Goal: Task Accomplishment & Management: Use online tool/utility

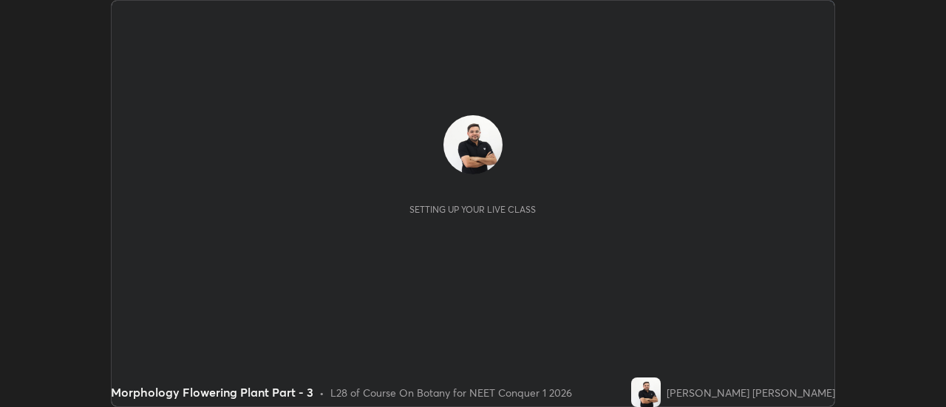
scroll to position [407, 945]
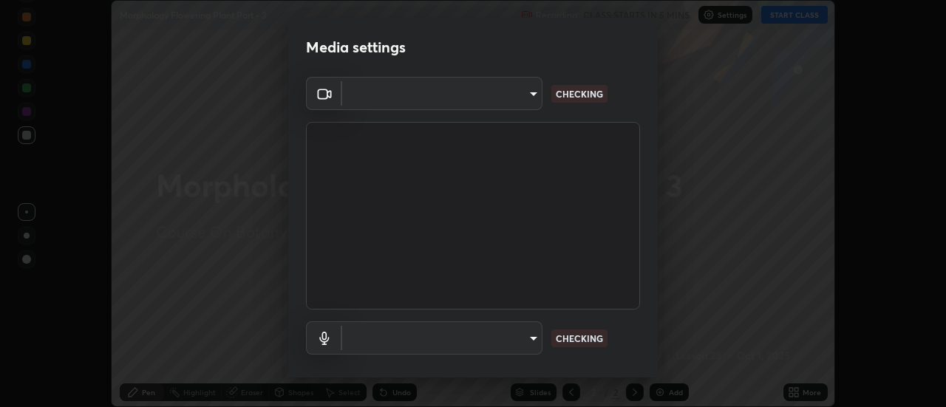
type input "e2aa400b7bb40988937289f1826270d99bb774d75893401bafd8ee5ef144e594"
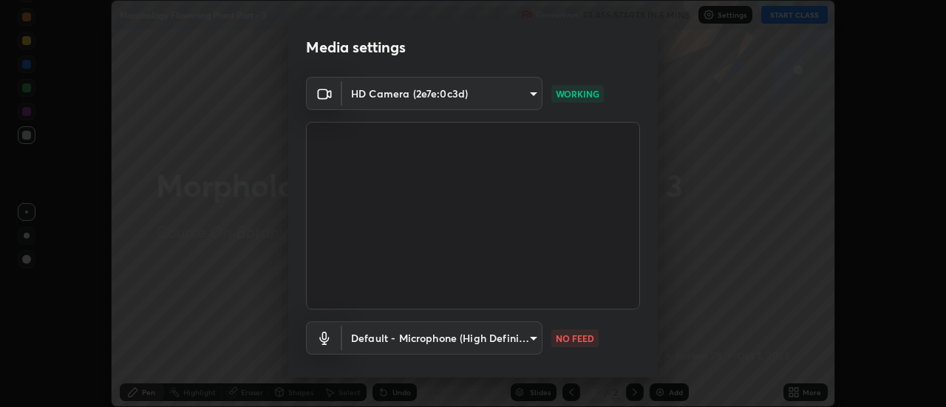
click at [517, 347] on body "Erase all Morphology Flowering Plant Part - 3 Recording CLASS STARTS IN 5 MINS …" at bounding box center [473, 203] width 946 height 407
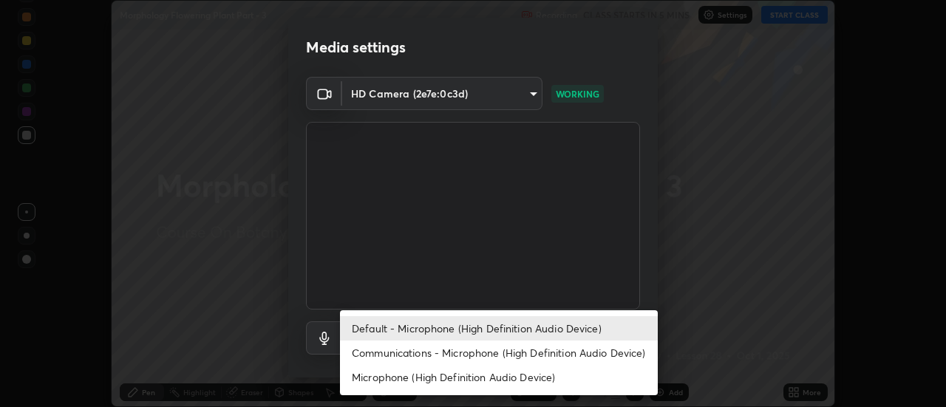
click at [522, 353] on li "Communications - Microphone (High Definition Audio Device)" at bounding box center [499, 353] width 318 height 24
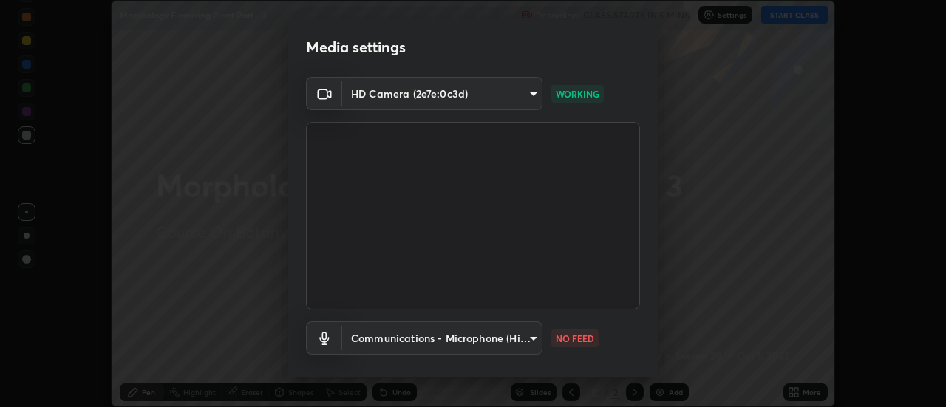
click at [520, 338] on body "Erase all Morphology Flowering Plant Part - 3 Recording CLASS STARTS IN 5 MINS …" at bounding box center [473, 203] width 946 height 407
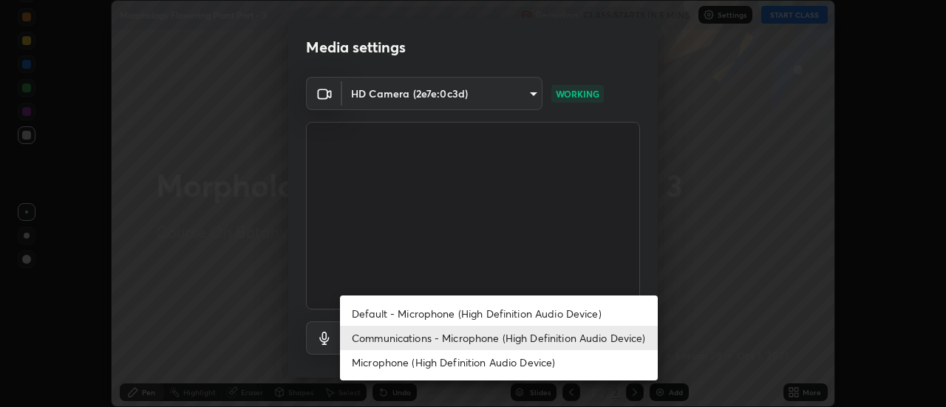
click at [537, 316] on li "Default - Microphone (High Definition Audio Device)" at bounding box center [499, 314] width 318 height 24
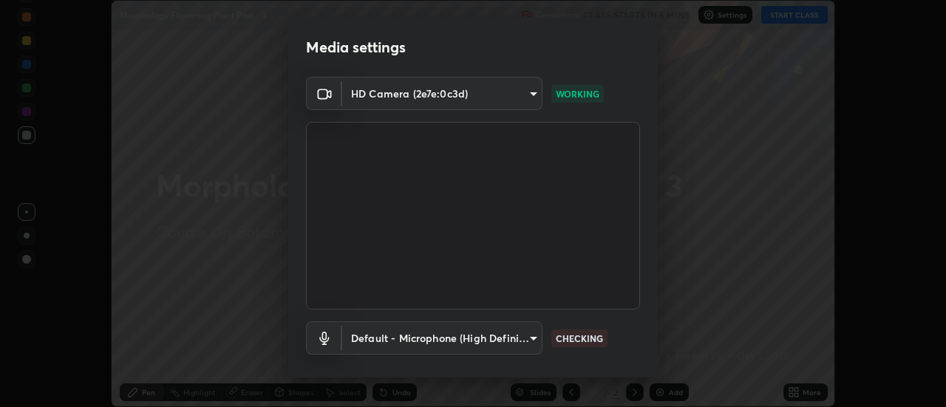
type input "default"
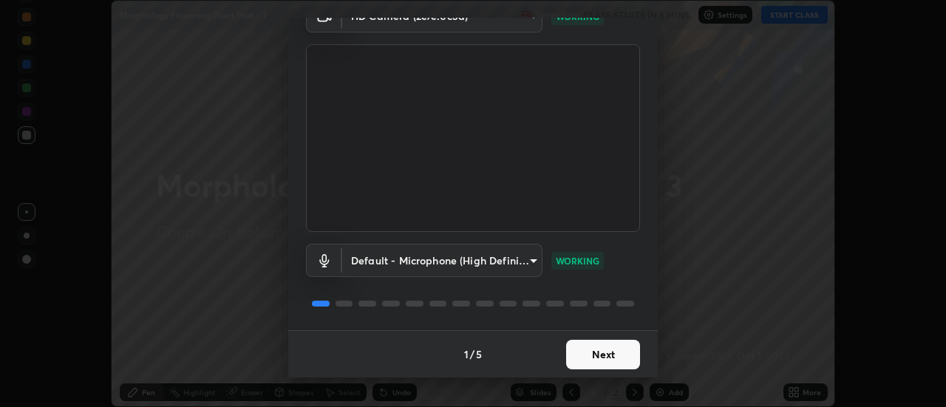
click at [601, 357] on button "Next" at bounding box center [603, 355] width 74 height 30
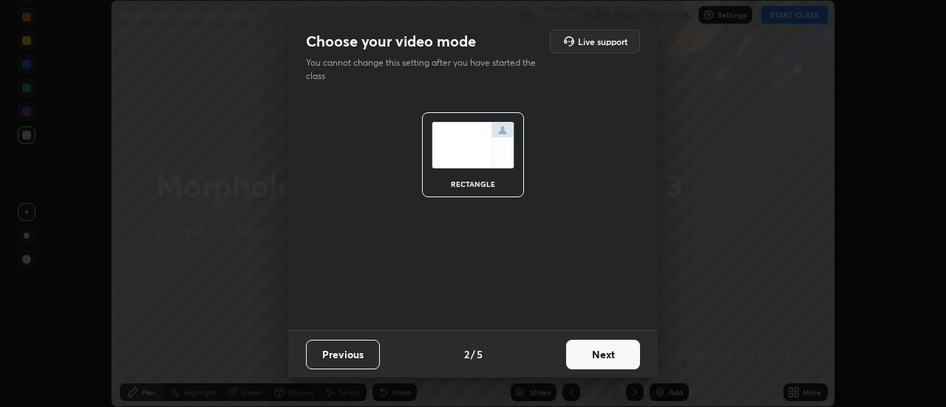
scroll to position [0, 0]
click at [597, 354] on button "Next" at bounding box center [603, 355] width 74 height 30
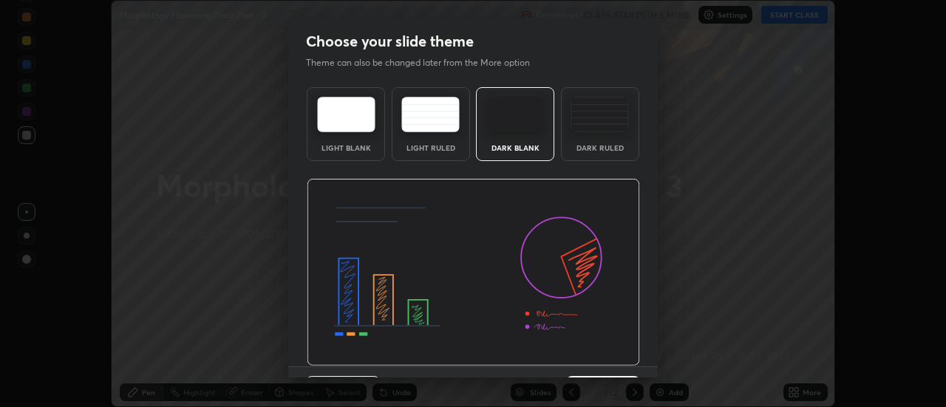
scroll to position [36, 0]
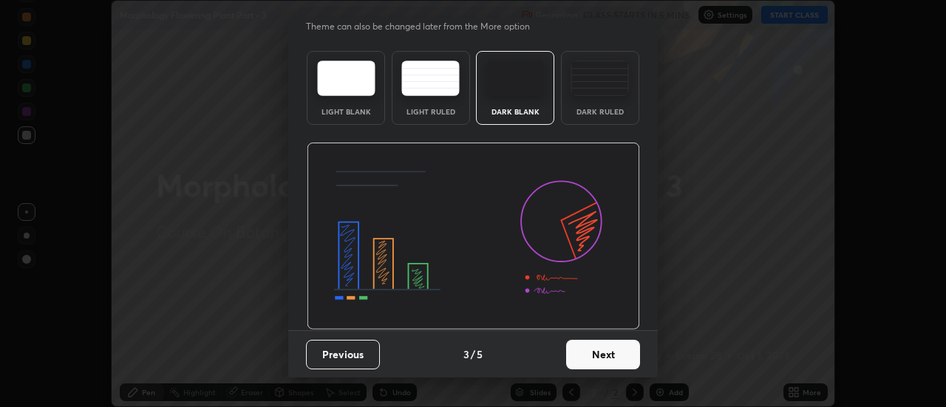
click at [602, 350] on button "Next" at bounding box center [603, 355] width 74 height 30
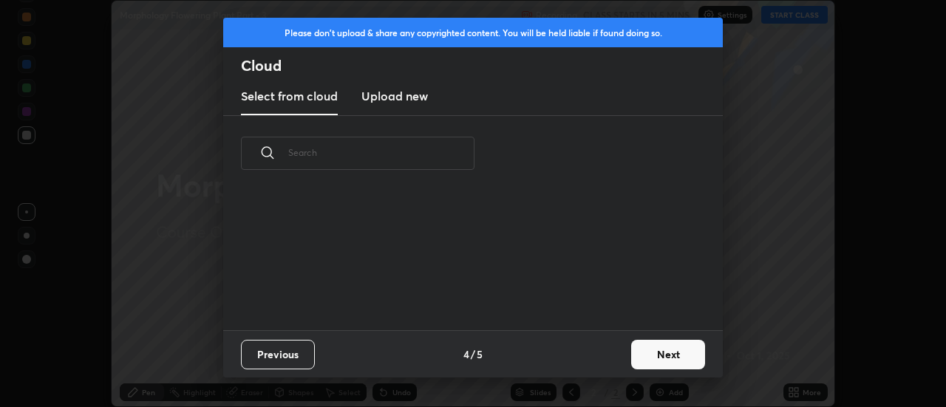
scroll to position [139, 475]
click at [406, 101] on h3 "Upload new" at bounding box center [394, 96] width 67 height 18
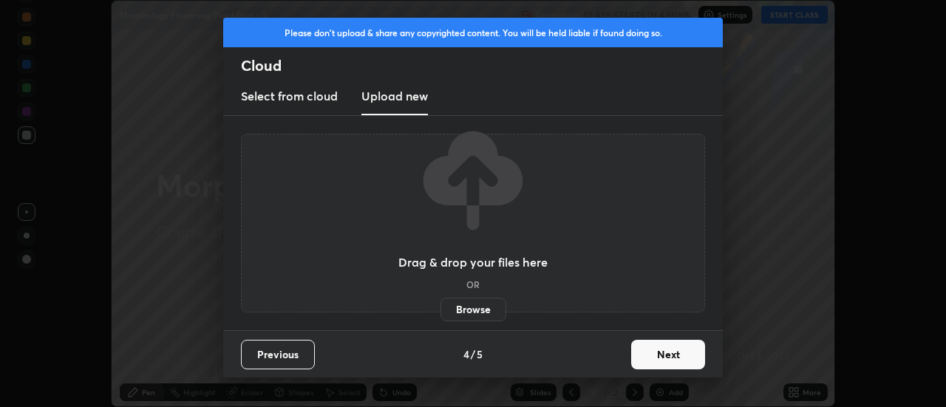
click at [482, 313] on label "Browse" at bounding box center [474, 310] width 66 height 24
click at [441, 313] on input "Browse" at bounding box center [441, 310] width 0 height 24
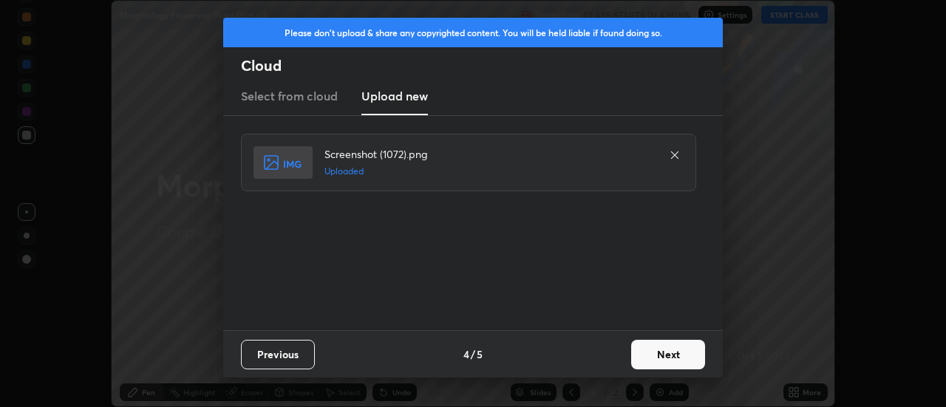
click at [667, 360] on button "Next" at bounding box center [668, 355] width 74 height 30
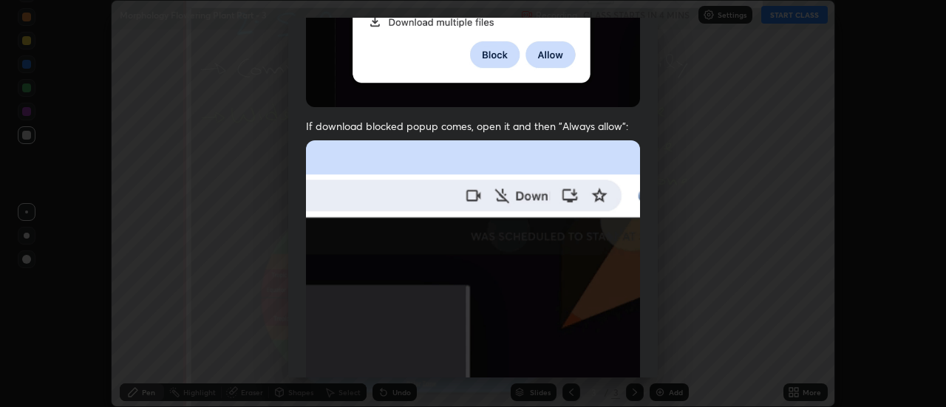
scroll to position [379, 0]
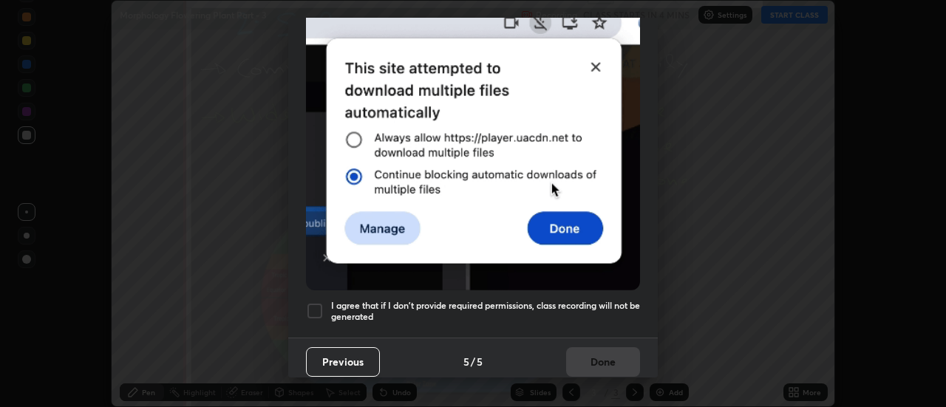
click at [314, 308] on div at bounding box center [315, 311] width 18 height 18
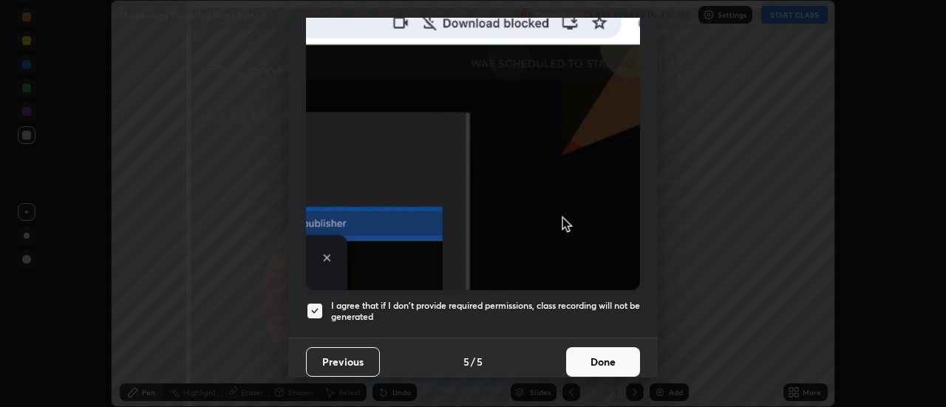
click at [593, 358] on button "Done" at bounding box center [603, 362] width 74 height 30
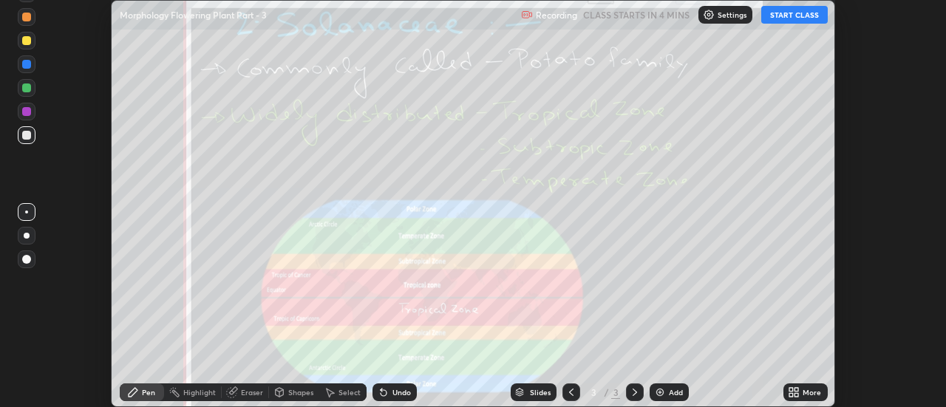
click at [800, 394] on div "More" at bounding box center [805, 393] width 44 height 18
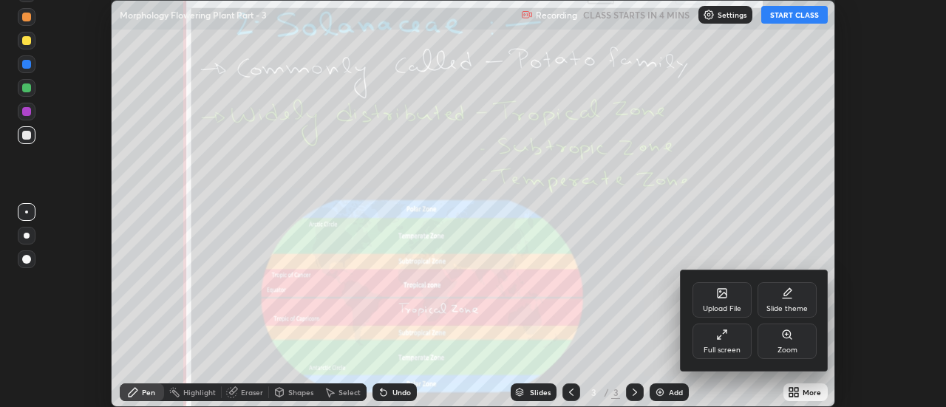
click at [725, 295] on icon at bounding box center [722, 295] width 8 height 5
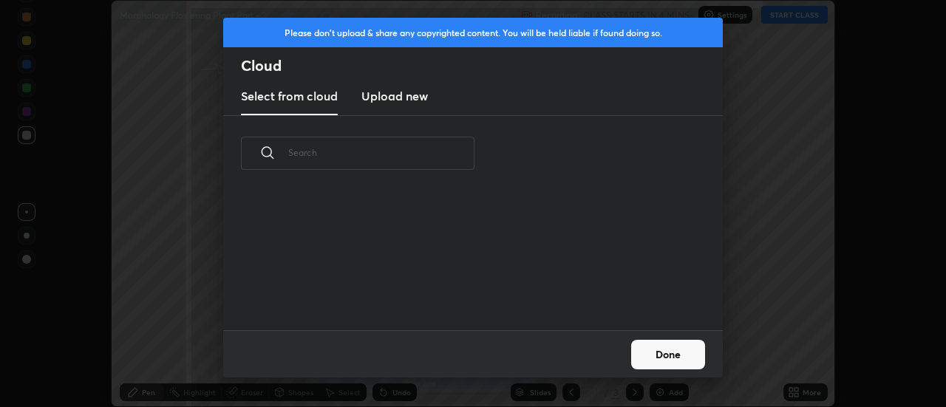
scroll to position [139, 475]
click at [395, 98] on h3 "Upload new" at bounding box center [394, 96] width 67 height 18
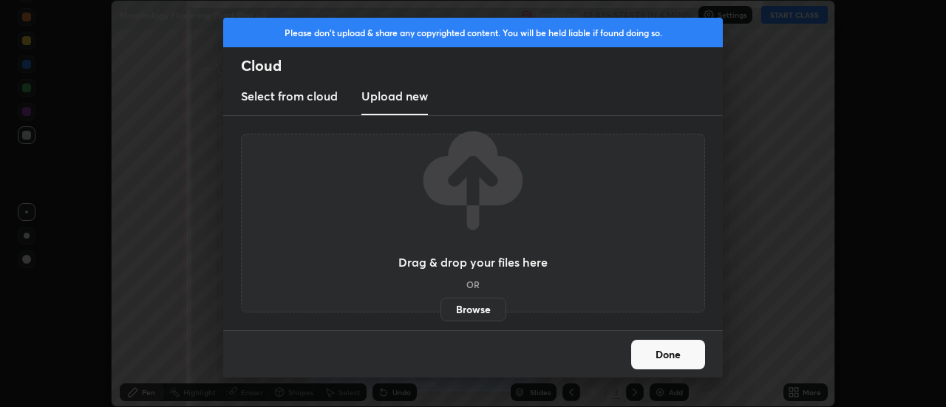
click at [464, 305] on label "Browse" at bounding box center [474, 310] width 66 height 24
click at [441, 305] on input "Browse" at bounding box center [441, 310] width 0 height 24
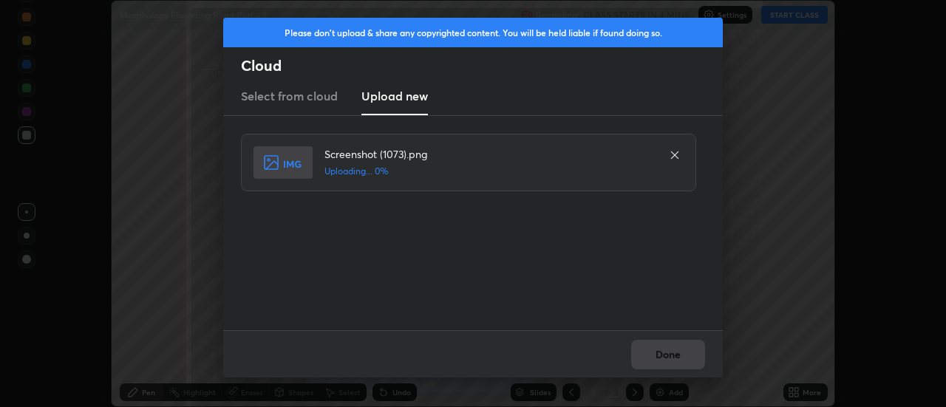
click at [676, 354] on div "Done" at bounding box center [473, 353] width 500 height 47
click at [671, 356] on div "Done" at bounding box center [473, 353] width 500 height 47
click at [666, 356] on div "Done" at bounding box center [473, 353] width 500 height 47
click at [666, 356] on button "Done" at bounding box center [668, 355] width 74 height 30
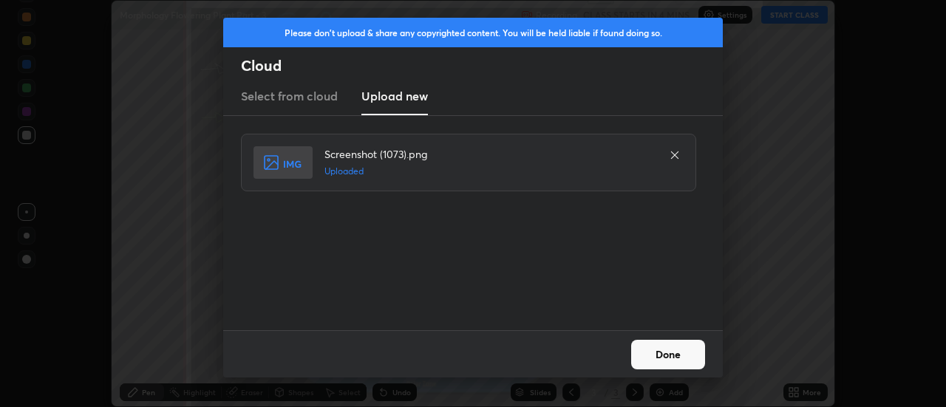
click at [664, 355] on button "Done" at bounding box center [668, 355] width 74 height 30
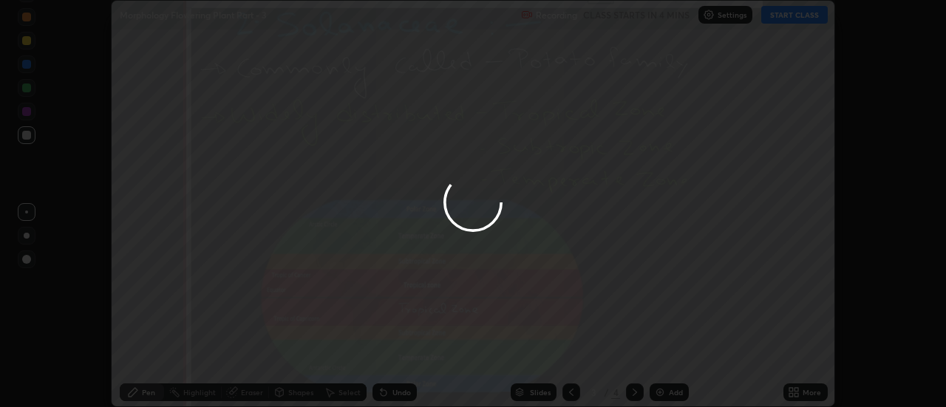
click at [804, 398] on div "More" at bounding box center [805, 393] width 44 height 18
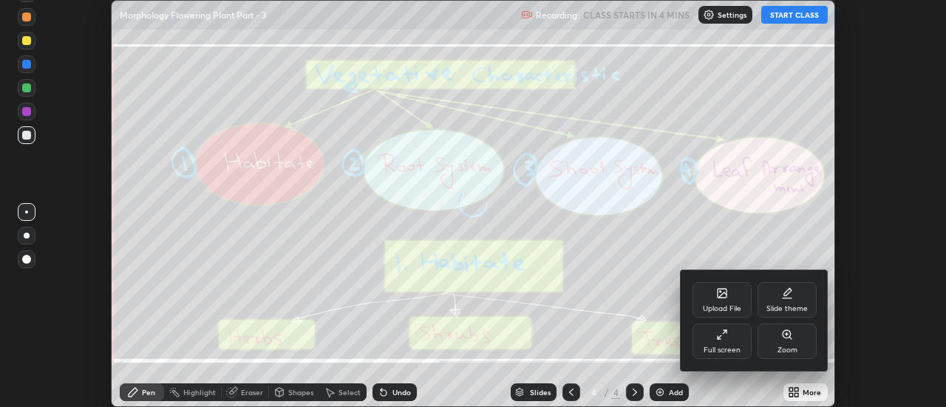
click at [733, 299] on div "Upload File" at bounding box center [722, 299] width 59 height 35
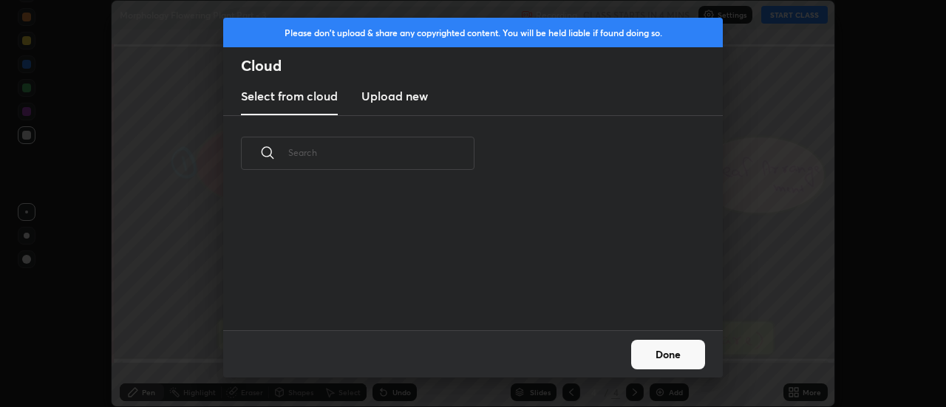
click at [392, 102] on h3 "Upload new" at bounding box center [394, 96] width 67 height 18
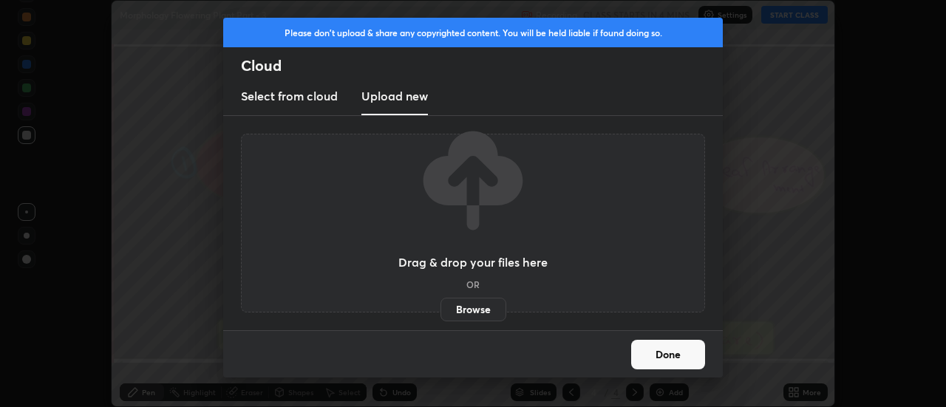
click at [466, 307] on label "Browse" at bounding box center [474, 310] width 66 height 24
click at [441, 307] on input "Browse" at bounding box center [441, 310] width 0 height 24
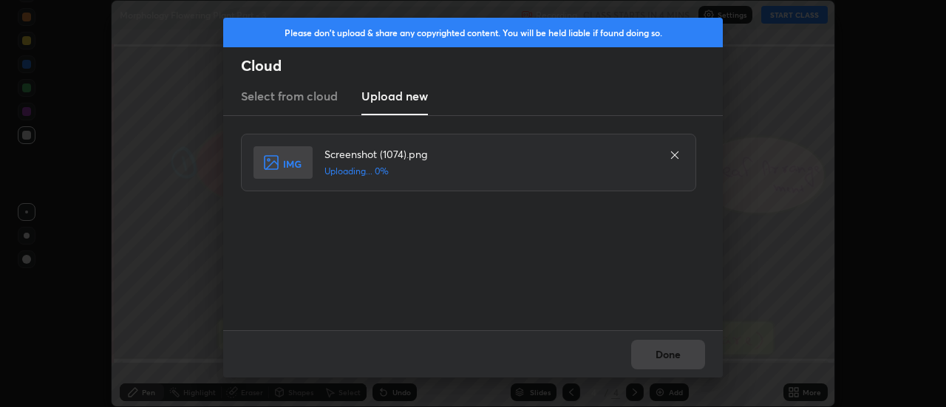
click at [666, 358] on div "Done" at bounding box center [473, 353] width 500 height 47
click at [665, 363] on div "Done" at bounding box center [473, 353] width 500 height 47
click at [662, 359] on div "Done" at bounding box center [473, 353] width 500 height 47
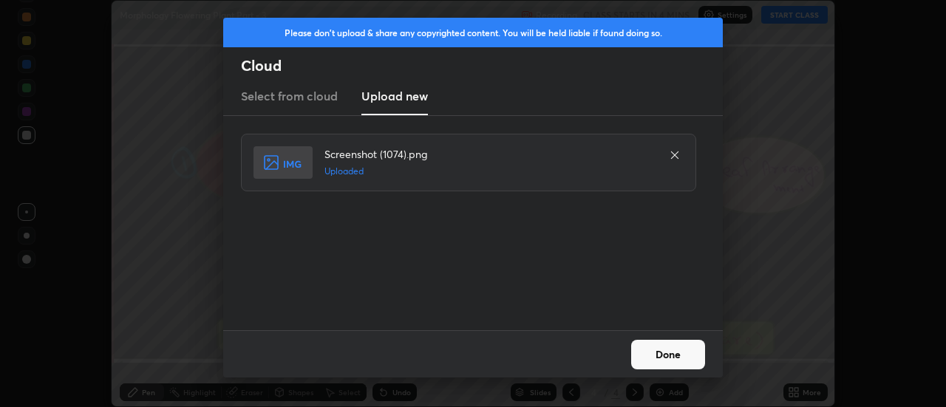
click at [662, 356] on button "Done" at bounding box center [668, 355] width 74 height 30
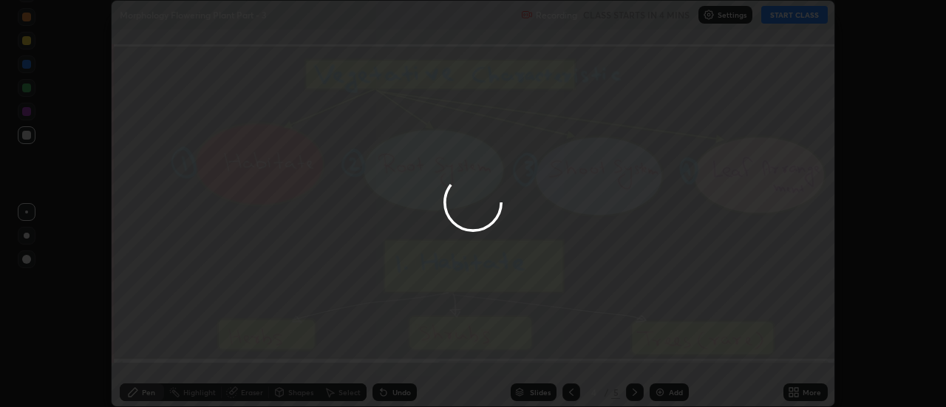
click at [662, 356] on div at bounding box center [473, 203] width 946 height 407
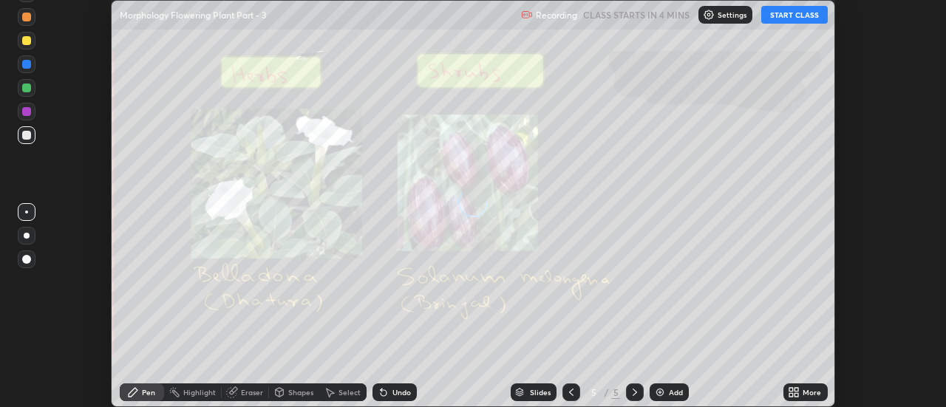
click at [797, 390] on icon at bounding box center [797, 390] width 4 height 4
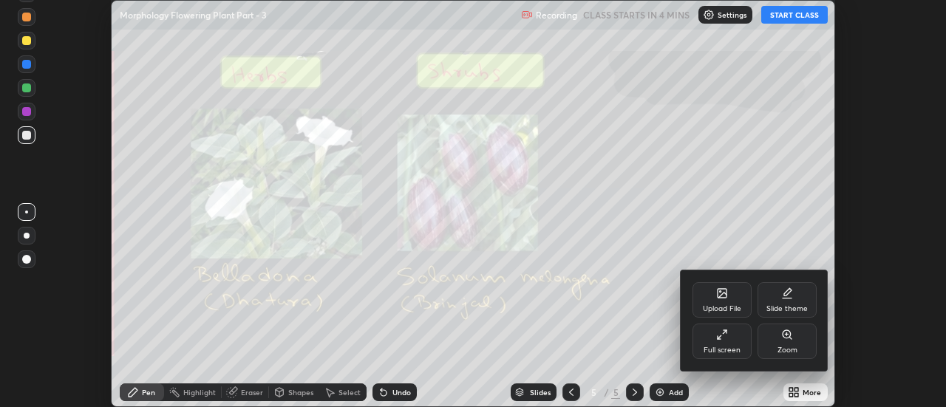
click at [732, 297] on div "Upload File" at bounding box center [722, 299] width 59 height 35
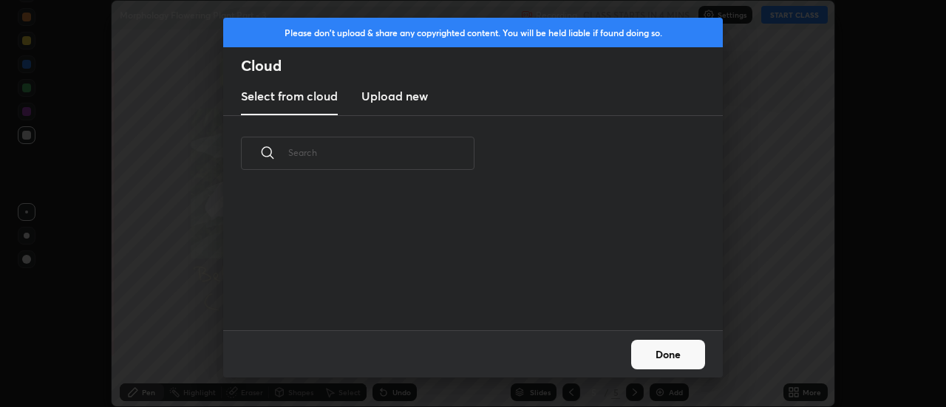
click at [399, 98] on h3 "Upload new" at bounding box center [394, 96] width 67 height 18
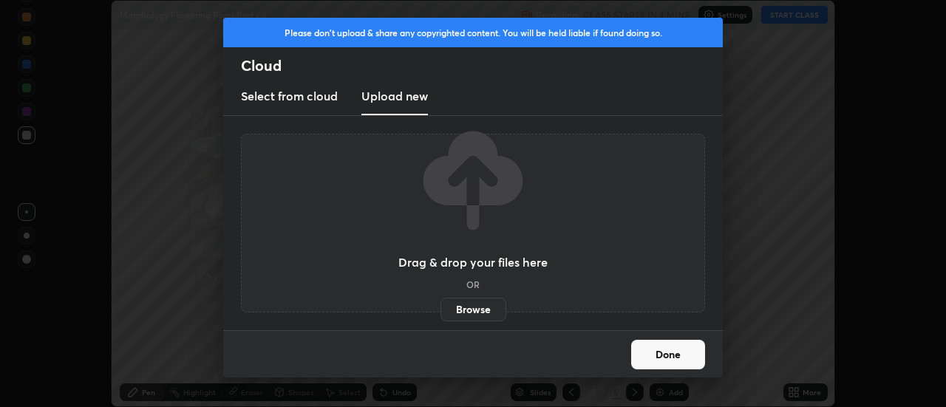
click at [473, 313] on label "Browse" at bounding box center [474, 310] width 66 height 24
click at [441, 313] on input "Browse" at bounding box center [441, 310] width 0 height 24
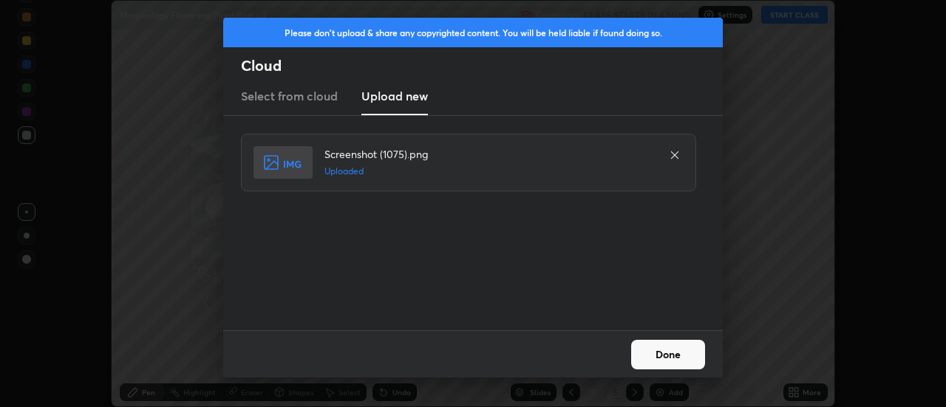
click at [673, 353] on button "Done" at bounding box center [668, 355] width 74 height 30
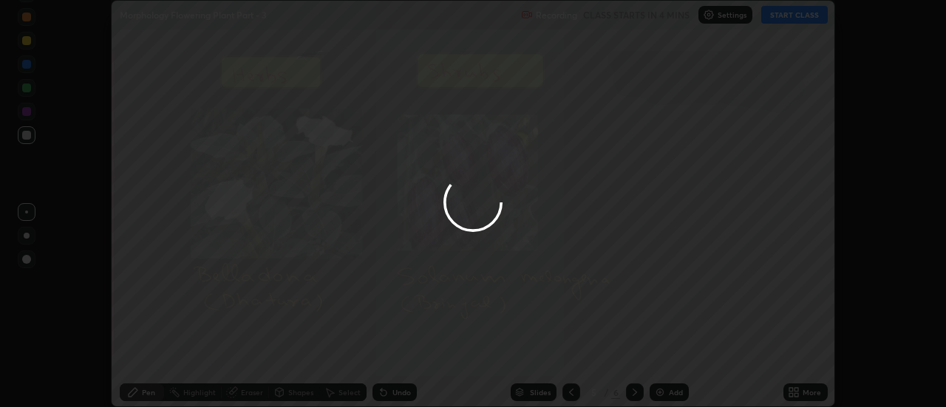
click at [669, 352] on div at bounding box center [473, 203] width 946 height 407
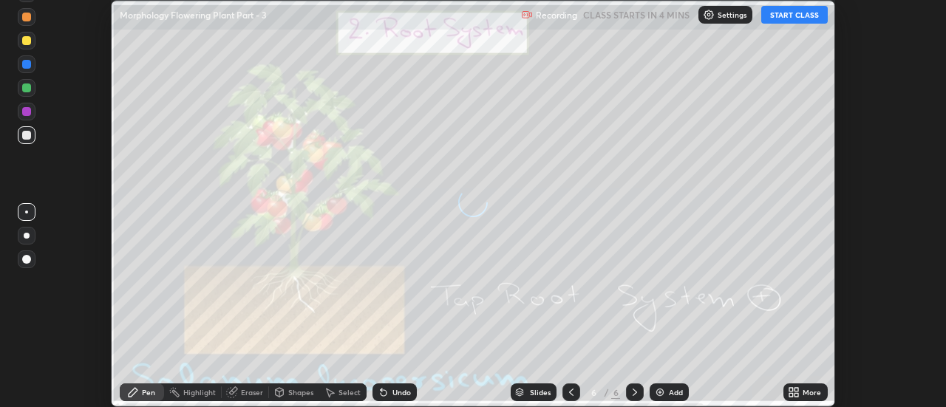
click at [797, 395] on icon at bounding box center [797, 395] width 4 height 4
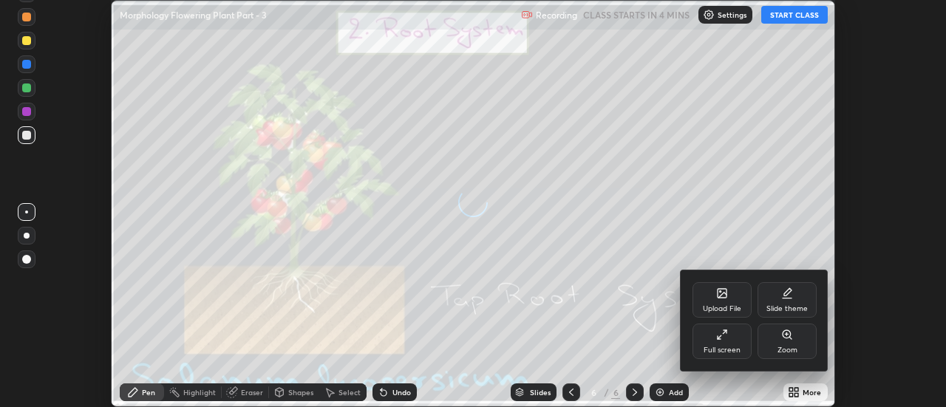
click at [732, 294] on div "Upload File" at bounding box center [722, 299] width 59 height 35
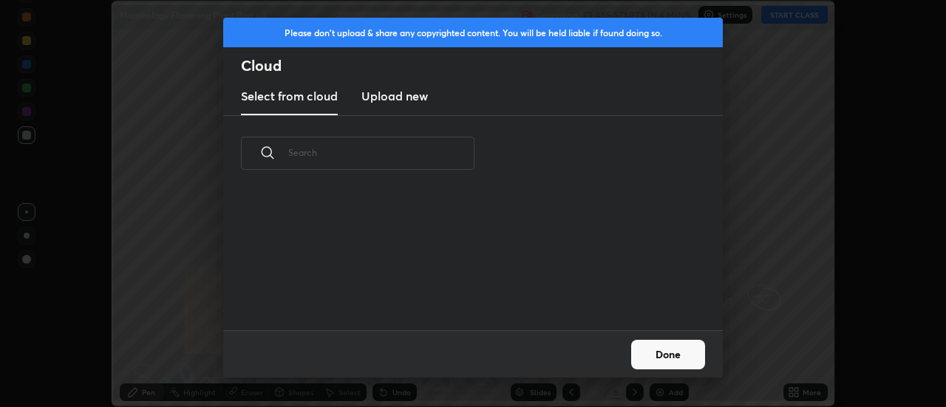
click at [391, 102] on h3 "Upload new" at bounding box center [394, 96] width 67 height 18
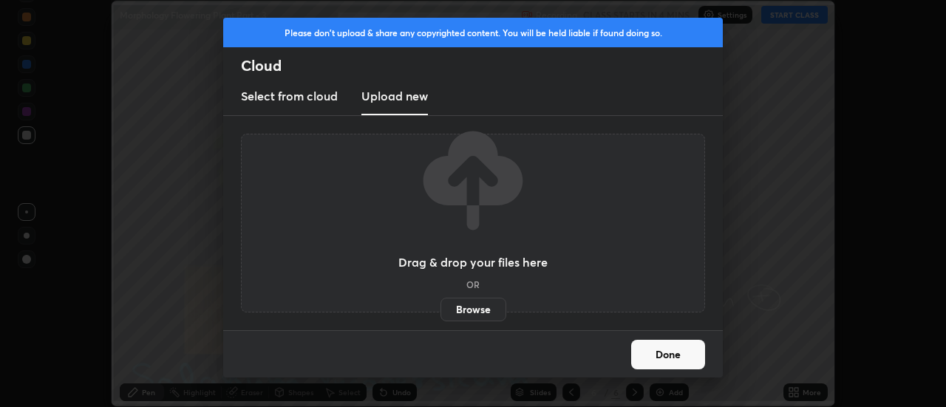
click at [467, 309] on label "Browse" at bounding box center [474, 310] width 66 height 24
click at [441, 309] on input "Browse" at bounding box center [441, 310] width 0 height 24
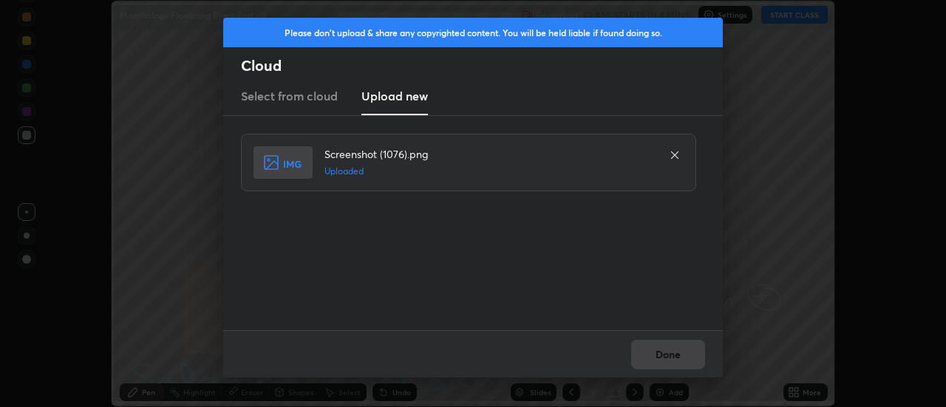
click at [673, 358] on div "Done" at bounding box center [473, 353] width 500 height 47
click at [671, 357] on button "Done" at bounding box center [668, 355] width 74 height 30
click at [670, 354] on button "Done" at bounding box center [668, 355] width 74 height 30
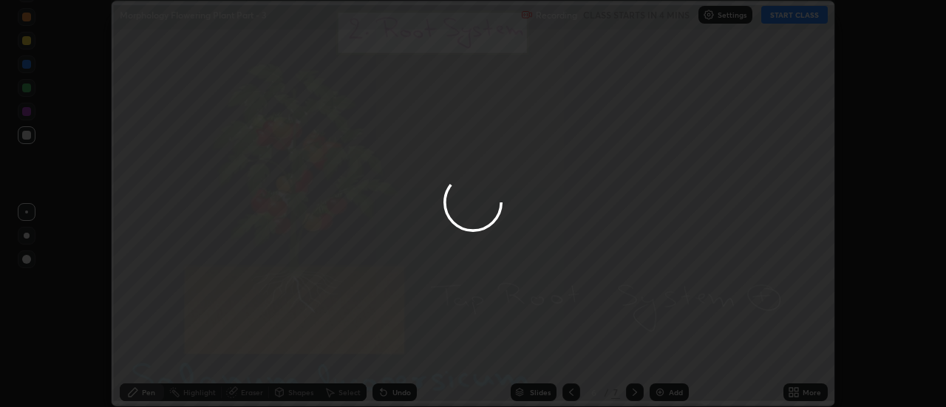
click at [670, 354] on button "Done" at bounding box center [668, 355] width 74 height 30
click at [673, 356] on div at bounding box center [473, 203] width 946 height 407
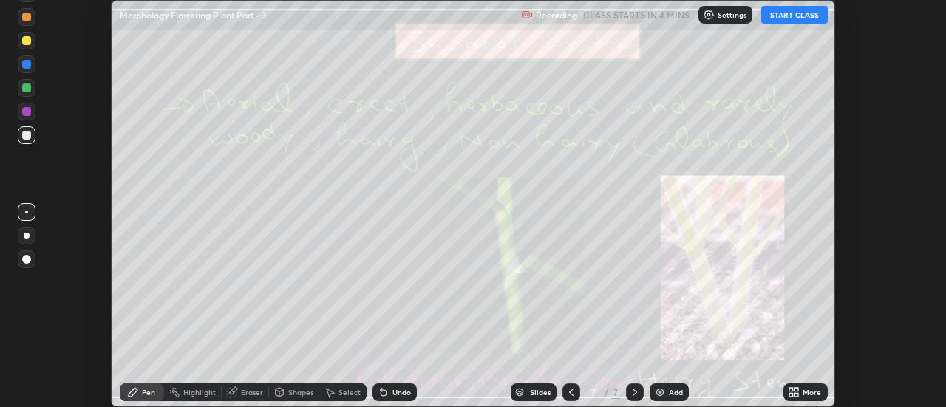
click at [802, 394] on div "More" at bounding box center [805, 393] width 44 height 18
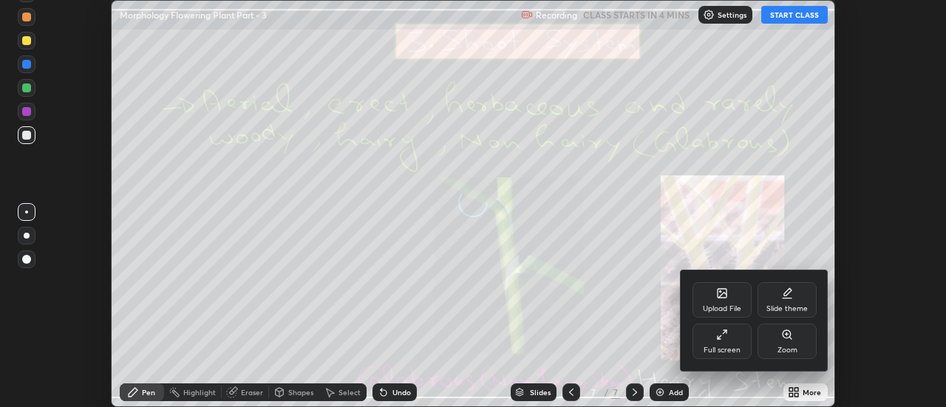
click at [732, 301] on div "Upload File" at bounding box center [722, 299] width 59 height 35
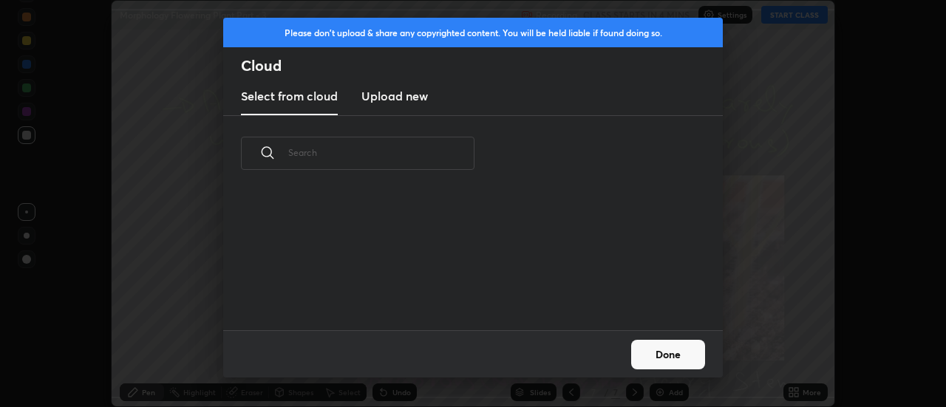
click at [387, 105] on new "Upload new" at bounding box center [394, 96] width 67 height 37
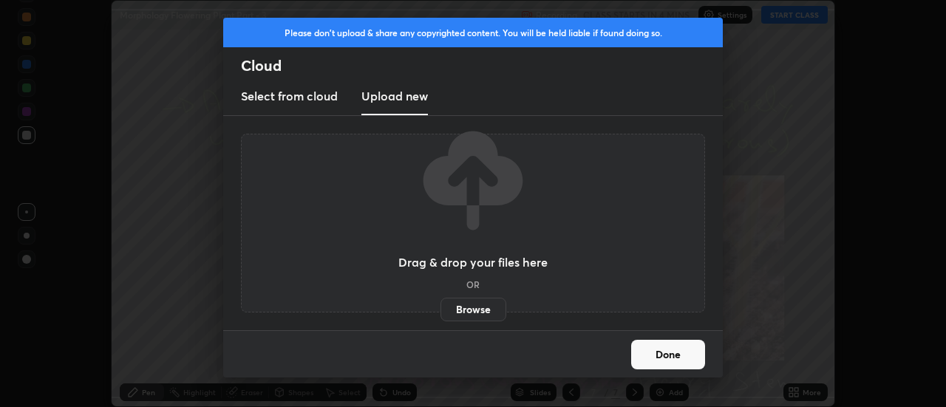
click at [467, 302] on label "Browse" at bounding box center [474, 310] width 66 height 24
click at [441, 302] on input "Browse" at bounding box center [441, 310] width 0 height 24
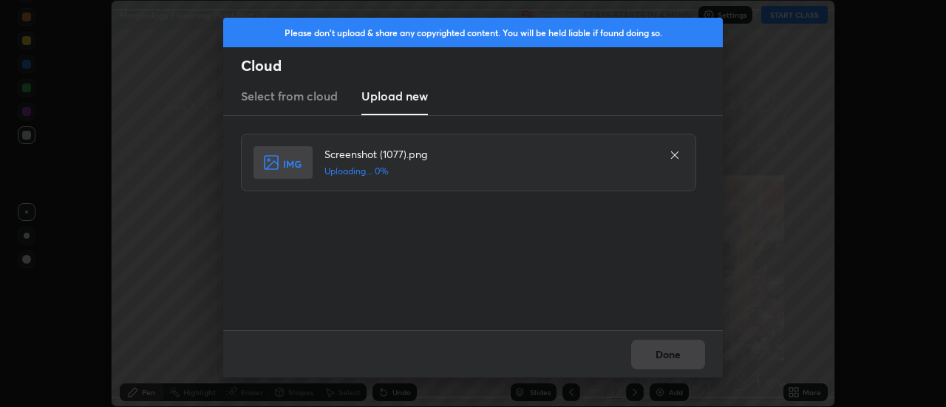
click at [670, 354] on div "Done" at bounding box center [473, 353] width 500 height 47
click at [663, 356] on button "Done" at bounding box center [668, 355] width 74 height 30
click at [664, 354] on button "Done" at bounding box center [668, 355] width 74 height 30
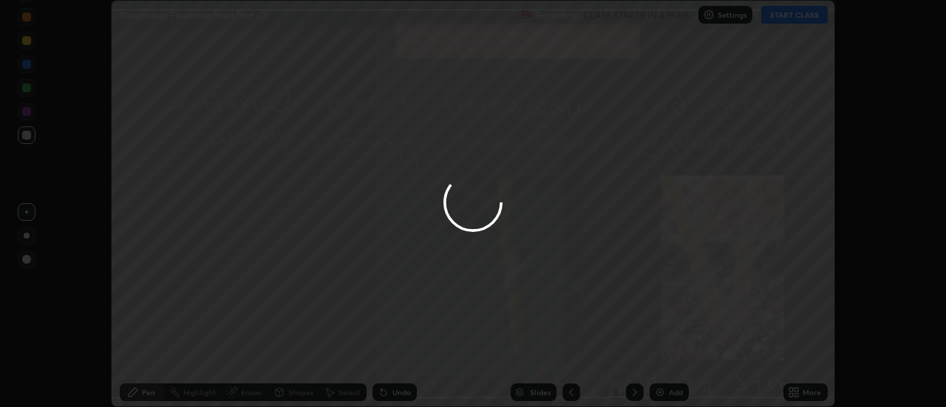
click at [664, 354] on button "Done" at bounding box center [668, 355] width 74 height 30
click at [664, 354] on div at bounding box center [473, 203] width 946 height 407
click at [802, 394] on div "More" at bounding box center [805, 393] width 44 height 18
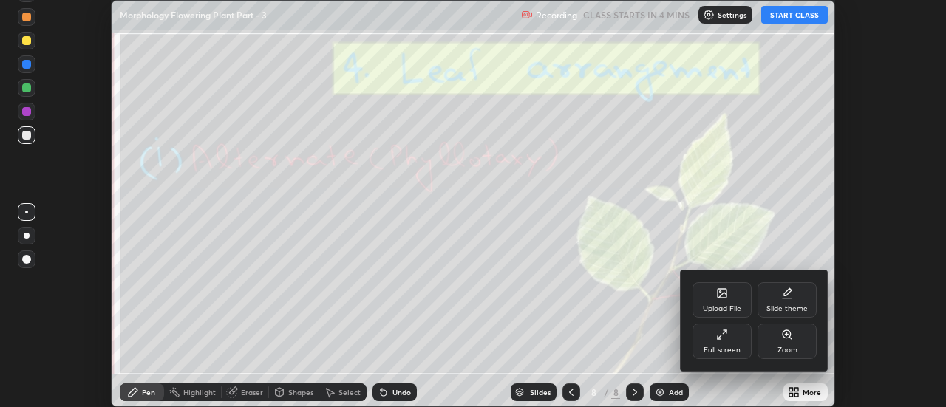
click at [731, 299] on div "Upload File" at bounding box center [722, 299] width 59 height 35
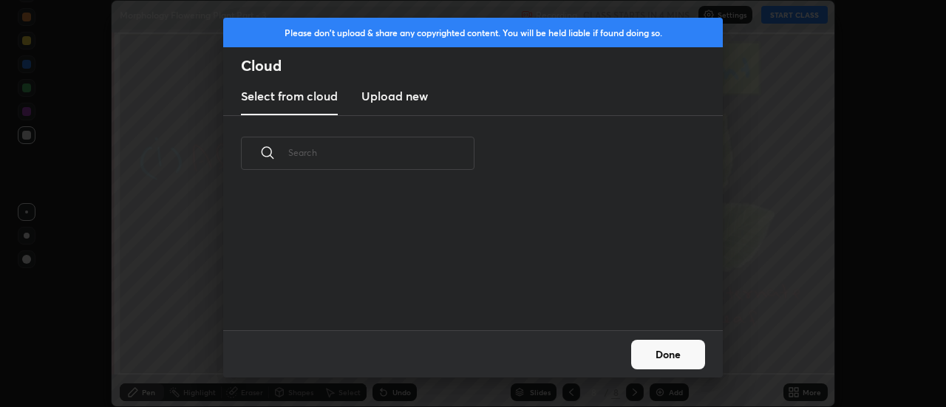
click at [395, 98] on h3 "Upload new" at bounding box center [394, 96] width 67 height 18
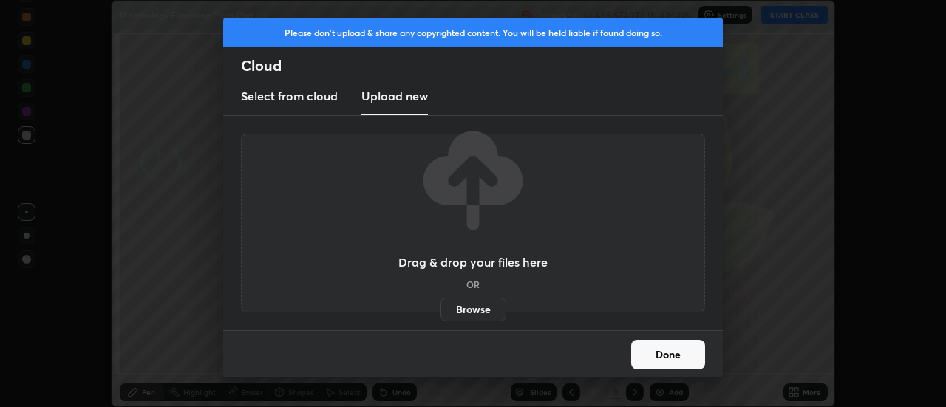
click at [460, 305] on label "Browse" at bounding box center [474, 310] width 66 height 24
click at [441, 305] on input "Browse" at bounding box center [441, 310] width 0 height 24
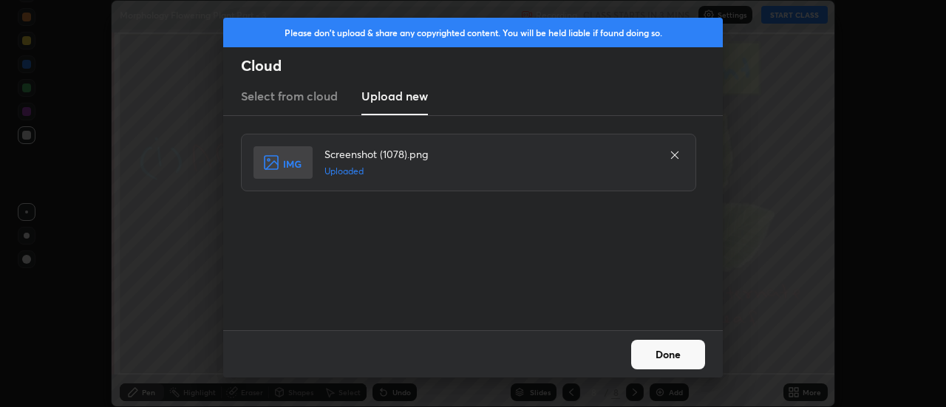
click at [674, 353] on button "Done" at bounding box center [668, 355] width 74 height 30
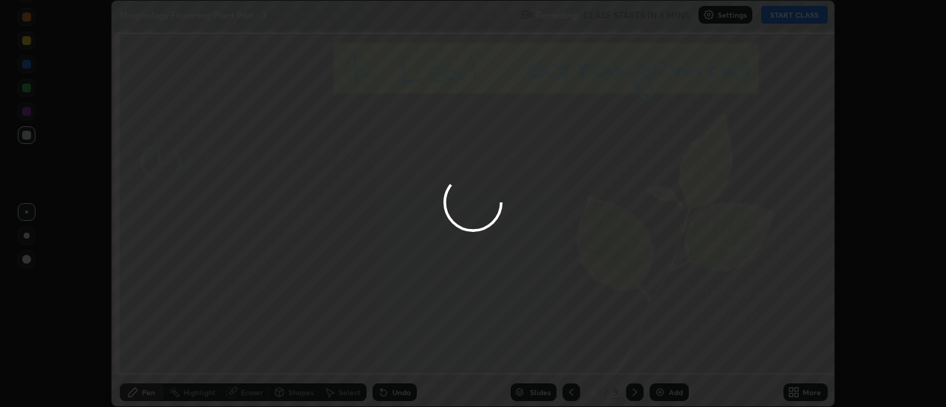
click at [803, 395] on div at bounding box center [473, 203] width 946 height 407
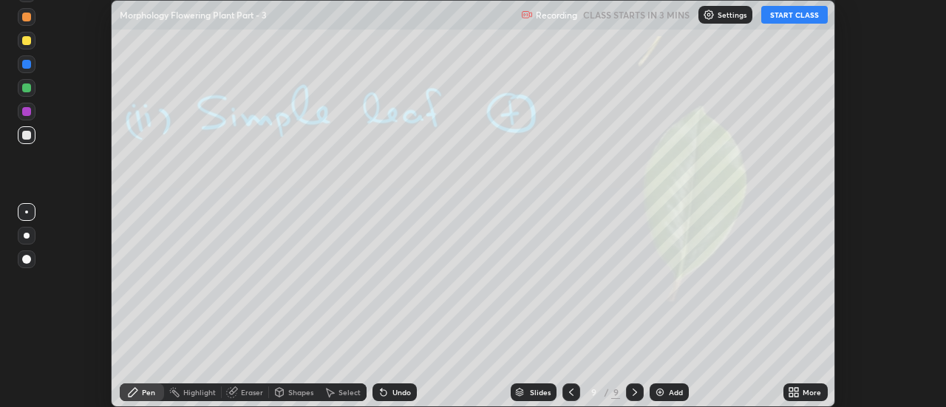
click at [808, 392] on div "More" at bounding box center [812, 392] width 18 height 7
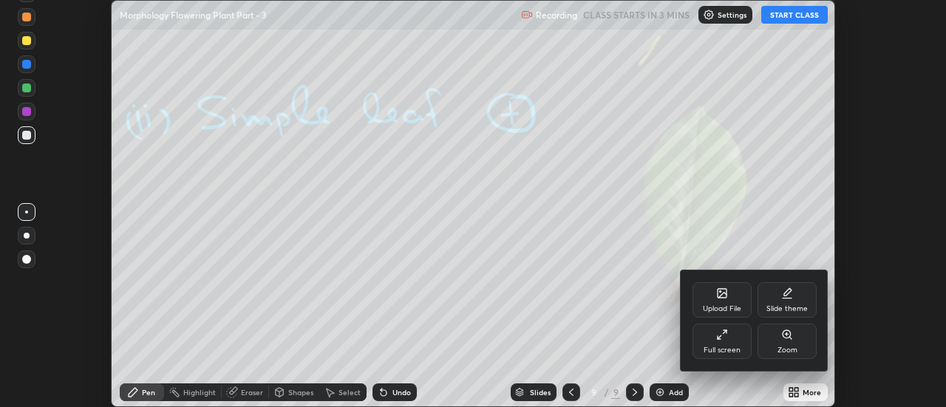
click at [731, 295] on div "Upload File" at bounding box center [722, 299] width 59 height 35
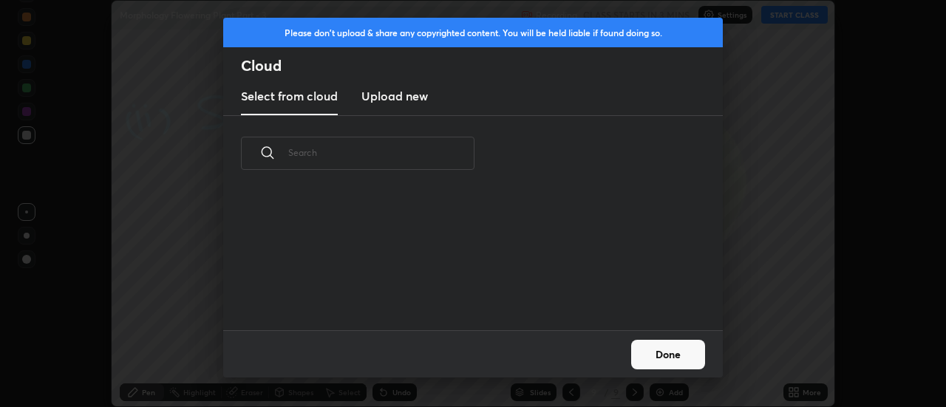
click at [392, 102] on h3 "Upload new" at bounding box center [394, 96] width 67 height 18
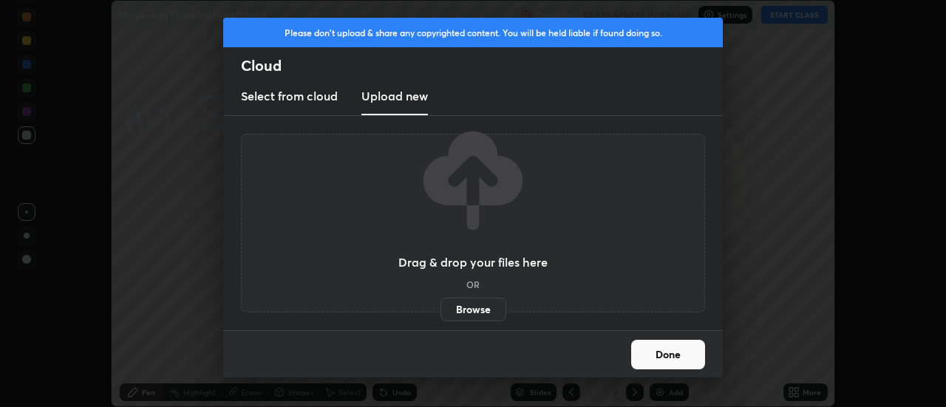
click at [475, 308] on label "Browse" at bounding box center [474, 310] width 66 height 24
click at [441, 308] on input "Browse" at bounding box center [441, 310] width 0 height 24
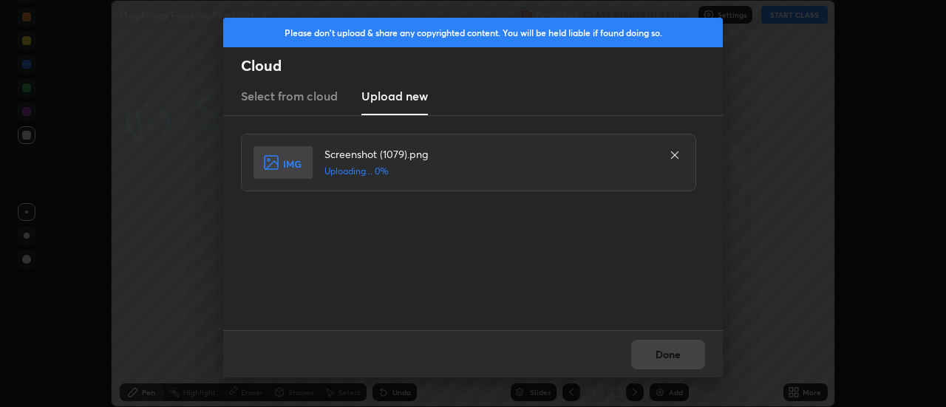
click at [664, 353] on div "Done" at bounding box center [473, 353] width 500 height 47
click at [664, 356] on div "Done" at bounding box center [473, 353] width 500 height 47
click at [664, 356] on button "Done" at bounding box center [668, 355] width 74 height 30
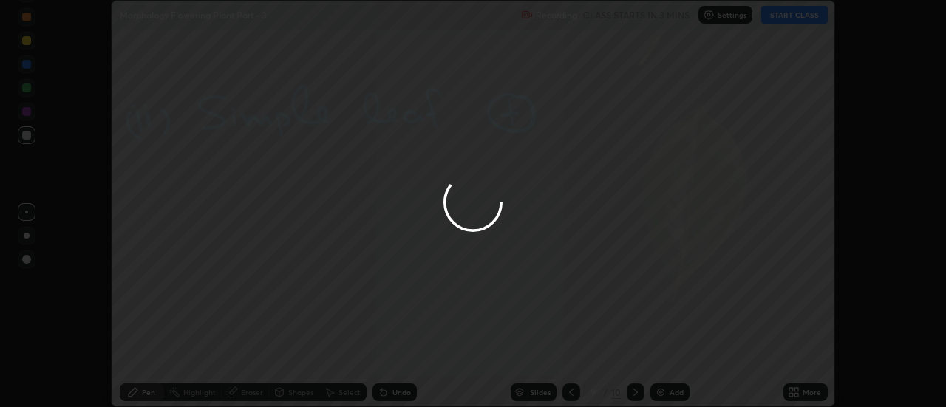
click at [661, 356] on button "Done" at bounding box center [668, 355] width 74 height 30
click at [661, 356] on div at bounding box center [473, 203] width 946 height 407
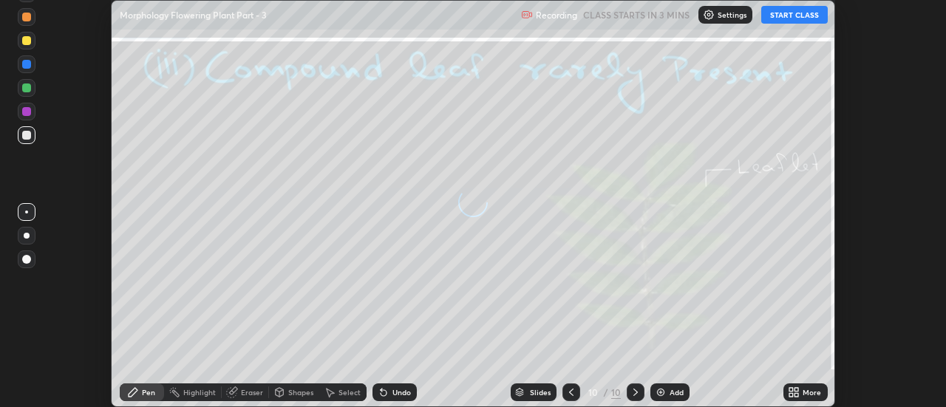
click at [805, 393] on div "More" at bounding box center [812, 392] width 18 height 7
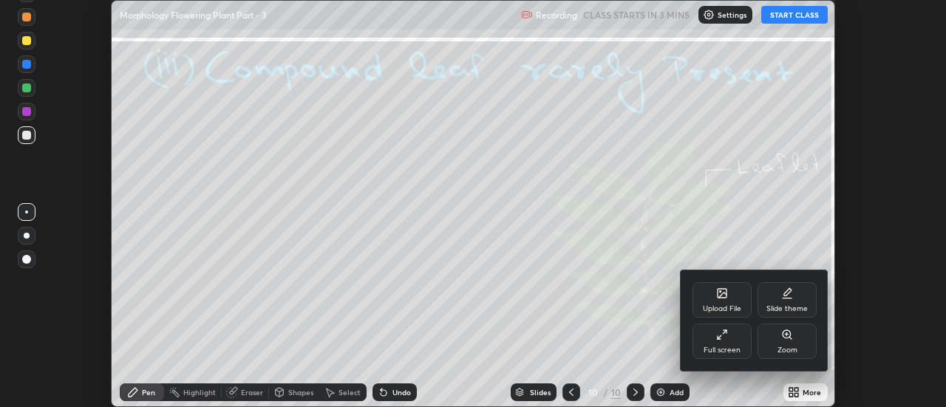
click at [730, 298] on div "Upload File" at bounding box center [722, 299] width 59 height 35
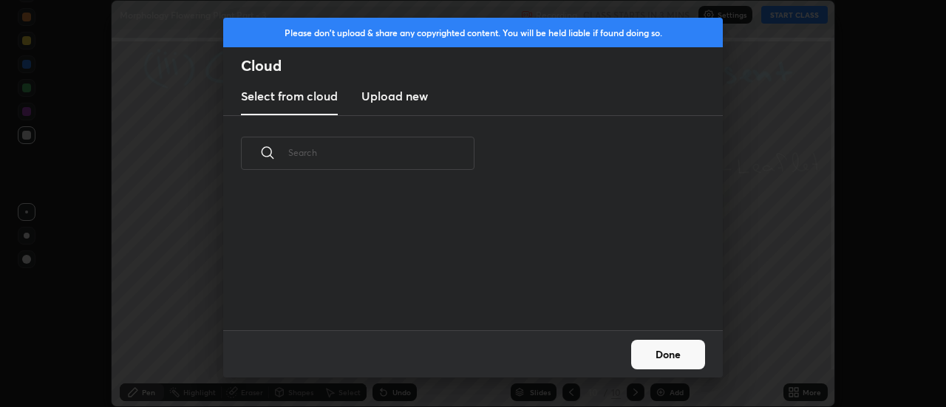
click at [398, 98] on h3 "Upload new" at bounding box center [394, 96] width 67 height 18
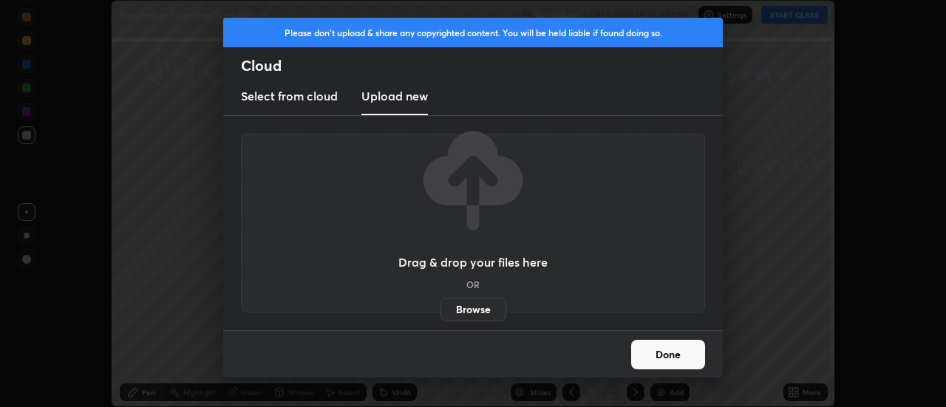
click at [469, 306] on label "Browse" at bounding box center [474, 310] width 66 height 24
click at [441, 306] on input "Browse" at bounding box center [441, 310] width 0 height 24
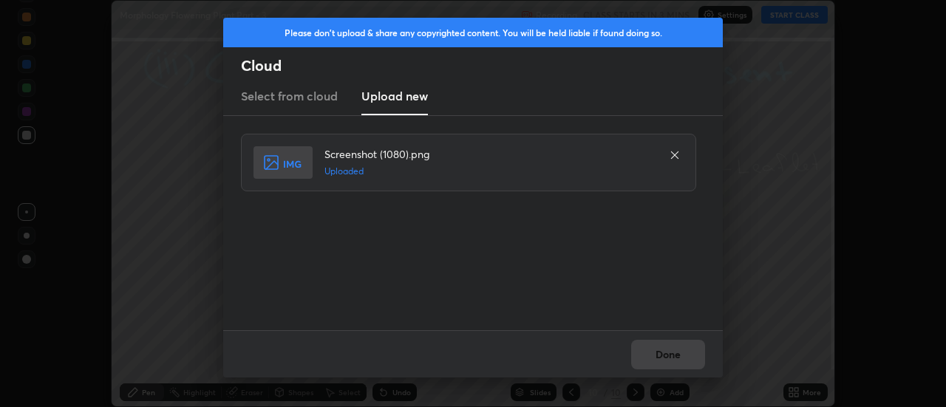
click at [668, 354] on button "Done" at bounding box center [668, 355] width 74 height 30
click at [667, 357] on button "Done" at bounding box center [668, 355] width 74 height 30
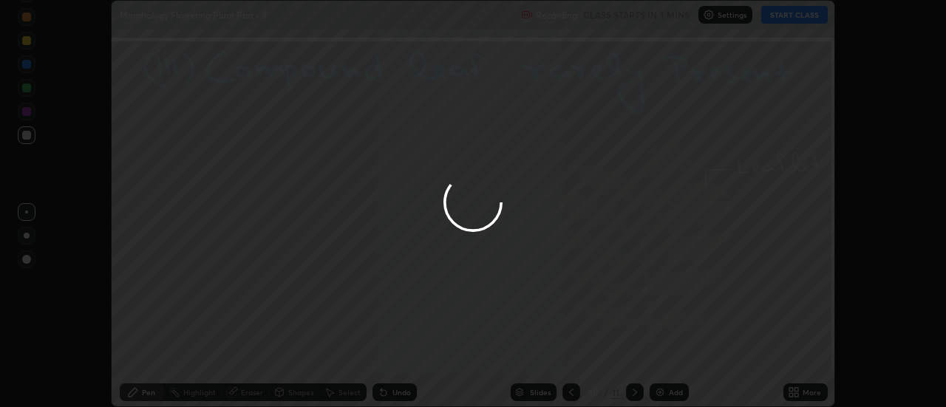
click at [667, 357] on div at bounding box center [473, 203] width 946 height 407
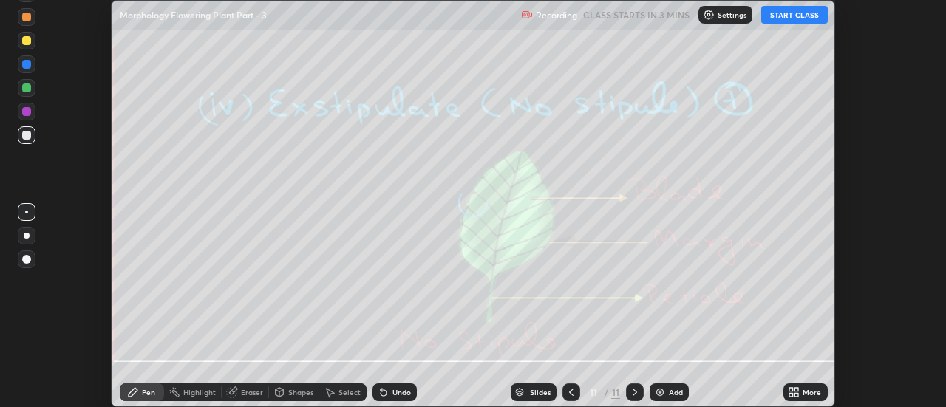
click at [797, 391] on icon at bounding box center [797, 390] width 4 height 4
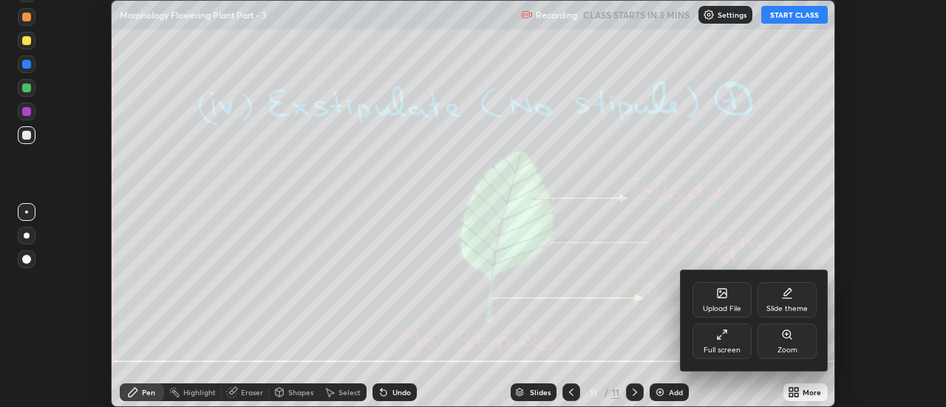
click at [724, 299] on div "Upload File" at bounding box center [722, 299] width 59 height 35
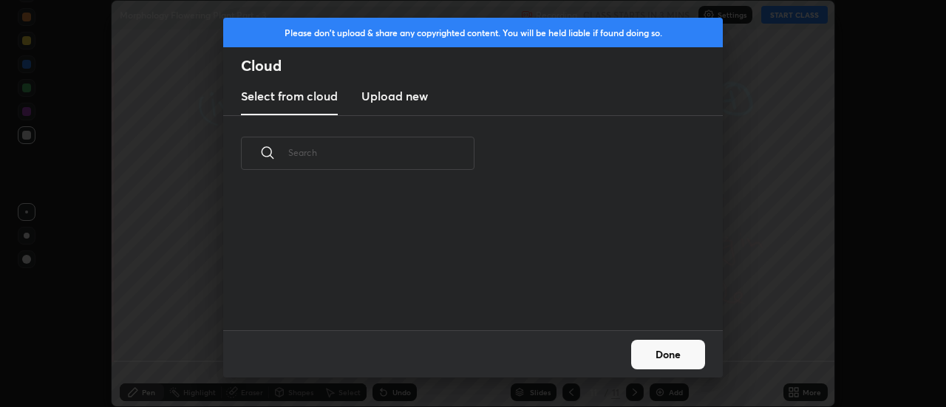
click at [389, 99] on h3 "Upload new" at bounding box center [394, 96] width 67 height 18
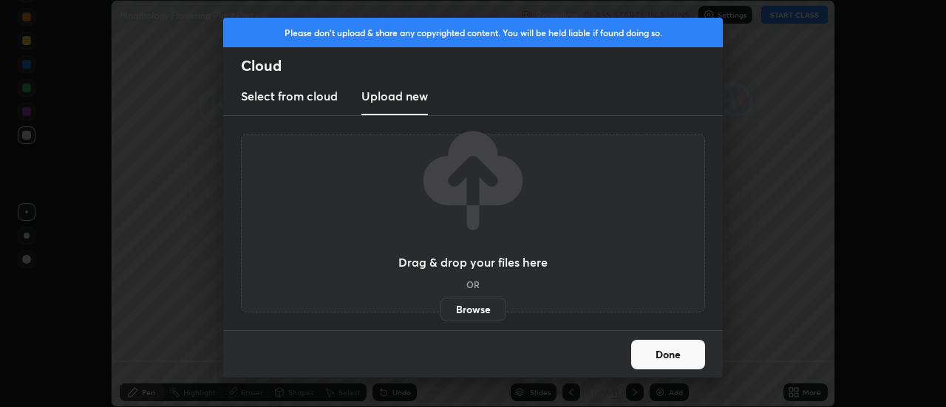
click at [467, 307] on label "Browse" at bounding box center [474, 310] width 66 height 24
click at [441, 307] on input "Browse" at bounding box center [441, 310] width 0 height 24
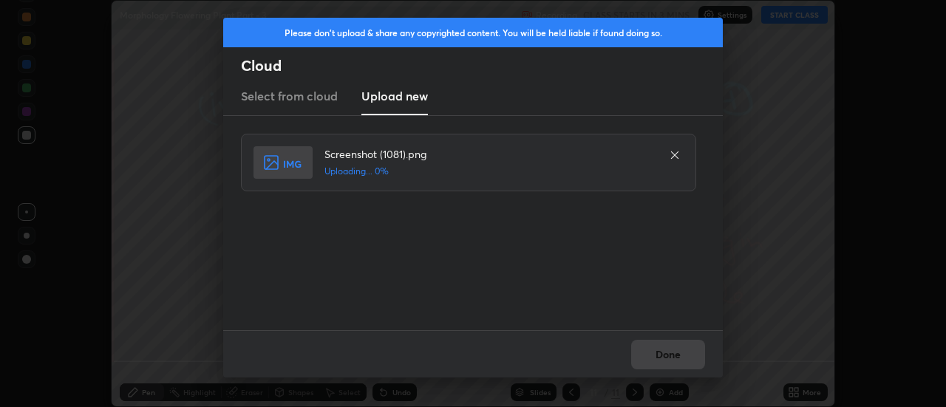
click at [663, 350] on div "Done" at bounding box center [473, 353] width 500 height 47
click at [665, 354] on div "Done" at bounding box center [473, 353] width 500 height 47
click at [665, 354] on button "Done" at bounding box center [668, 355] width 74 height 30
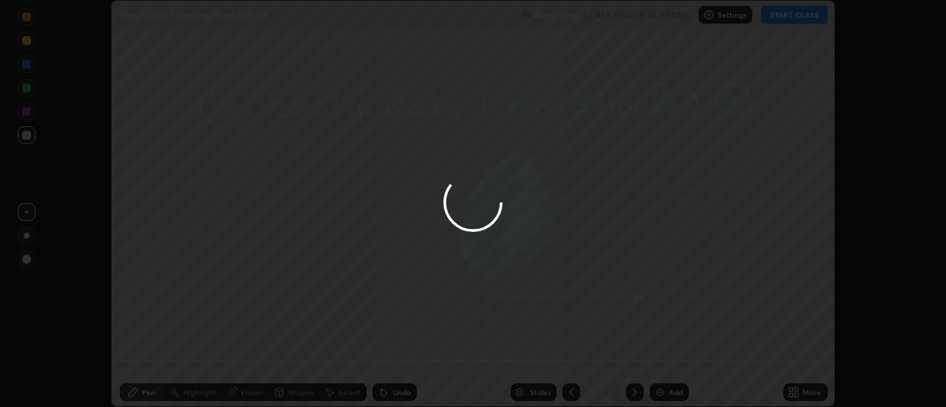
click at [670, 356] on button "Done" at bounding box center [668, 355] width 74 height 30
click at [670, 356] on div at bounding box center [473, 203] width 946 height 407
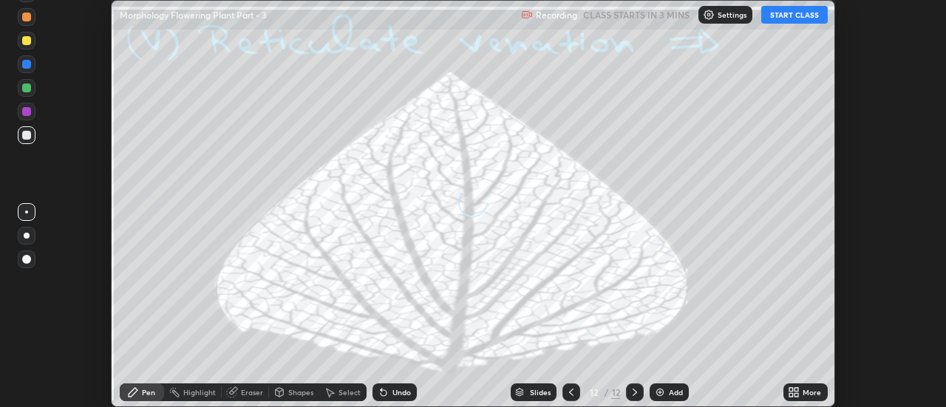
click at [797, 395] on icon at bounding box center [797, 395] width 4 height 4
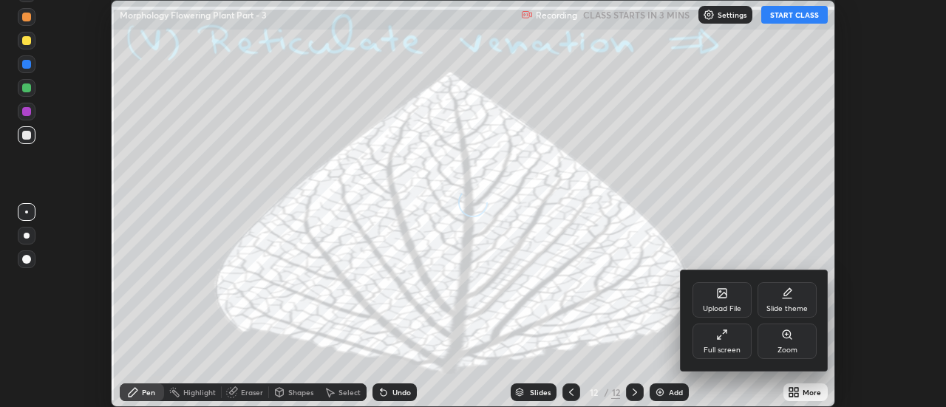
click at [731, 300] on div "Upload File" at bounding box center [722, 299] width 59 height 35
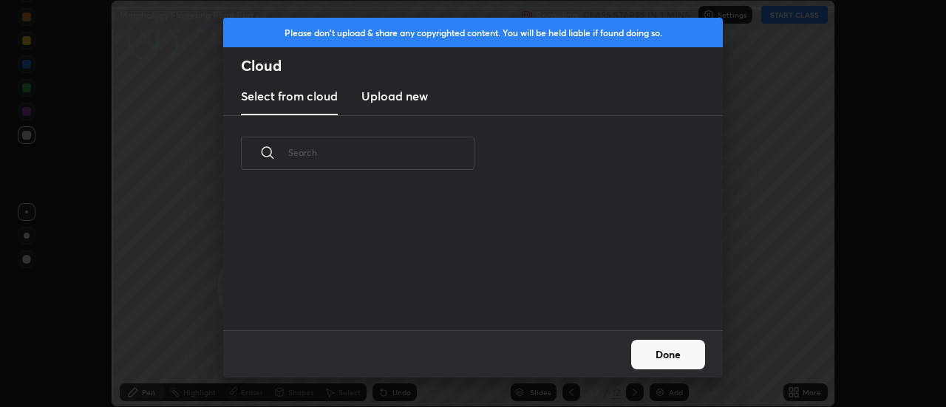
click at [401, 100] on h3 "Upload new" at bounding box center [394, 96] width 67 height 18
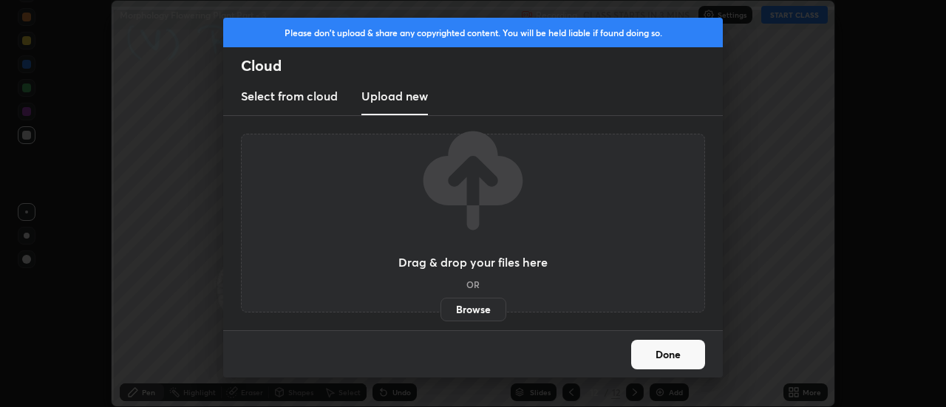
click at [463, 309] on label "Browse" at bounding box center [474, 310] width 66 height 24
click at [441, 309] on input "Browse" at bounding box center [441, 310] width 0 height 24
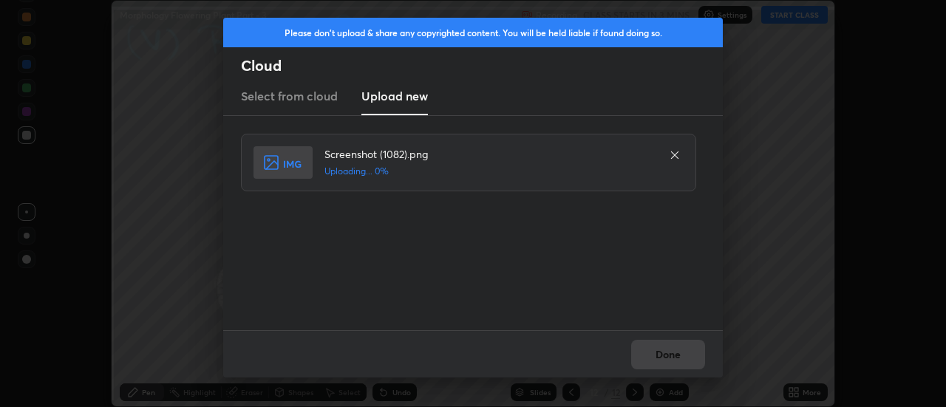
click at [664, 358] on div "Done" at bounding box center [473, 353] width 500 height 47
click at [659, 358] on button "Done" at bounding box center [668, 355] width 74 height 30
click at [662, 356] on button "Done" at bounding box center [668, 355] width 74 height 30
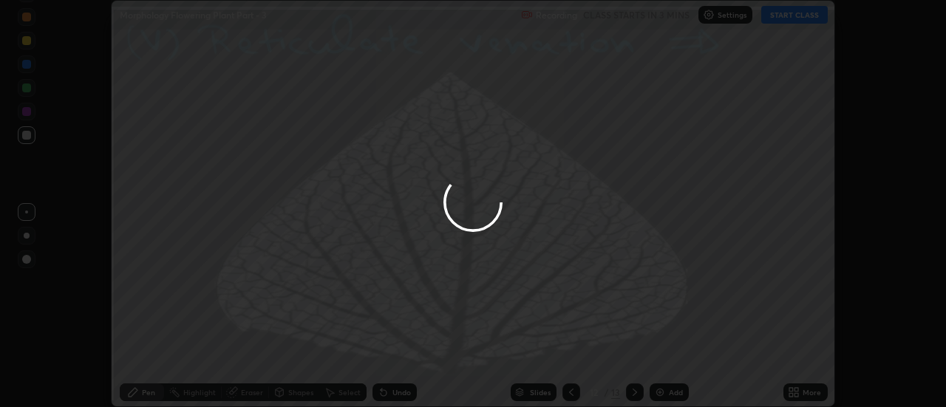
click at [662, 356] on div at bounding box center [473, 203] width 946 height 407
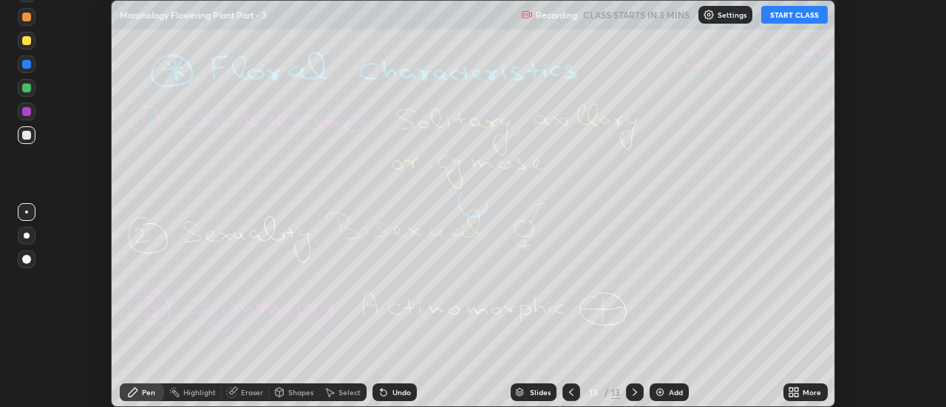
click at [797, 395] on icon at bounding box center [797, 395] width 4 height 4
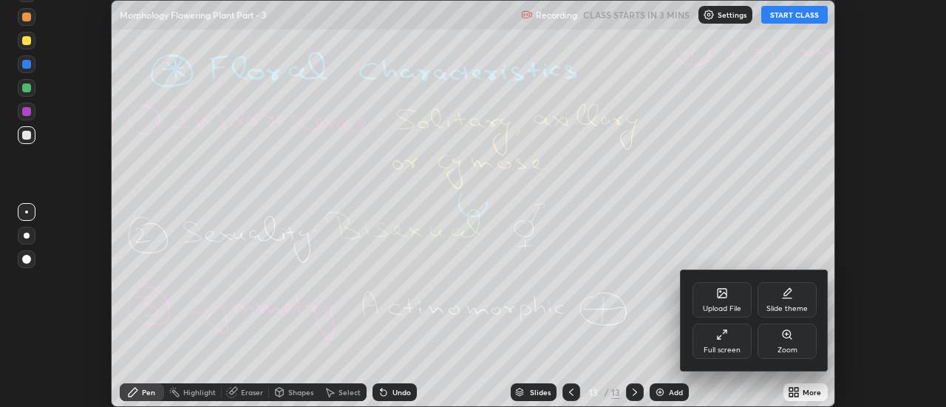
click at [730, 301] on div "Upload File" at bounding box center [722, 299] width 59 height 35
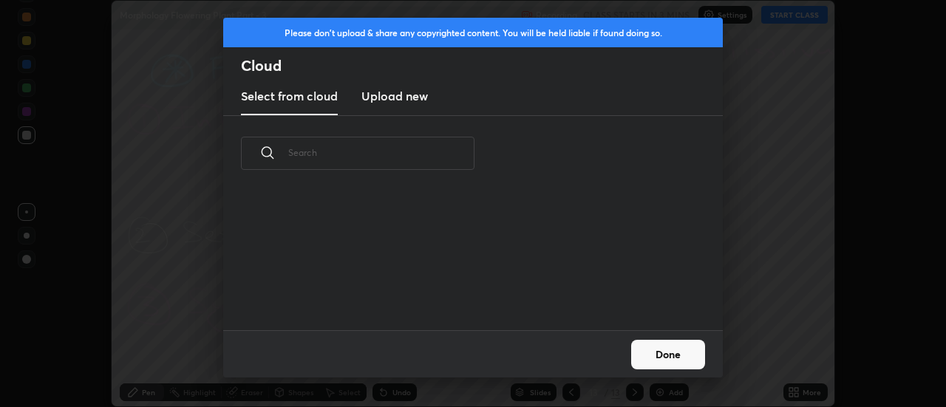
click at [399, 98] on h3 "Upload new" at bounding box center [394, 96] width 67 height 18
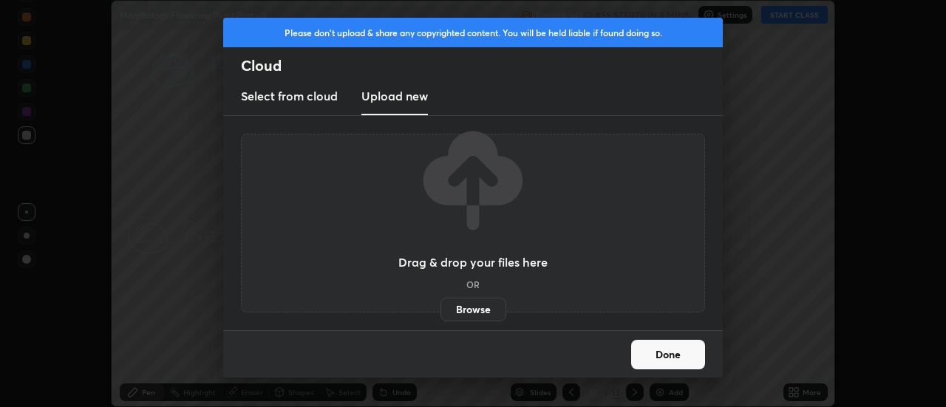
click at [460, 311] on label "Browse" at bounding box center [474, 310] width 66 height 24
click at [441, 311] on input "Browse" at bounding box center [441, 310] width 0 height 24
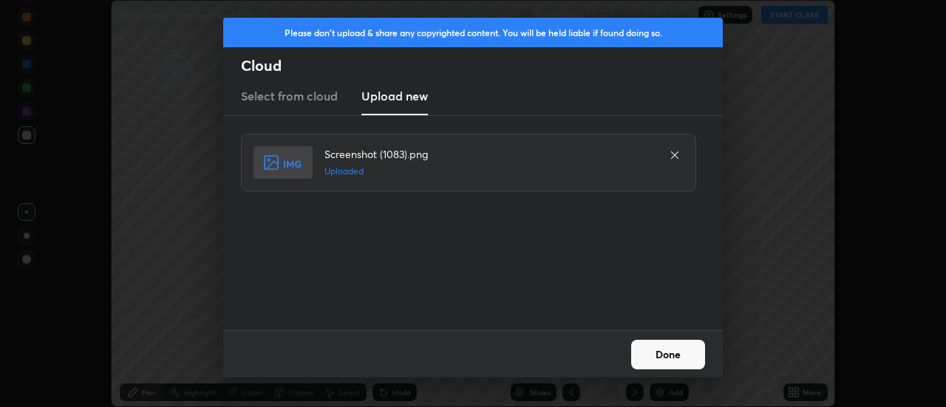
click at [676, 354] on button "Done" at bounding box center [668, 355] width 74 height 30
click at [667, 356] on button "Done" at bounding box center [668, 355] width 74 height 30
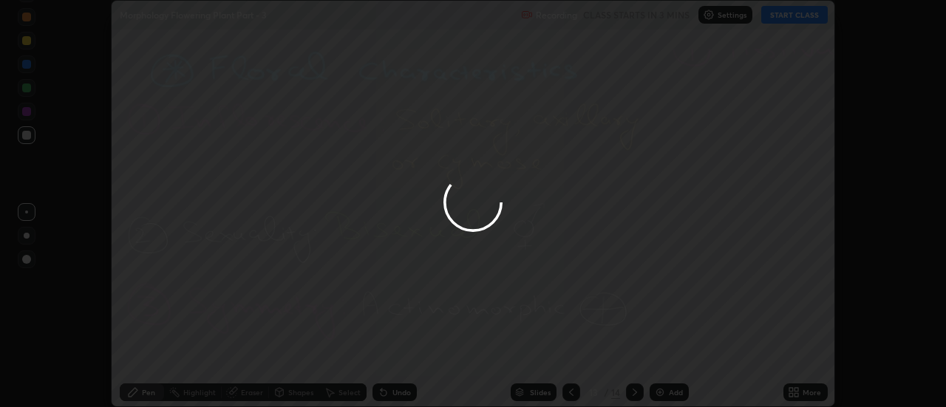
click at [667, 356] on div at bounding box center [473, 203] width 946 height 407
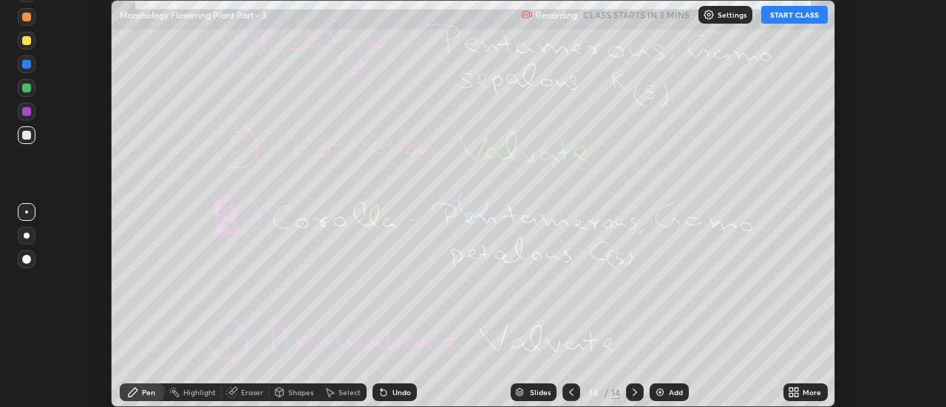
click at [797, 390] on icon at bounding box center [797, 390] width 4 height 4
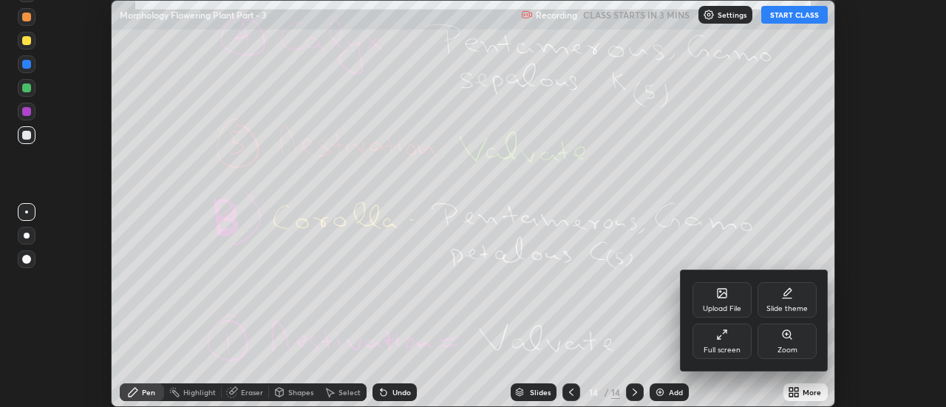
click at [728, 295] on div "Upload File" at bounding box center [722, 299] width 59 height 35
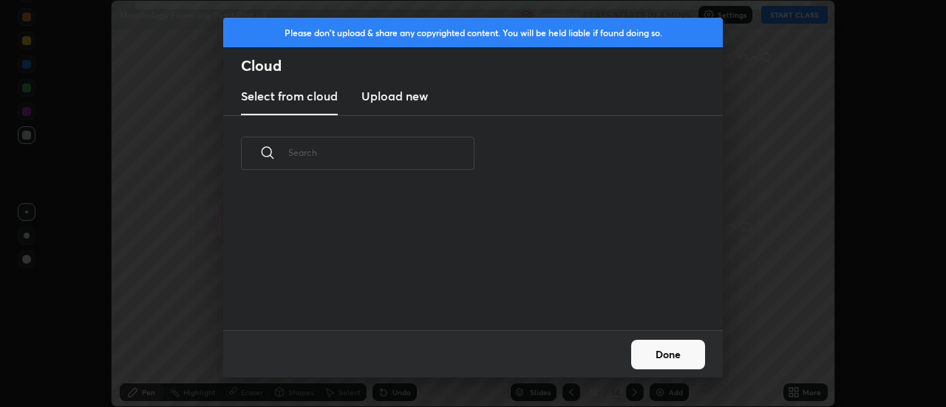
click at [404, 102] on h3 "Upload new" at bounding box center [394, 96] width 67 height 18
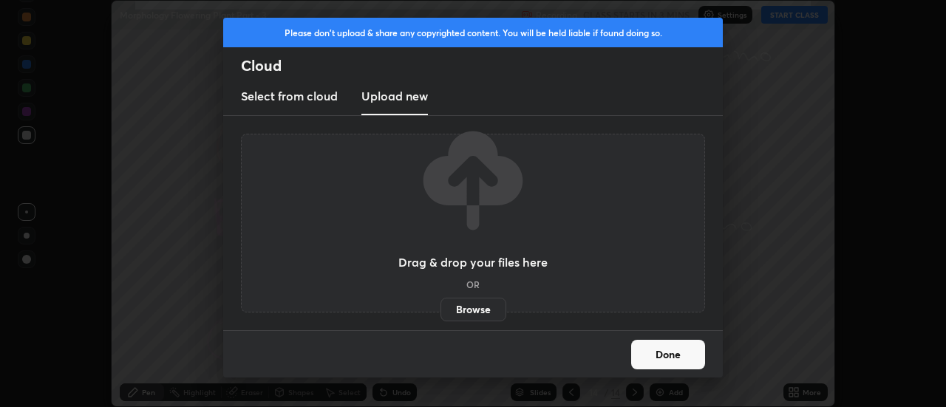
click at [466, 304] on label "Browse" at bounding box center [474, 310] width 66 height 24
click at [441, 304] on input "Browse" at bounding box center [441, 310] width 0 height 24
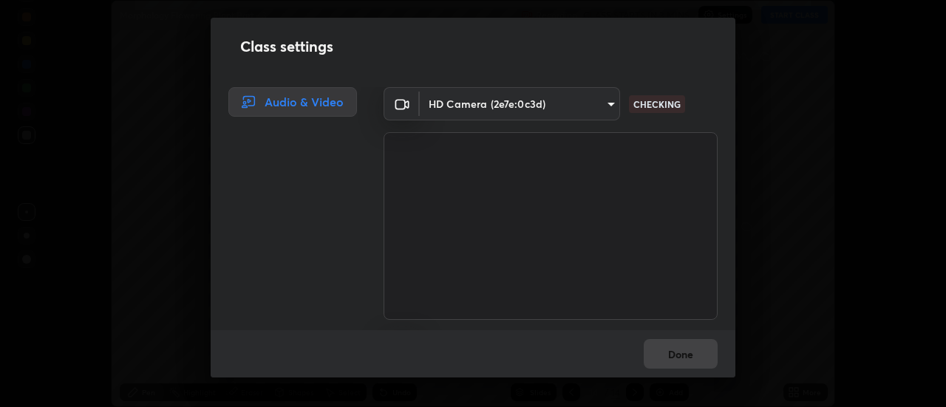
click at [676, 360] on div "Done" at bounding box center [473, 353] width 525 height 47
click at [671, 357] on div "Done" at bounding box center [473, 353] width 525 height 47
click at [675, 358] on div "Done" at bounding box center [473, 353] width 525 height 47
click at [673, 359] on div "Done" at bounding box center [473, 353] width 525 height 47
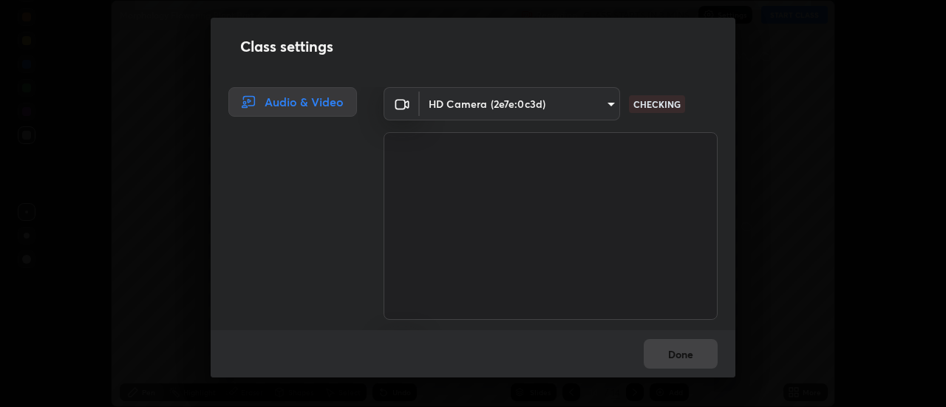
click at [675, 354] on div "Done" at bounding box center [473, 353] width 525 height 47
click at [670, 354] on div "Done" at bounding box center [473, 353] width 525 height 47
click at [673, 356] on div "Done" at bounding box center [473, 353] width 525 height 47
click at [669, 360] on div "Done" at bounding box center [473, 353] width 525 height 47
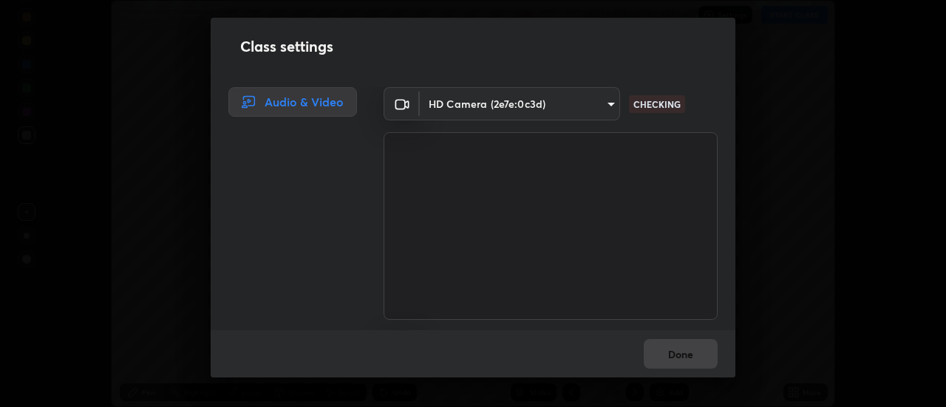
click at [665, 360] on div "Done" at bounding box center [473, 353] width 525 height 47
click at [673, 355] on div "Done" at bounding box center [473, 353] width 525 height 47
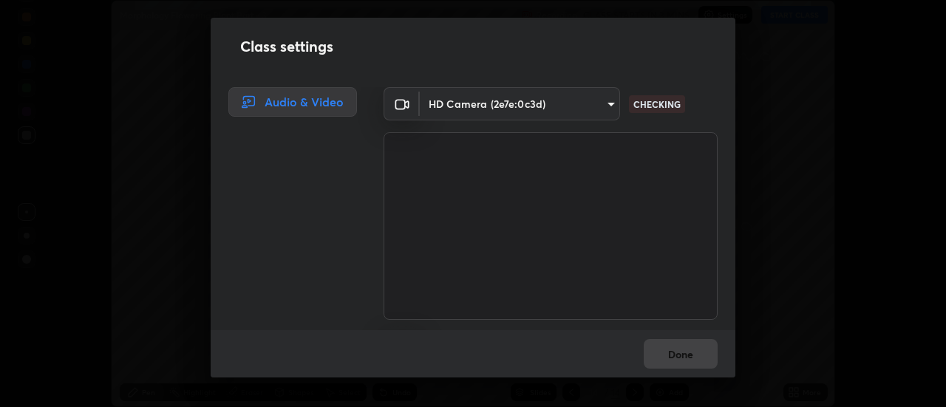
click at [670, 360] on div "Done" at bounding box center [473, 353] width 525 height 47
click at [667, 357] on div "Done" at bounding box center [473, 353] width 525 height 47
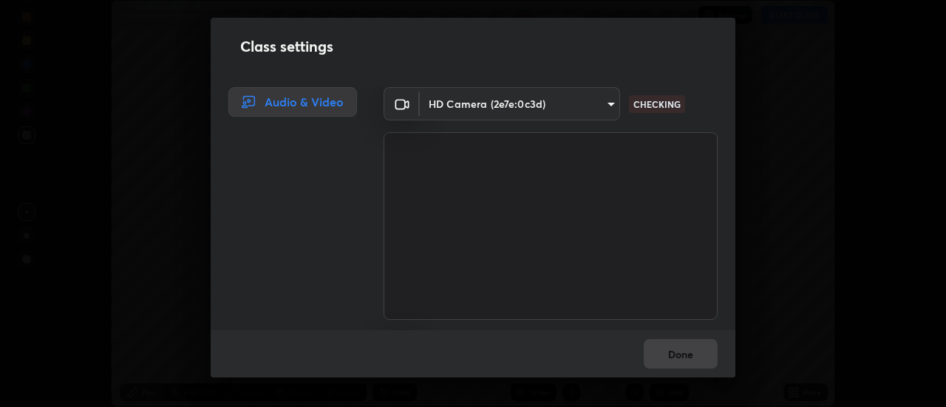
click at [667, 357] on div "Done" at bounding box center [473, 353] width 525 height 47
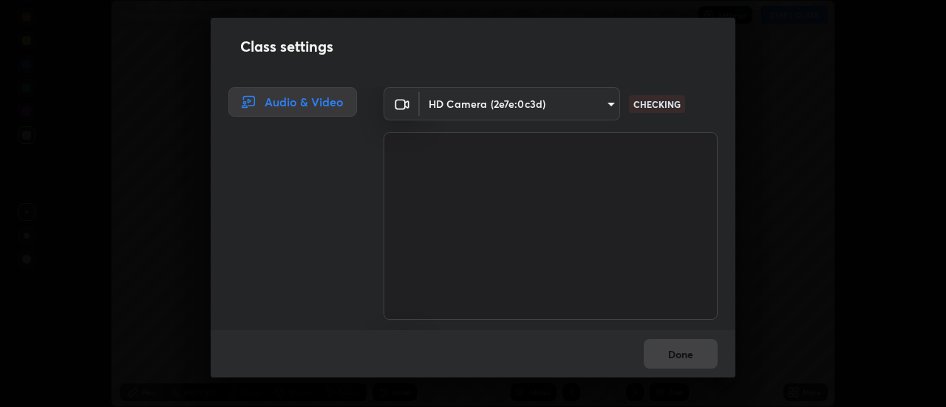
click at [672, 358] on div "Done" at bounding box center [473, 353] width 525 height 47
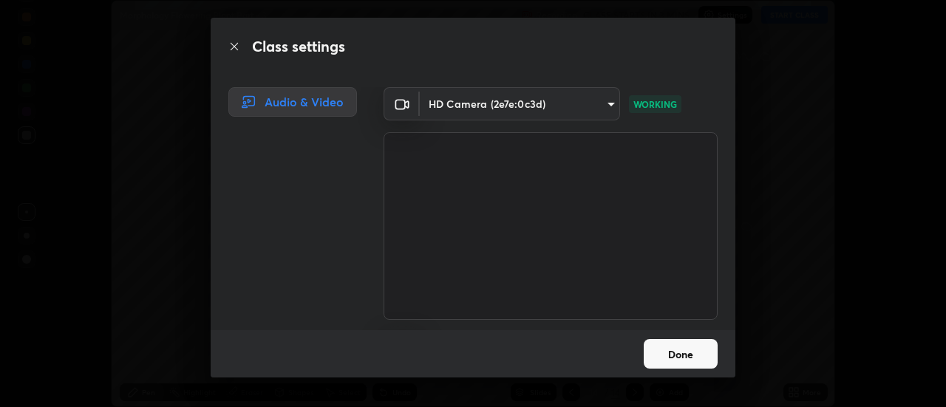
click at [675, 354] on button "Done" at bounding box center [681, 354] width 74 height 30
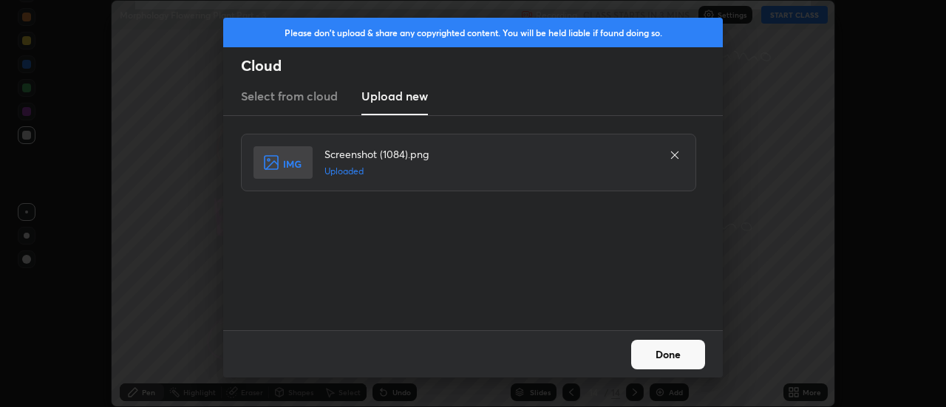
click at [654, 353] on button "Done" at bounding box center [668, 355] width 74 height 30
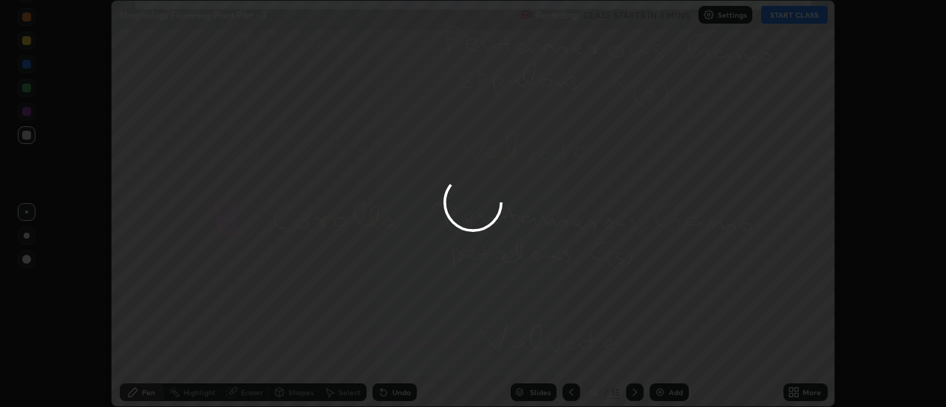
click at [801, 390] on div "More" at bounding box center [805, 393] width 44 height 18
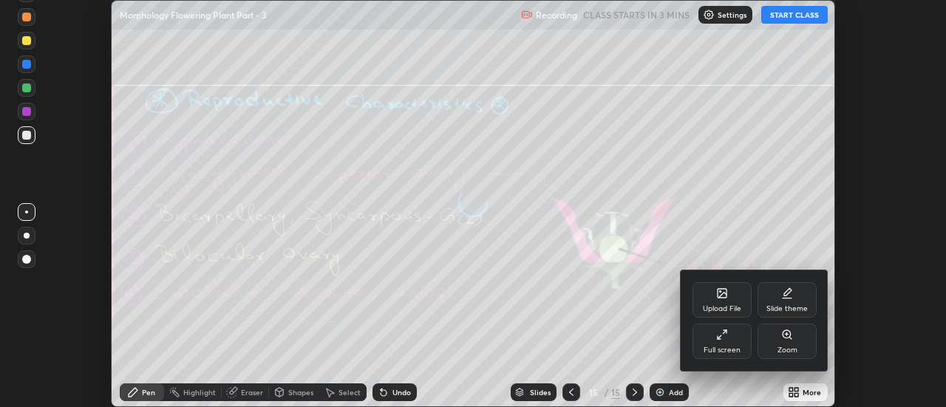
click at [735, 303] on div "Upload File" at bounding box center [722, 299] width 59 height 35
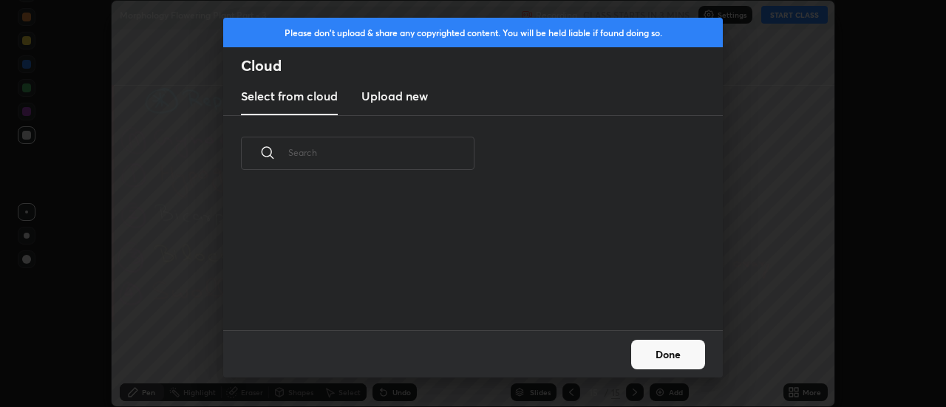
scroll to position [139, 475]
click at [381, 101] on h3 "Upload new" at bounding box center [394, 96] width 67 height 18
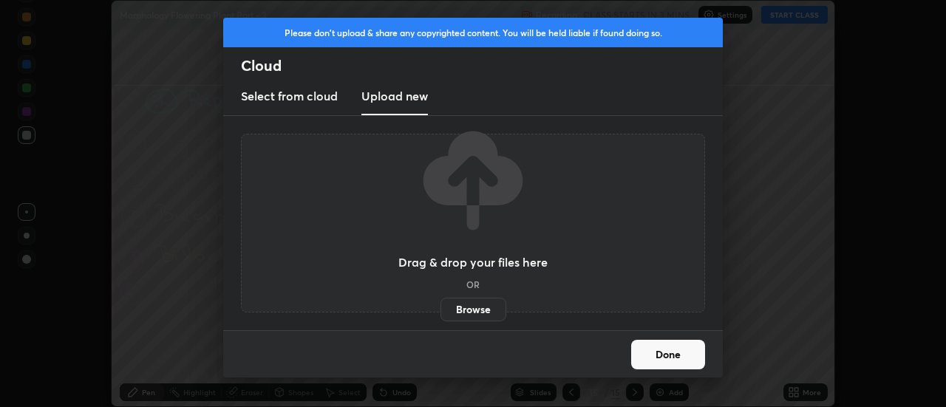
click at [466, 309] on label "Browse" at bounding box center [474, 310] width 66 height 24
click at [441, 309] on input "Browse" at bounding box center [441, 310] width 0 height 24
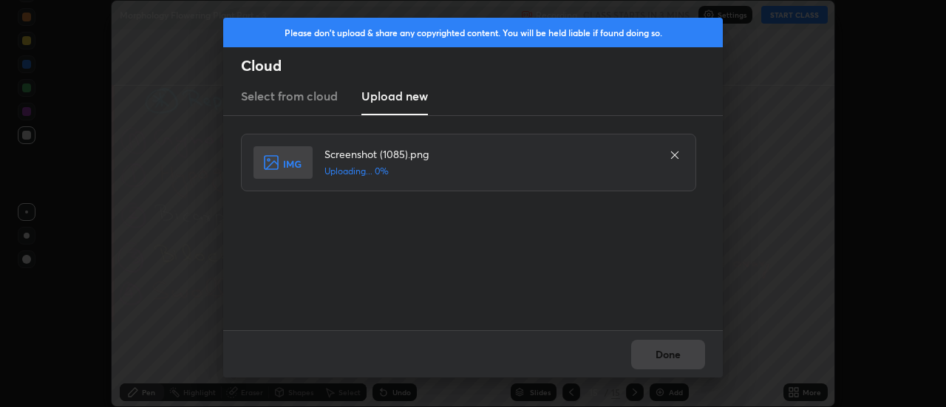
click at [672, 355] on div "Done" at bounding box center [473, 353] width 500 height 47
click at [673, 361] on div "Done" at bounding box center [473, 353] width 500 height 47
click at [673, 361] on button "Done" at bounding box center [668, 355] width 74 height 30
click at [672, 356] on button "Done" at bounding box center [668, 355] width 74 height 30
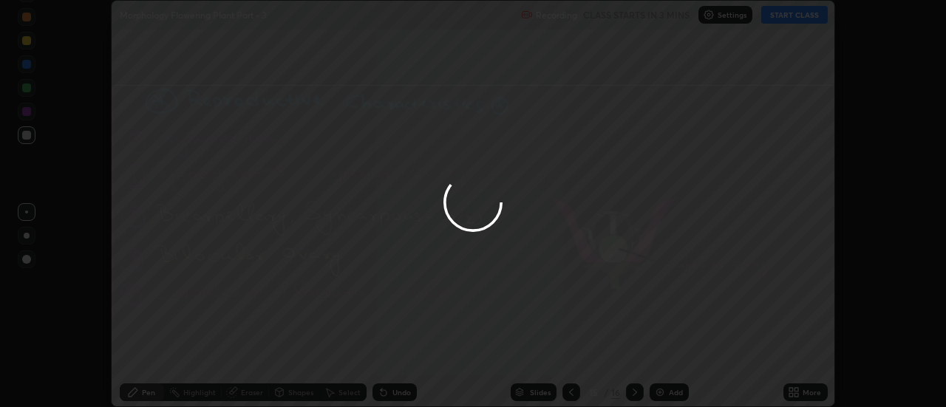
click at [667, 356] on div at bounding box center [473, 203] width 946 height 407
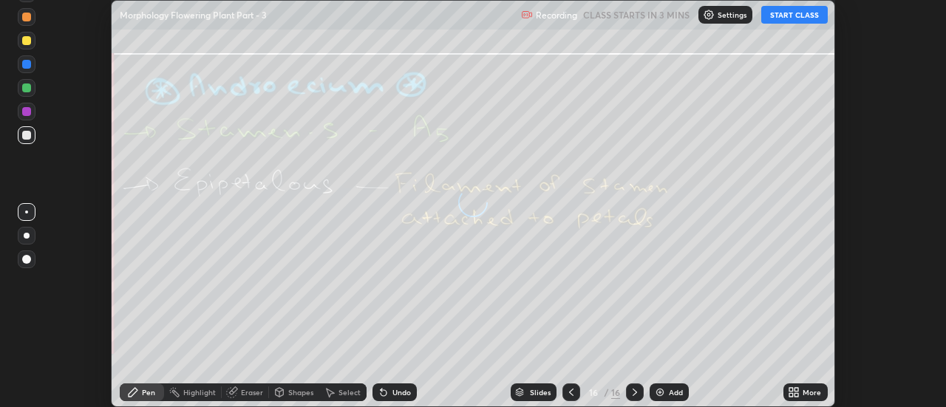
click at [798, 390] on icon at bounding box center [797, 390] width 4 height 4
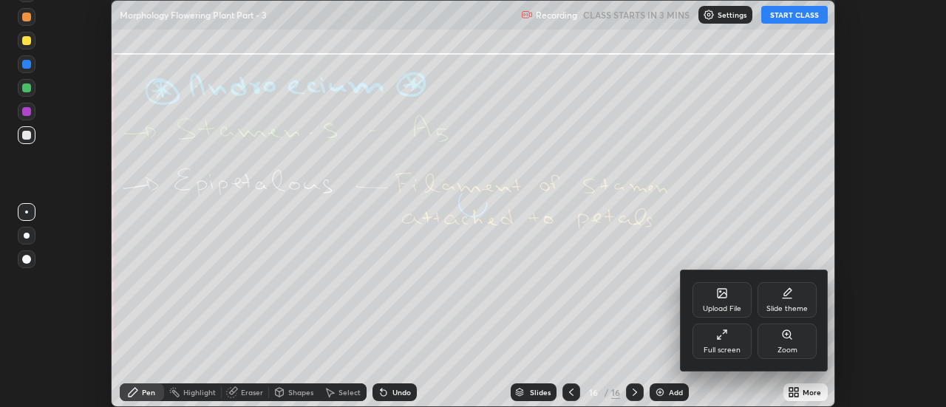
click at [733, 295] on div "Upload File" at bounding box center [722, 299] width 59 height 35
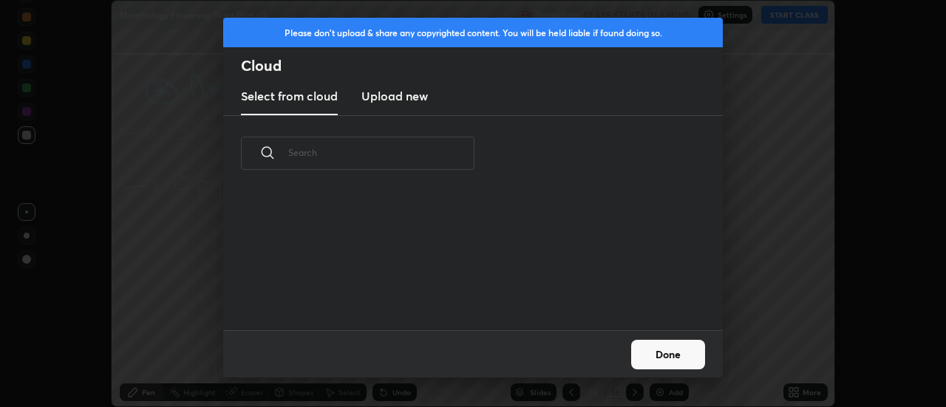
click at [402, 98] on h3 "Upload new" at bounding box center [394, 96] width 67 height 18
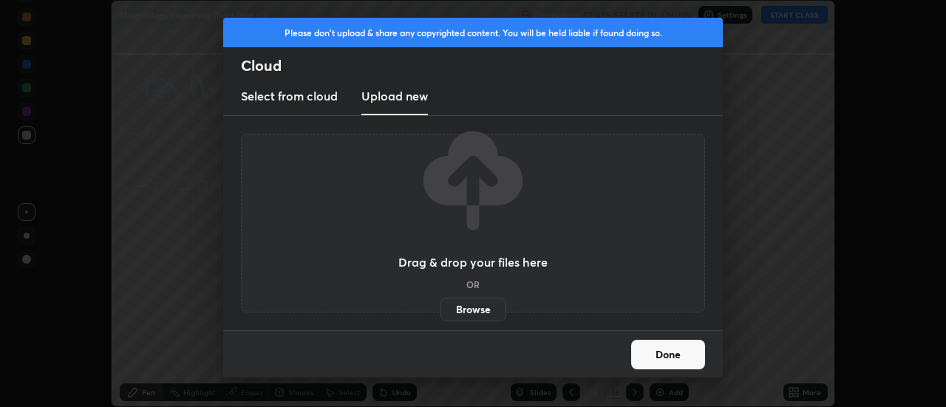
click at [467, 315] on label "Browse" at bounding box center [474, 310] width 66 height 24
click at [441, 315] on input "Browse" at bounding box center [441, 310] width 0 height 24
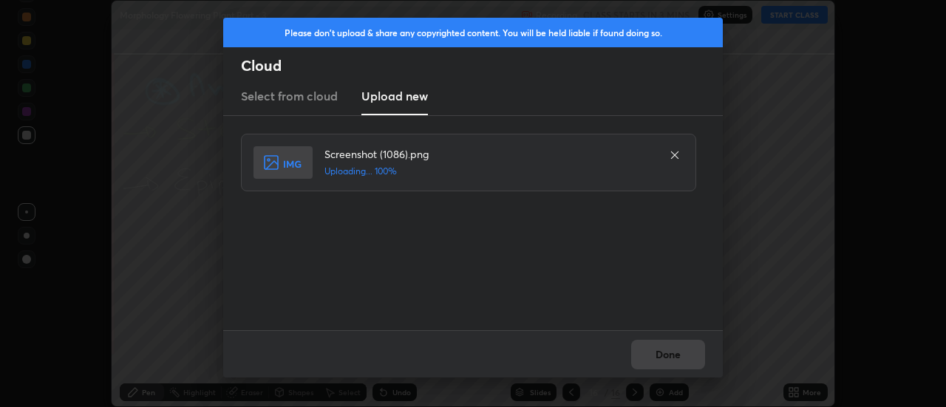
click at [669, 355] on div "Done" at bounding box center [473, 353] width 500 height 47
click at [669, 355] on button "Done" at bounding box center [668, 355] width 74 height 30
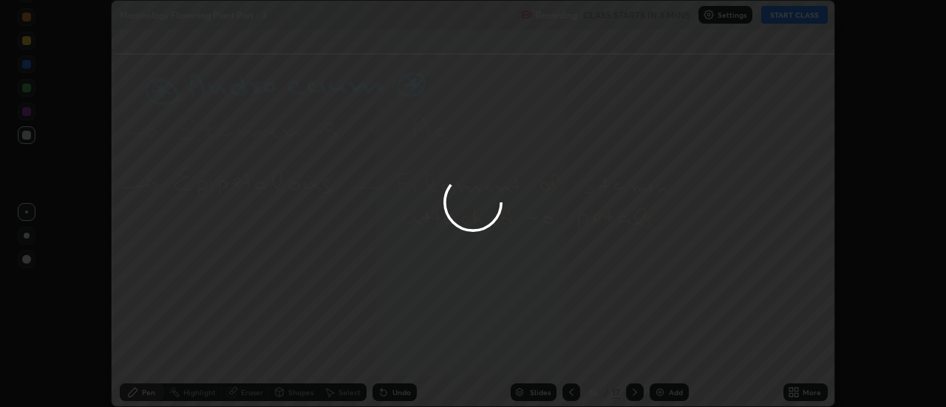
click at [669, 355] on div at bounding box center [473, 203] width 946 height 407
click at [806, 392] on div "More" at bounding box center [812, 392] width 18 height 7
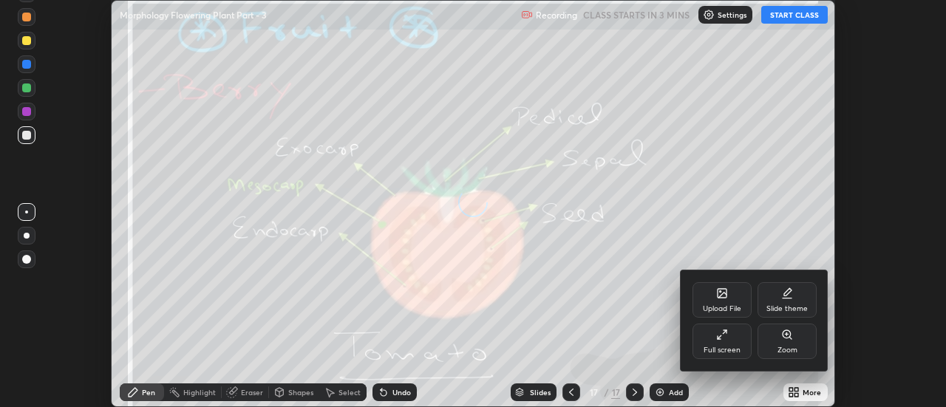
click at [735, 296] on div "Upload File" at bounding box center [722, 299] width 59 height 35
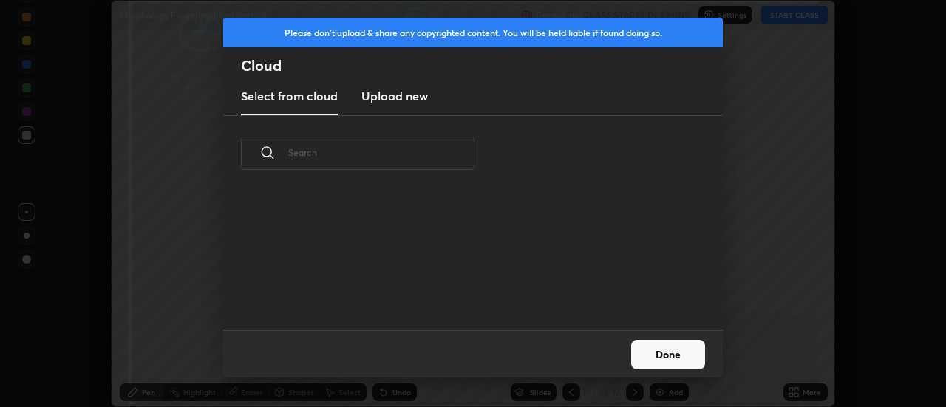
scroll to position [5, 8]
click at [401, 99] on h3 "Upload new" at bounding box center [394, 96] width 67 height 18
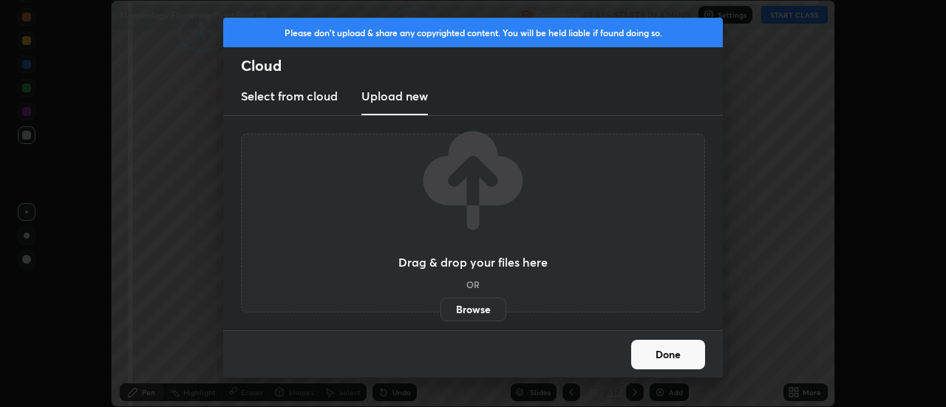
click at [471, 313] on label "Browse" at bounding box center [474, 310] width 66 height 24
click at [441, 313] on input "Browse" at bounding box center [441, 310] width 0 height 24
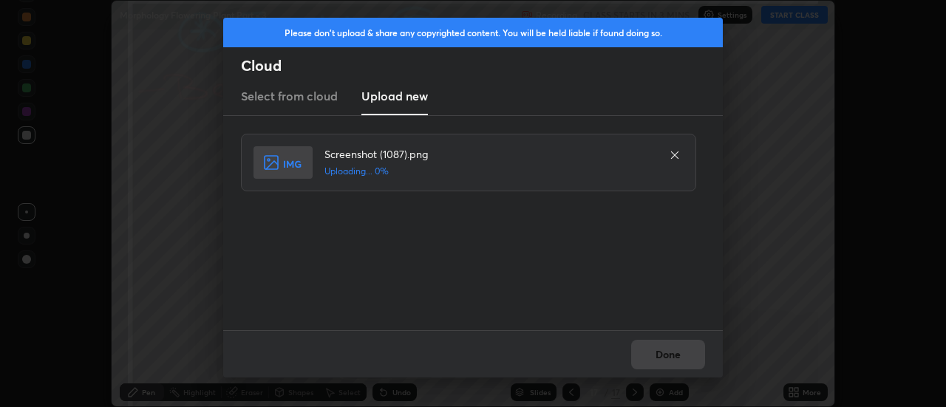
click at [670, 358] on div "Done" at bounding box center [473, 353] width 500 height 47
click at [664, 359] on button "Done" at bounding box center [668, 355] width 74 height 30
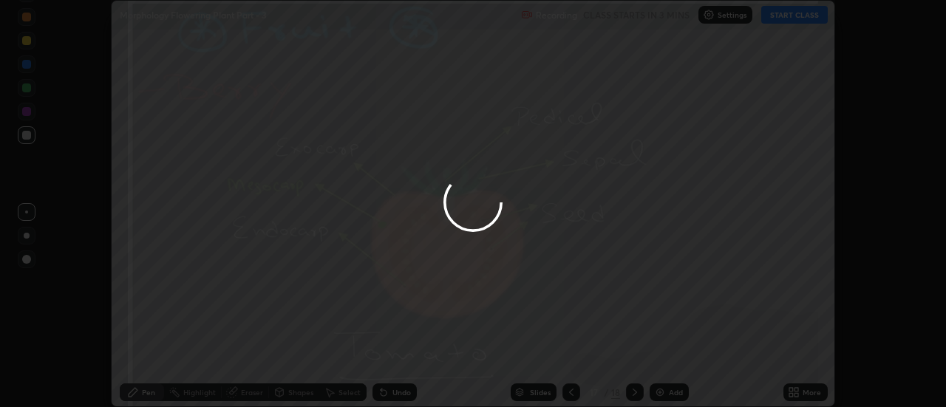
click at [664, 359] on button "Done" at bounding box center [668, 355] width 74 height 30
click at [667, 358] on div at bounding box center [473, 203] width 946 height 407
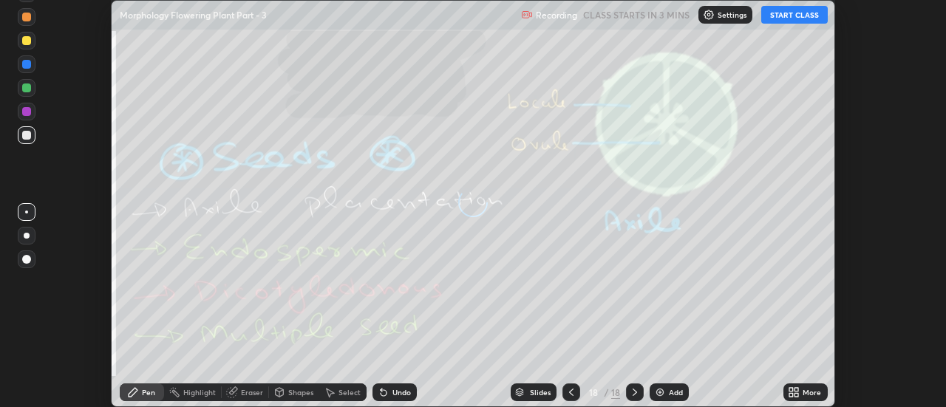
click at [795, 389] on icon at bounding box center [797, 390] width 4 height 4
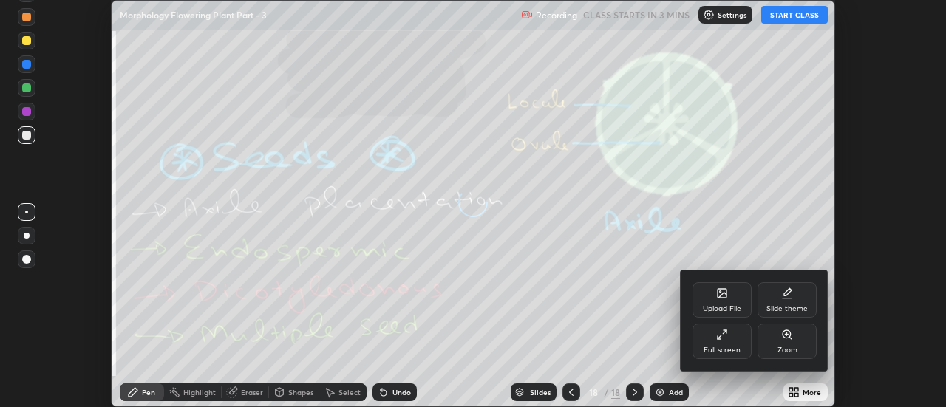
click at [724, 303] on div "Upload File" at bounding box center [722, 299] width 59 height 35
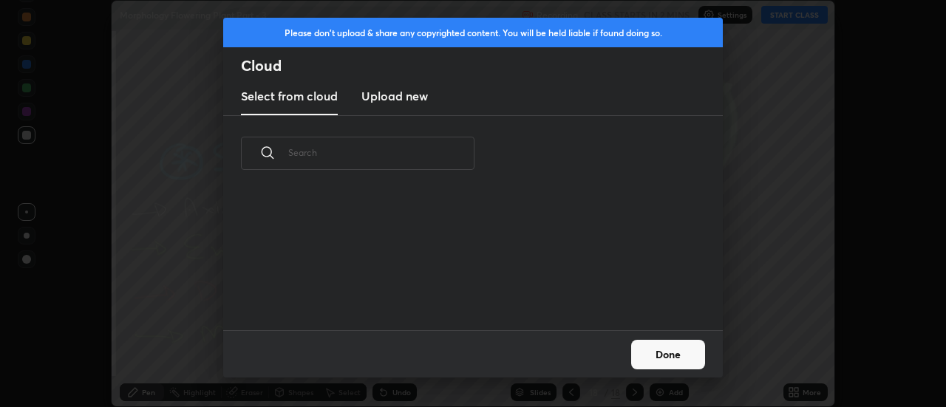
scroll to position [139, 475]
click at [392, 100] on h3 "Upload new" at bounding box center [394, 96] width 67 height 18
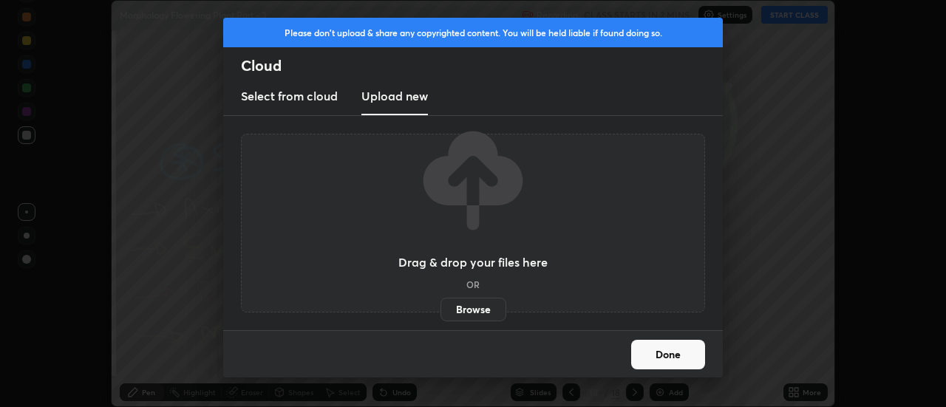
click at [452, 303] on label "Browse" at bounding box center [474, 310] width 66 height 24
click at [441, 303] on input "Browse" at bounding box center [441, 310] width 0 height 24
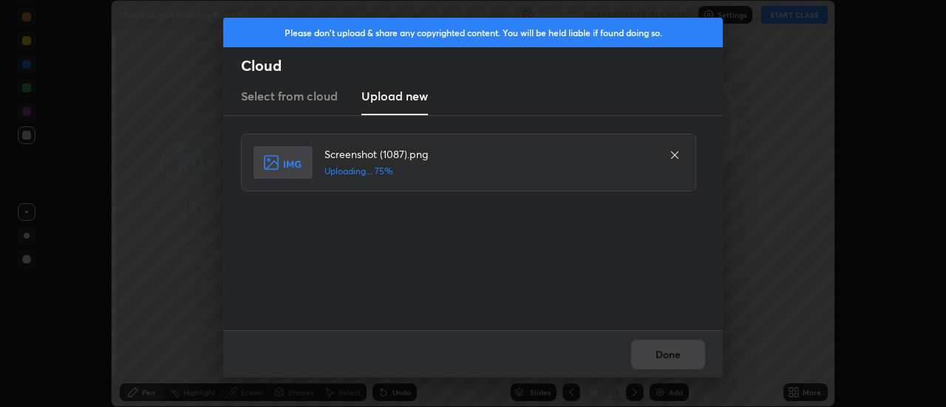
click at [662, 345] on div "Done" at bounding box center [473, 353] width 500 height 47
click at [667, 354] on div "Done" at bounding box center [473, 353] width 500 height 47
click at [667, 354] on button "Done" at bounding box center [668, 355] width 74 height 30
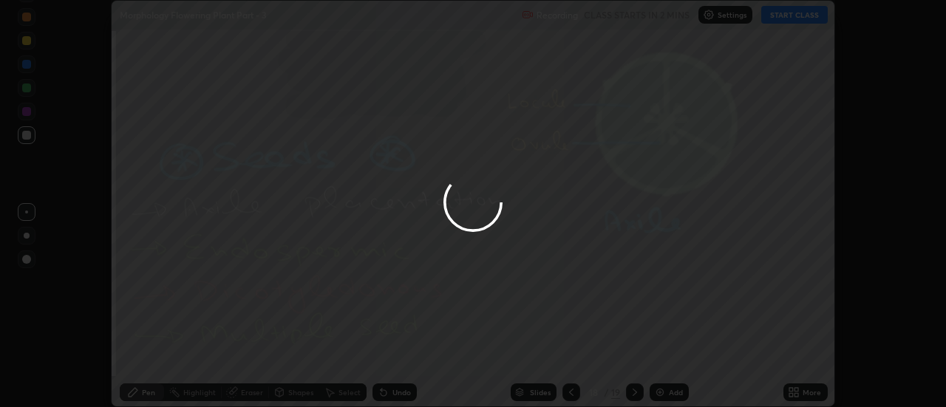
click at [667, 354] on div at bounding box center [473, 203] width 946 height 407
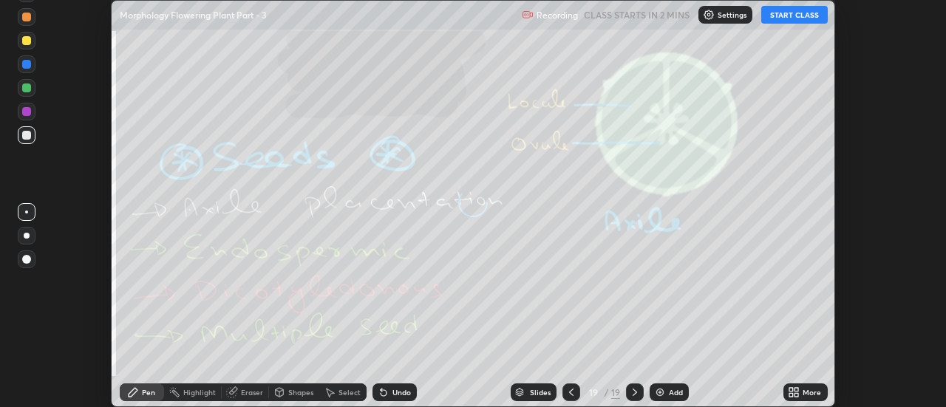
click at [800, 392] on icon at bounding box center [794, 393] width 12 height 12
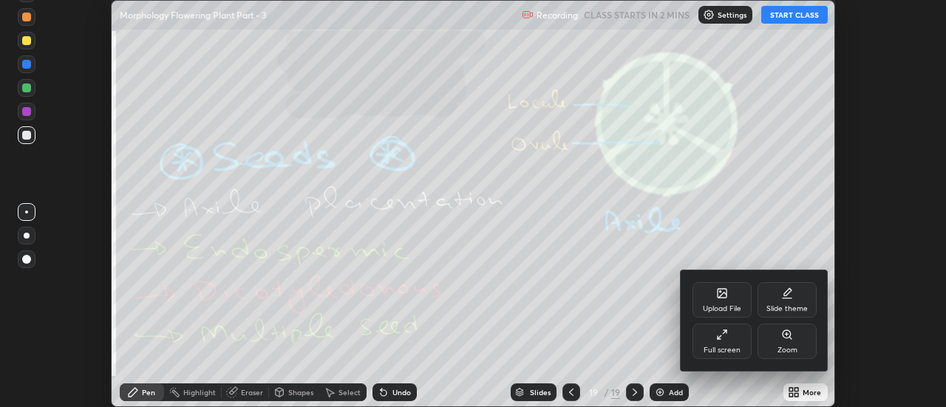
click at [732, 296] on div "Upload File" at bounding box center [722, 299] width 59 height 35
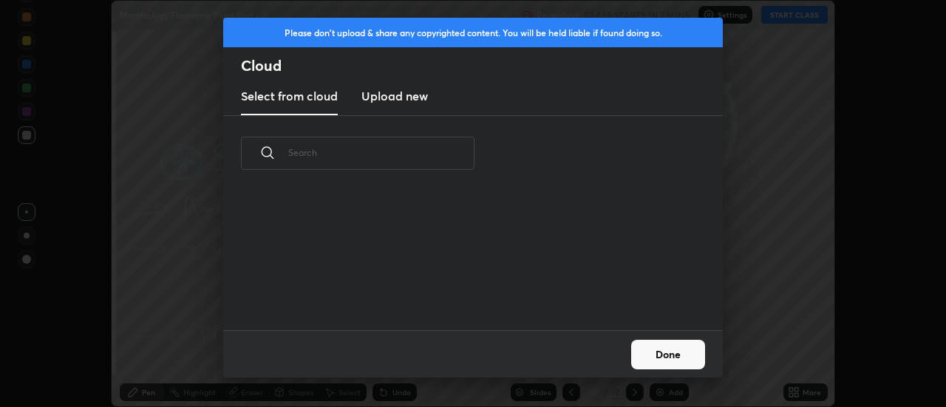
click at [408, 98] on h3 "Upload new" at bounding box center [394, 96] width 67 height 18
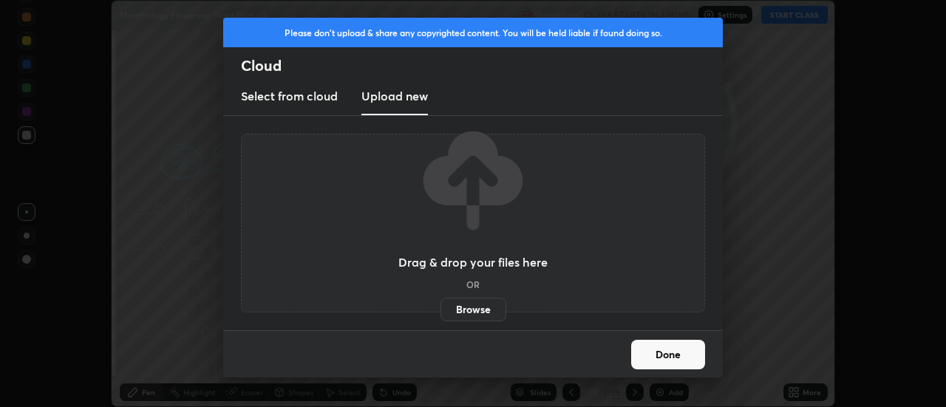
click at [466, 313] on label "Browse" at bounding box center [474, 310] width 66 height 24
click at [441, 313] on input "Browse" at bounding box center [441, 310] width 0 height 24
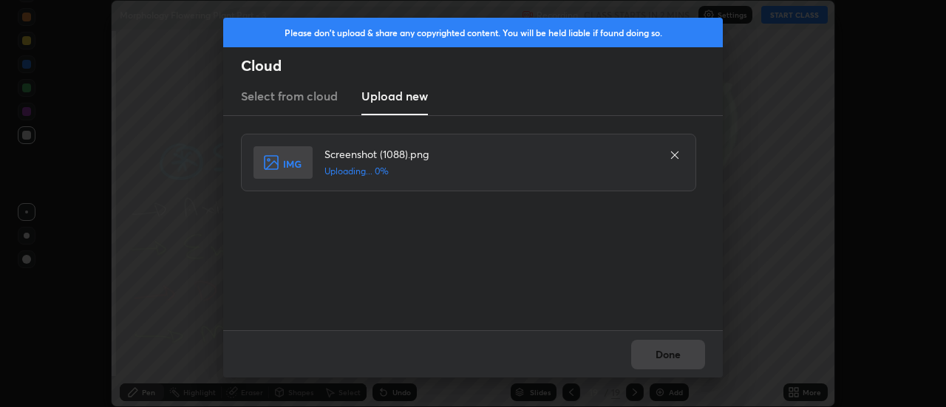
click at [670, 353] on button "Done" at bounding box center [668, 355] width 74 height 30
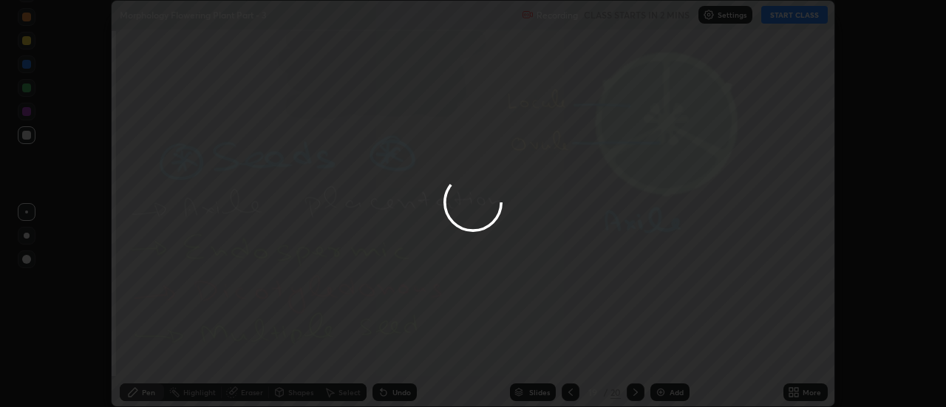
click at [670, 353] on button "Done" at bounding box center [668, 355] width 74 height 30
click at [667, 351] on div at bounding box center [473, 203] width 946 height 407
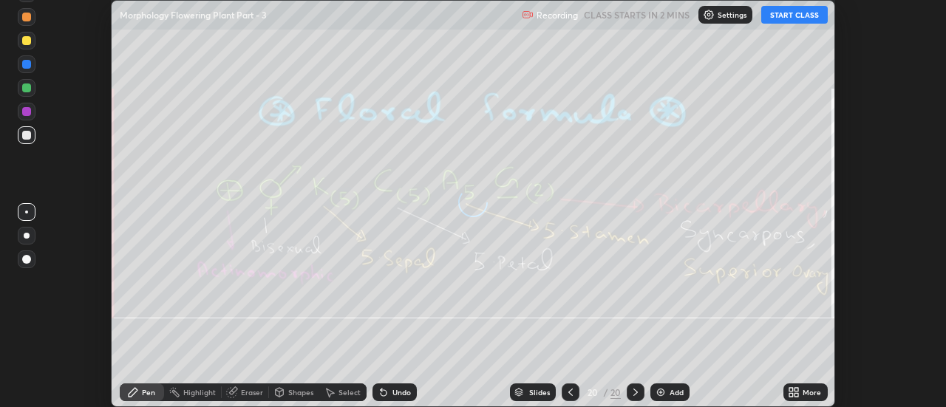
click at [797, 390] on icon at bounding box center [797, 390] width 4 height 4
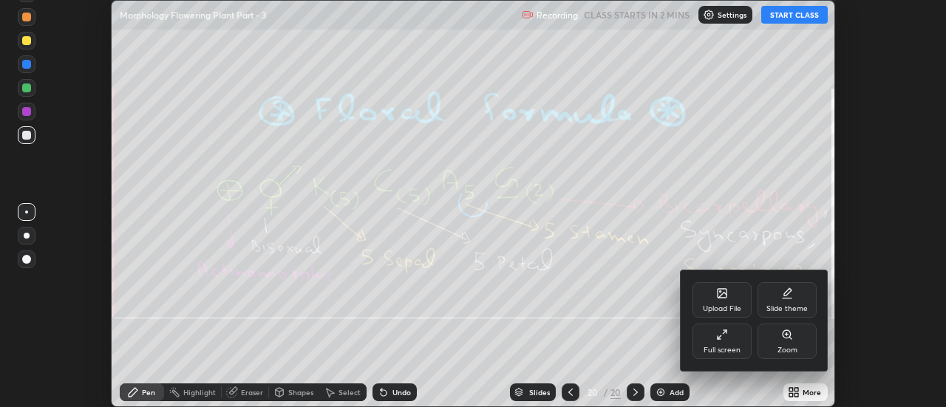
click at [732, 296] on div "Upload File" at bounding box center [722, 299] width 59 height 35
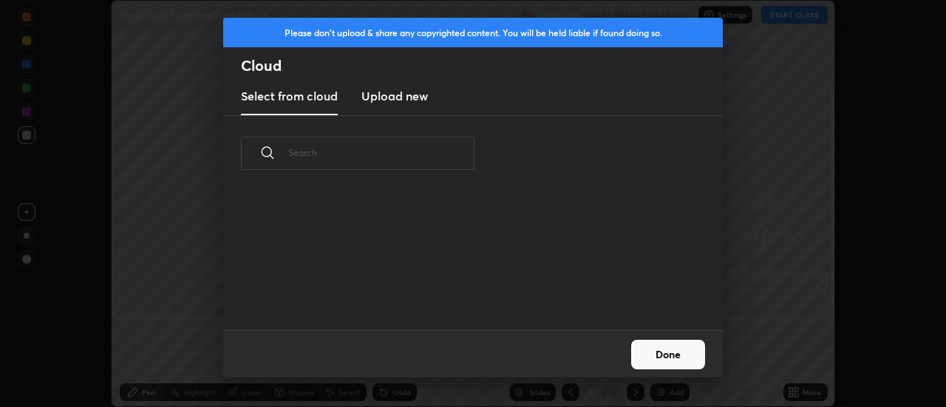
click at [400, 103] on h3 "Upload new" at bounding box center [394, 96] width 67 height 18
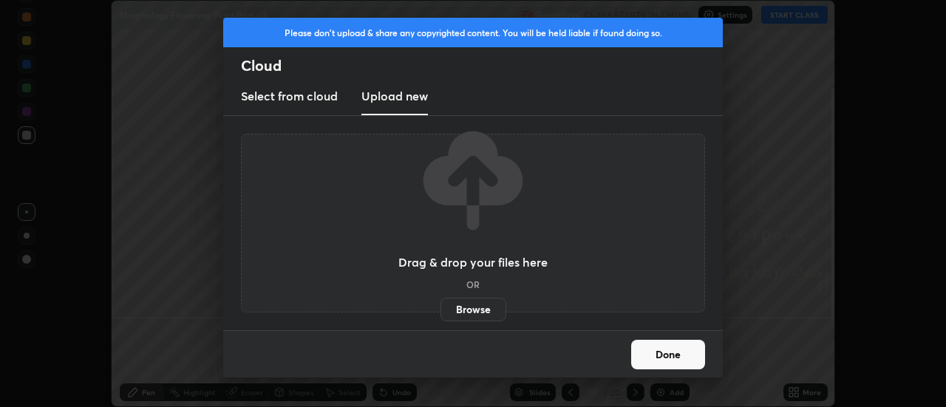
click at [471, 310] on label "Browse" at bounding box center [474, 310] width 66 height 24
click at [441, 310] on input "Browse" at bounding box center [441, 310] width 0 height 24
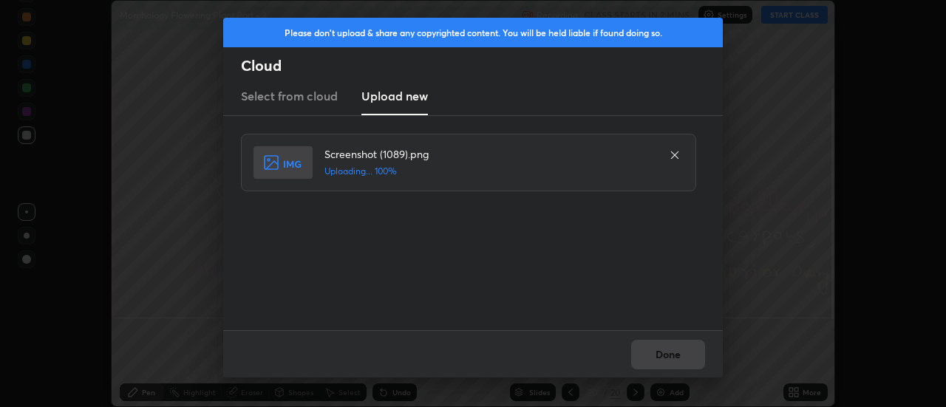
click at [677, 356] on div "Done" at bounding box center [473, 353] width 500 height 47
click at [675, 358] on button "Done" at bounding box center [668, 355] width 74 height 30
click at [669, 357] on button "Done" at bounding box center [668, 355] width 74 height 30
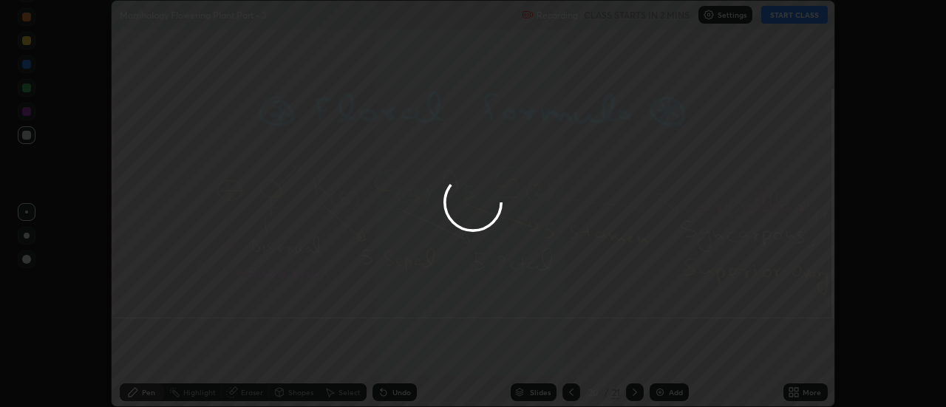
click at [812, 392] on div "More" at bounding box center [812, 392] width 18 height 7
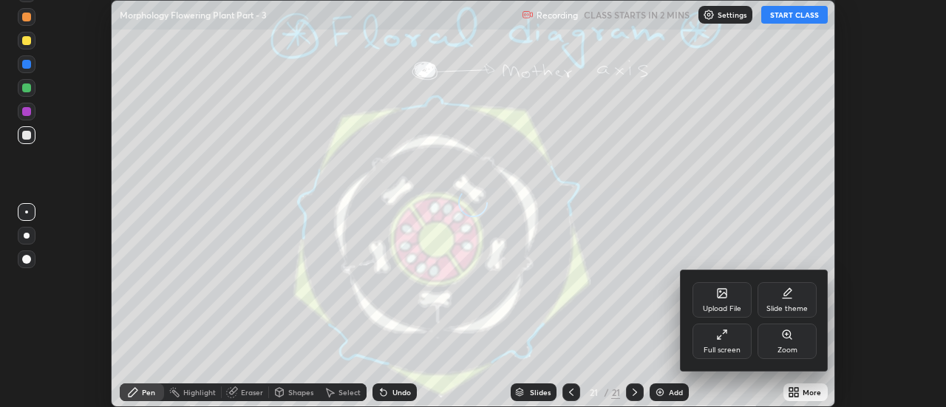
click at [732, 293] on div "Upload File" at bounding box center [722, 299] width 59 height 35
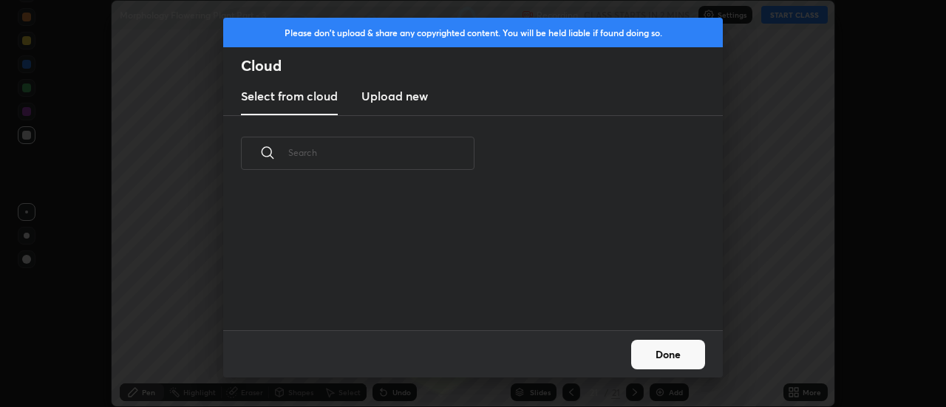
scroll to position [139, 475]
click at [396, 98] on h3 "Upload new" at bounding box center [394, 96] width 67 height 18
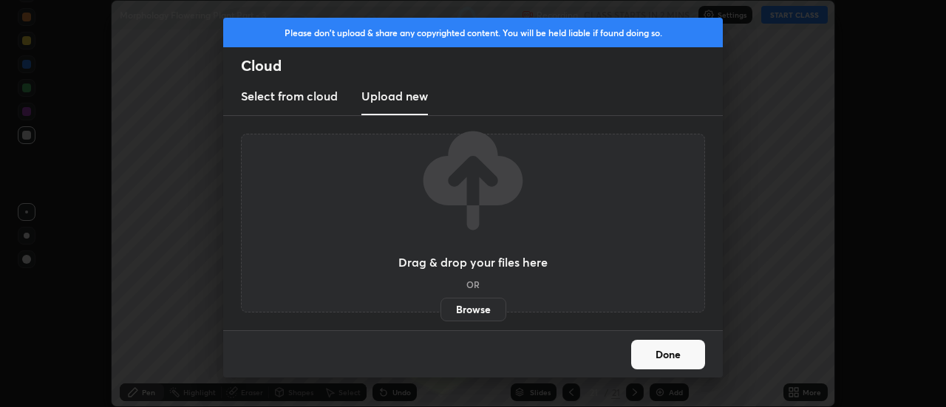
click at [475, 308] on label "Browse" at bounding box center [474, 310] width 66 height 24
click at [441, 308] on input "Browse" at bounding box center [441, 310] width 0 height 24
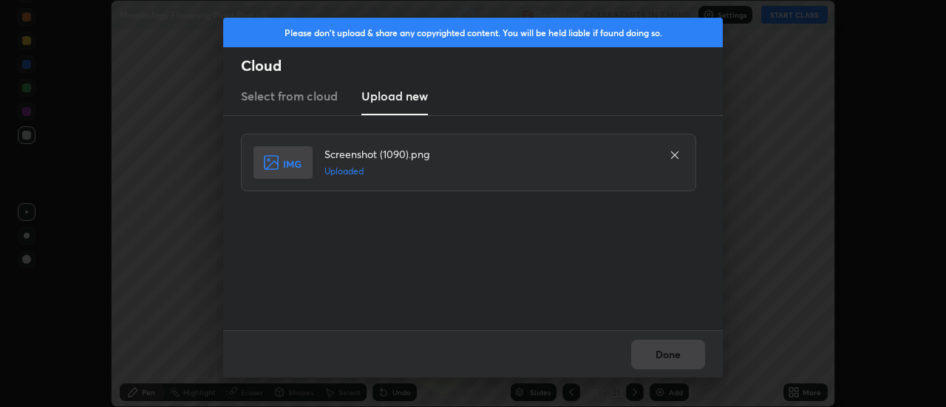
click at [668, 353] on button "Done" at bounding box center [668, 355] width 74 height 30
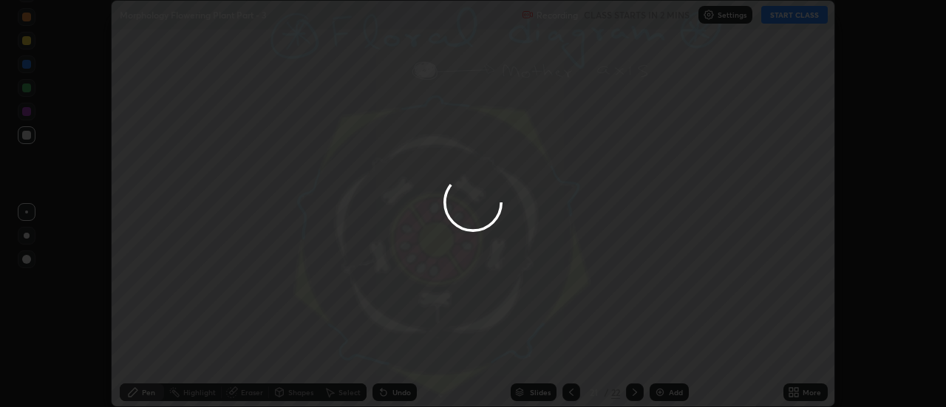
click at [668, 353] on button "Done" at bounding box center [668, 355] width 74 height 30
click at [665, 355] on div at bounding box center [473, 203] width 946 height 407
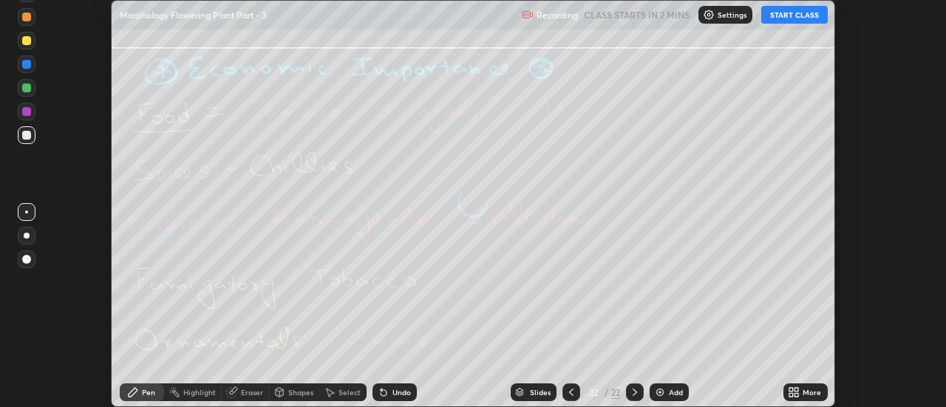
click at [806, 395] on div "More" at bounding box center [812, 392] width 18 height 7
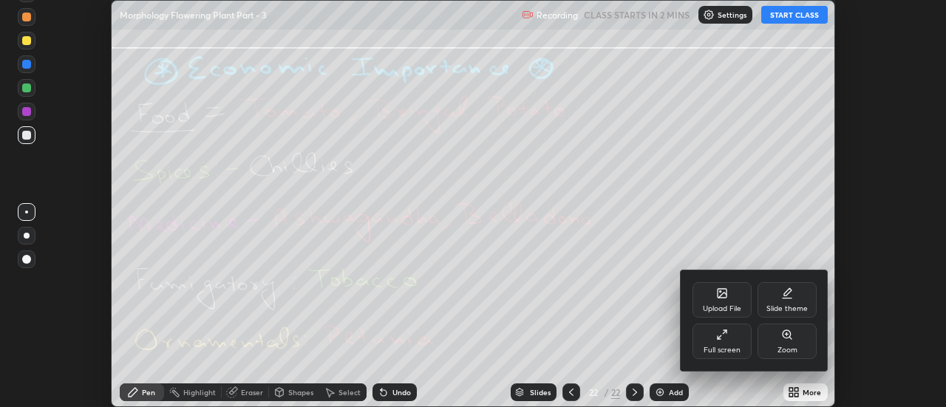
click at [727, 291] on icon at bounding box center [722, 294] width 12 height 12
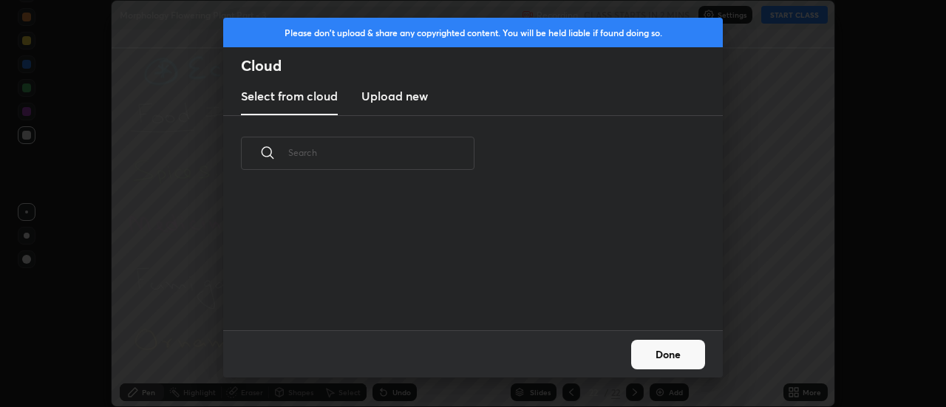
click at [394, 100] on h3 "Upload new" at bounding box center [394, 96] width 67 height 18
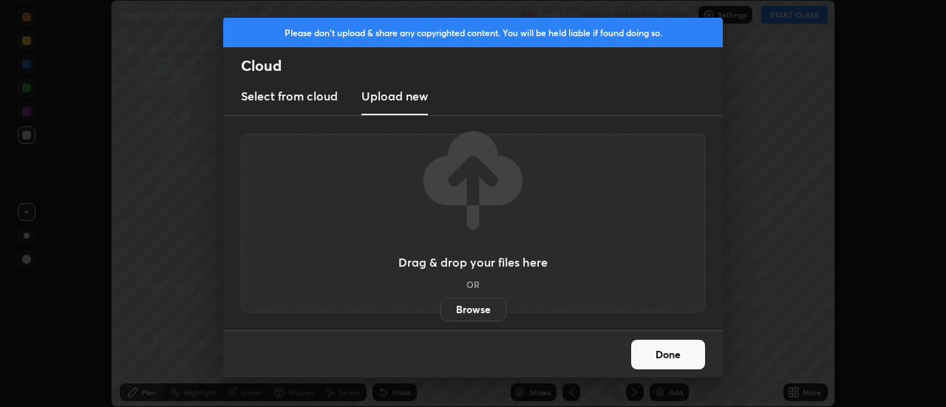
click at [463, 313] on label "Browse" at bounding box center [474, 310] width 66 height 24
click at [441, 313] on input "Browse" at bounding box center [441, 310] width 0 height 24
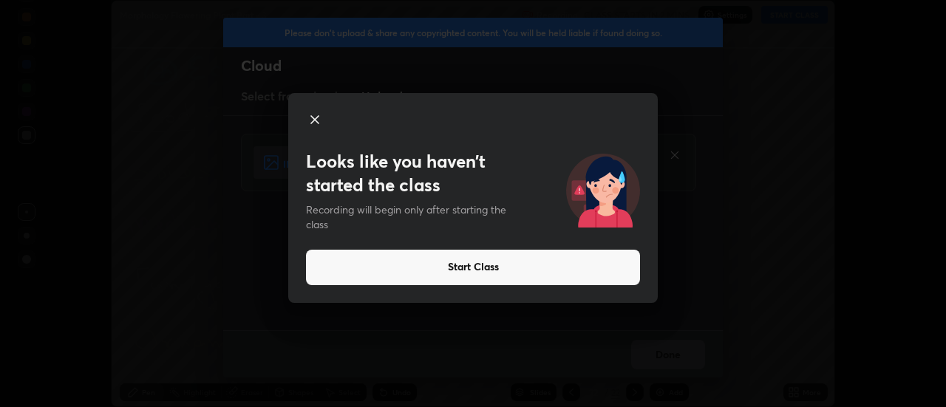
click at [318, 118] on icon at bounding box center [315, 120] width 18 height 18
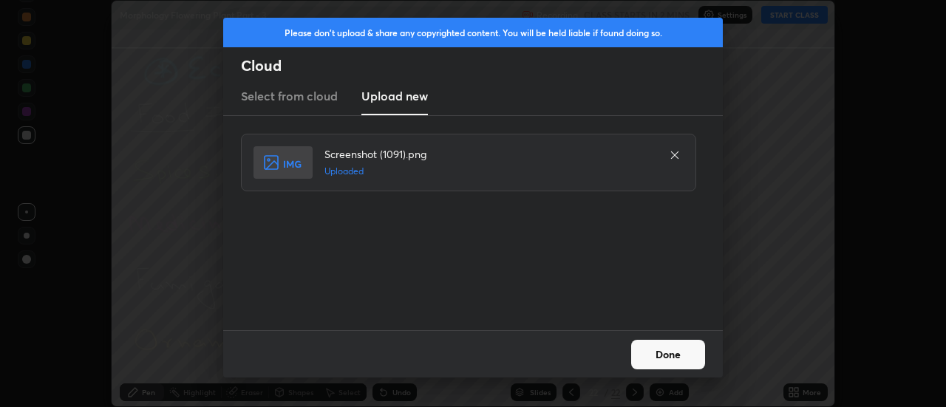
click at [665, 356] on button "Done" at bounding box center [668, 355] width 74 height 30
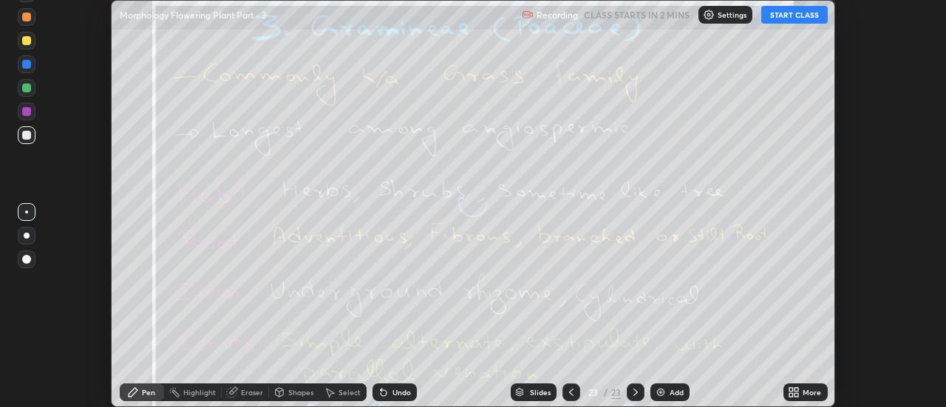
click at [808, 391] on div "More" at bounding box center [812, 392] width 18 height 7
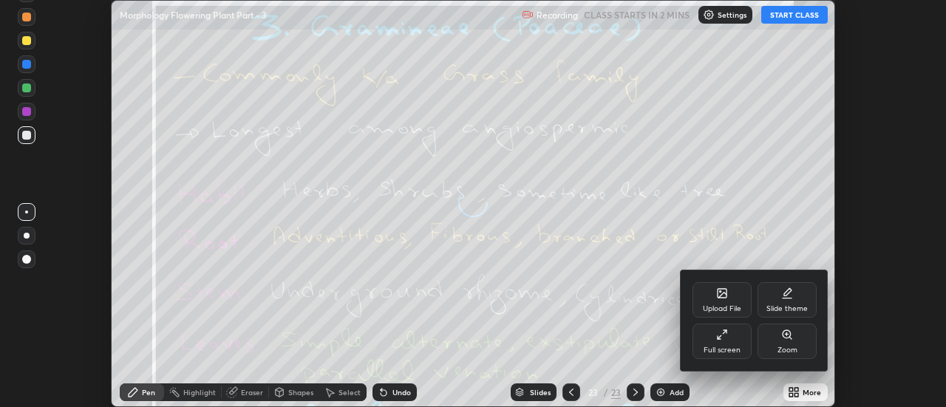
click at [732, 299] on div "Upload File" at bounding box center [722, 299] width 59 height 35
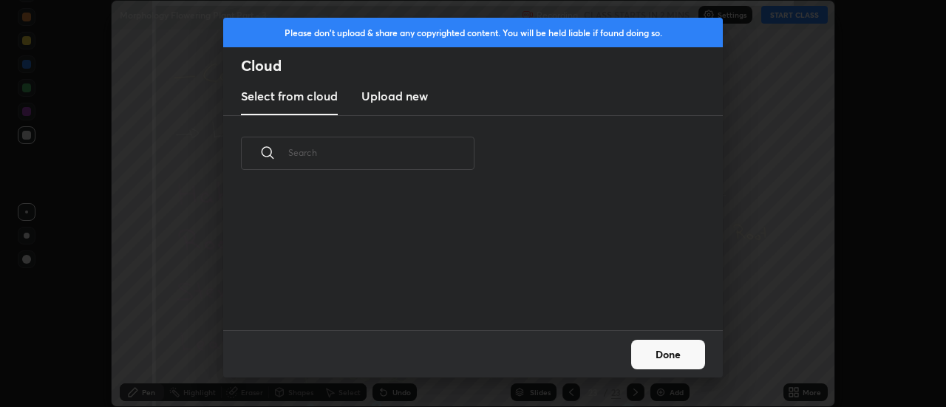
scroll to position [139, 475]
click at [393, 97] on h3 "Upload new" at bounding box center [394, 96] width 67 height 18
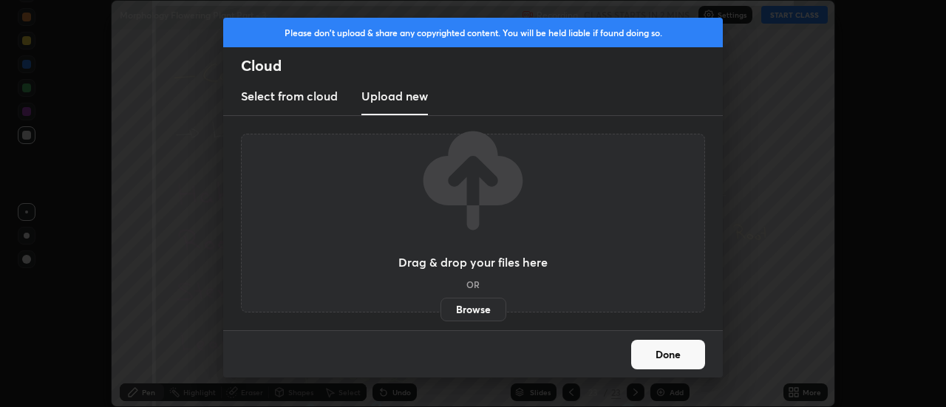
click at [475, 311] on label "Browse" at bounding box center [474, 310] width 66 height 24
click at [441, 311] on input "Browse" at bounding box center [441, 310] width 0 height 24
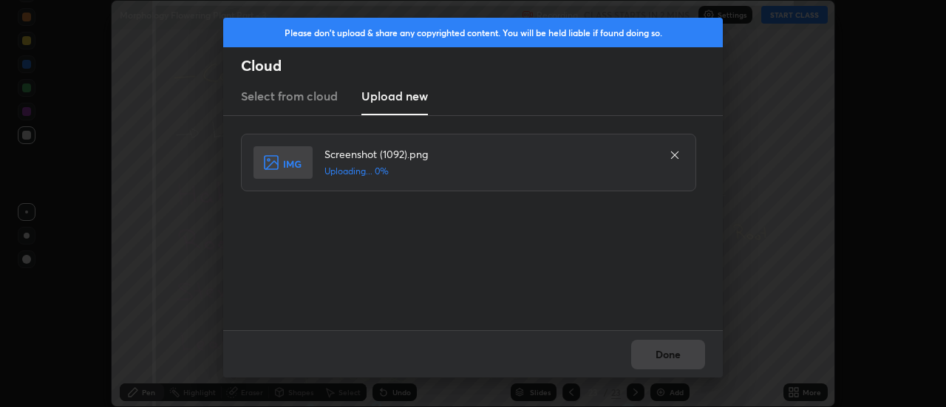
click at [681, 354] on div "Done" at bounding box center [473, 353] width 500 height 47
click at [674, 359] on button "Done" at bounding box center [668, 355] width 74 height 30
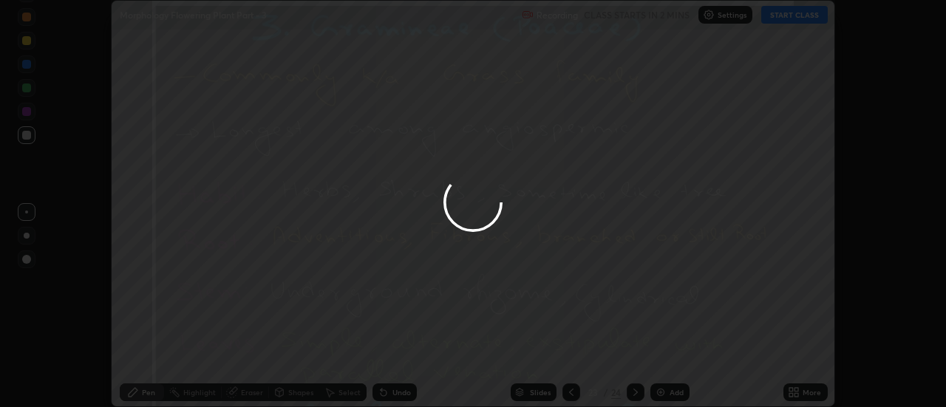
click at [674, 359] on button "Done" at bounding box center [668, 355] width 74 height 30
click at [674, 359] on div at bounding box center [473, 203] width 946 height 407
click at [670, 358] on div at bounding box center [473, 203] width 946 height 407
click at [674, 356] on div at bounding box center [473, 203] width 946 height 407
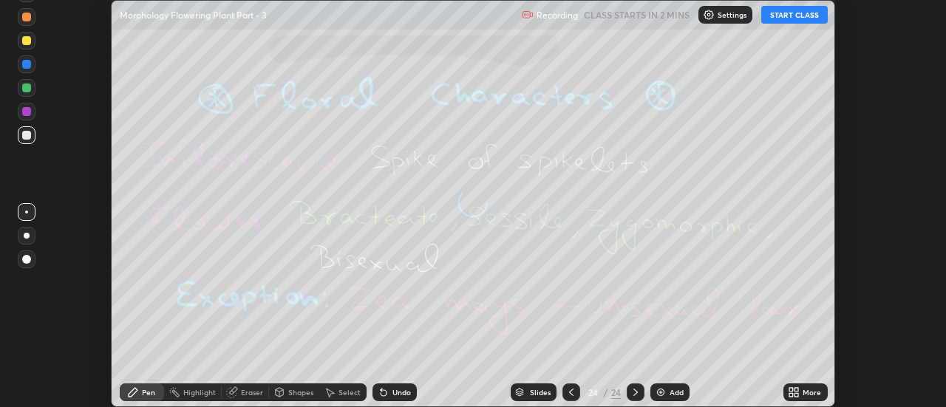
click at [803, 396] on div "More" at bounding box center [812, 392] width 18 height 7
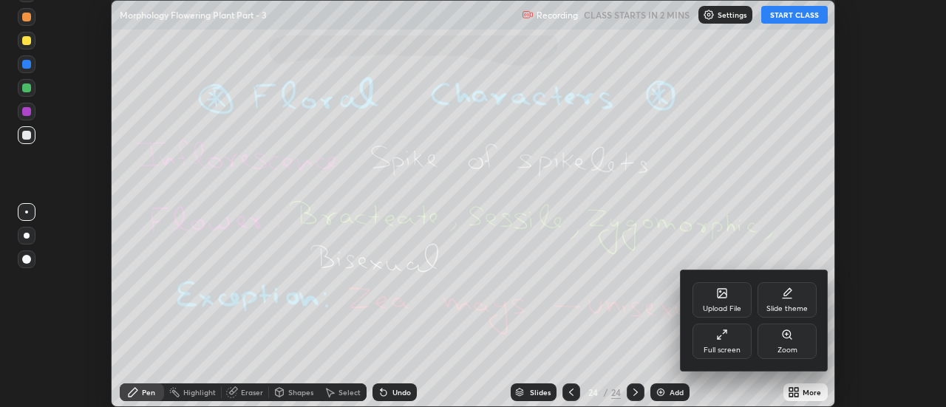
click at [733, 302] on div "Upload File" at bounding box center [722, 299] width 59 height 35
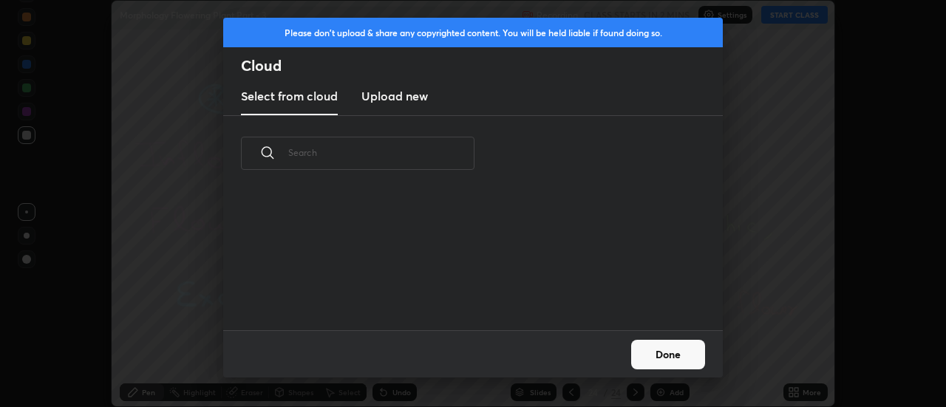
click at [391, 101] on h3 "Upload new" at bounding box center [394, 96] width 67 height 18
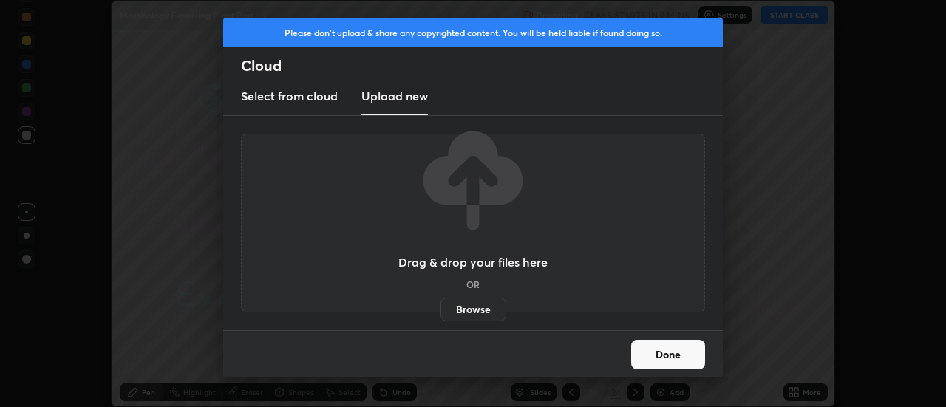
click at [461, 307] on label "Browse" at bounding box center [474, 310] width 66 height 24
click at [441, 307] on input "Browse" at bounding box center [441, 310] width 0 height 24
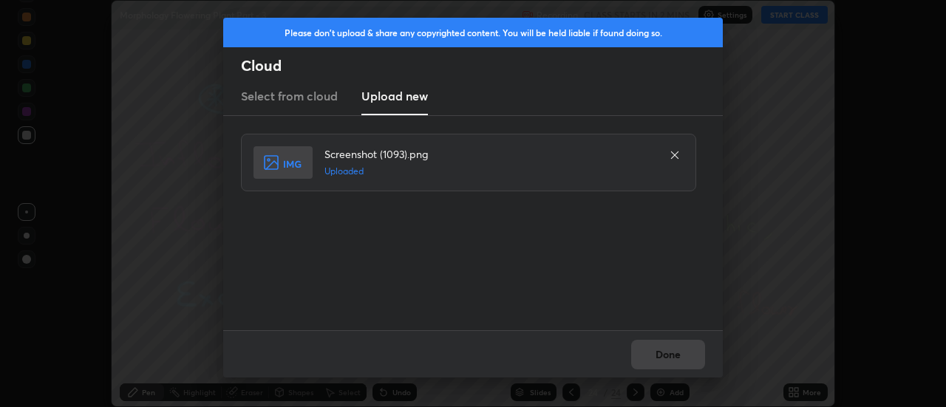
click at [679, 345] on div "Done" at bounding box center [473, 353] width 500 height 47
click at [676, 354] on button "Done" at bounding box center [668, 355] width 74 height 30
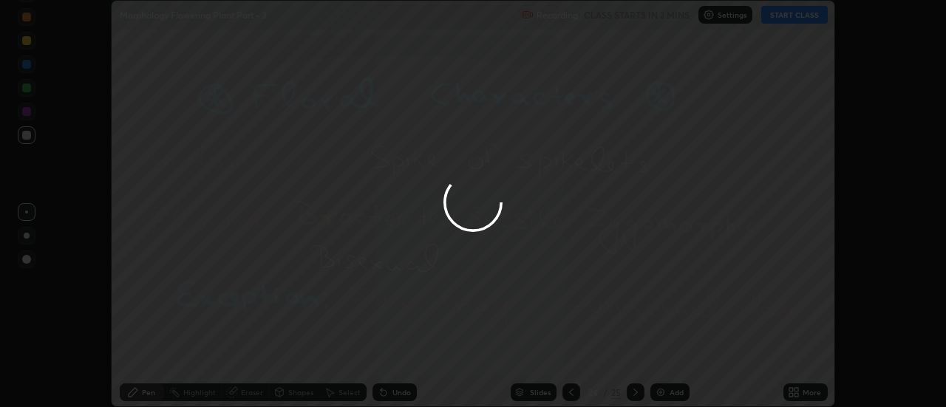
click at [676, 354] on button "Done" at bounding box center [668, 355] width 74 height 30
click at [676, 354] on div at bounding box center [473, 203] width 946 height 407
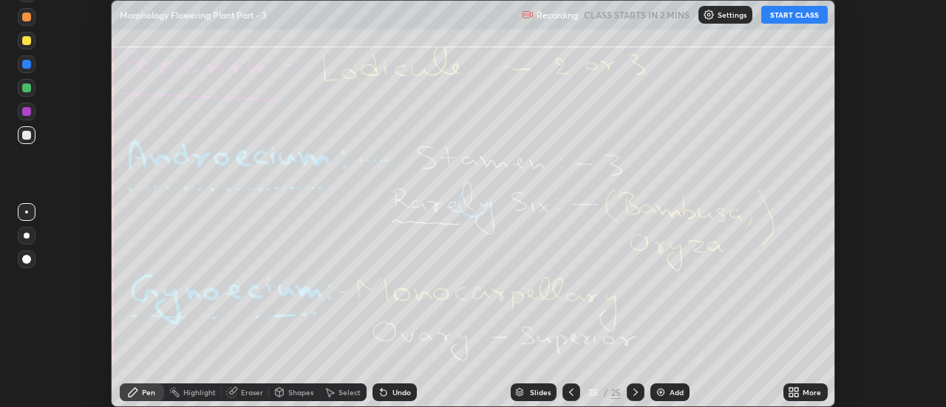
click at [806, 396] on div "More" at bounding box center [812, 392] width 18 height 7
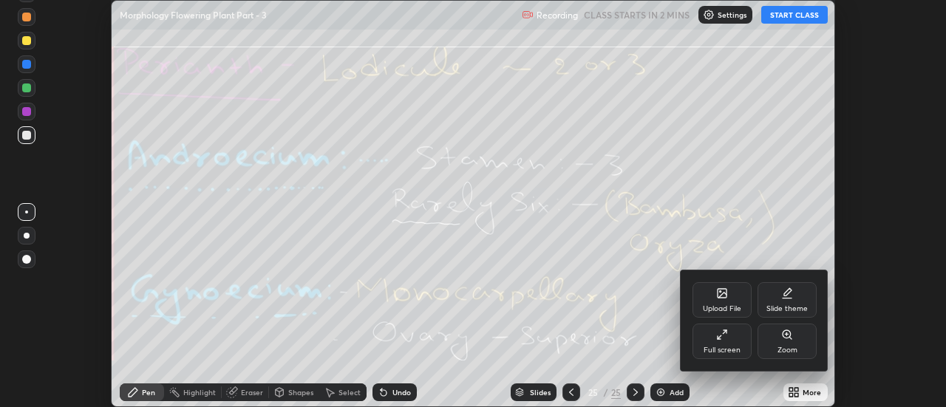
click at [734, 298] on div "Upload File" at bounding box center [722, 299] width 59 height 35
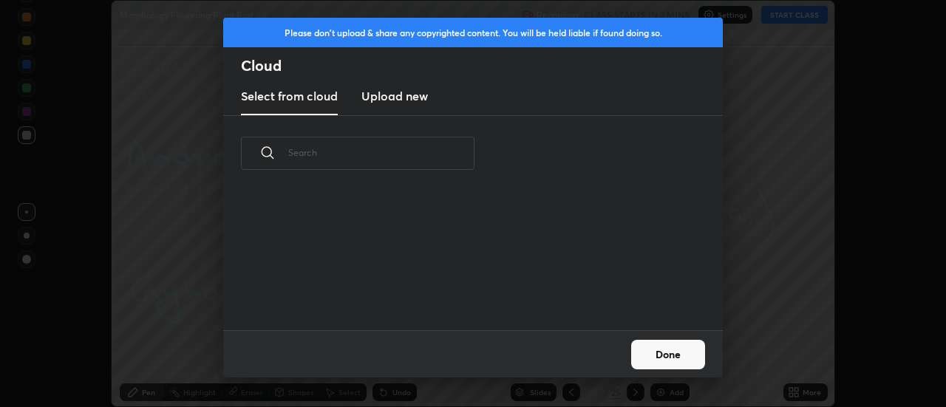
scroll to position [139, 475]
click at [394, 100] on h3 "Upload new" at bounding box center [394, 96] width 67 height 18
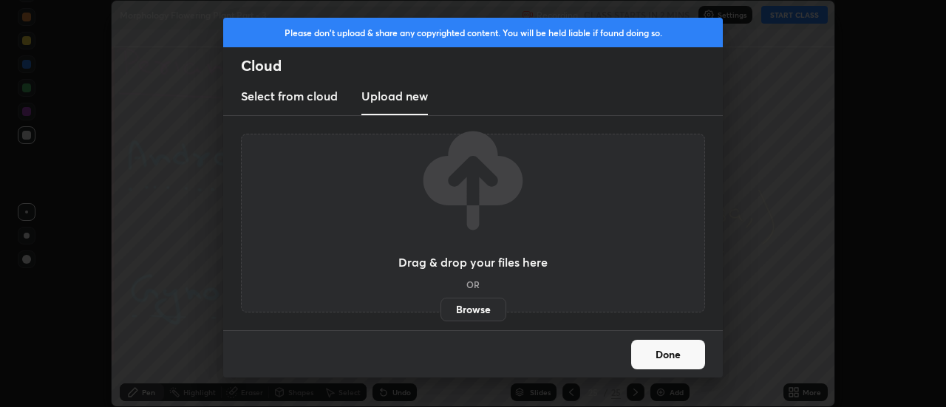
click at [458, 302] on label "Browse" at bounding box center [474, 310] width 66 height 24
click at [441, 302] on input "Browse" at bounding box center [441, 310] width 0 height 24
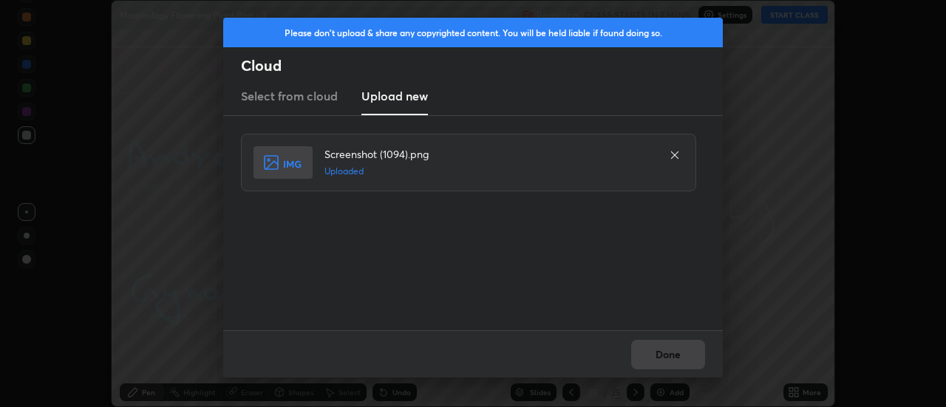
click at [677, 353] on button "Done" at bounding box center [668, 355] width 74 height 30
click at [679, 356] on button "Done" at bounding box center [668, 355] width 74 height 30
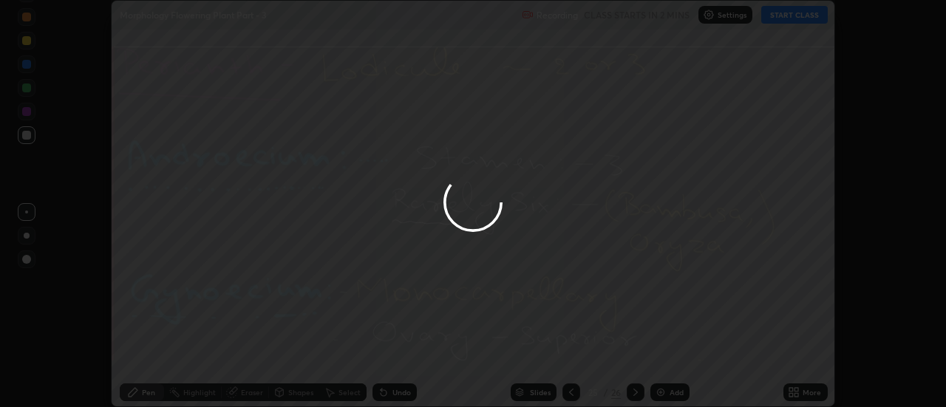
click at [676, 356] on button "Done" at bounding box center [668, 355] width 74 height 30
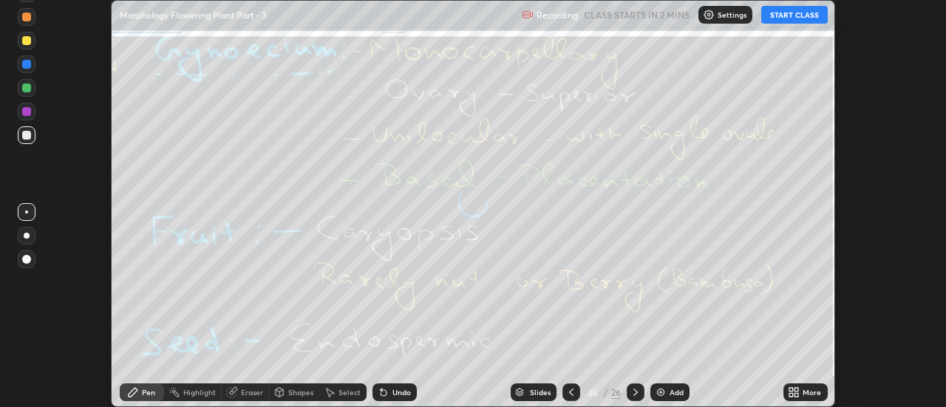
click at [806, 395] on div "More" at bounding box center [812, 392] width 18 height 7
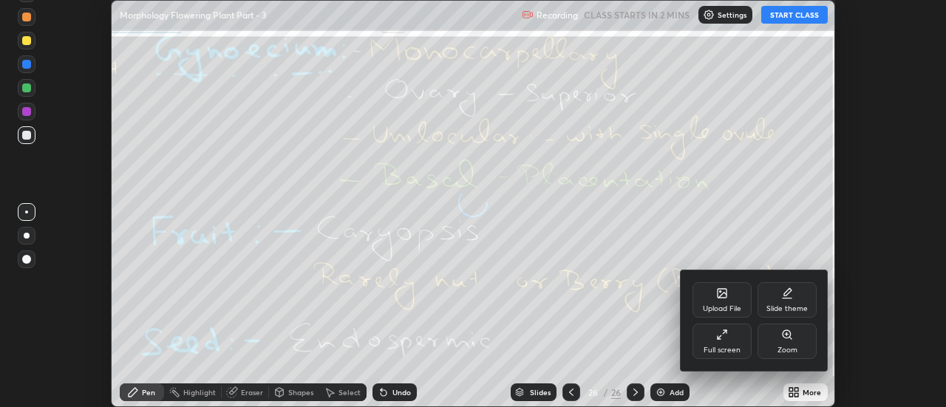
click at [738, 300] on div "Upload File" at bounding box center [722, 299] width 59 height 35
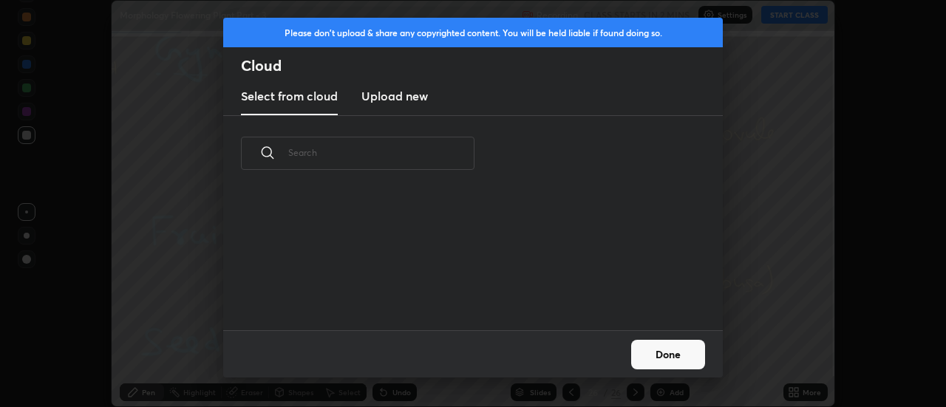
click at [398, 100] on h3 "Upload new" at bounding box center [394, 96] width 67 height 18
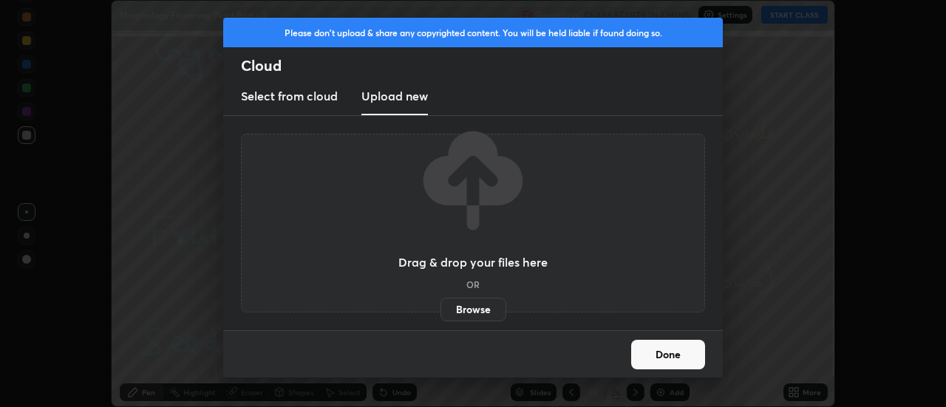
click at [460, 308] on label "Browse" at bounding box center [474, 310] width 66 height 24
click at [441, 308] on input "Browse" at bounding box center [441, 310] width 0 height 24
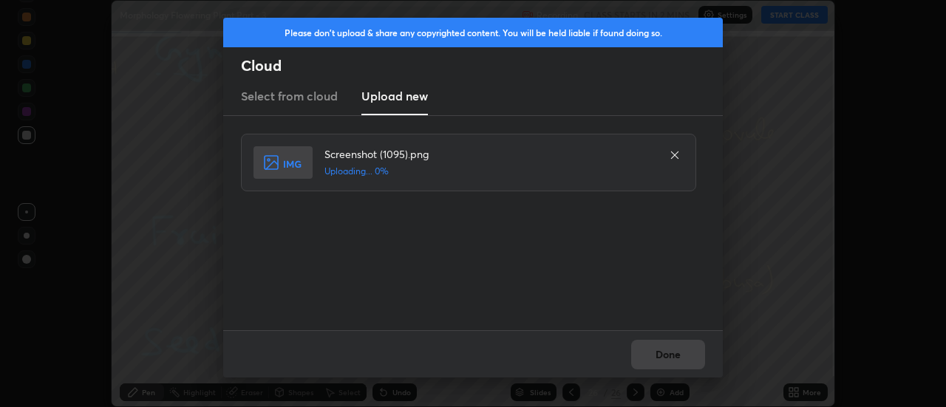
click at [680, 356] on div "Done" at bounding box center [473, 353] width 500 height 47
click at [675, 358] on button "Done" at bounding box center [668, 355] width 74 height 30
click at [670, 357] on button "Done" at bounding box center [668, 355] width 74 height 30
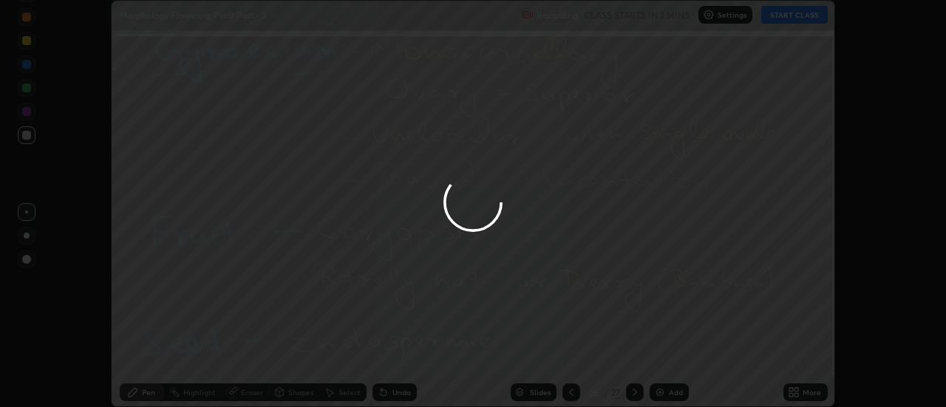
click at [666, 355] on button "Done" at bounding box center [668, 355] width 74 height 30
click at [801, 391] on div "More" at bounding box center [805, 393] width 44 height 18
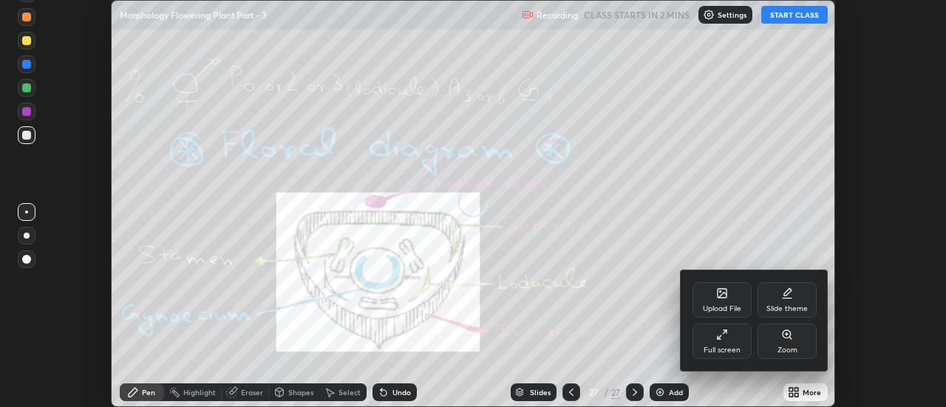
click at [734, 302] on div "Upload File" at bounding box center [722, 299] width 59 height 35
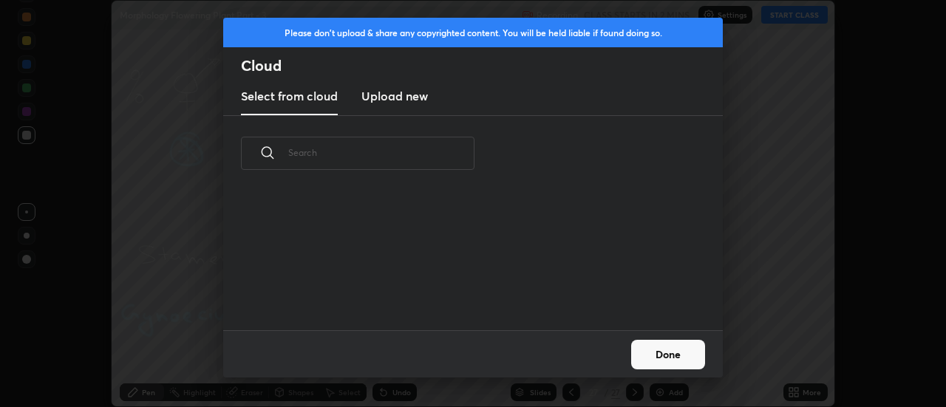
click at [388, 98] on h3 "Upload new" at bounding box center [394, 96] width 67 height 18
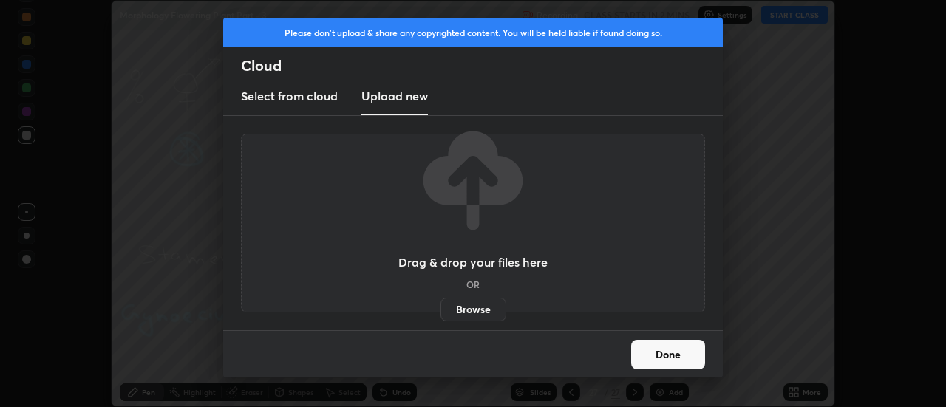
click at [463, 311] on label "Browse" at bounding box center [474, 310] width 66 height 24
click at [441, 311] on input "Browse" at bounding box center [441, 310] width 0 height 24
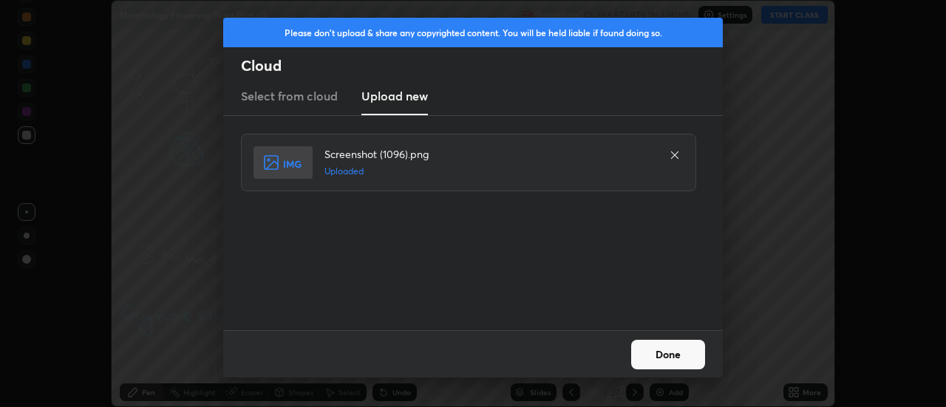
click at [662, 354] on button "Done" at bounding box center [668, 355] width 74 height 30
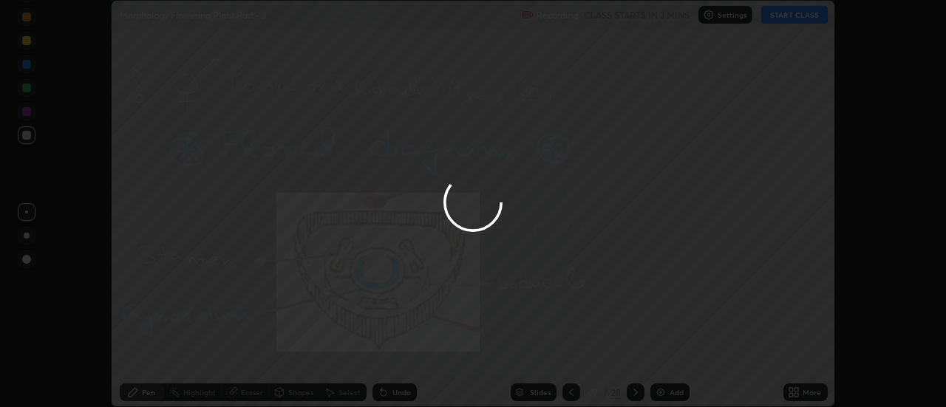
click at [662, 354] on div at bounding box center [473, 203] width 946 height 407
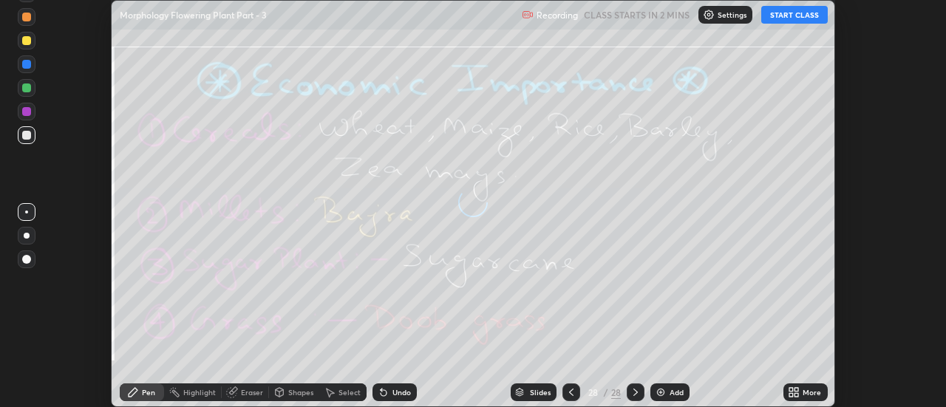
click at [803, 390] on div "More" at bounding box center [812, 392] width 18 height 7
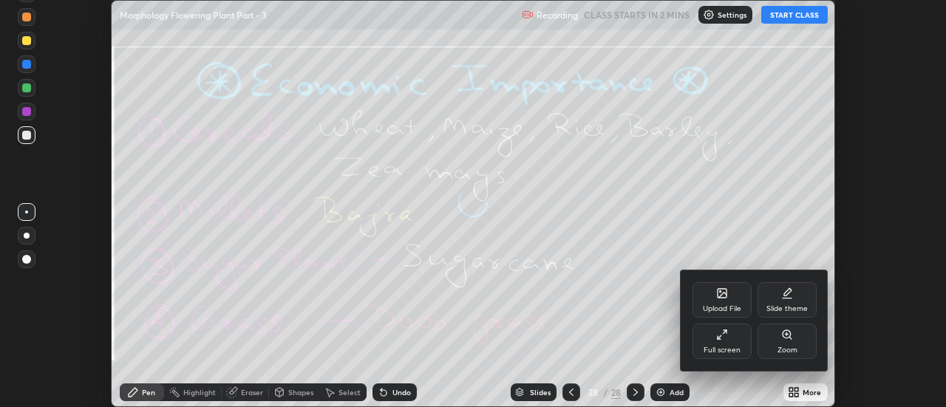
click at [727, 301] on div "Upload File" at bounding box center [722, 299] width 59 height 35
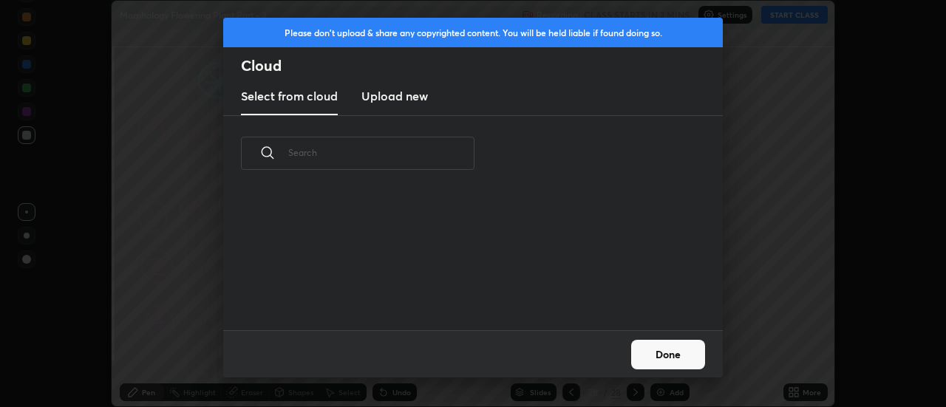
click at [393, 101] on h3 "Upload new" at bounding box center [394, 96] width 67 height 18
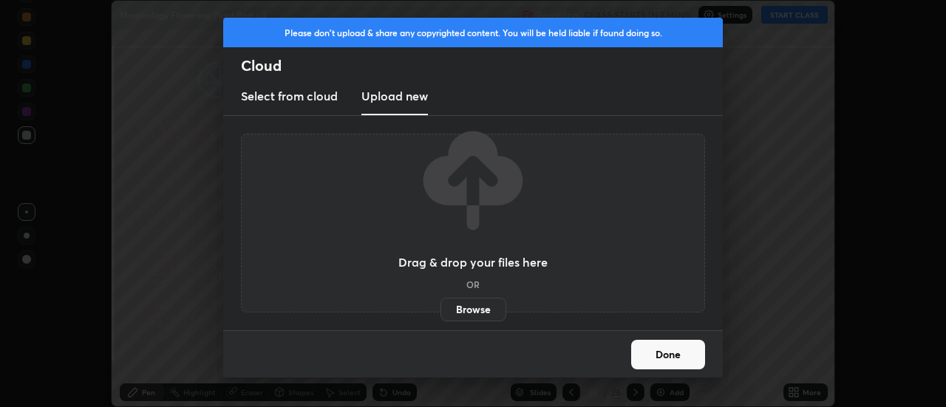
click at [461, 305] on label "Browse" at bounding box center [474, 310] width 66 height 24
click at [441, 305] on input "Browse" at bounding box center [441, 310] width 0 height 24
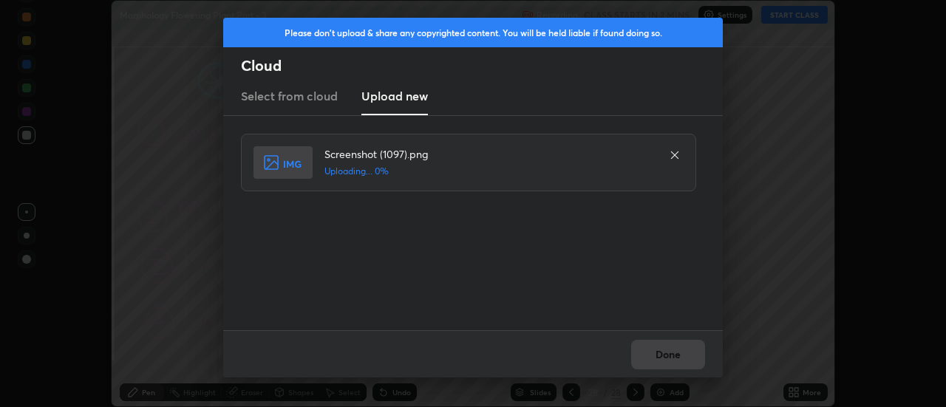
click at [668, 352] on div "Done" at bounding box center [473, 353] width 500 height 47
click at [668, 355] on div "Done" at bounding box center [473, 353] width 500 height 47
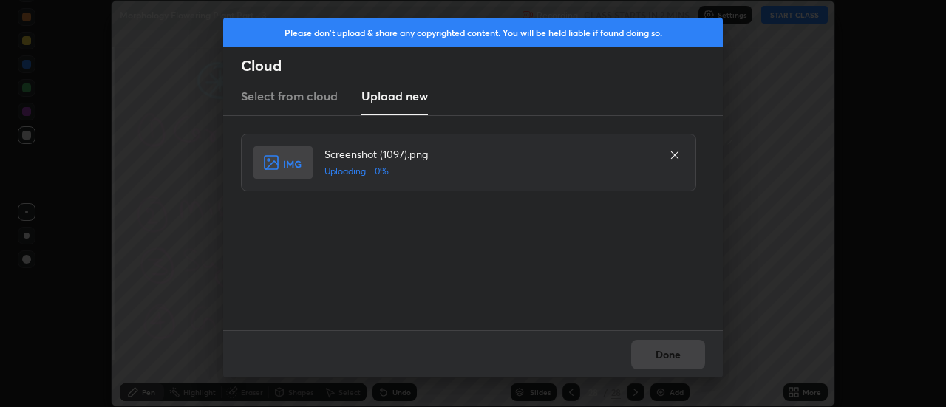
click at [668, 355] on div "Done" at bounding box center [473, 353] width 500 height 47
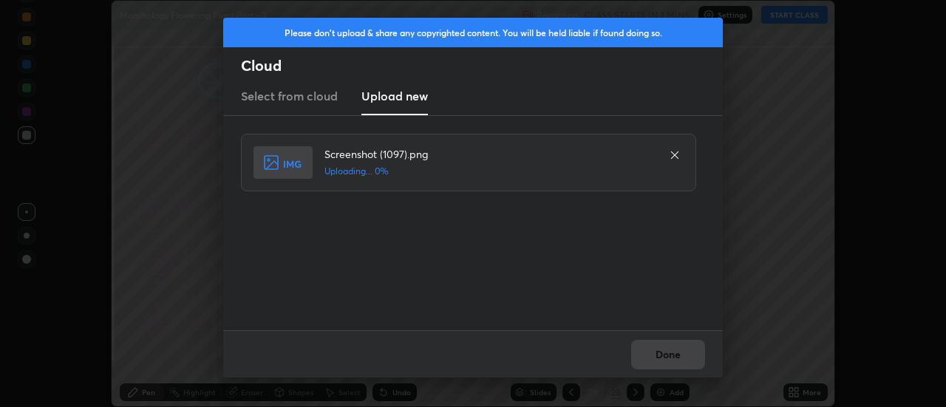
click at [667, 358] on div "Done" at bounding box center [473, 353] width 500 height 47
click at [664, 356] on div "Done" at bounding box center [473, 353] width 500 height 47
click at [665, 359] on div "Done" at bounding box center [473, 353] width 500 height 47
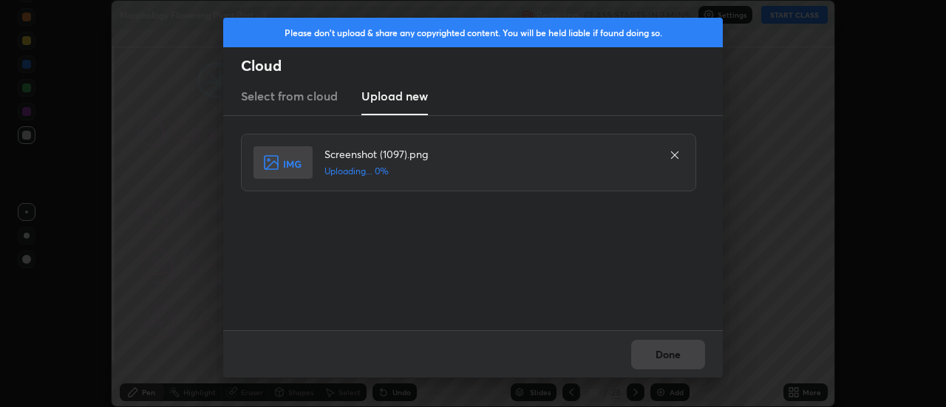
click at [665, 359] on div "Done" at bounding box center [473, 353] width 500 height 47
click at [667, 356] on button "Done" at bounding box center [668, 355] width 74 height 30
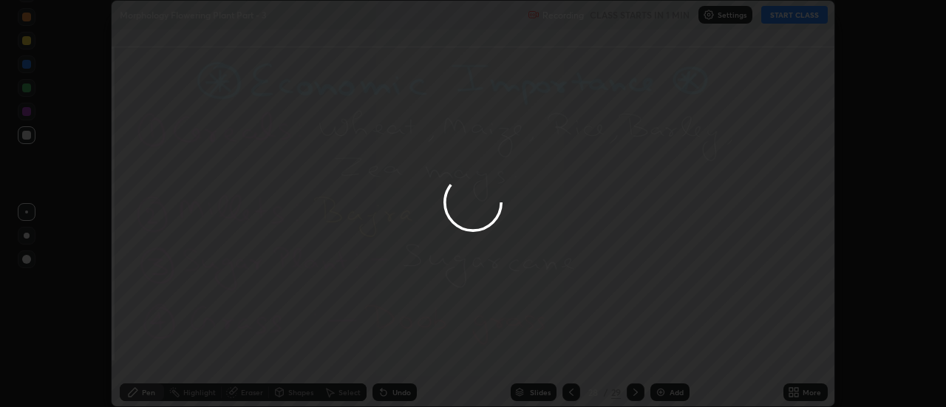
click at [798, 389] on div at bounding box center [473, 203] width 946 height 407
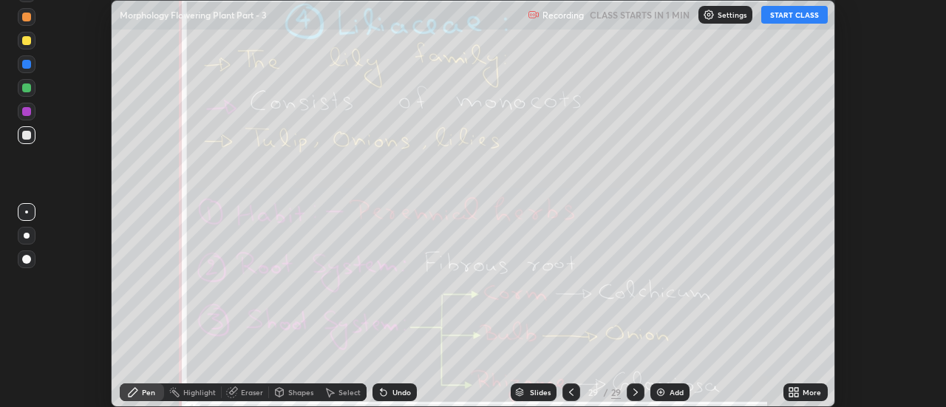
click at [797, 388] on icon at bounding box center [797, 390] width 4 height 4
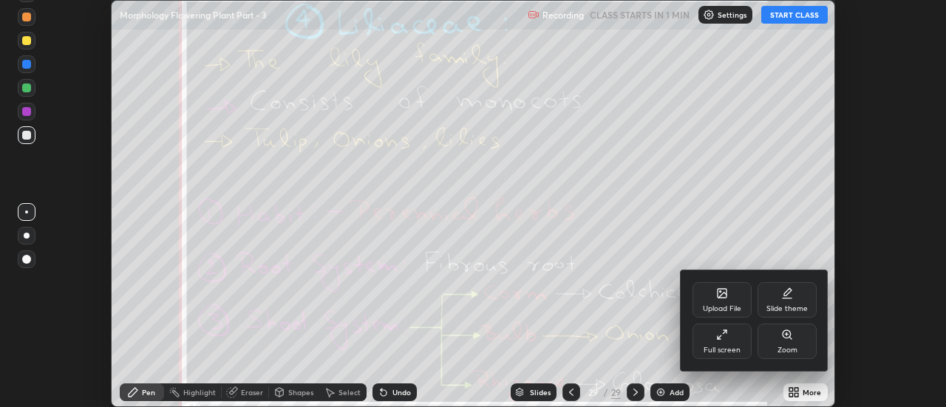
click at [730, 295] on div "Upload File" at bounding box center [722, 299] width 59 height 35
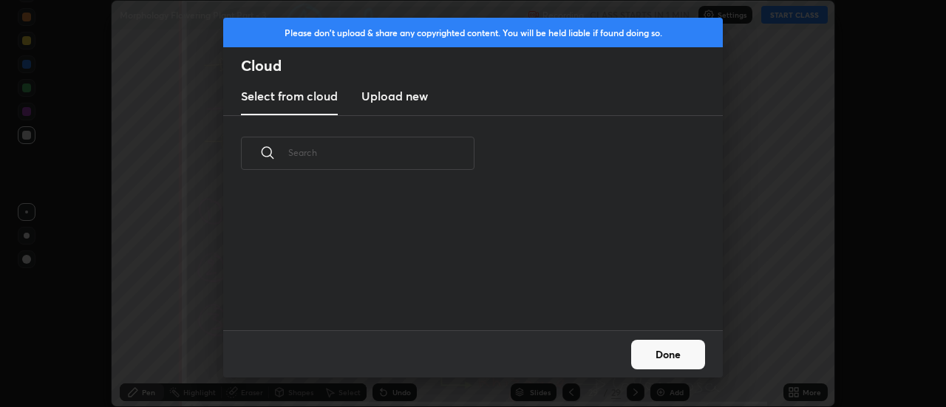
click at [398, 98] on h3 "Upload new" at bounding box center [394, 96] width 67 height 18
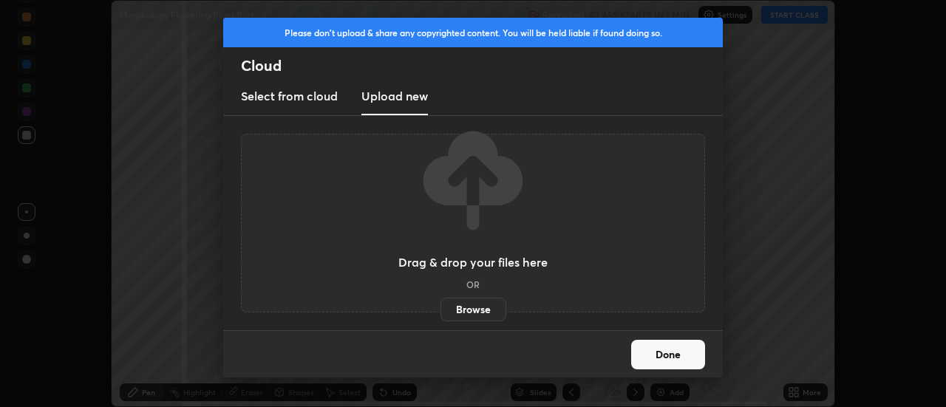
click at [467, 305] on label "Browse" at bounding box center [474, 310] width 66 height 24
click at [441, 305] on input "Browse" at bounding box center [441, 310] width 0 height 24
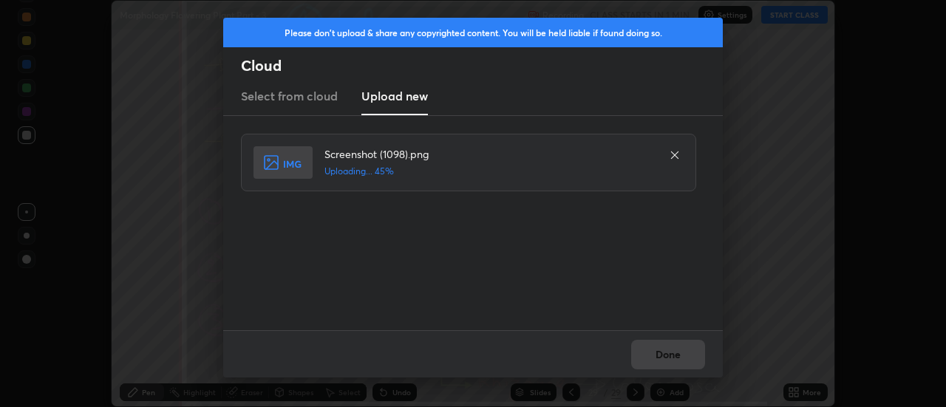
click at [670, 352] on div "Done" at bounding box center [473, 353] width 500 height 47
click at [671, 356] on button "Done" at bounding box center [668, 355] width 74 height 30
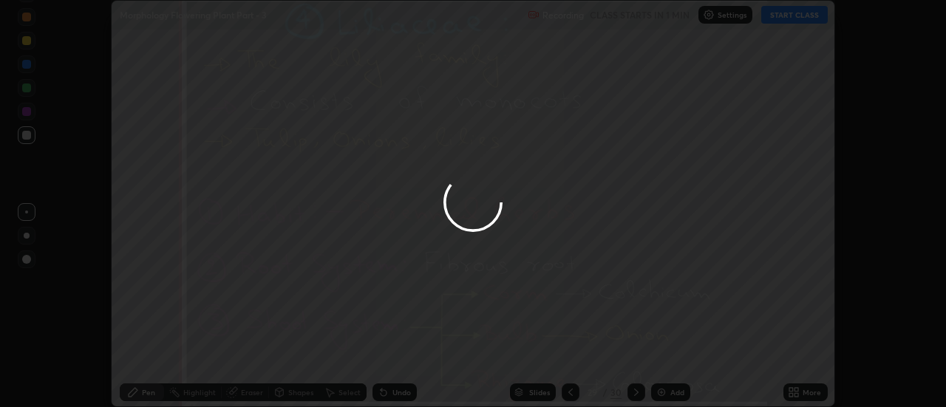
click at [668, 355] on button "Done" at bounding box center [668, 355] width 74 height 30
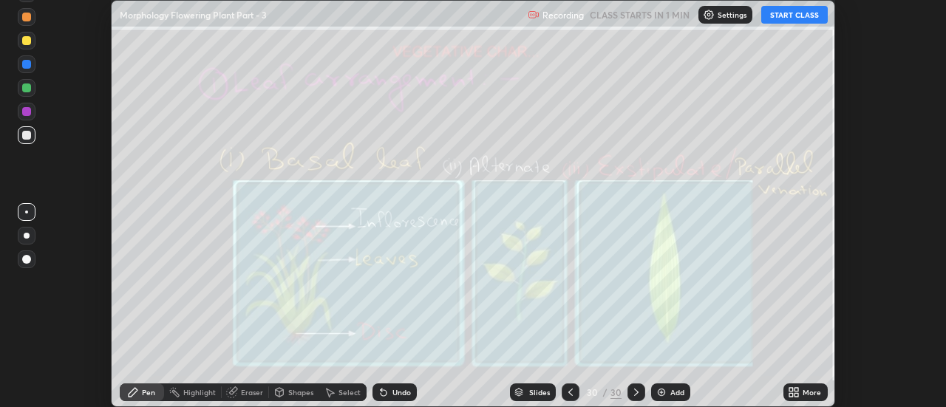
click at [797, 390] on icon at bounding box center [797, 390] width 4 height 4
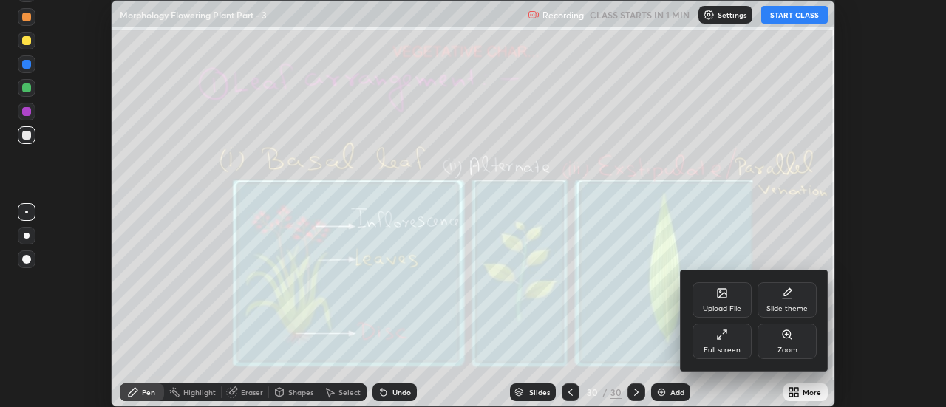
click at [730, 300] on div "Upload File" at bounding box center [722, 299] width 59 height 35
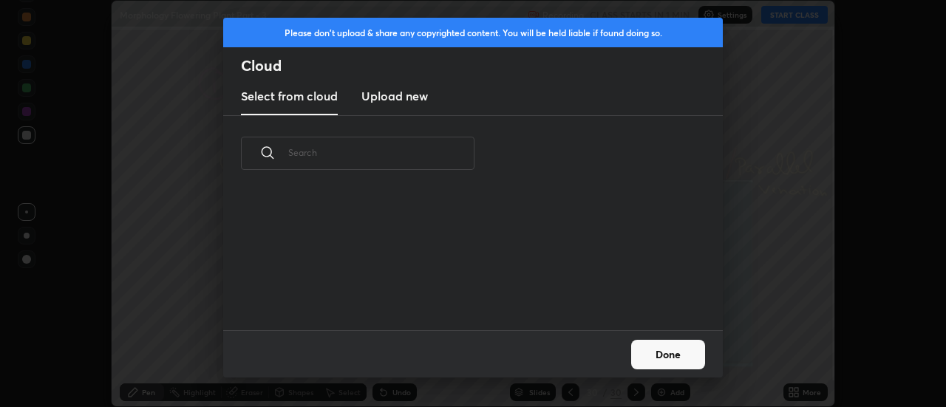
click at [390, 98] on h3 "Upload new" at bounding box center [394, 96] width 67 height 18
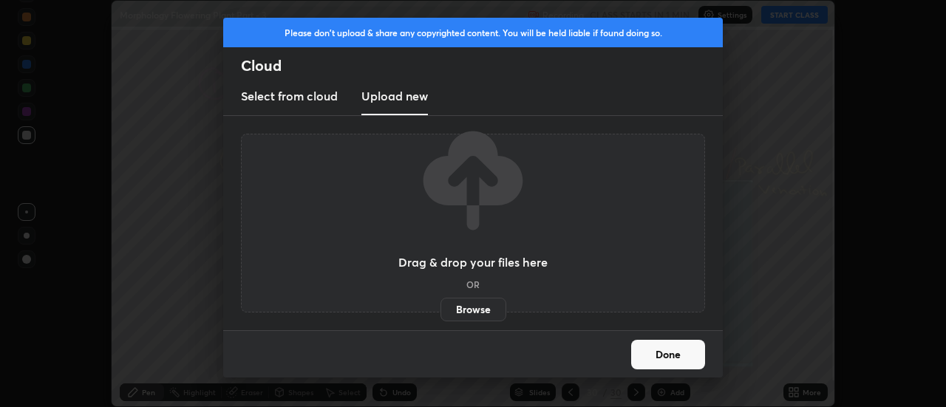
click at [458, 308] on label "Browse" at bounding box center [474, 310] width 66 height 24
click at [441, 308] on input "Browse" at bounding box center [441, 310] width 0 height 24
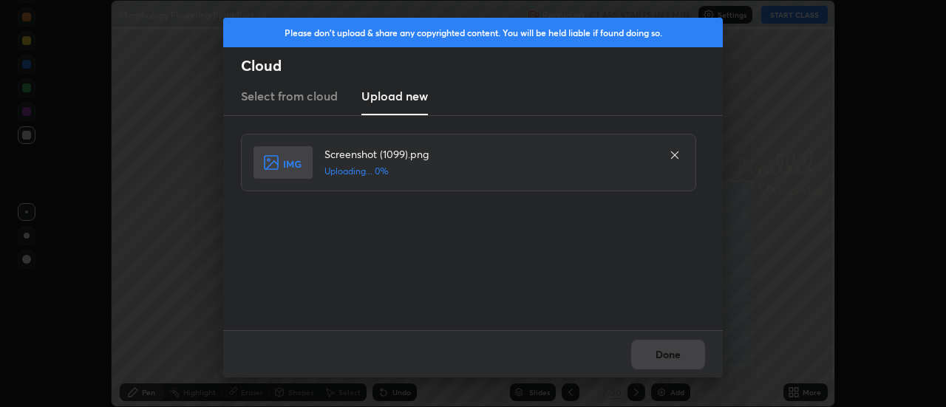
click at [668, 354] on div "Done" at bounding box center [473, 353] width 500 height 47
click at [670, 356] on div "Done" at bounding box center [473, 353] width 500 height 47
click at [667, 358] on div "Done" at bounding box center [473, 353] width 500 height 47
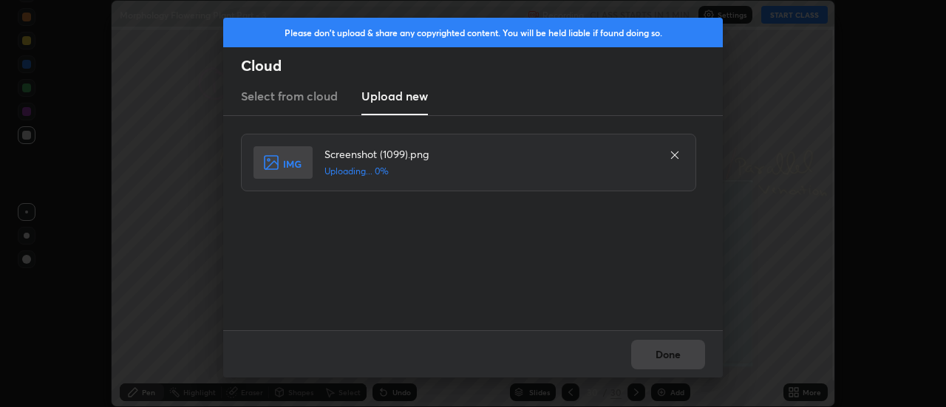
click at [667, 358] on div "Done" at bounding box center [473, 353] width 500 height 47
click at [667, 358] on button "Done" at bounding box center [668, 355] width 74 height 30
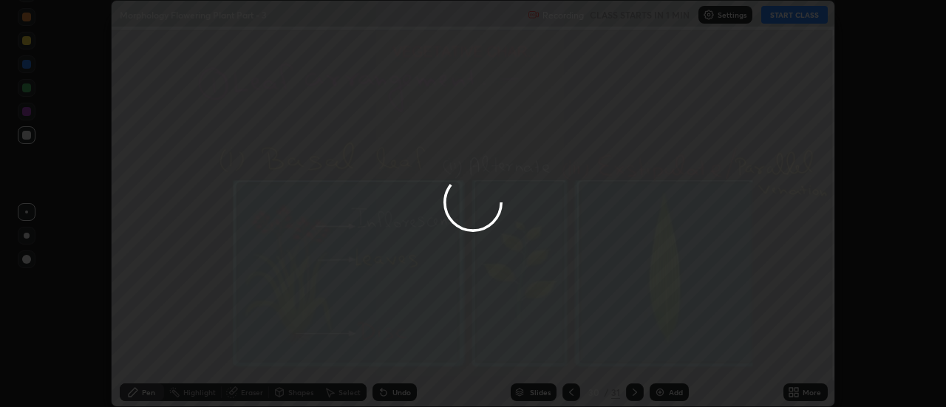
click at [667, 358] on button "Done" at bounding box center [668, 355] width 74 height 30
click at [664, 356] on div at bounding box center [473, 203] width 946 height 407
click at [662, 354] on div at bounding box center [473, 203] width 946 height 407
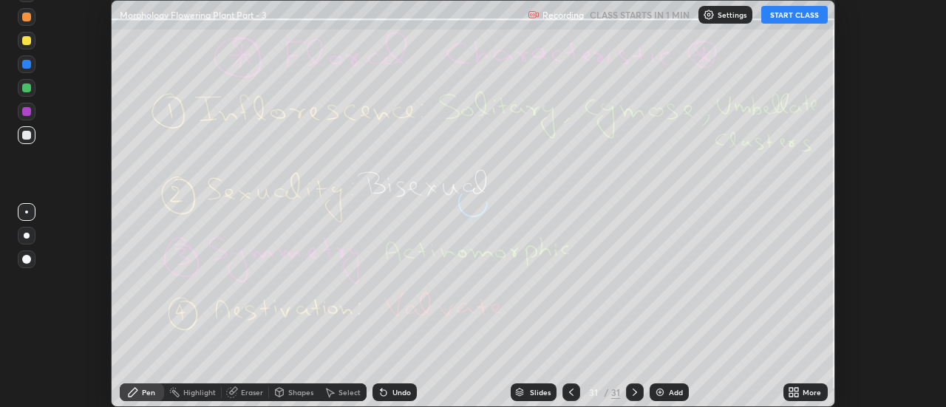
click at [800, 393] on icon at bounding box center [794, 393] width 12 height 12
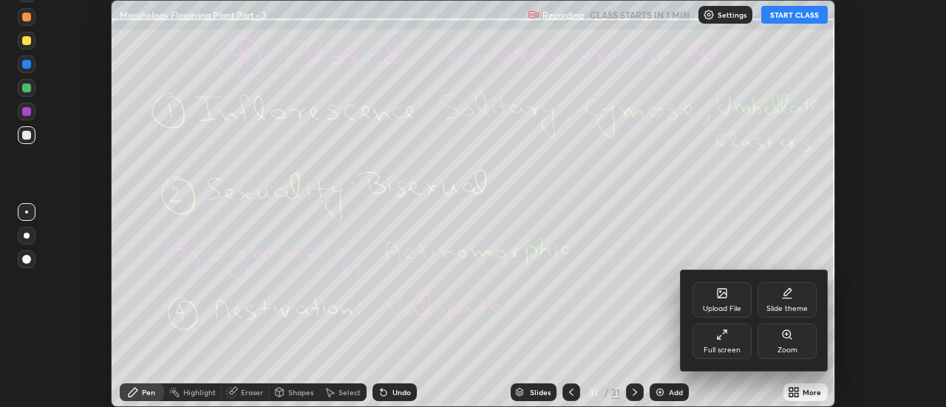
click at [735, 294] on div "Upload File" at bounding box center [722, 299] width 59 height 35
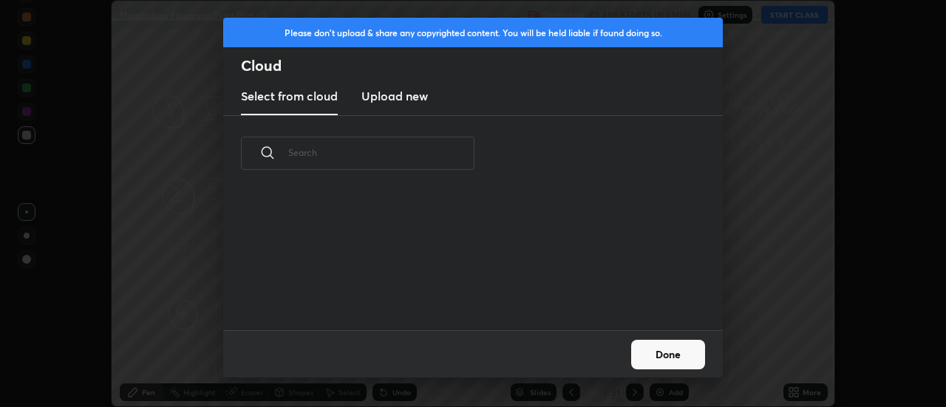
click at [396, 98] on h3 "Upload new" at bounding box center [394, 96] width 67 height 18
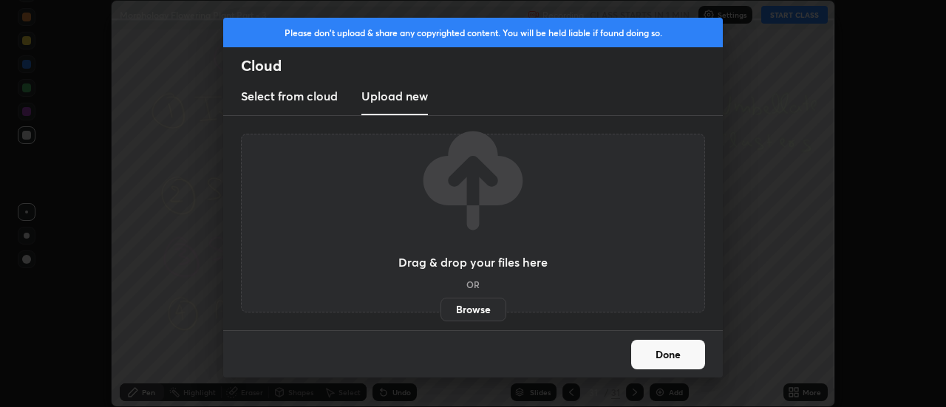
click at [466, 316] on label "Browse" at bounding box center [474, 310] width 66 height 24
click at [441, 316] on input "Browse" at bounding box center [441, 310] width 0 height 24
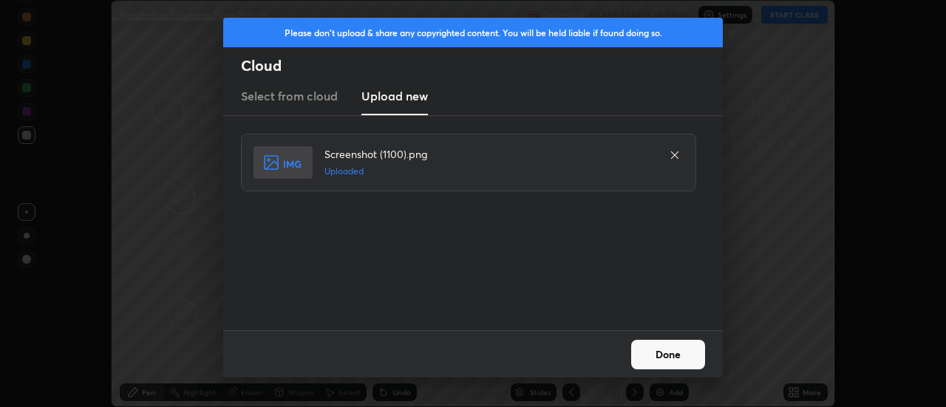
click at [676, 358] on button "Done" at bounding box center [668, 355] width 74 height 30
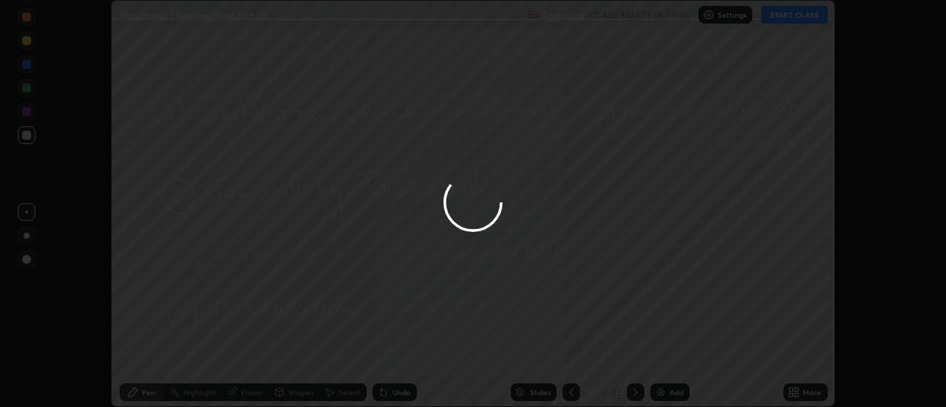
click at [672, 358] on div at bounding box center [473, 203] width 946 height 407
click at [676, 356] on div at bounding box center [473, 203] width 946 height 407
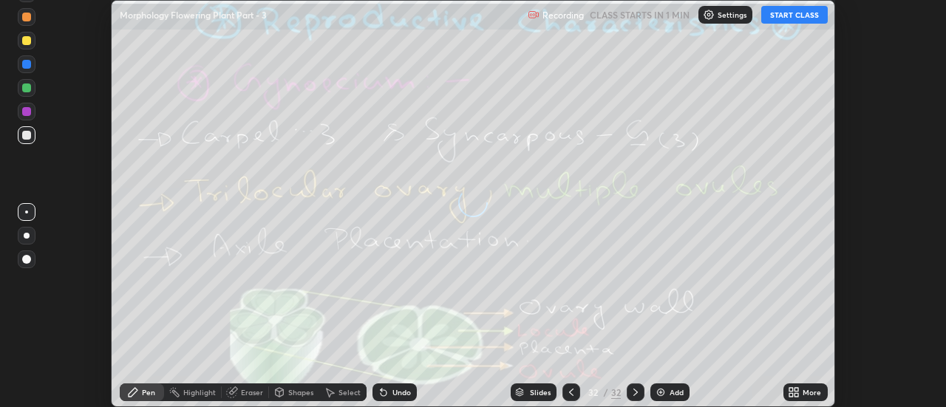
click at [801, 391] on div "More" at bounding box center [805, 393] width 44 height 18
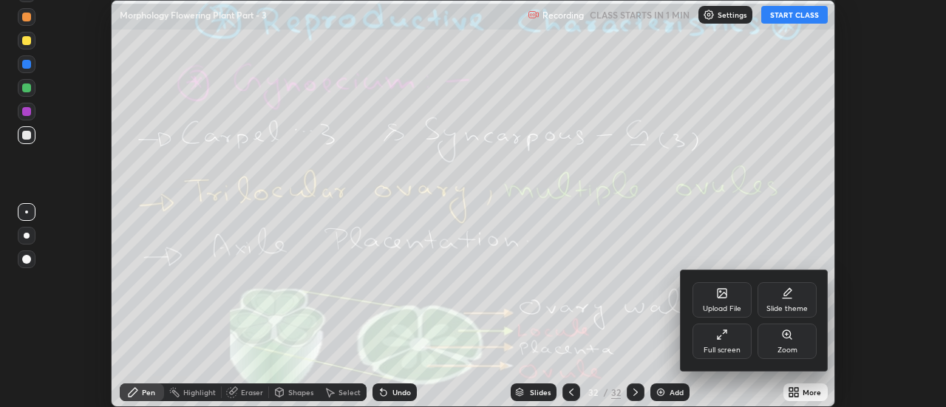
click at [734, 296] on div "Upload File" at bounding box center [722, 299] width 59 height 35
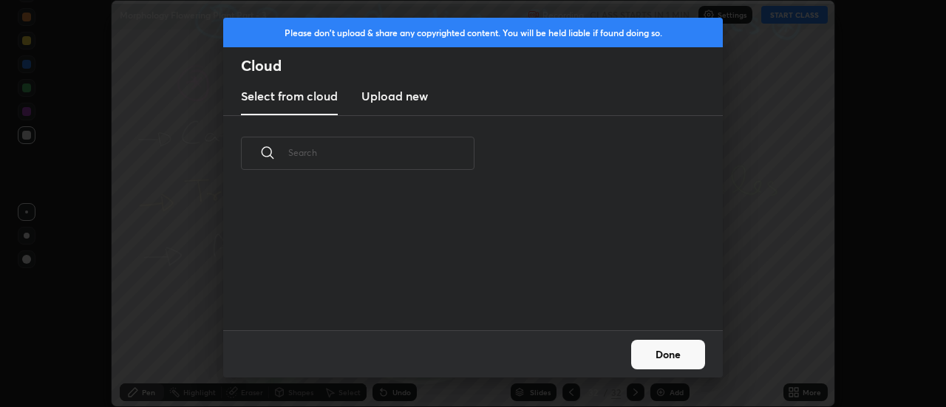
click at [389, 99] on h3 "Upload new" at bounding box center [394, 96] width 67 height 18
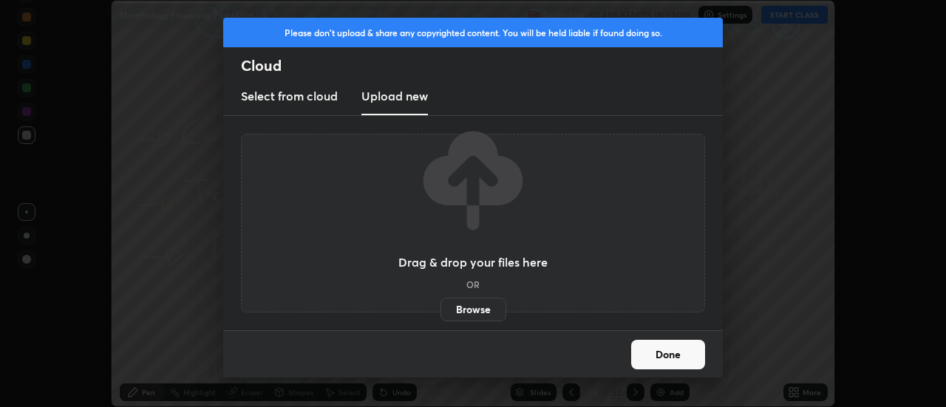
click at [463, 307] on label "Browse" at bounding box center [474, 310] width 66 height 24
click at [441, 307] on input "Browse" at bounding box center [441, 310] width 0 height 24
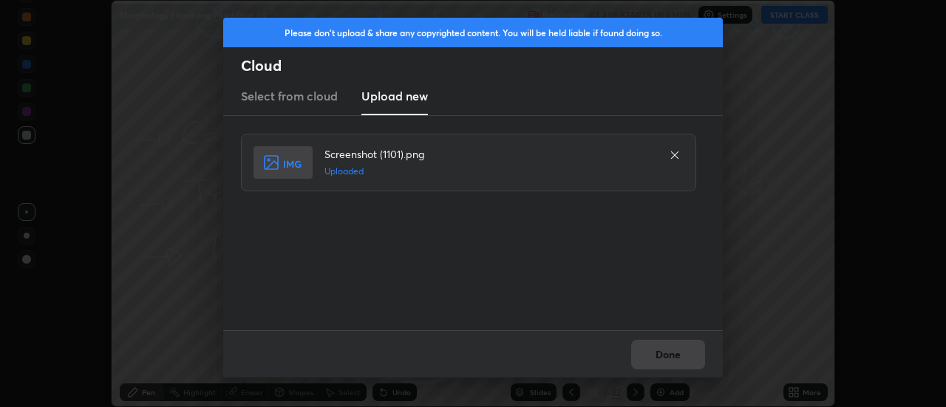
click at [670, 357] on button "Done" at bounding box center [668, 355] width 74 height 30
click at [666, 353] on button "Done" at bounding box center [668, 355] width 74 height 30
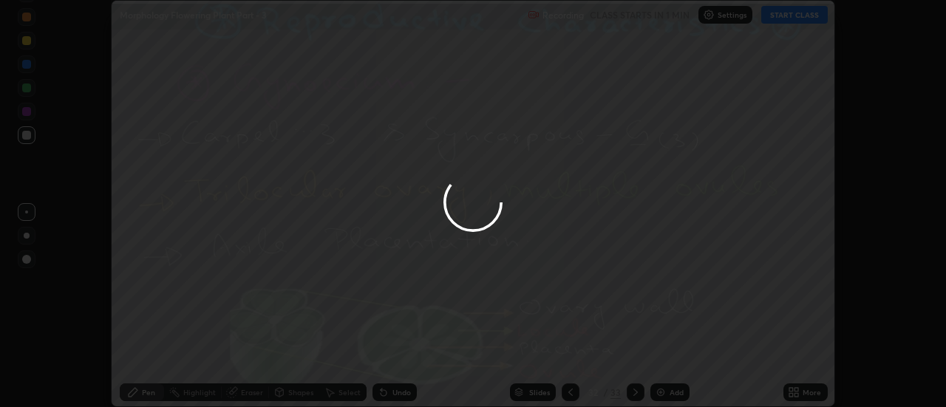
click at [666, 353] on div at bounding box center [473, 203] width 946 height 407
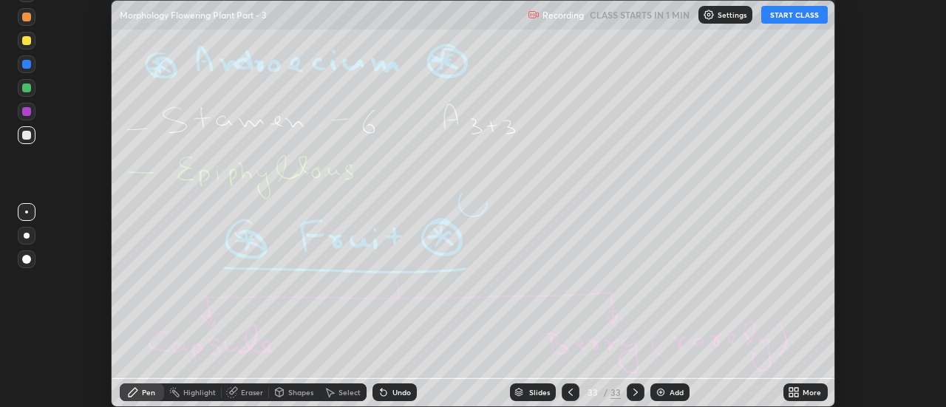
click at [807, 393] on div "More" at bounding box center [812, 392] width 18 height 7
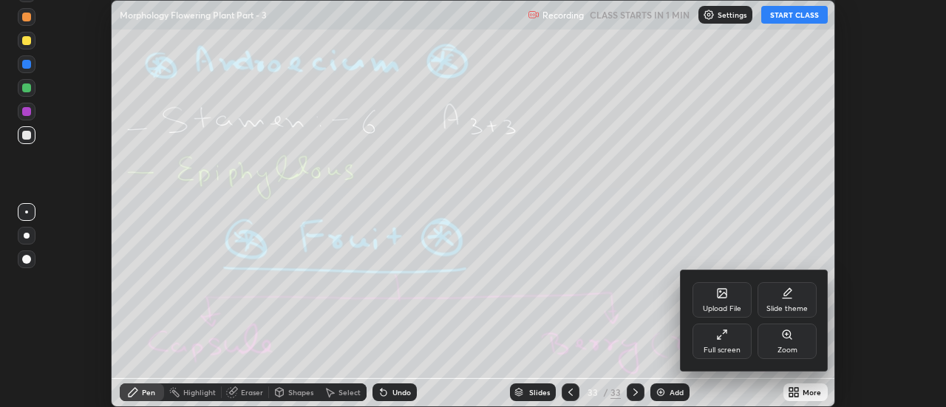
click at [731, 298] on div "Upload File" at bounding box center [722, 299] width 59 height 35
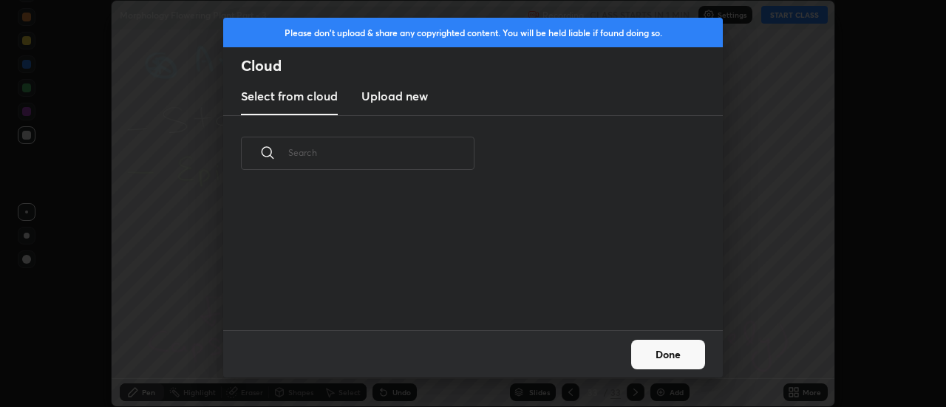
click at [394, 95] on h3 "Upload new" at bounding box center [394, 96] width 67 height 18
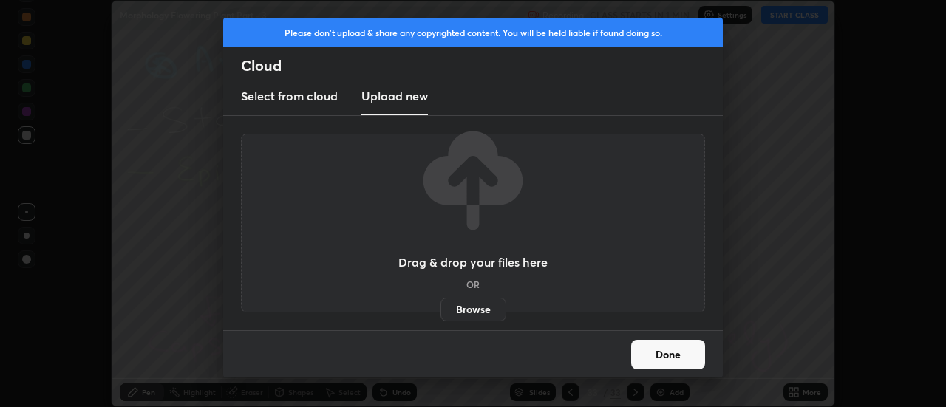
click at [466, 307] on label "Browse" at bounding box center [474, 310] width 66 height 24
click at [441, 307] on input "Browse" at bounding box center [441, 310] width 0 height 24
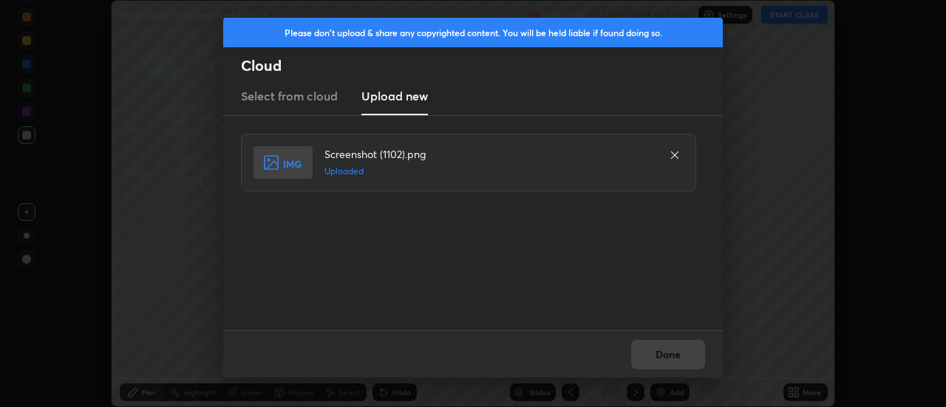
click at [669, 358] on button "Done" at bounding box center [668, 355] width 74 height 30
click at [667, 361] on button "Done" at bounding box center [668, 355] width 74 height 30
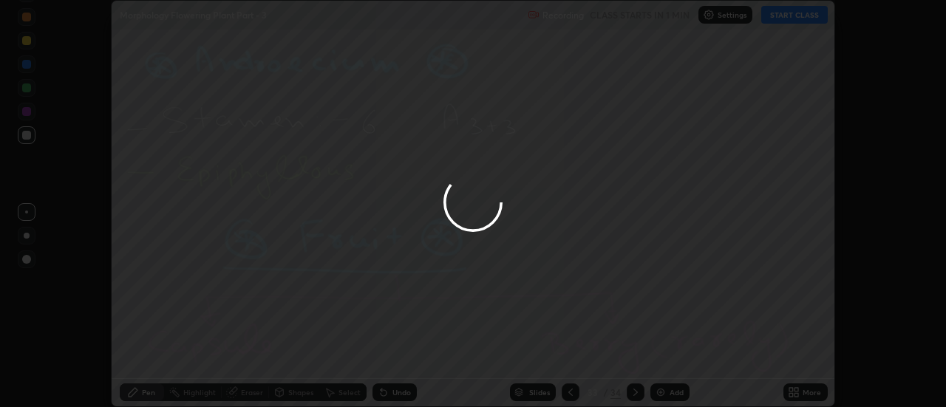
click at [669, 357] on div at bounding box center [473, 203] width 946 height 407
click at [673, 359] on div at bounding box center [473, 203] width 946 height 407
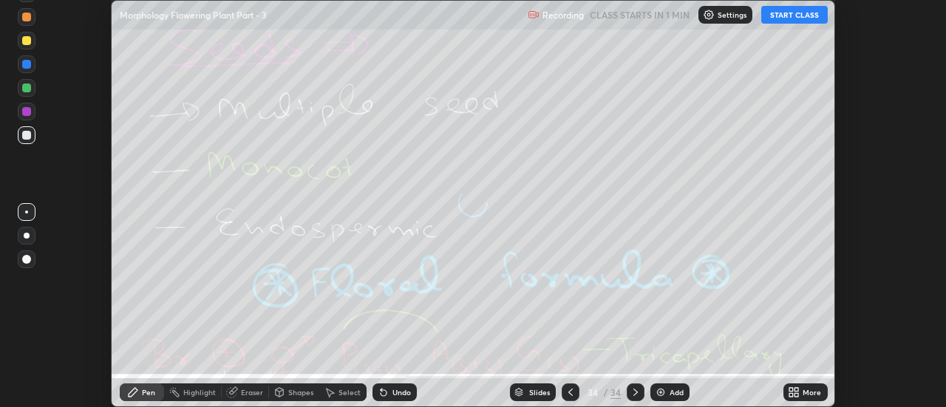
click at [797, 395] on icon at bounding box center [797, 395] width 4 height 4
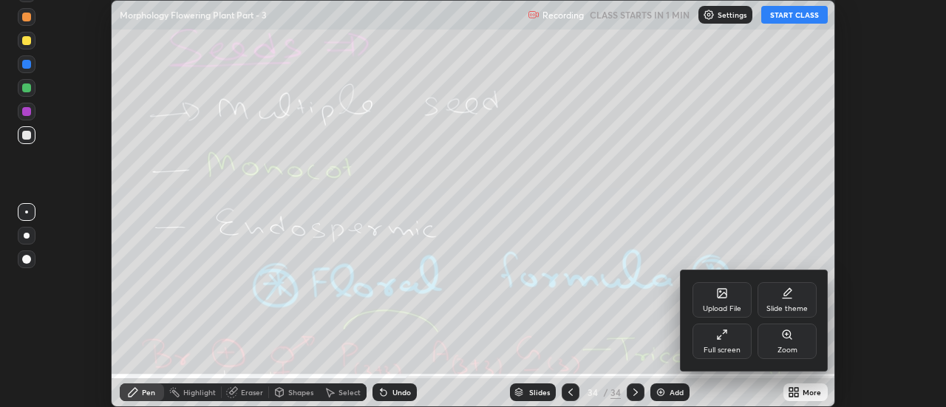
click at [734, 298] on div "Upload File" at bounding box center [722, 299] width 59 height 35
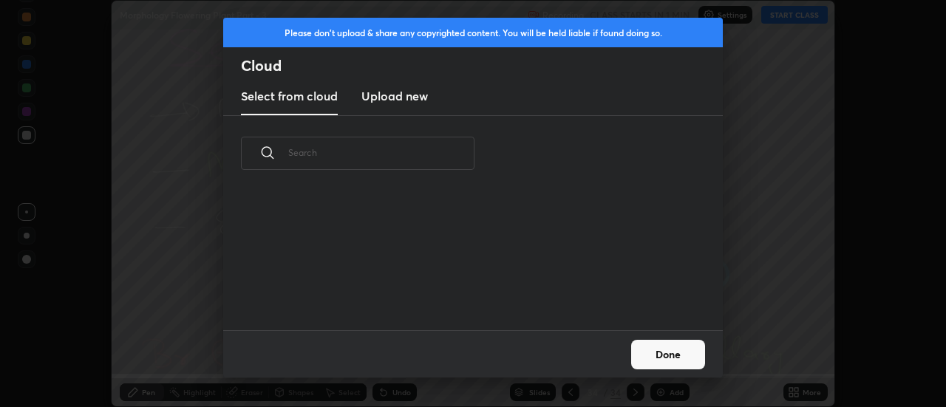
click at [387, 100] on h3 "Upload new" at bounding box center [394, 96] width 67 height 18
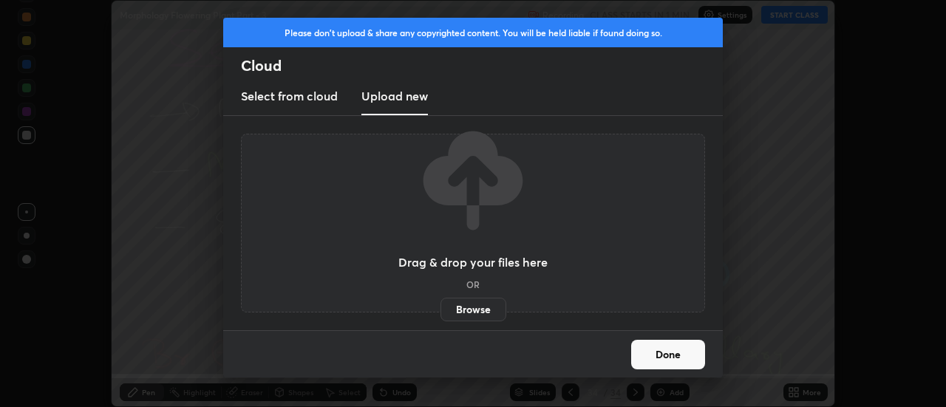
click at [460, 313] on label "Browse" at bounding box center [474, 310] width 66 height 24
click at [441, 313] on input "Browse" at bounding box center [441, 310] width 0 height 24
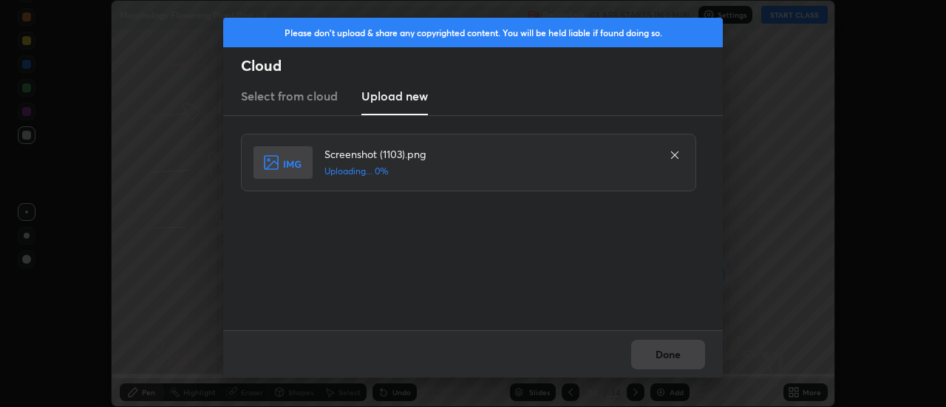
click at [670, 345] on div "Done" at bounding box center [473, 353] width 500 height 47
click at [666, 347] on button "Done" at bounding box center [668, 355] width 74 height 30
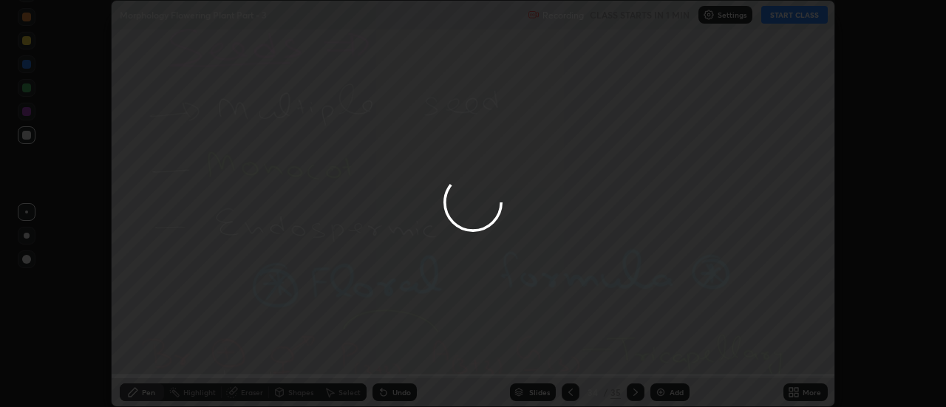
click at [666, 347] on div at bounding box center [473, 203] width 946 height 407
click at [667, 351] on div at bounding box center [473, 203] width 946 height 407
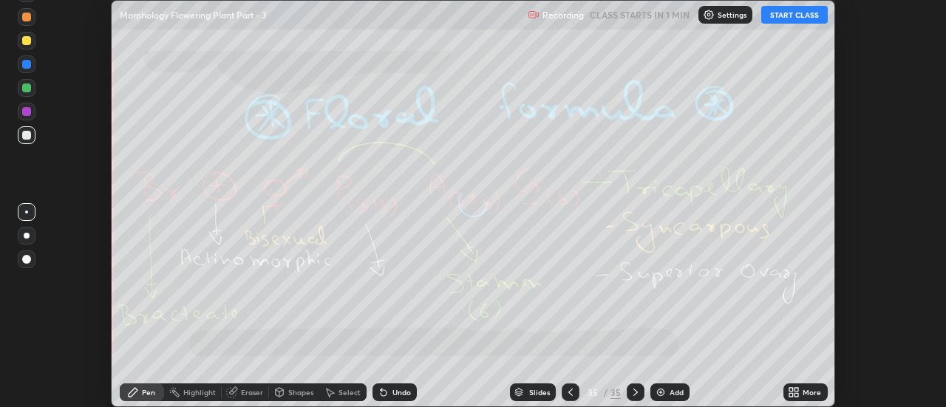
click at [797, 392] on icon at bounding box center [794, 393] width 12 height 12
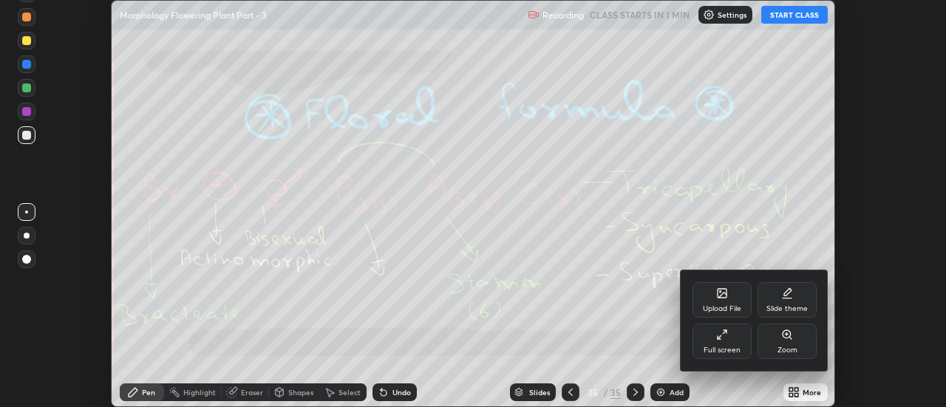
click at [731, 299] on div "Upload File" at bounding box center [722, 299] width 59 height 35
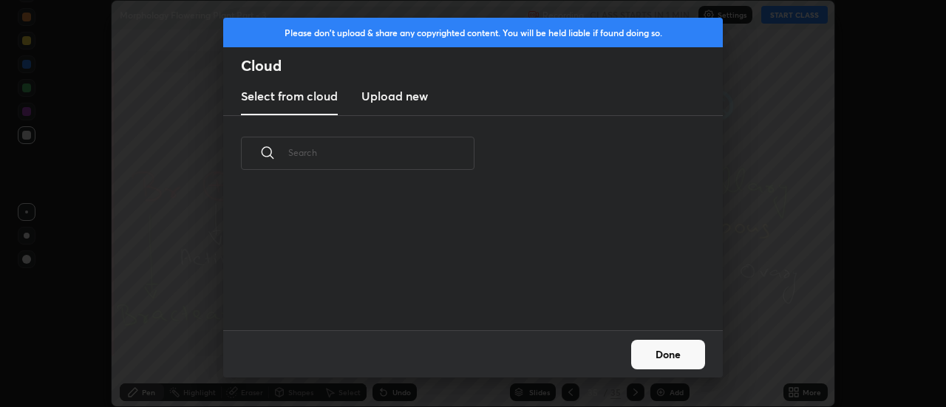
scroll to position [5, 8]
click at [398, 102] on h3 "Upload new" at bounding box center [394, 96] width 67 height 18
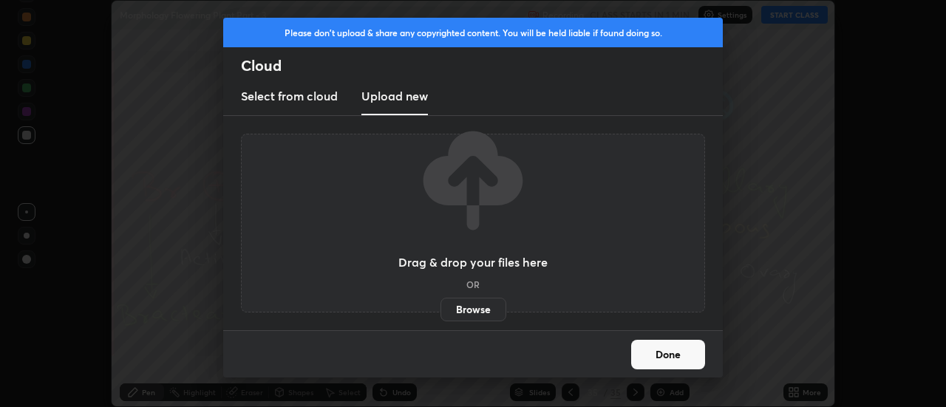
click at [469, 307] on label "Browse" at bounding box center [474, 310] width 66 height 24
click at [441, 307] on input "Browse" at bounding box center [441, 310] width 0 height 24
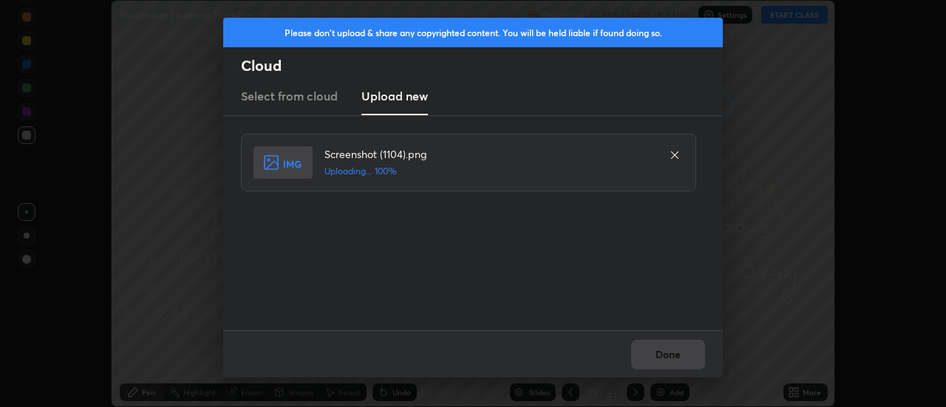
click at [659, 354] on div "Done" at bounding box center [473, 353] width 500 height 47
click at [662, 356] on button "Done" at bounding box center [668, 355] width 74 height 30
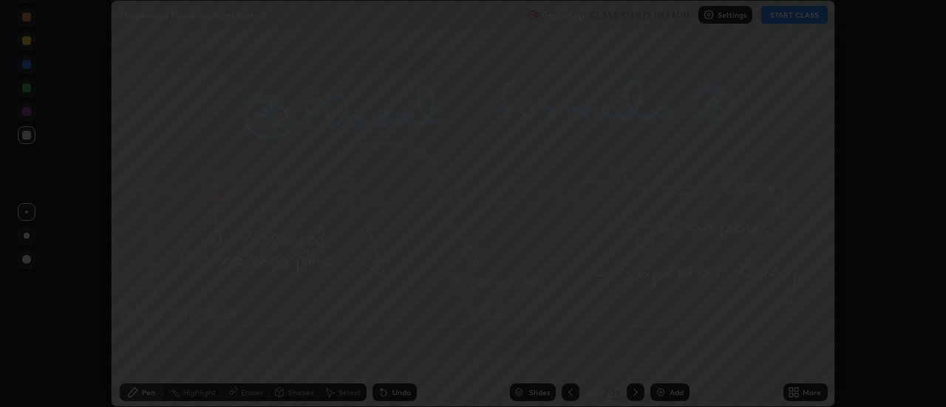
click at [664, 353] on button "Done" at bounding box center [668, 355] width 74 height 30
click at [664, 353] on div at bounding box center [473, 203] width 946 height 407
click at [666, 356] on div at bounding box center [473, 203] width 946 height 407
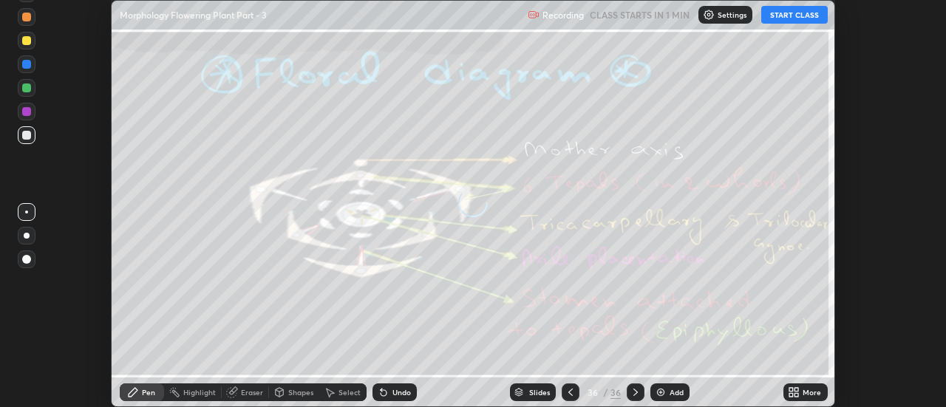
click at [796, 390] on icon at bounding box center [797, 390] width 4 height 4
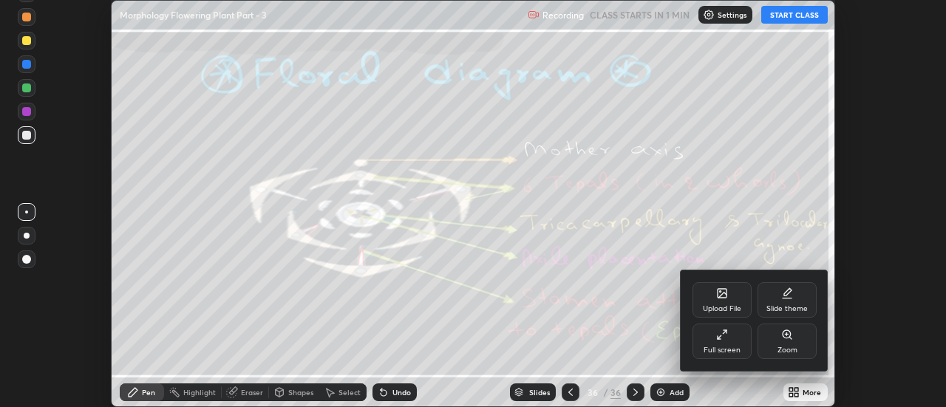
click at [732, 305] on div "Upload File" at bounding box center [722, 308] width 38 height 7
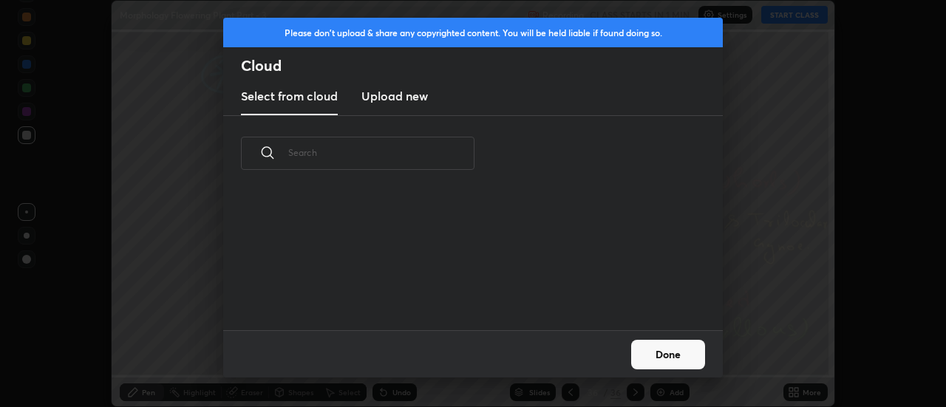
click at [385, 101] on h3 "Upload new" at bounding box center [394, 96] width 67 height 18
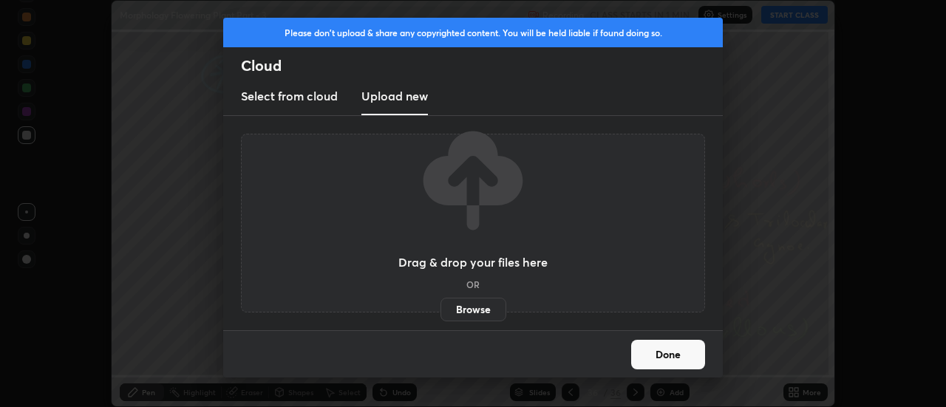
click at [464, 306] on label "Browse" at bounding box center [474, 310] width 66 height 24
click at [441, 306] on input "Browse" at bounding box center [441, 310] width 0 height 24
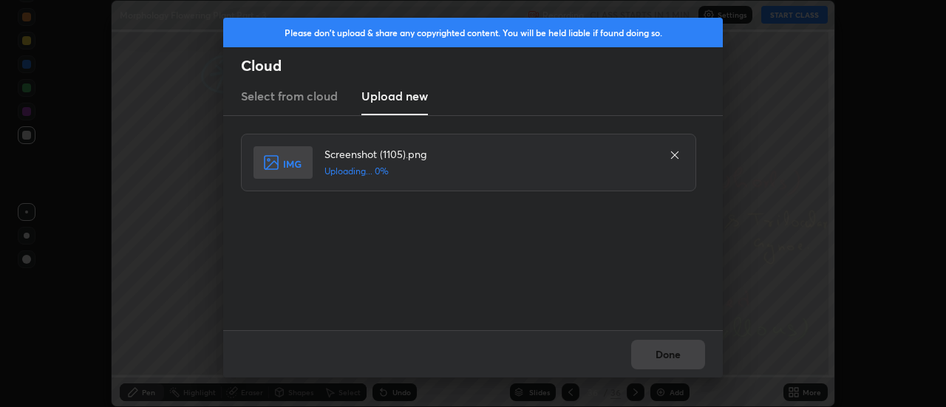
click at [676, 356] on div "Done" at bounding box center [473, 353] width 500 height 47
click at [672, 357] on button "Done" at bounding box center [668, 355] width 74 height 30
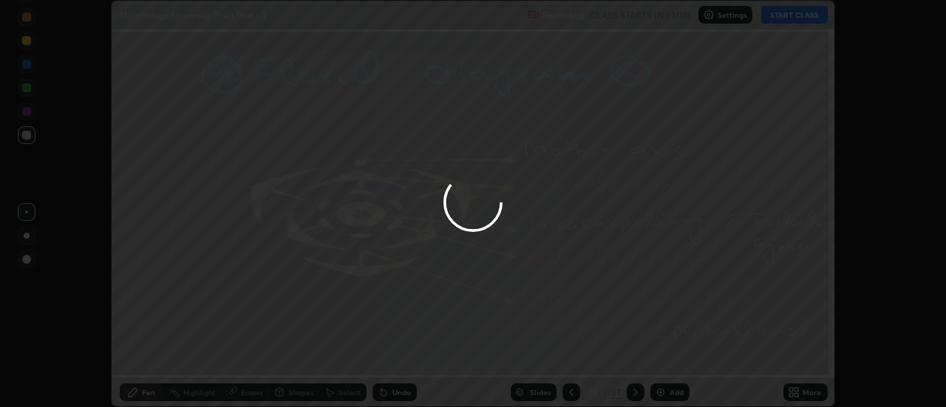
click at [672, 357] on button "Done" at bounding box center [668, 355] width 74 height 30
click at [674, 356] on div at bounding box center [473, 203] width 946 height 407
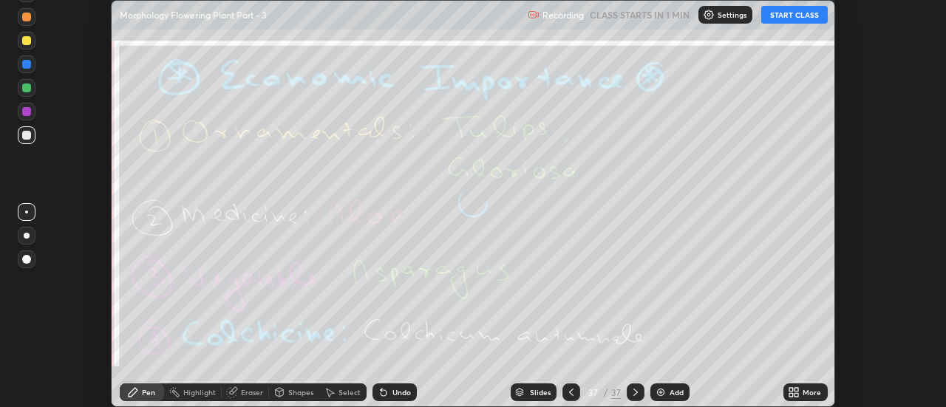
click at [802, 395] on div "More" at bounding box center [805, 393] width 44 height 18
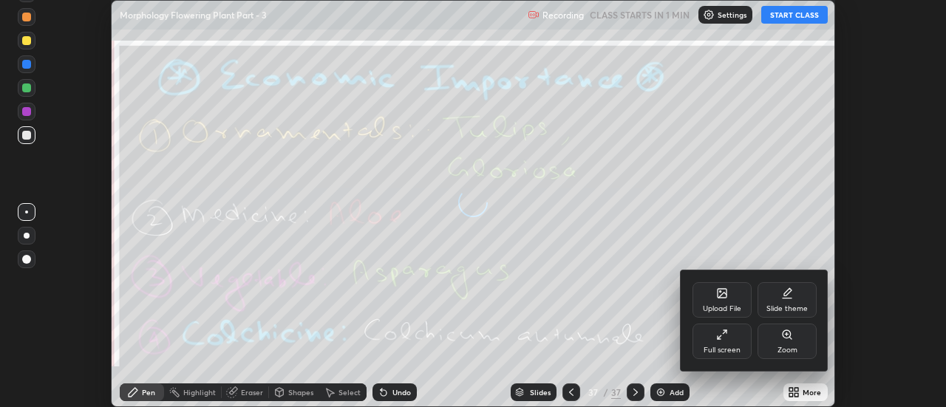
click at [732, 298] on div "Upload File" at bounding box center [722, 299] width 59 height 35
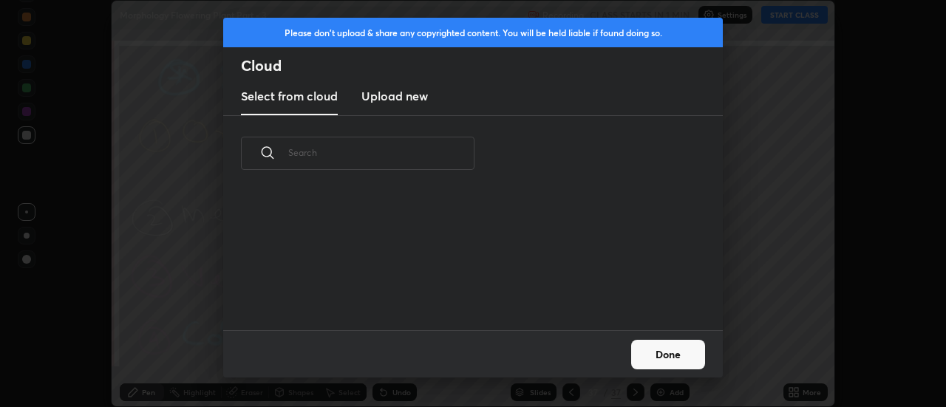
scroll to position [139, 475]
click at [392, 98] on h3 "Upload new" at bounding box center [394, 96] width 67 height 18
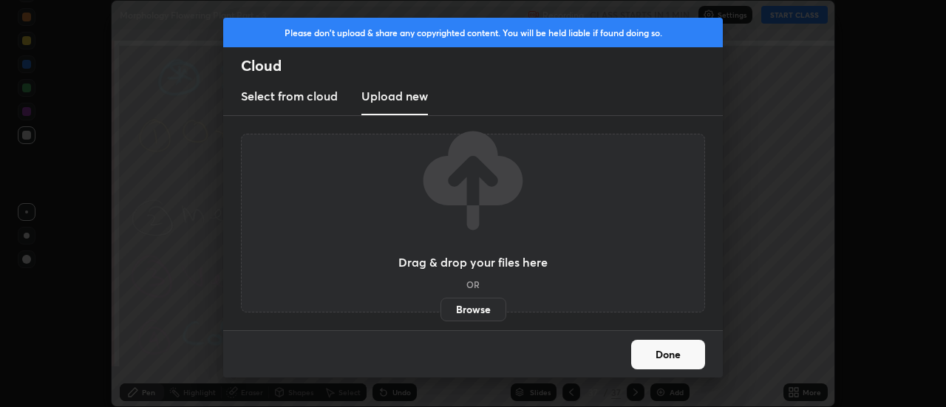
click at [460, 306] on label "Browse" at bounding box center [474, 310] width 66 height 24
click at [441, 306] on input "Browse" at bounding box center [441, 310] width 0 height 24
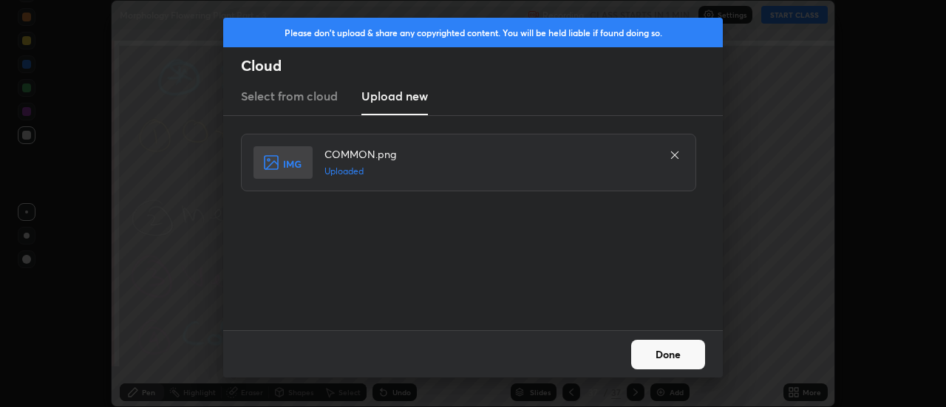
click at [664, 353] on button "Done" at bounding box center [668, 355] width 74 height 30
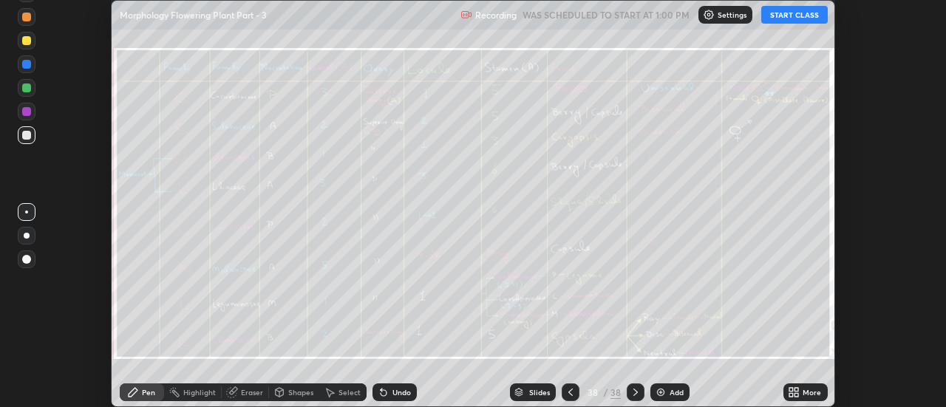
click at [530, 390] on div "Slides" at bounding box center [539, 392] width 21 height 7
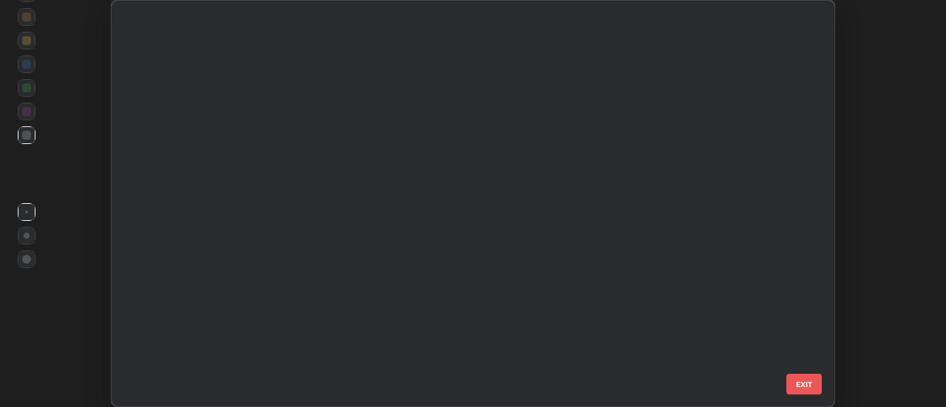
scroll to position [401, 715]
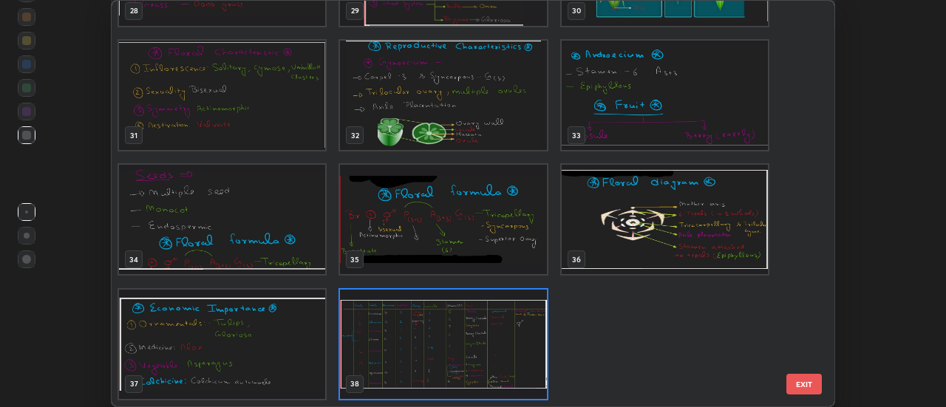
click at [442, 327] on img "grid" at bounding box center [444, 344] width 206 height 109
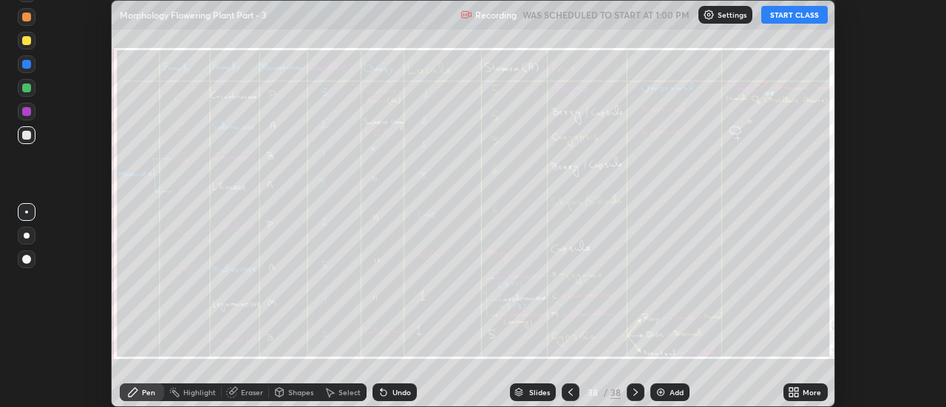
click at [569, 392] on icon at bounding box center [570, 392] width 4 height 7
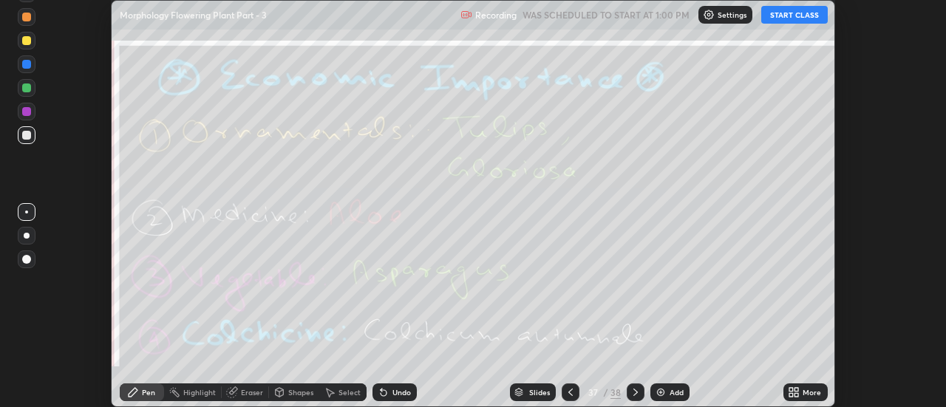
click at [571, 389] on icon at bounding box center [571, 393] width 12 height 12
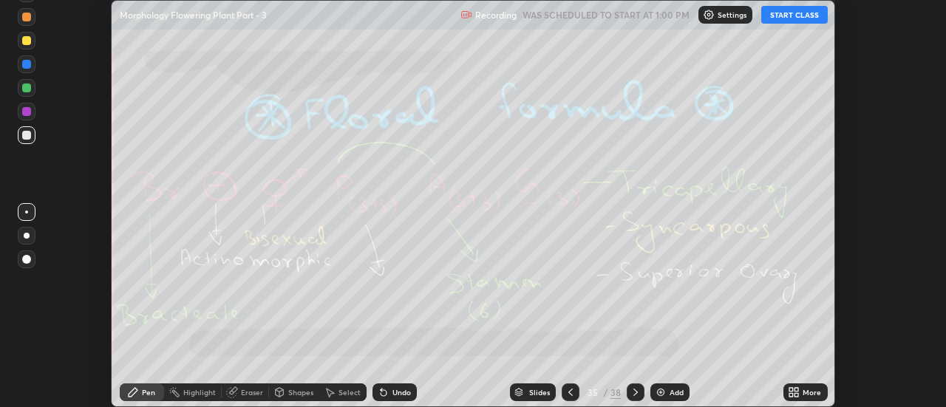
click at [571, 389] on icon at bounding box center [571, 393] width 12 height 12
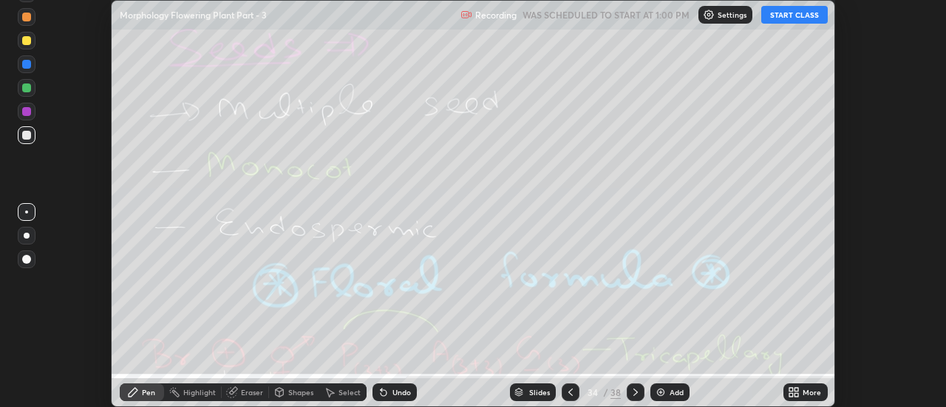
click at [571, 389] on icon at bounding box center [571, 393] width 12 height 12
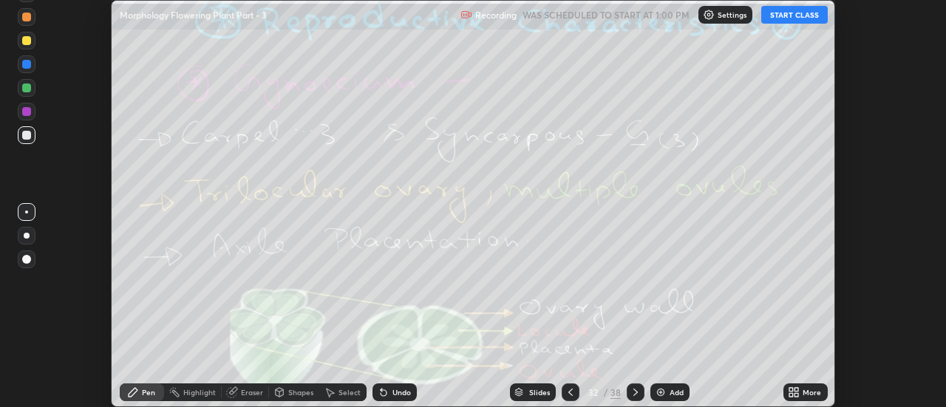
click at [568, 392] on icon at bounding box center [570, 392] width 4 height 7
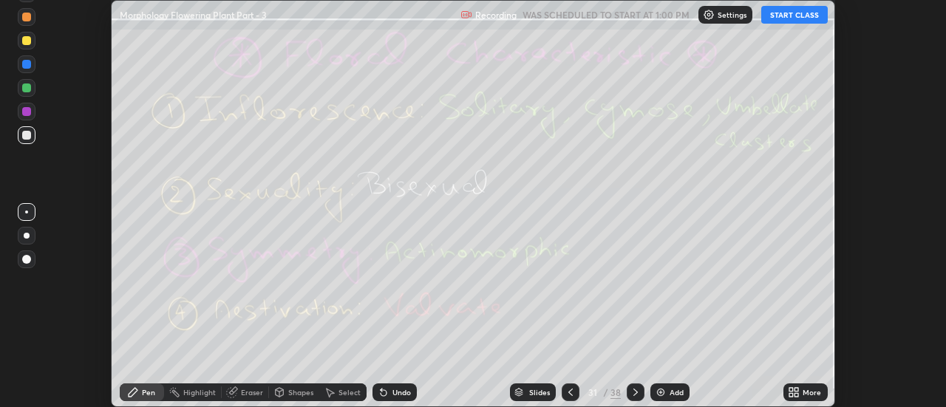
click at [568, 392] on icon at bounding box center [570, 392] width 4 height 7
click at [571, 390] on icon at bounding box center [570, 392] width 4 height 7
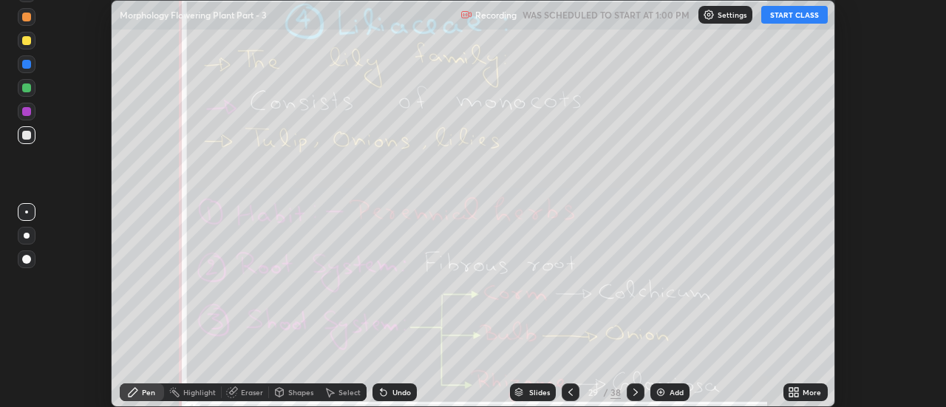
click at [571, 390] on icon at bounding box center [570, 392] width 4 height 7
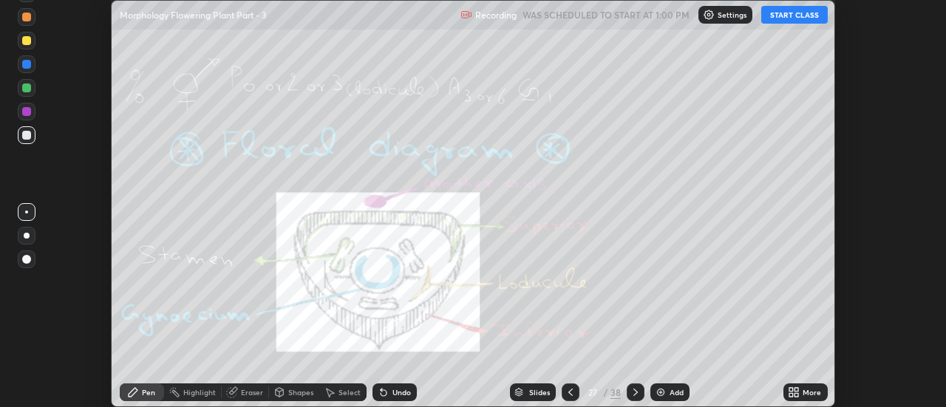
click at [571, 390] on icon at bounding box center [570, 392] width 4 height 7
click at [569, 392] on icon at bounding box center [570, 392] width 4 height 7
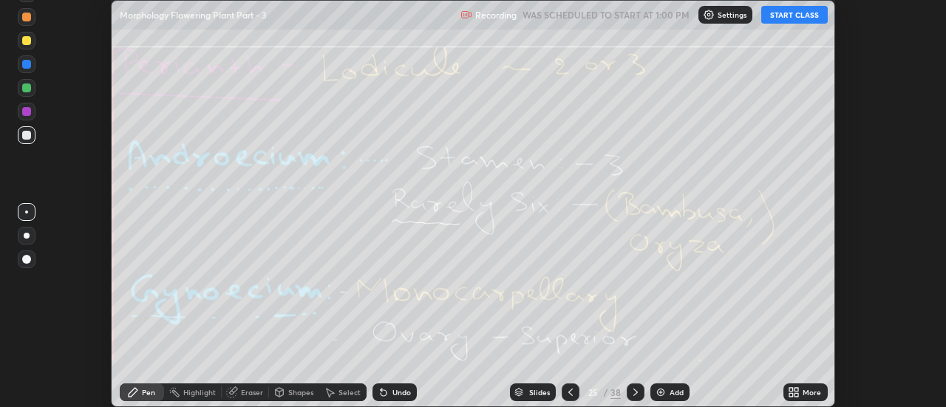
click at [569, 392] on icon at bounding box center [570, 392] width 4 height 7
click at [569, 392] on icon at bounding box center [571, 393] width 12 height 12
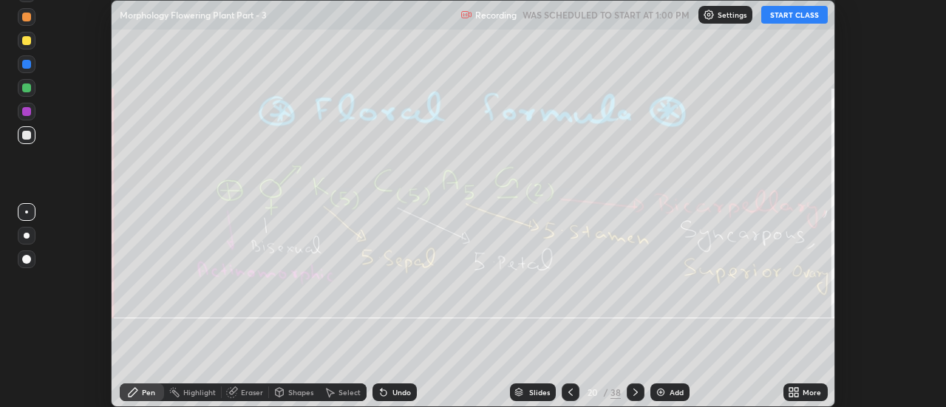
click at [569, 392] on icon at bounding box center [571, 393] width 12 height 12
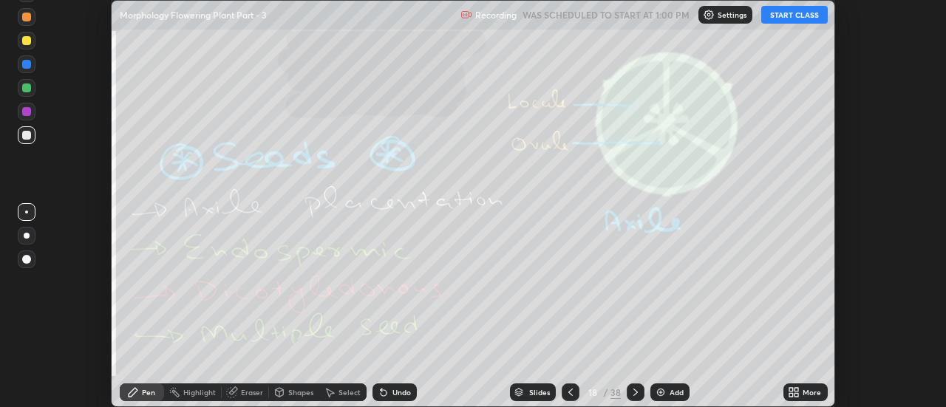
click at [569, 392] on icon at bounding box center [571, 393] width 12 height 12
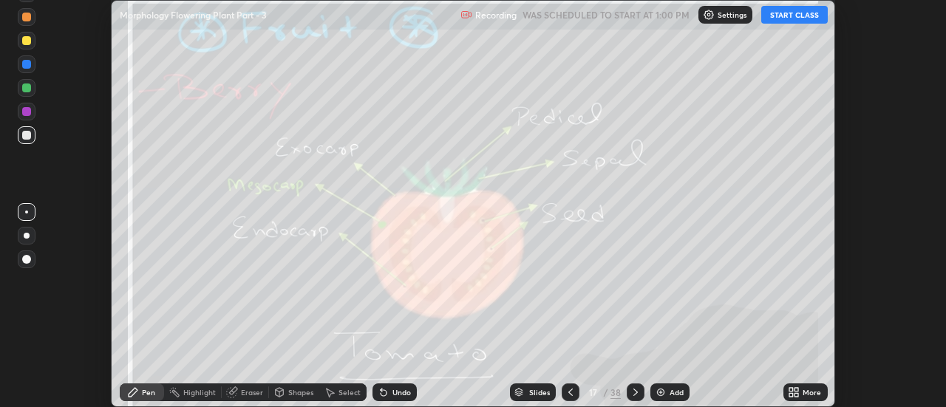
click at [569, 392] on icon at bounding box center [571, 393] width 12 height 12
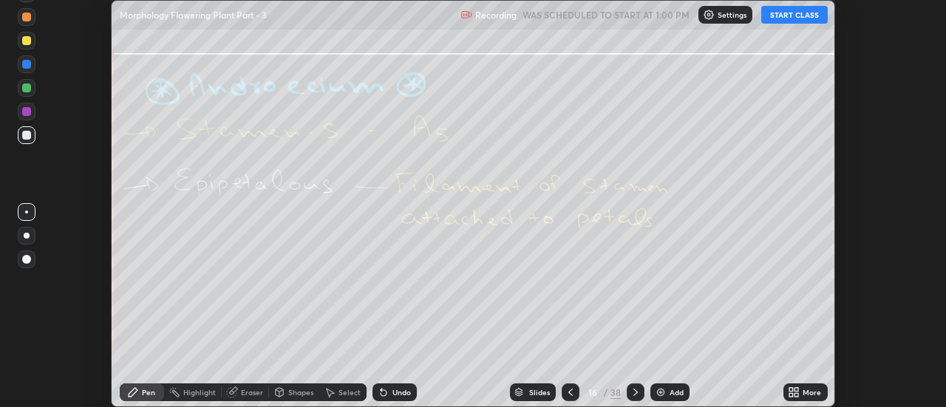
click at [569, 392] on icon at bounding box center [571, 393] width 12 height 12
click at [571, 390] on icon at bounding box center [570, 392] width 4 height 7
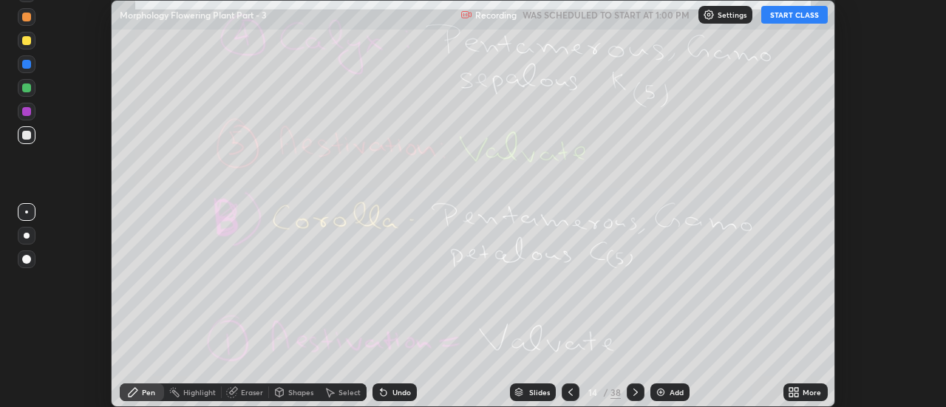
click at [571, 390] on icon at bounding box center [570, 392] width 4 height 7
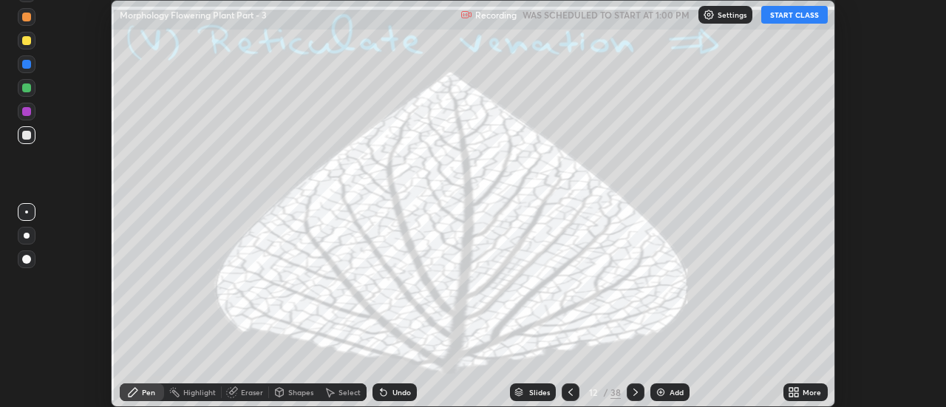
click at [571, 390] on icon at bounding box center [570, 392] width 4 height 7
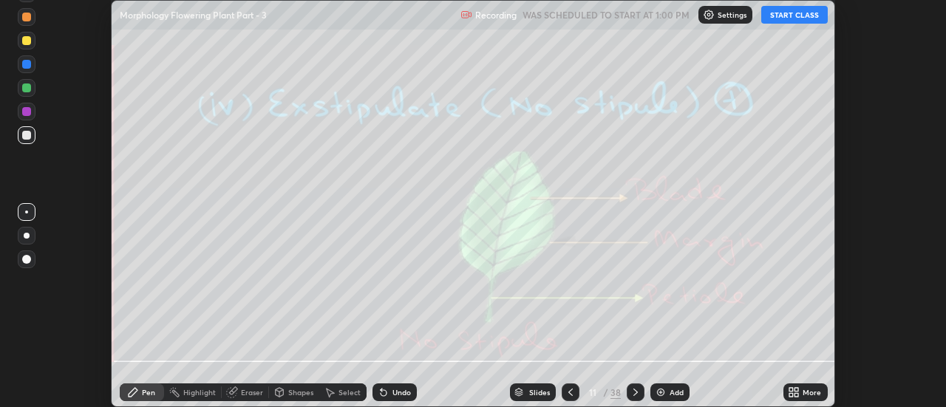
click at [571, 390] on icon at bounding box center [570, 392] width 4 height 7
click at [570, 392] on icon at bounding box center [571, 393] width 12 height 12
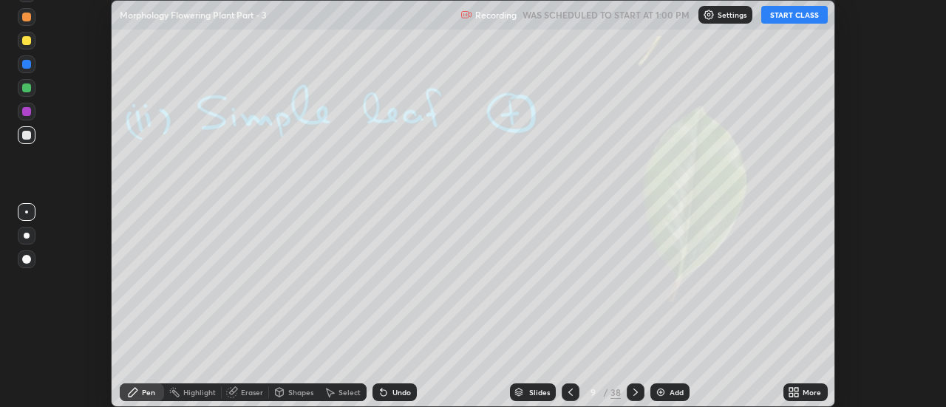
click at [570, 392] on icon at bounding box center [571, 393] width 12 height 12
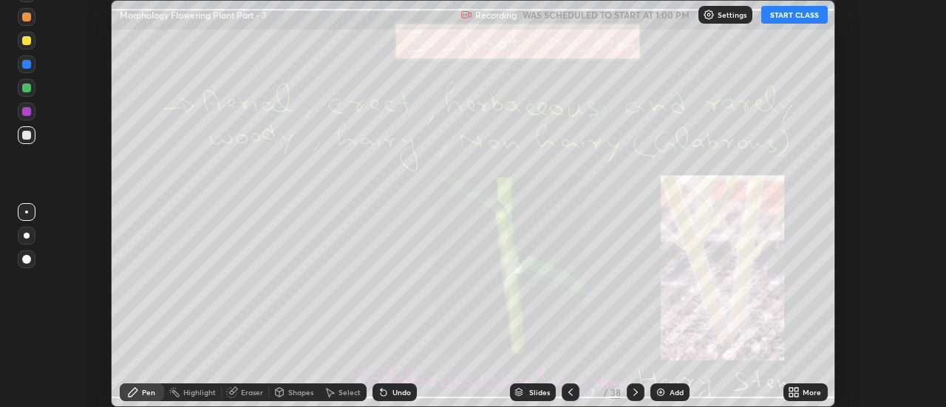
click at [570, 392] on icon at bounding box center [571, 393] width 12 height 12
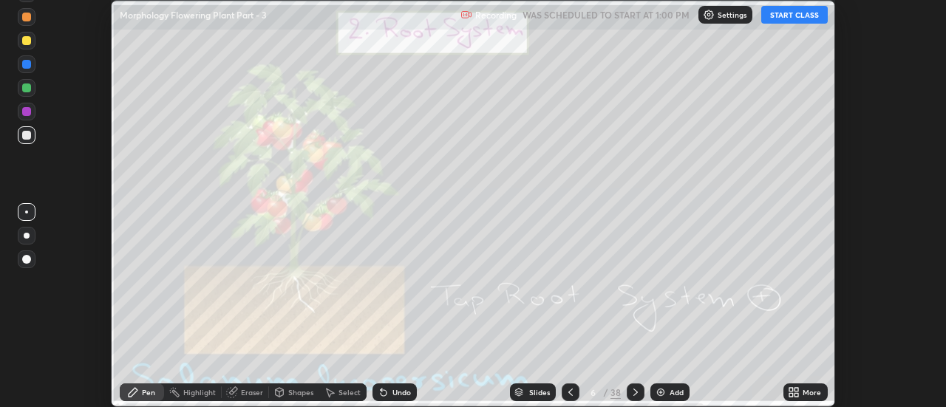
click at [570, 392] on icon at bounding box center [571, 393] width 12 height 12
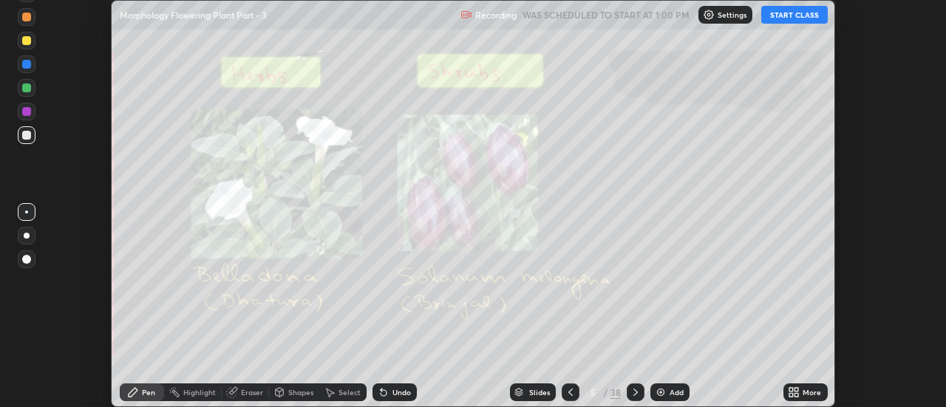
click at [570, 392] on icon at bounding box center [571, 393] width 12 height 12
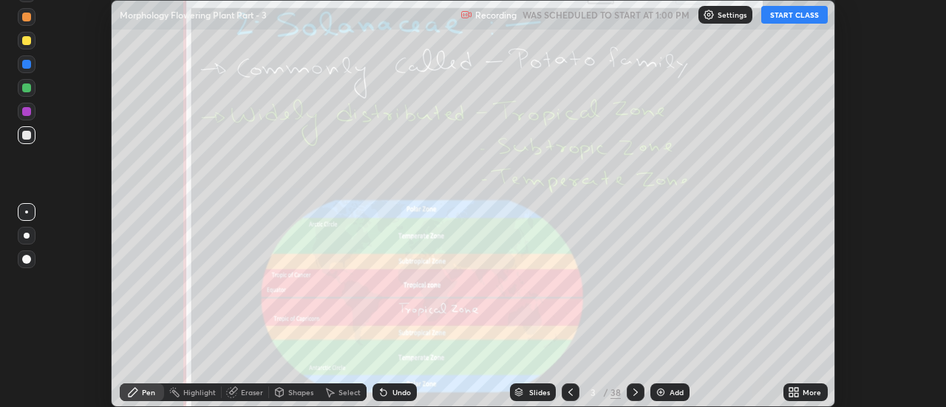
click at [570, 392] on icon at bounding box center [571, 393] width 12 height 12
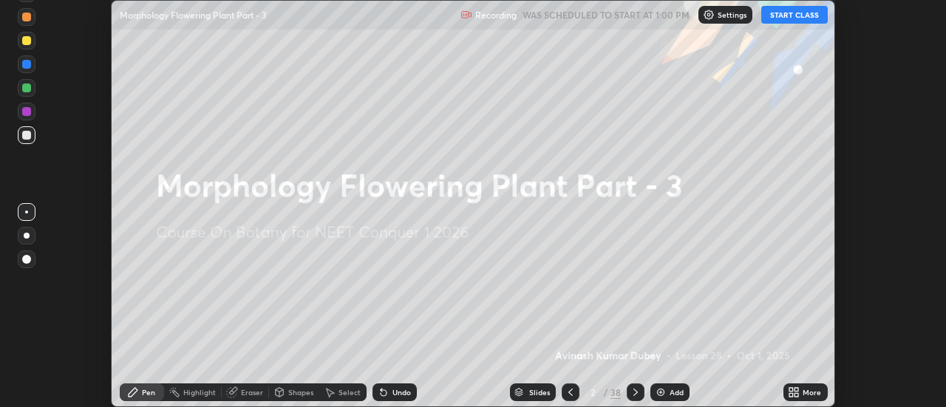
click at [570, 392] on icon at bounding box center [571, 393] width 12 height 12
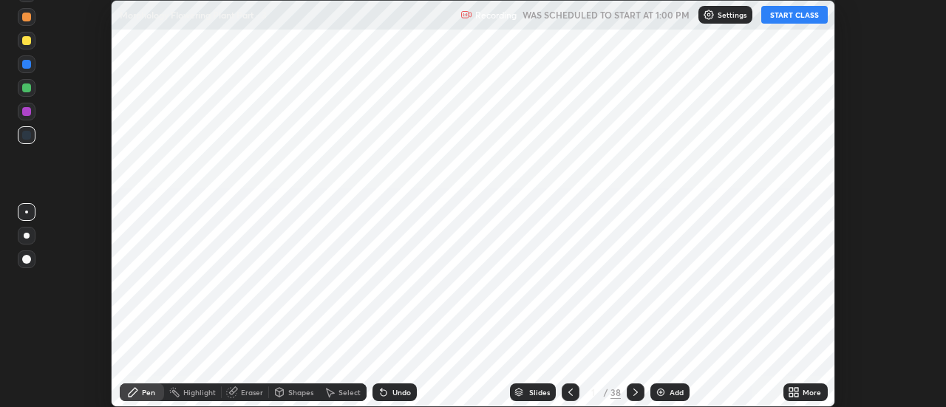
click at [570, 392] on icon at bounding box center [571, 393] width 12 height 12
click at [634, 392] on icon at bounding box center [636, 393] width 12 height 12
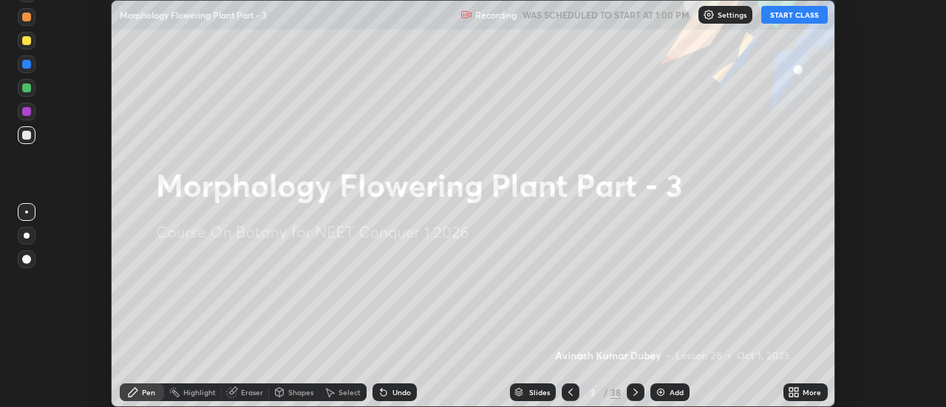
click at [531, 389] on div "Slides" at bounding box center [539, 392] width 21 height 7
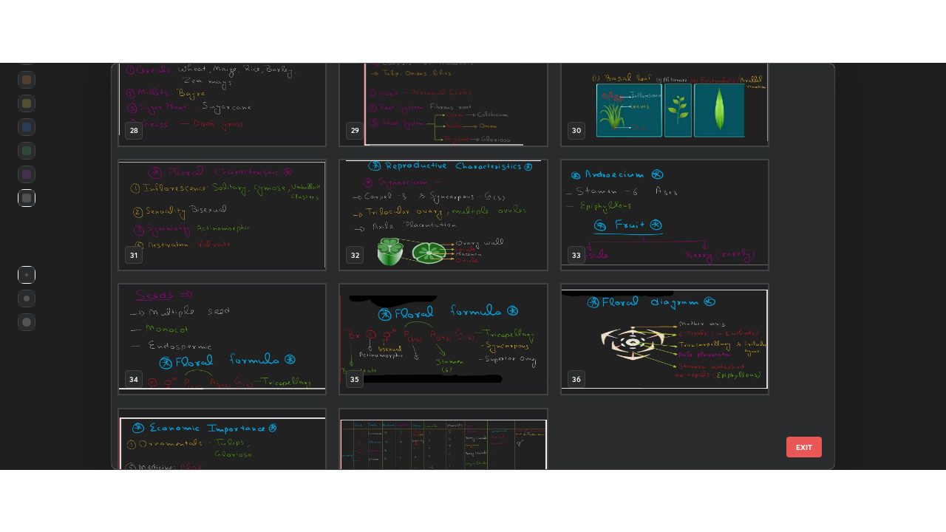
scroll to position [1212, 0]
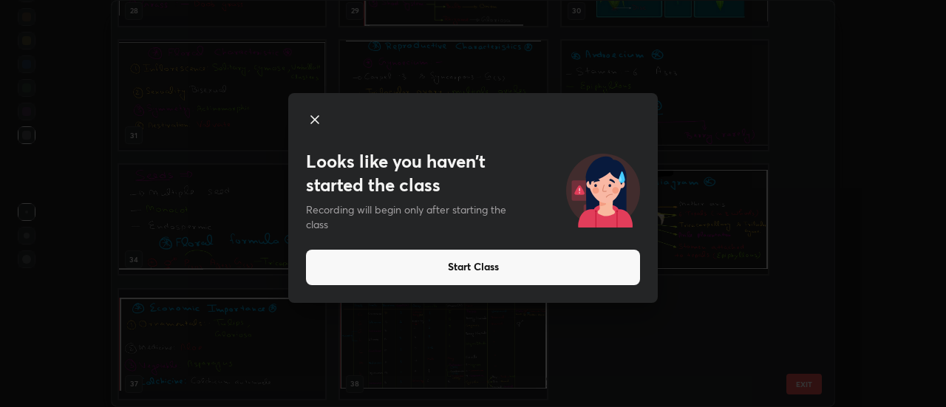
click at [318, 116] on icon at bounding box center [314, 119] width 7 height 7
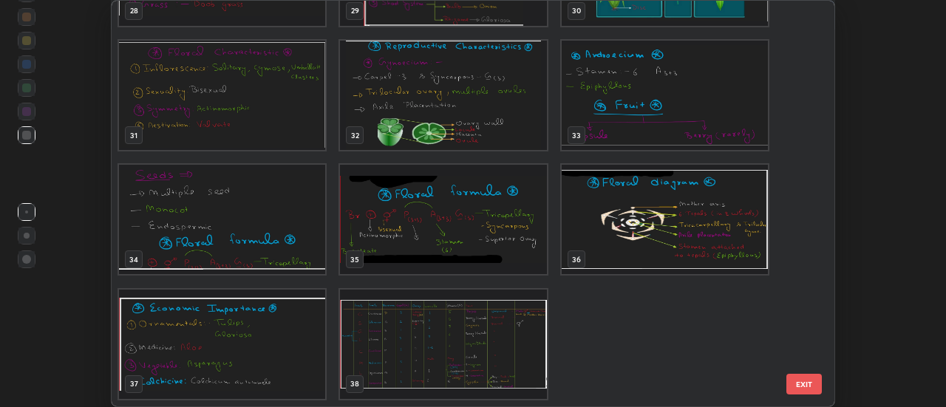
click at [809, 385] on button "EXIT" at bounding box center [803, 384] width 35 height 21
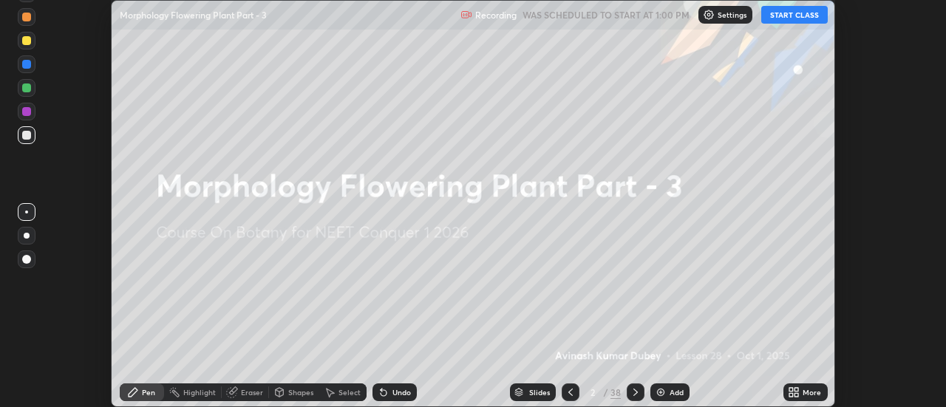
click at [802, 392] on div "More" at bounding box center [805, 393] width 44 height 18
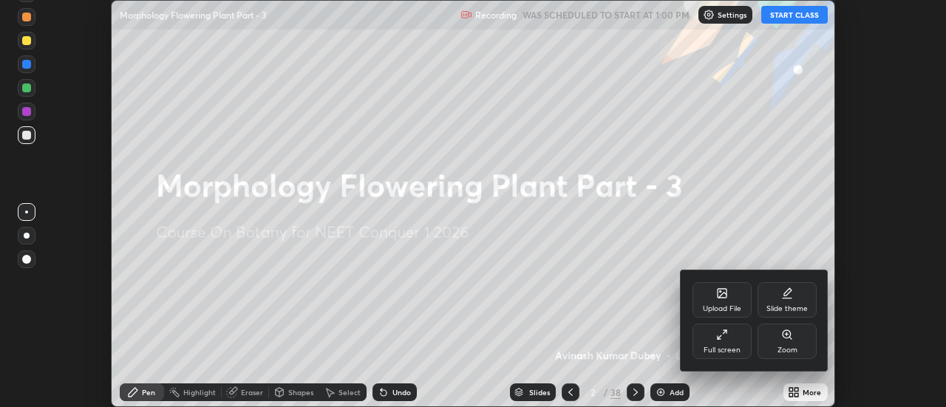
click at [732, 341] on div "Full screen" at bounding box center [722, 341] width 59 height 35
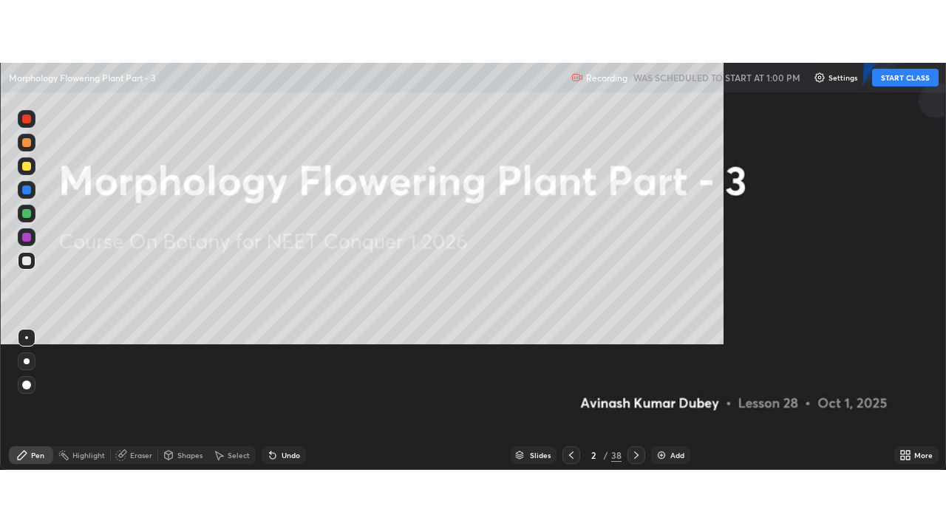
scroll to position [532, 946]
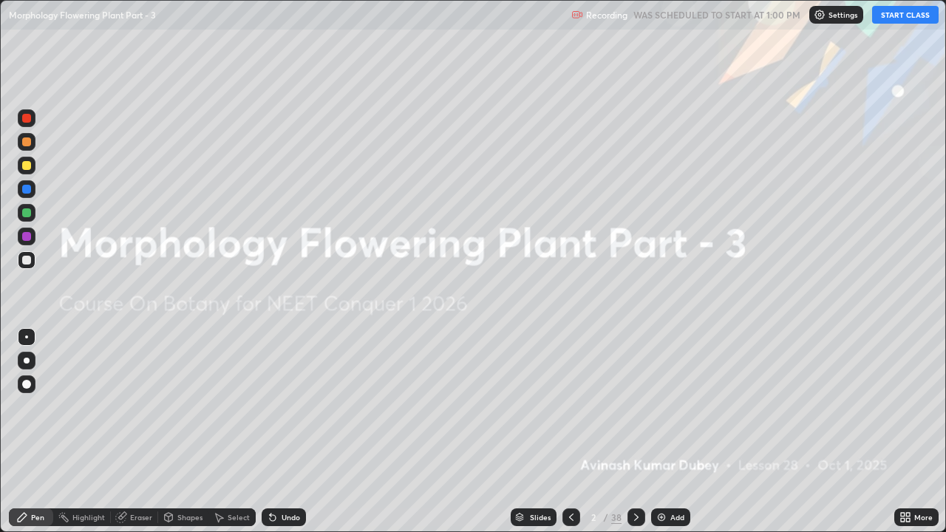
click at [910, 16] on button "START CLASS" at bounding box center [905, 15] width 67 height 18
click at [840, 16] on p "Settings" at bounding box center [849, 14] width 29 height 7
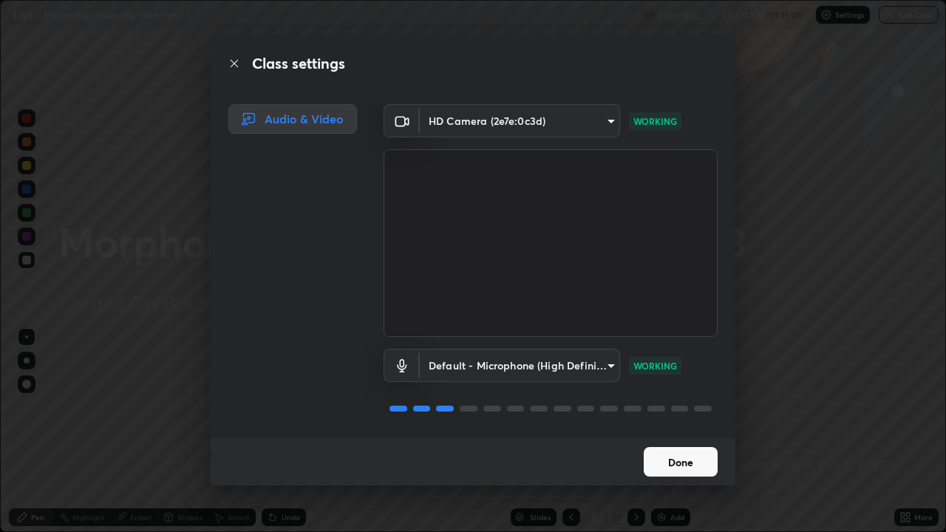
click at [671, 407] on button "Done" at bounding box center [681, 462] width 74 height 30
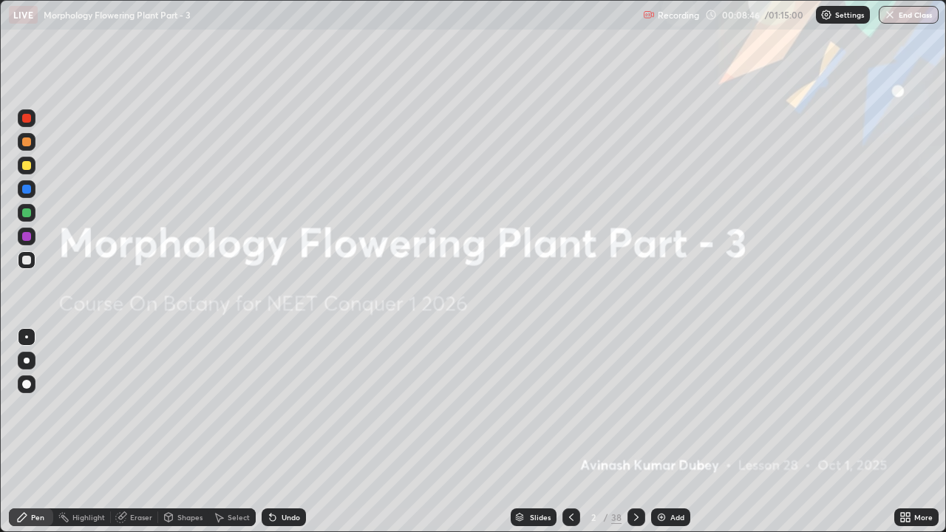
click at [664, 407] on img at bounding box center [662, 517] width 12 height 12
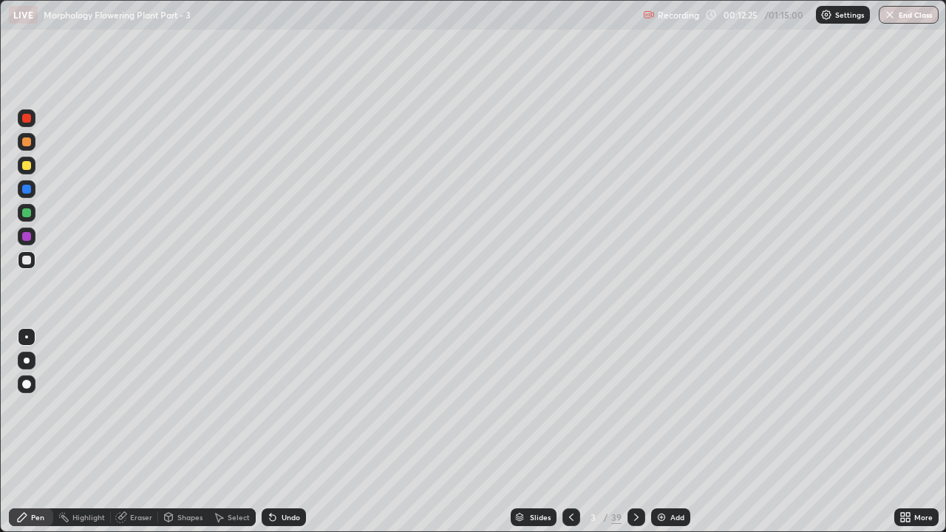
click at [137, 407] on div "Eraser" at bounding box center [141, 517] width 22 height 7
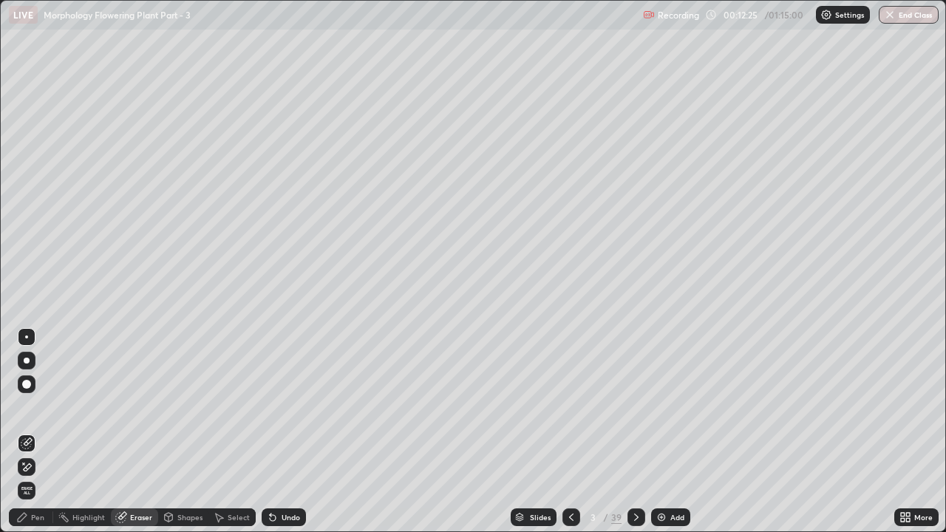
click at [25, 407] on span "Erase all" at bounding box center [26, 490] width 16 height 9
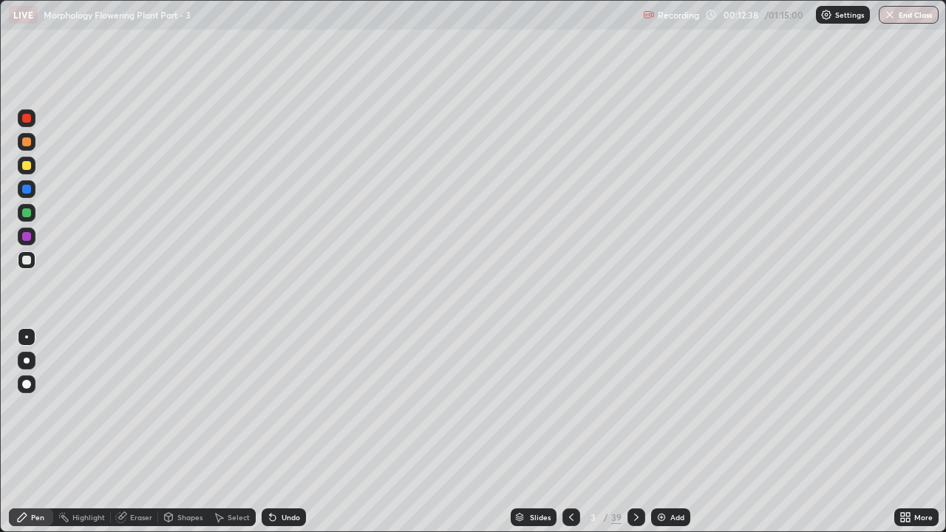
click at [634, 407] on icon at bounding box center [636, 517] width 12 height 12
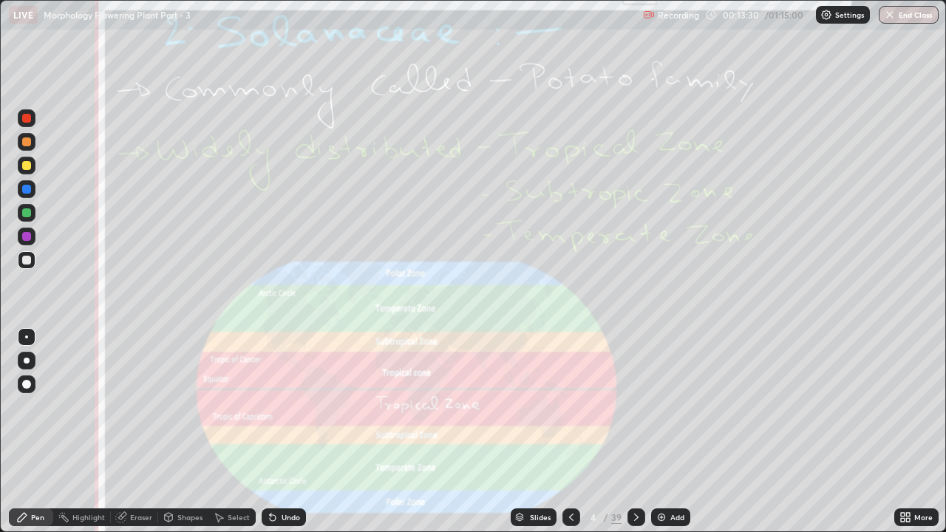
click at [146, 407] on div "Eraser" at bounding box center [141, 517] width 22 height 7
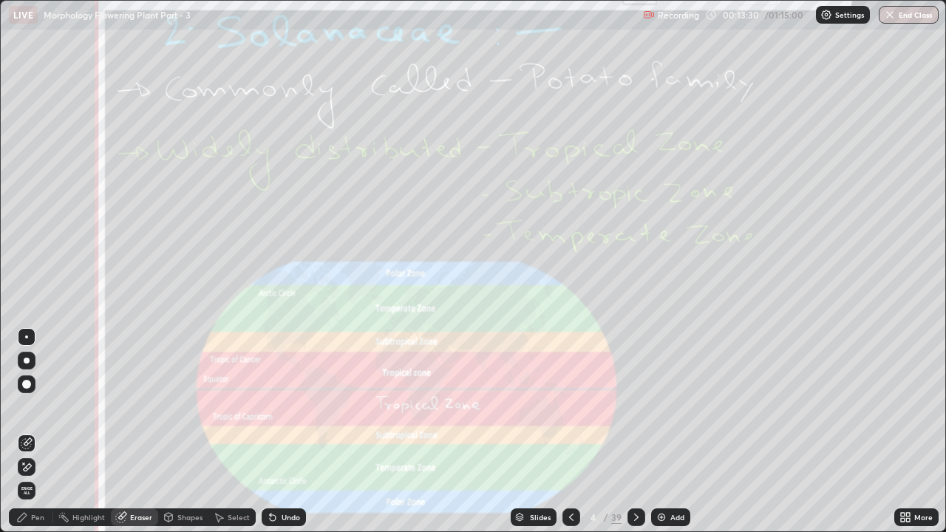
click at [27, 407] on span "Erase all" at bounding box center [26, 490] width 16 height 9
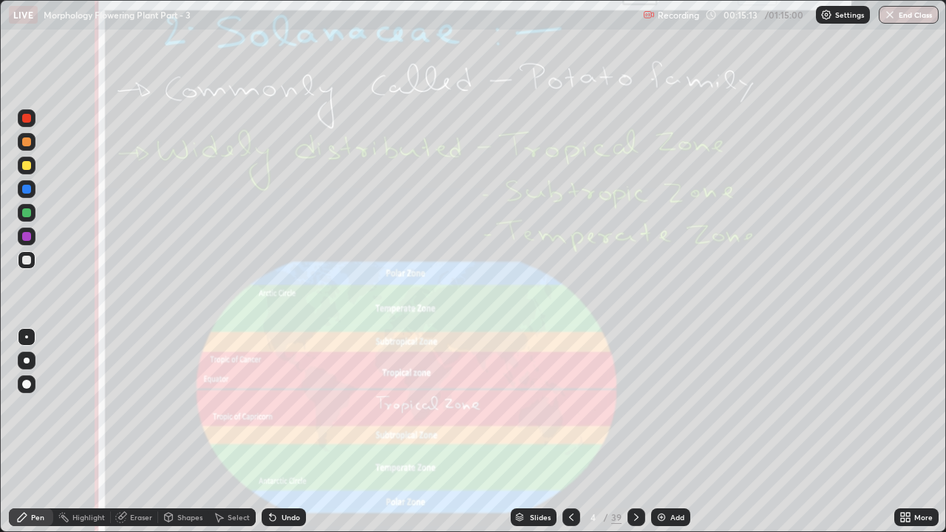
click at [128, 407] on div "Eraser" at bounding box center [134, 518] width 47 height 18
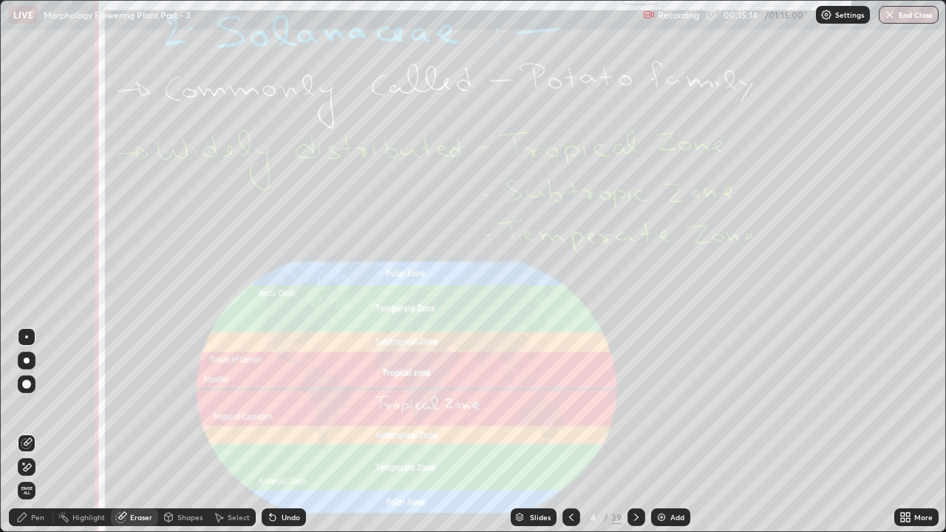
click at [27, 407] on span "Erase all" at bounding box center [26, 490] width 16 height 9
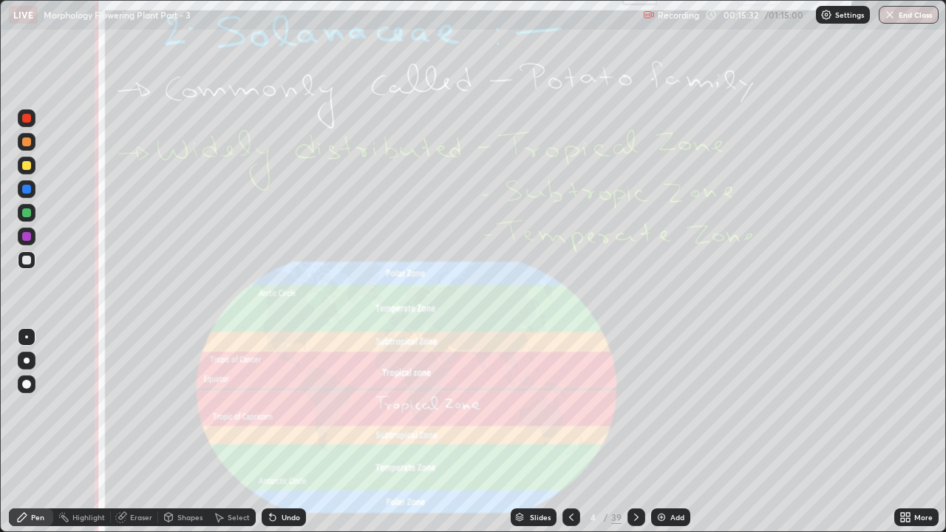
click at [130, 407] on div "Eraser" at bounding box center [141, 517] width 22 height 7
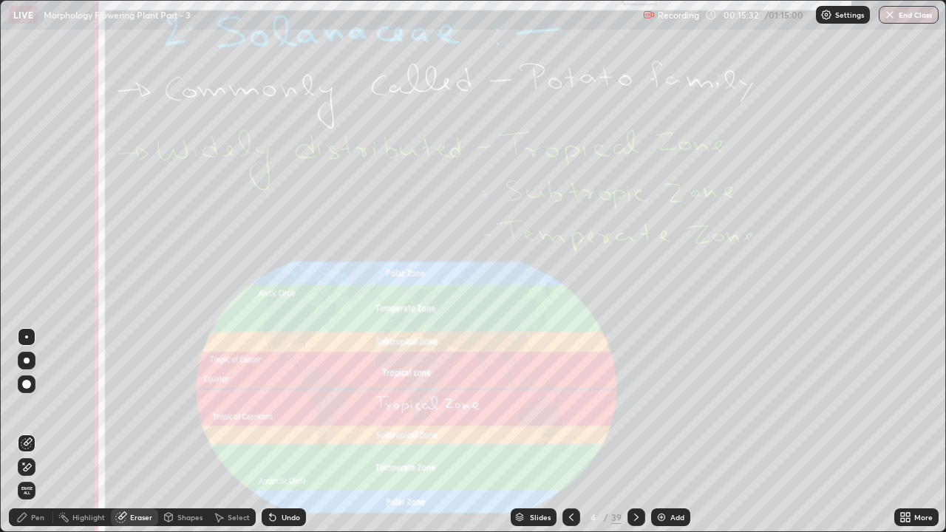
click at [29, 407] on span "Erase all" at bounding box center [26, 490] width 16 height 9
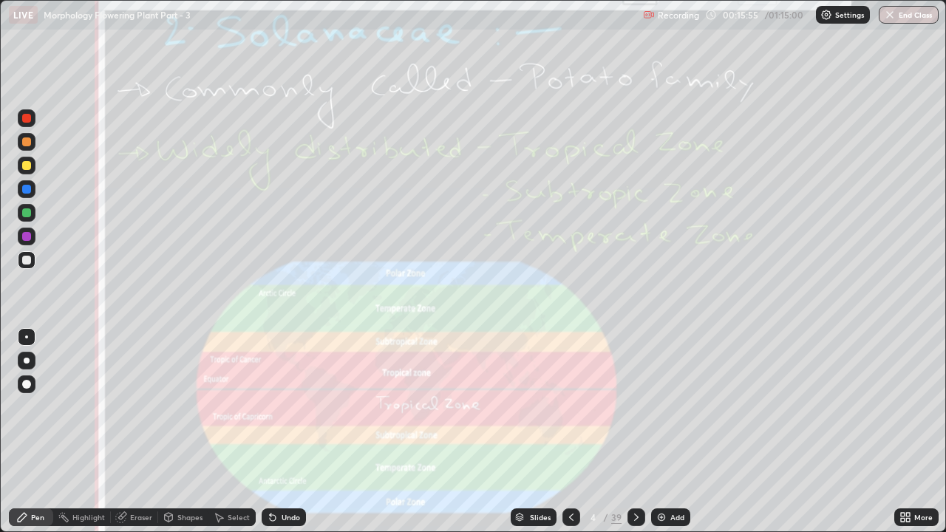
click at [128, 407] on div "Eraser" at bounding box center [134, 518] width 47 height 18
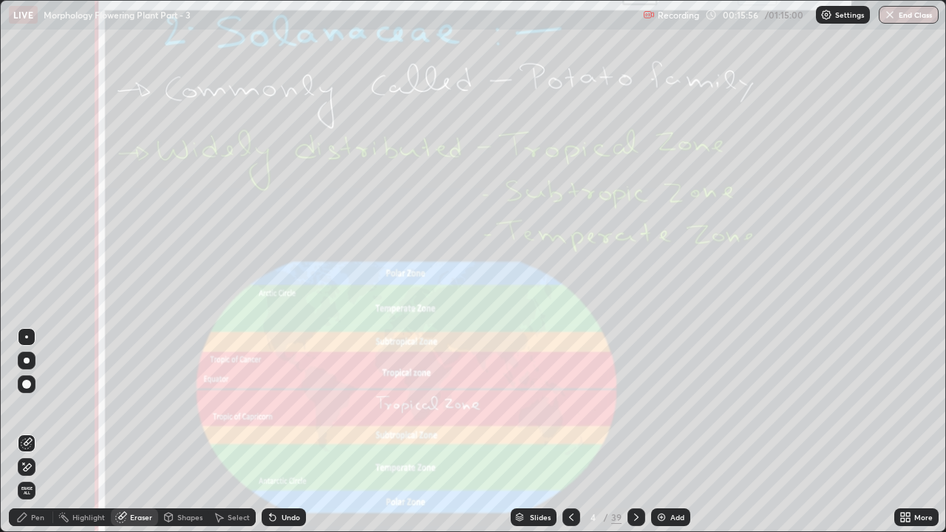
click at [27, 407] on span "Erase all" at bounding box center [26, 490] width 16 height 9
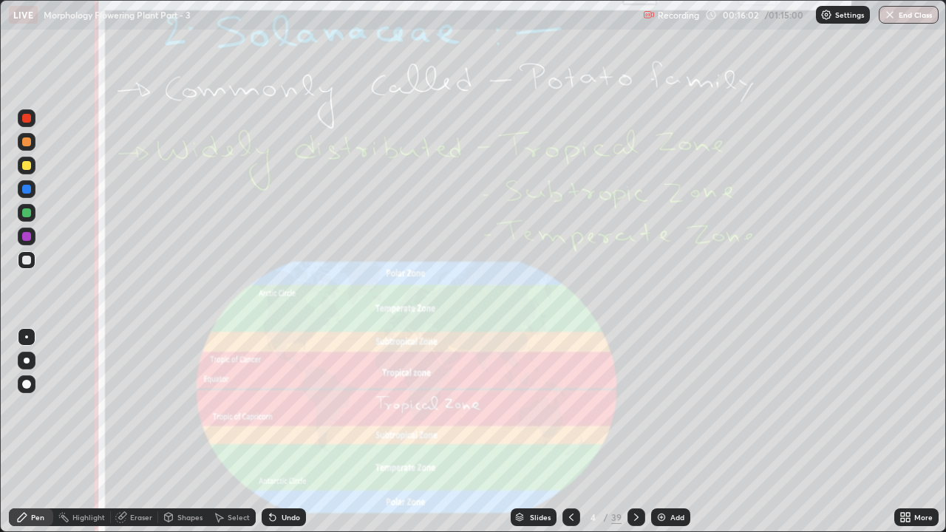
click at [130, 407] on div "Eraser" at bounding box center [141, 517] width 22 height 7
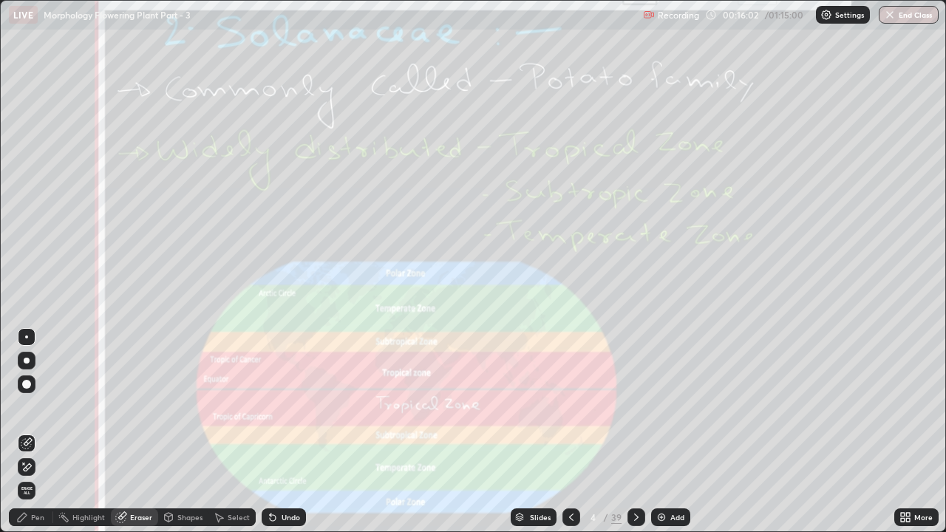
click at [26, 407] on span "Erase all" at bounding box center [26, 490] width 16 height 9
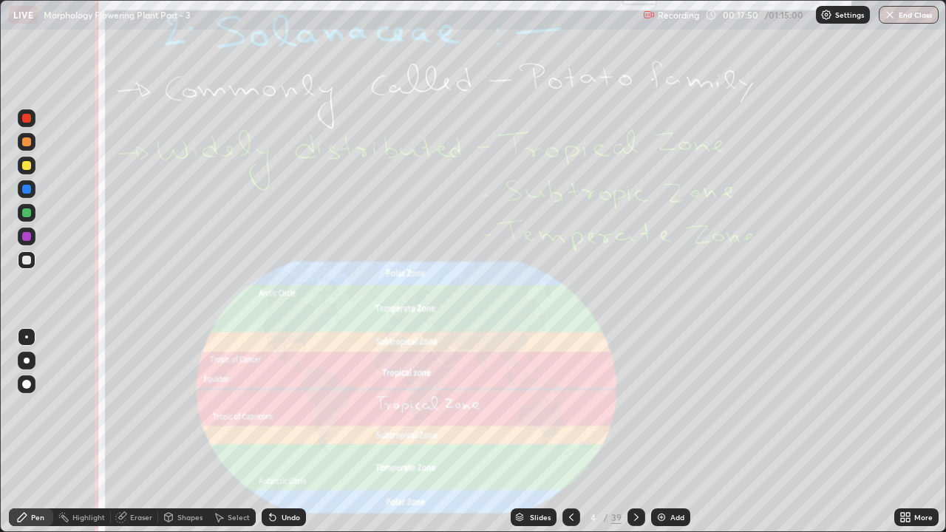
click at [636, 407] on icon at bounding box center [636, 517] width 12 height 12
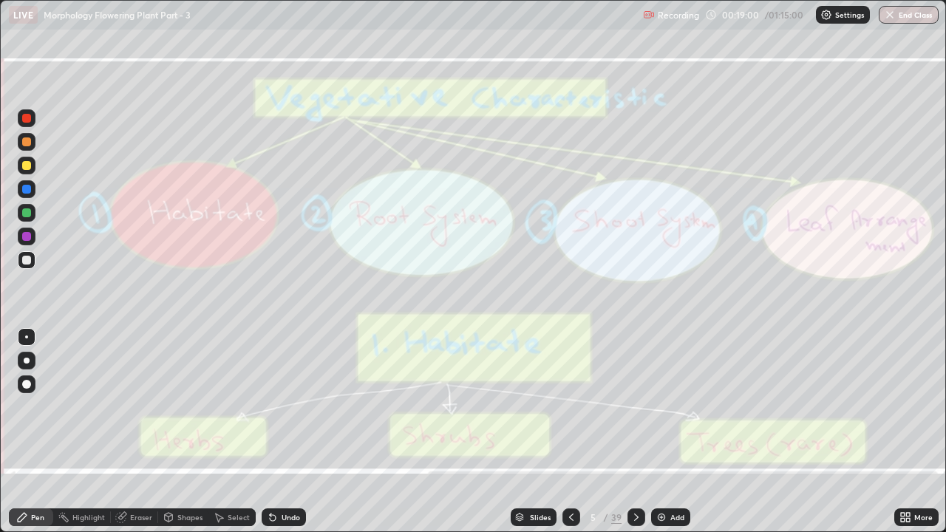
click at [131, 407] on div "Eraser" at bounding box center [141, 517] width 22 height 7
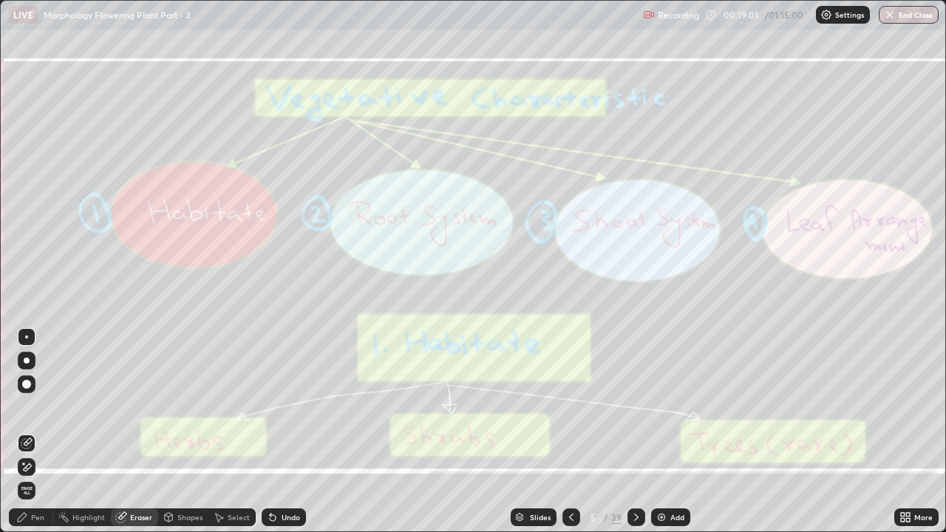
click at [27, 407] on span "Erase all" at bounding box center [26, 490] width 16 height 9
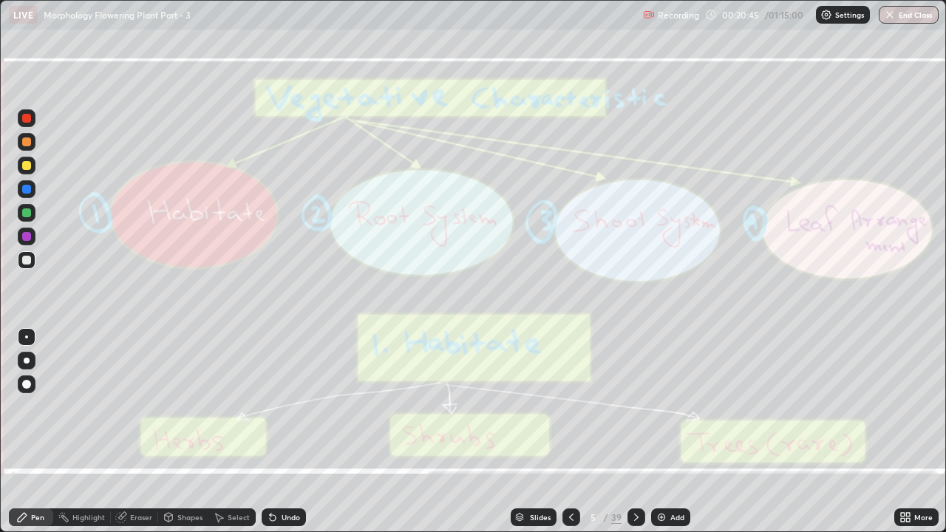
click at [634, 407] on icon at bounding box center [636, 517] width 4 height 7
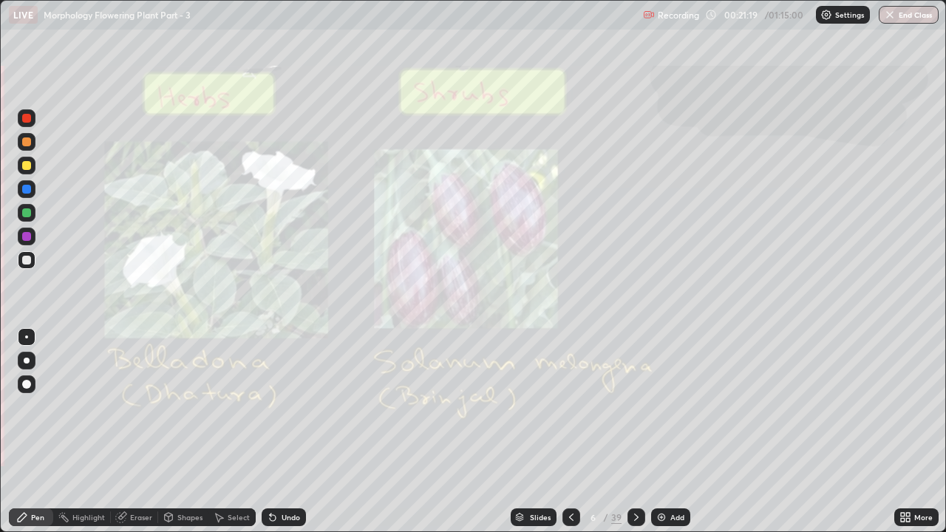
click at [126, 407] on div "Eraser" at bounding box center [134, 518] width 47 height 18
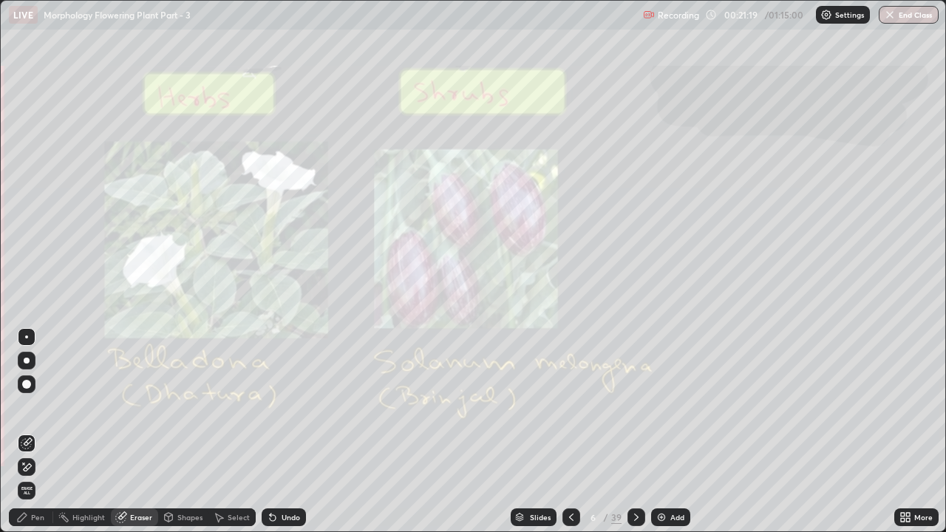
click at [27, 407] on span "Erase all" at bounding box center [26, 490] width 16 height 9
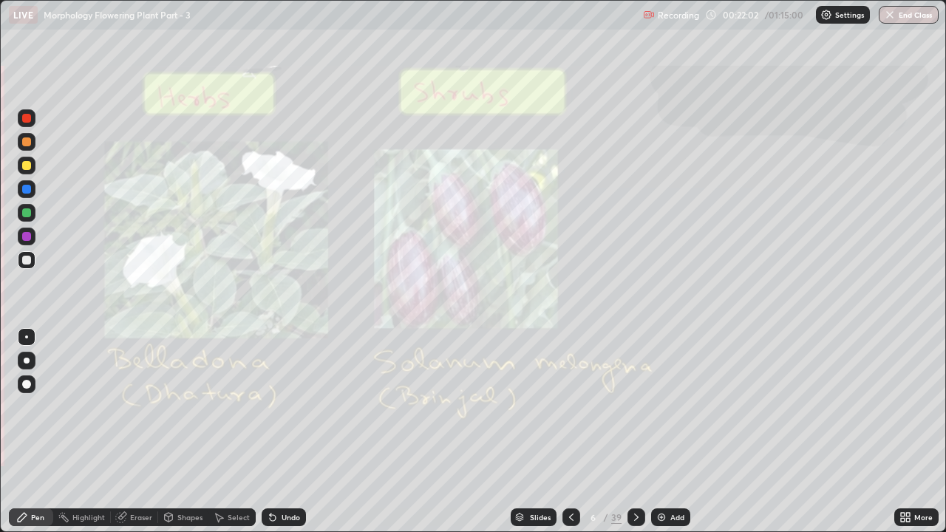
click at [130, 407] on div "Eraser" at bounding box center [134, 518] width 47 height 18
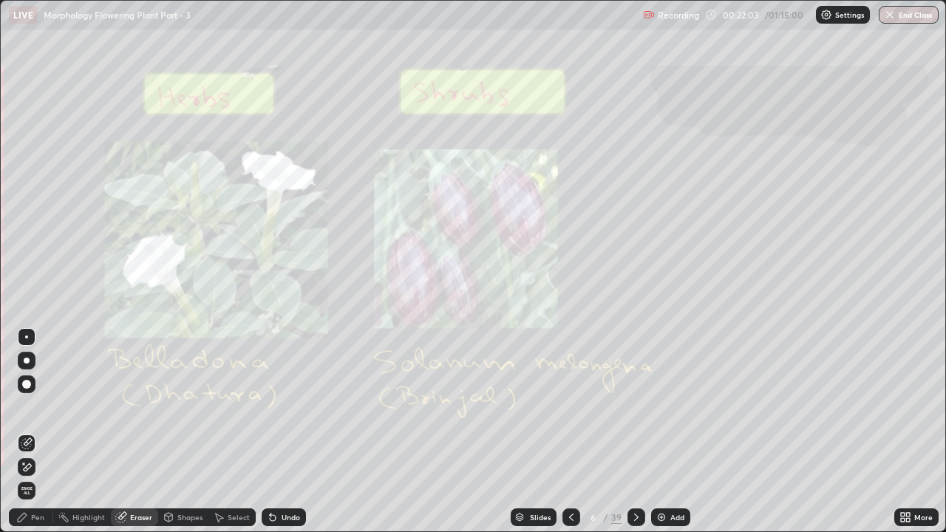
click at [29, 407] on span "Erase all" at bounding box center [26, 490] width 16 height 9
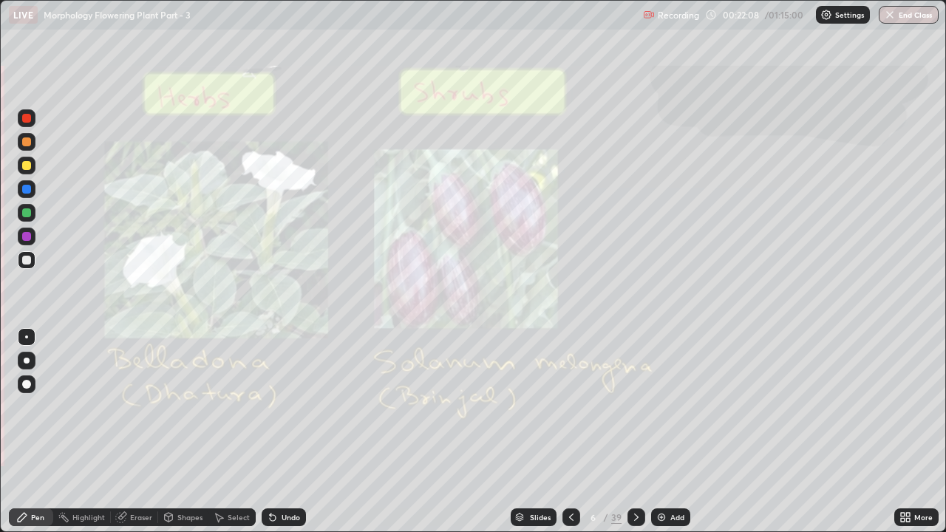
click at [635, 407] on icon at bounding box center [636, 517] width 12 height 12
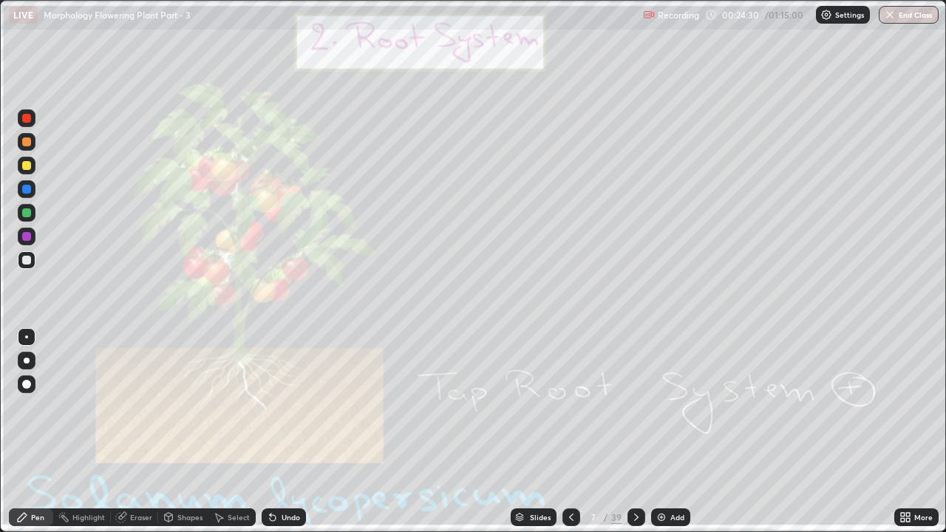
click at [630, 407] on icon at bounding box center [636, 517] width 12 height 12
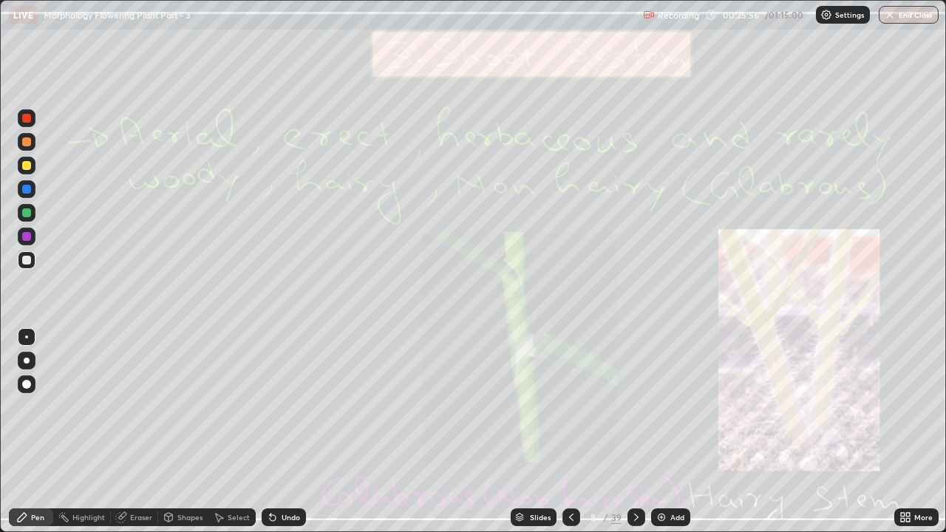
click at [136, 407] on div "Eraser" at bounding box center [134, 518] width 47 height 18
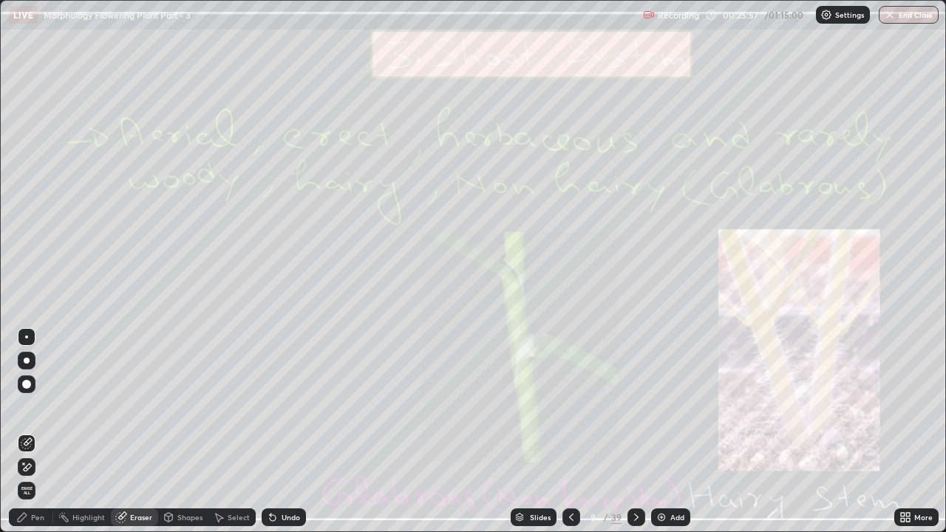
click at [25, 407] on span "Erase all" at bounding box center [26, 490] width 16 height 9
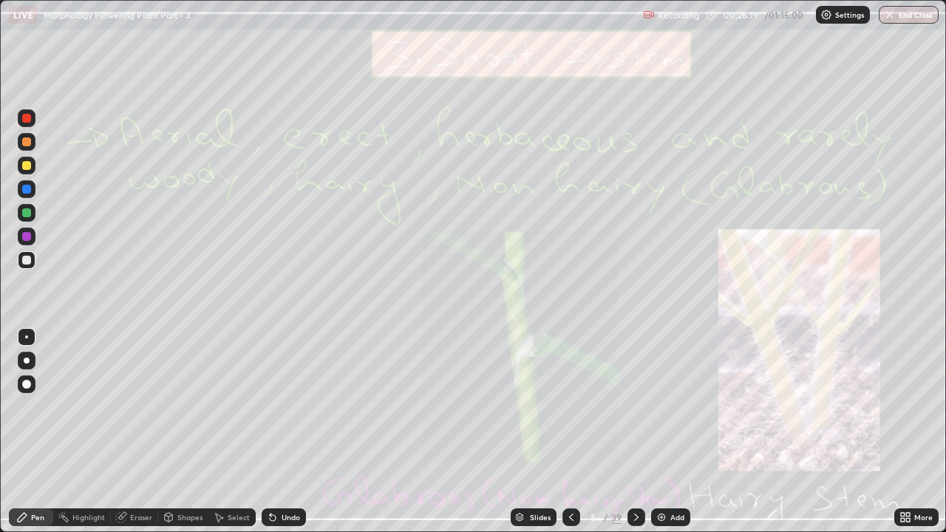
click at [132, 407] on div "Eraser" at bounding box center [141, 517] width 22 height 7
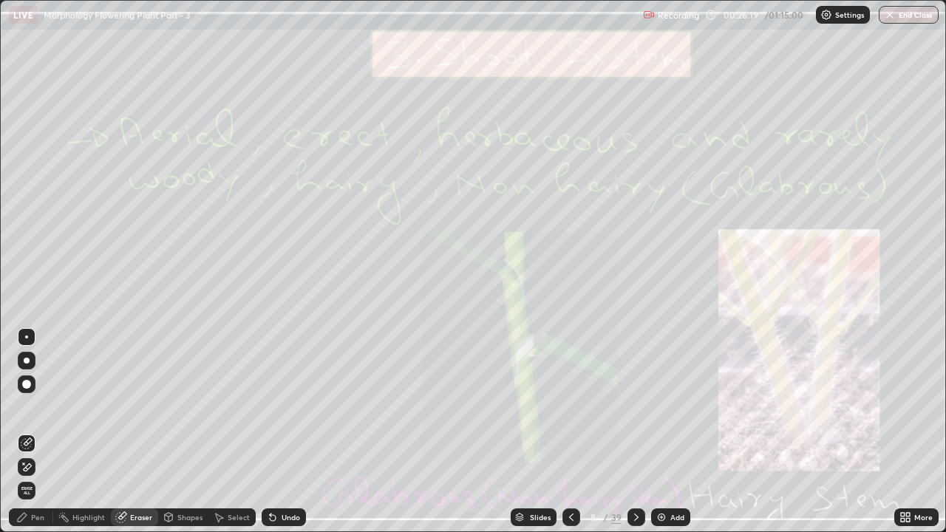
click at [27, 407] on span "Erase all" at bounding box center [26, 490] width 16 height 9
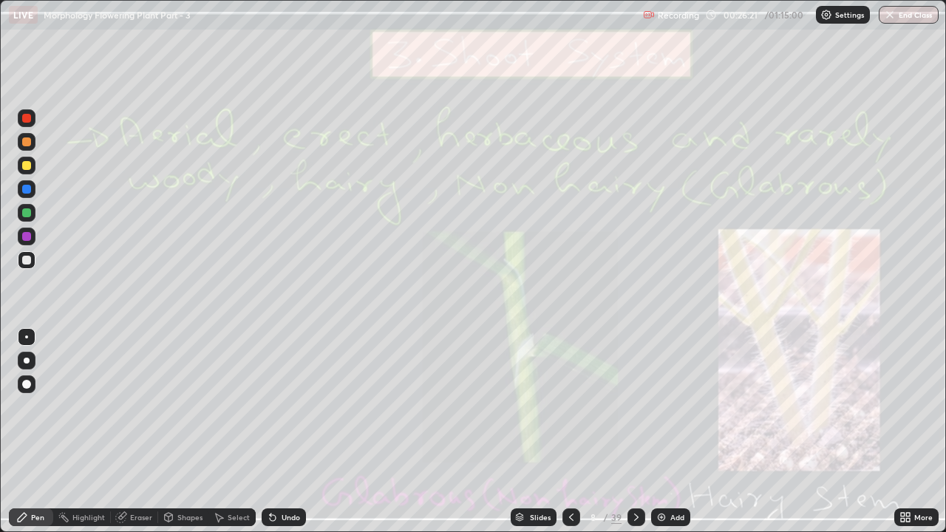
click at [634, 407] on icon at bounding box center [636, 517] width 12 height 12
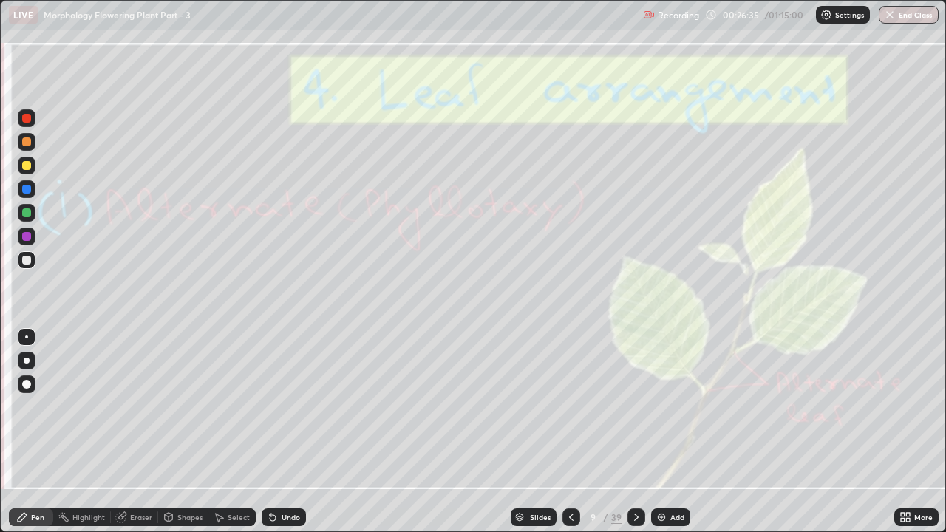
click at [130, 407] on div "Eraser" at bounding box center [141, 517] width 22 height 7
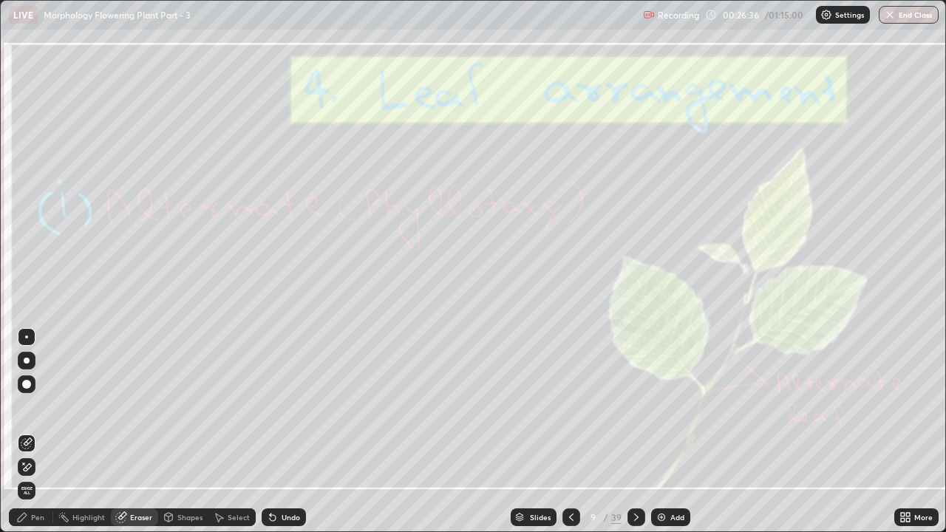
click at [30, 407] on span "Erase all" at bounding box center [26, 490] width 16 height 9
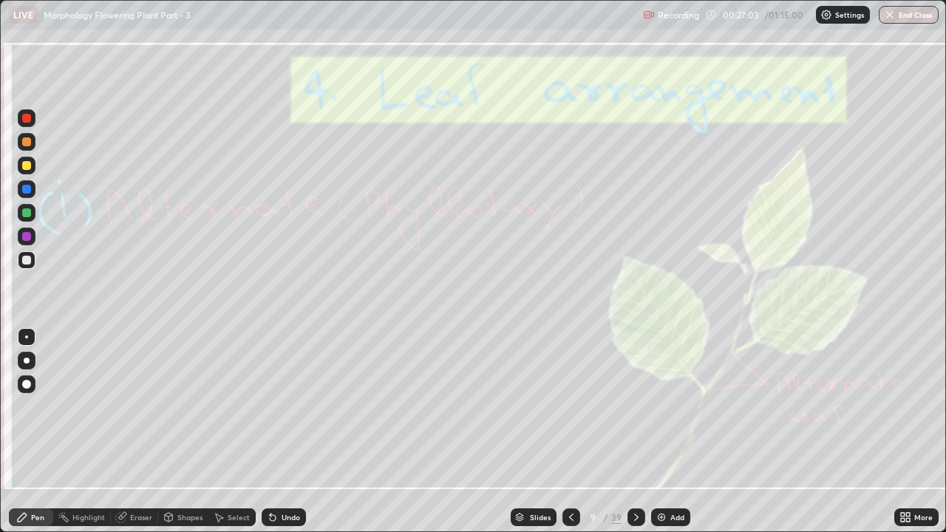
click at [634, 407] on icon at bounding box center [636, 517] width 12 height 12
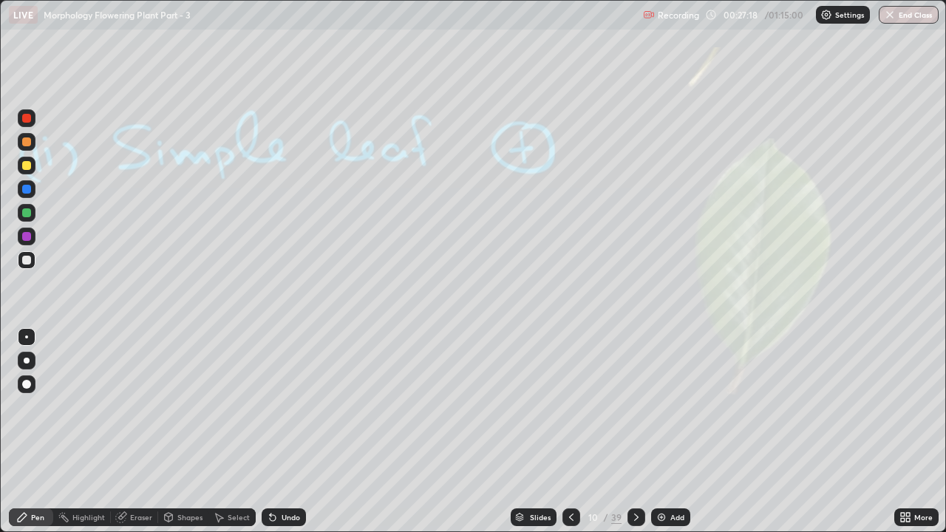
click at [634, 407] on icon at bounding box center [636, 517] width 12 height 12
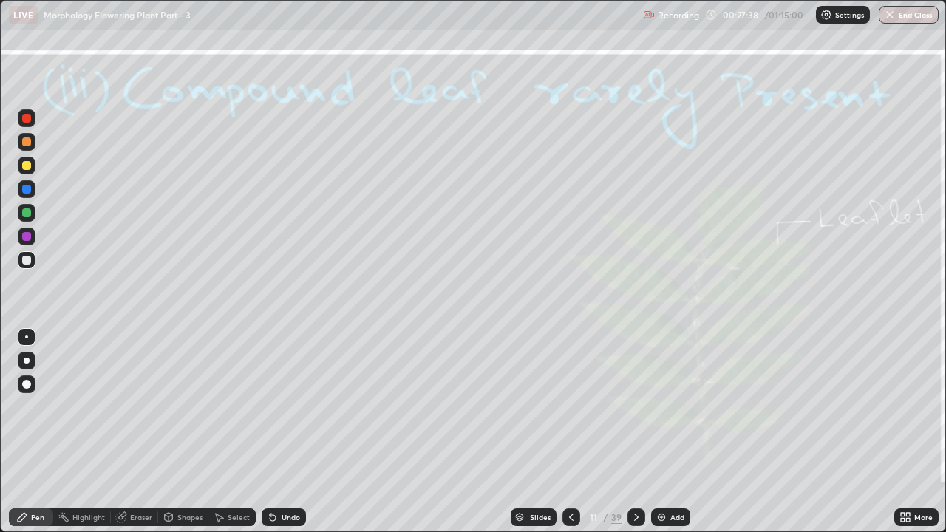
click at [636, 407] on icon at bounding box center [636, 517] width 4 height 7
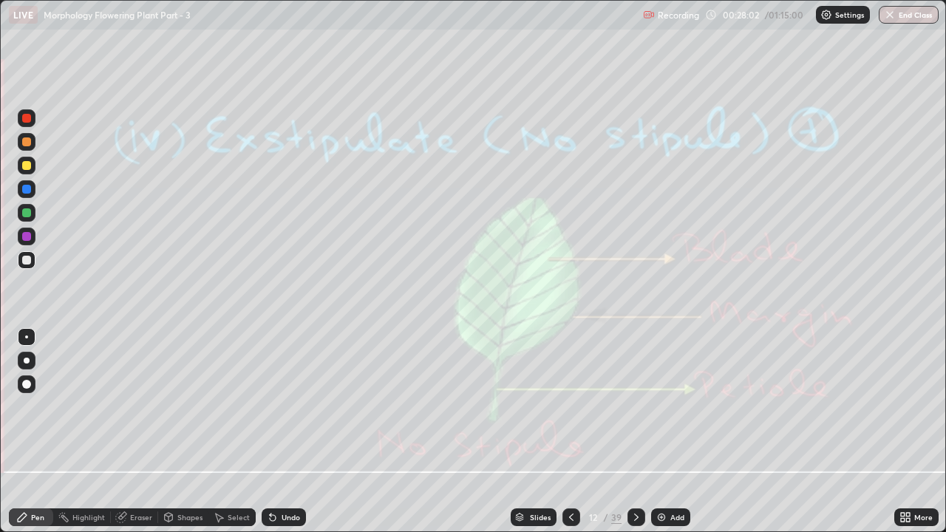
click at [570, 407] on icon at bounding box center [571, 517] width 12 height 12
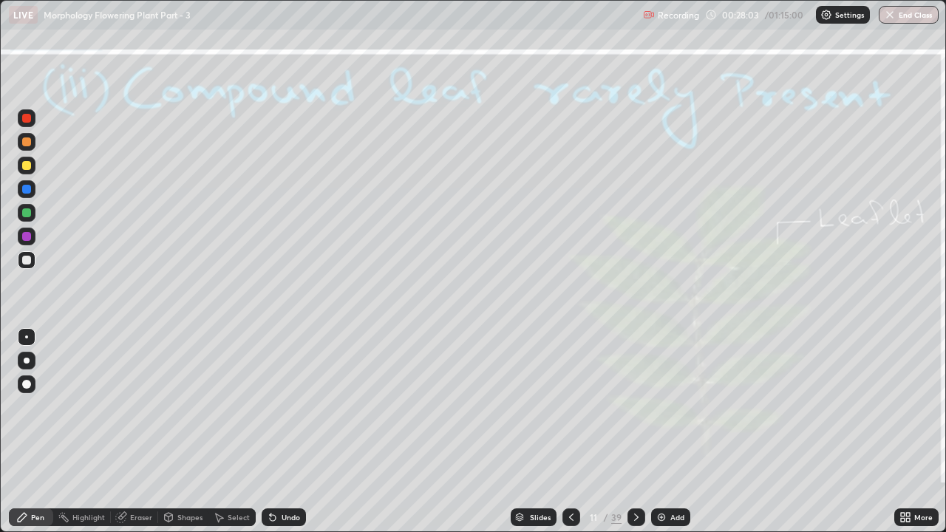
click at [570, 407] on icon at bounding box center [571, 517] width 12 height 12
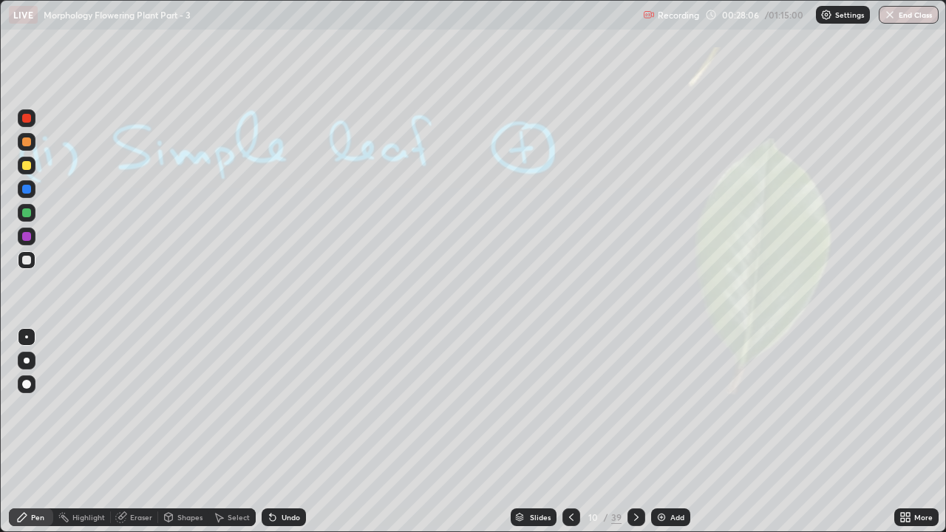
click at [634, 407] on icon at bounding box center [636, 517] width 12 height 12
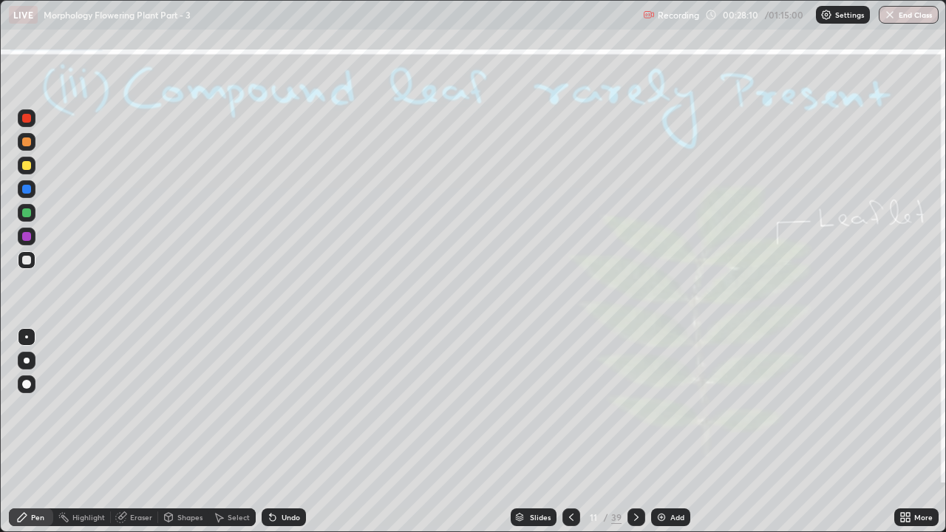
click at [571, 407] on icon at bounding box center [571, 517] width 12 height 12
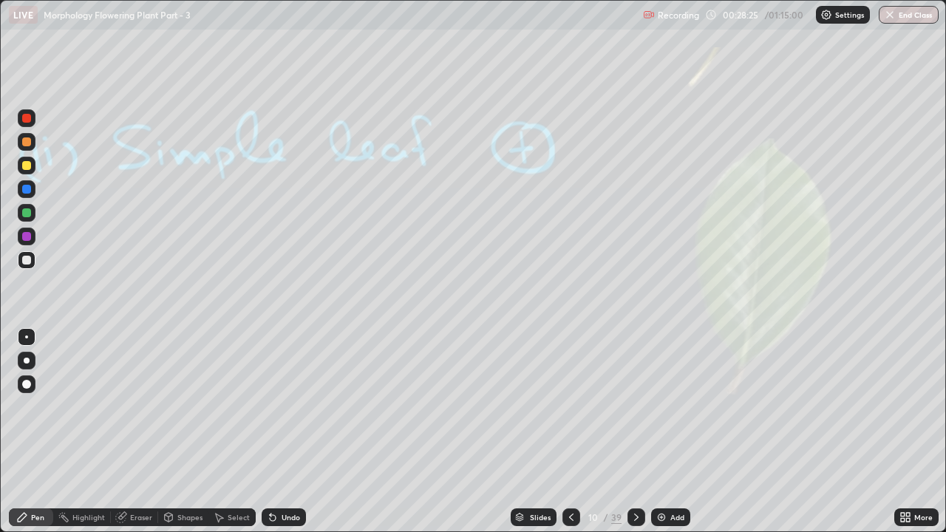
click at [636, 407] on icon at bounding box center [636, 517] width 12 height 12
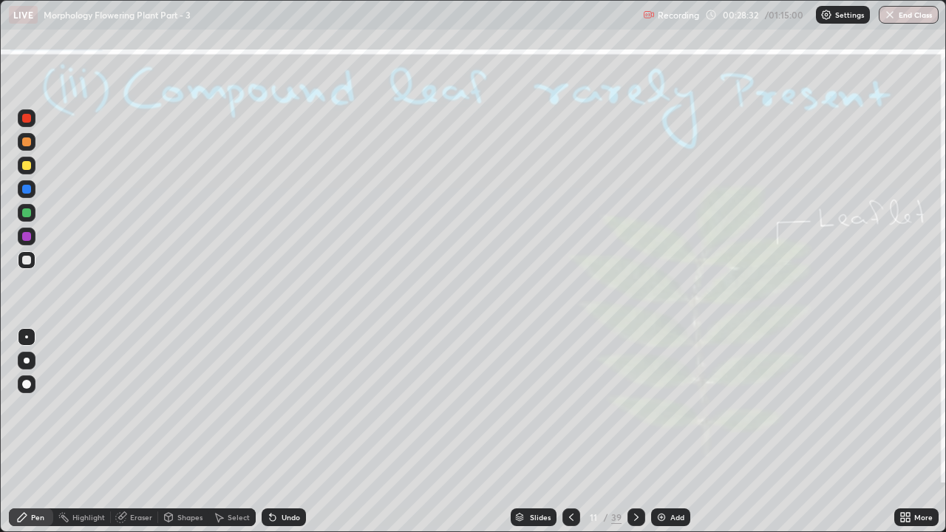
click at [634, 407] on icon at bounding box center [636, 517] width 12 height 12
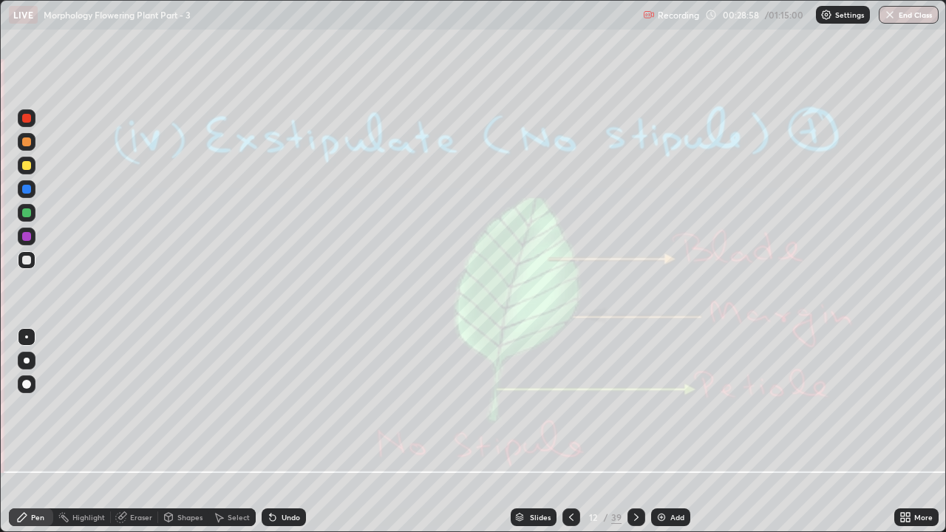
click at [636, 407] on icon at bounding box center [636, 517] width 12 height 12
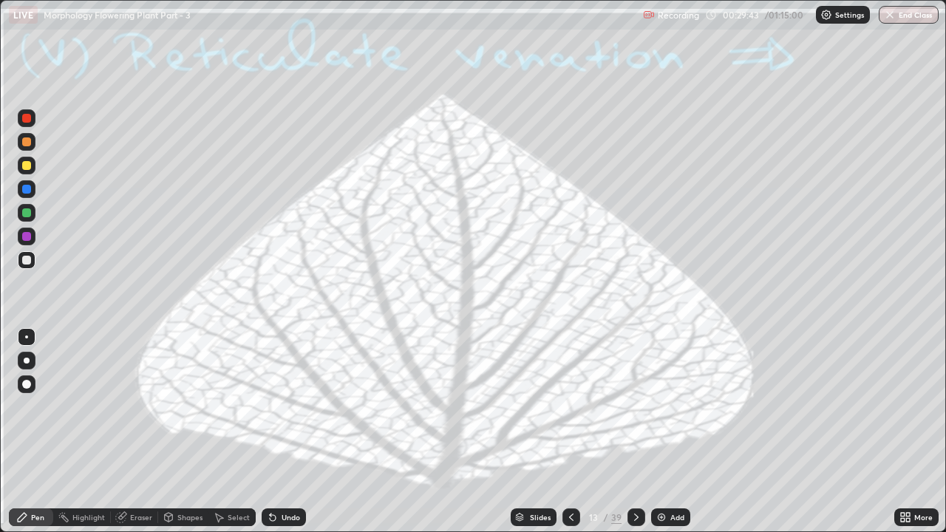
click at [138, 407] on div "Eraser" at bounding box center [141, 517] width 22 height 7
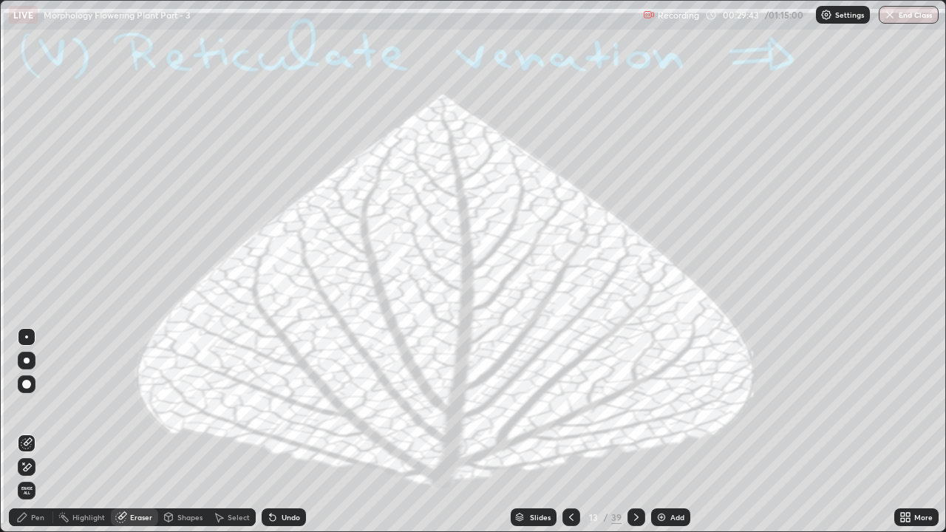
click at [27, 407] on span "Erase all" at bounding box center [26, 490] width 16 height 9
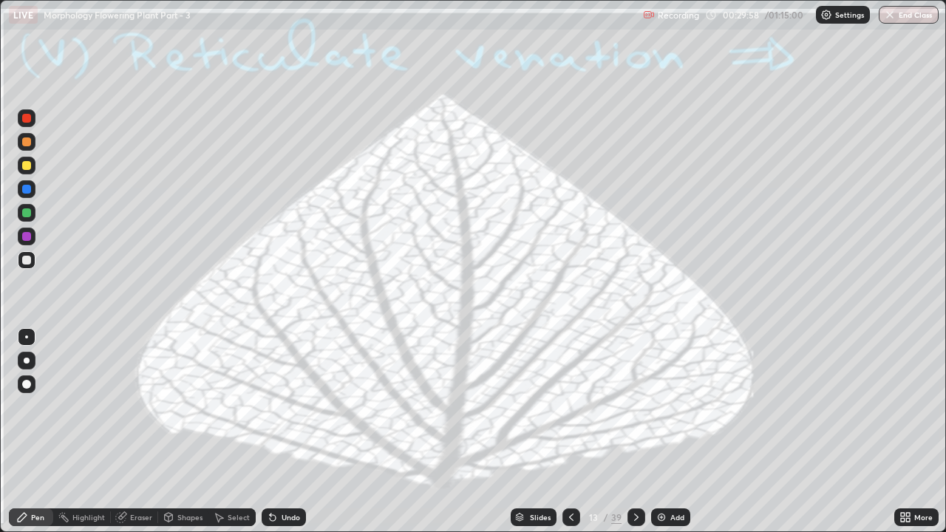
click at [633, 407] on icon at bounding box center [636, 517] width 12 height 12
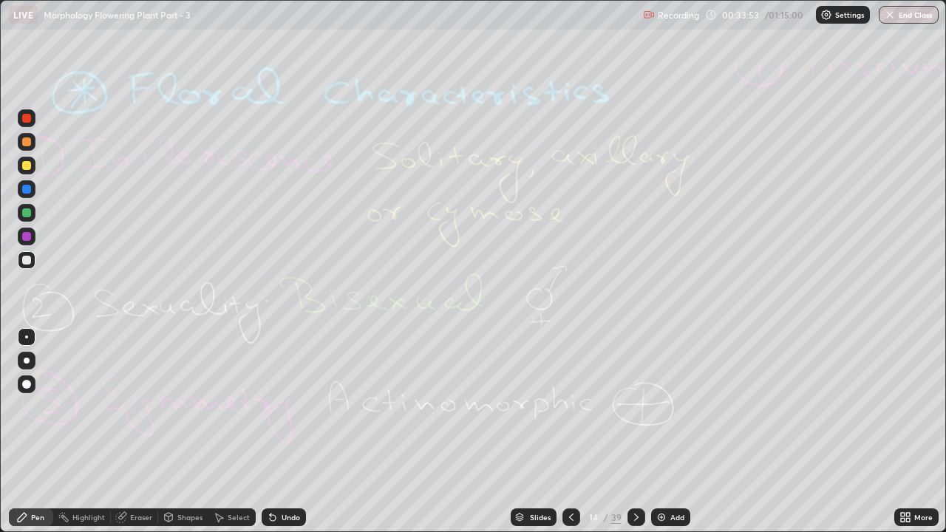
click at [634, 407] on icon at bounding box center [636, 517] width 12 height 12
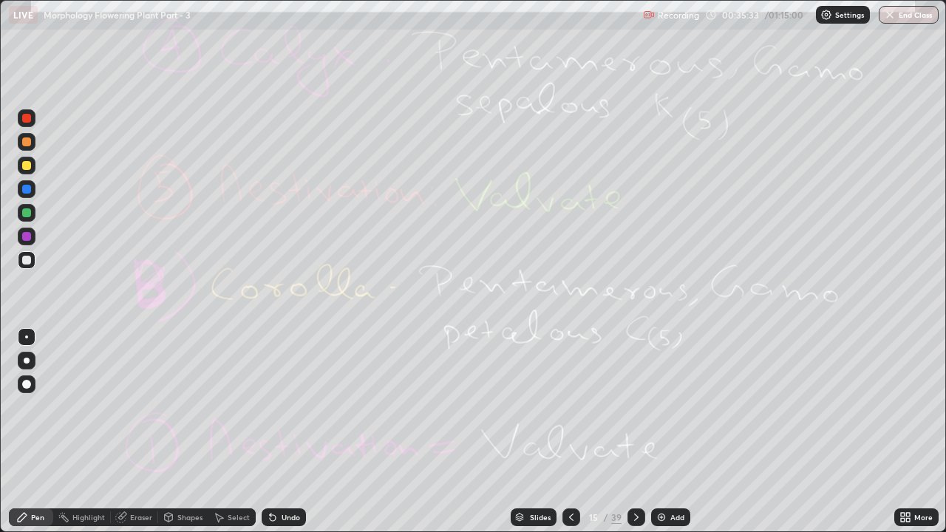
click at [137, 407] on div "Eraser" at bounding box center [141, 517] width 22 height 7
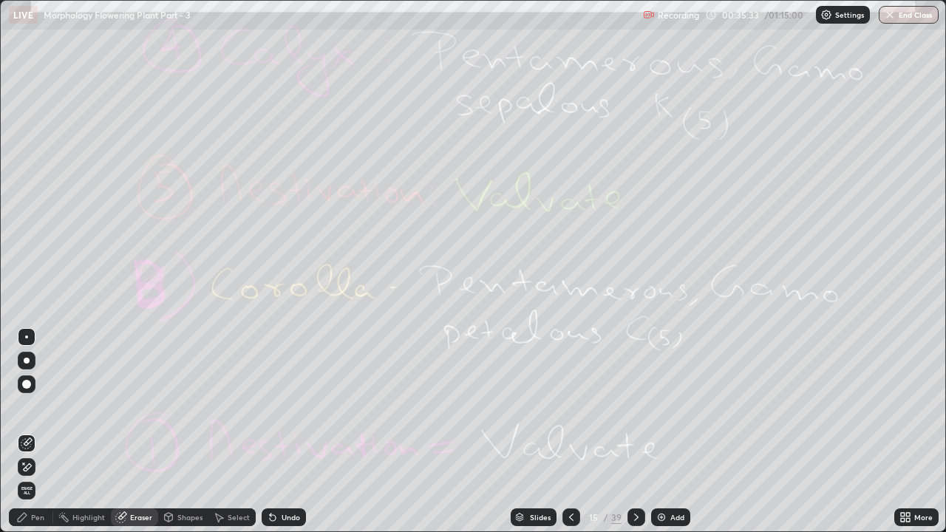
click at [27, 407] on span "Erase all" at bounding box center [26, 490] width 16 height 9
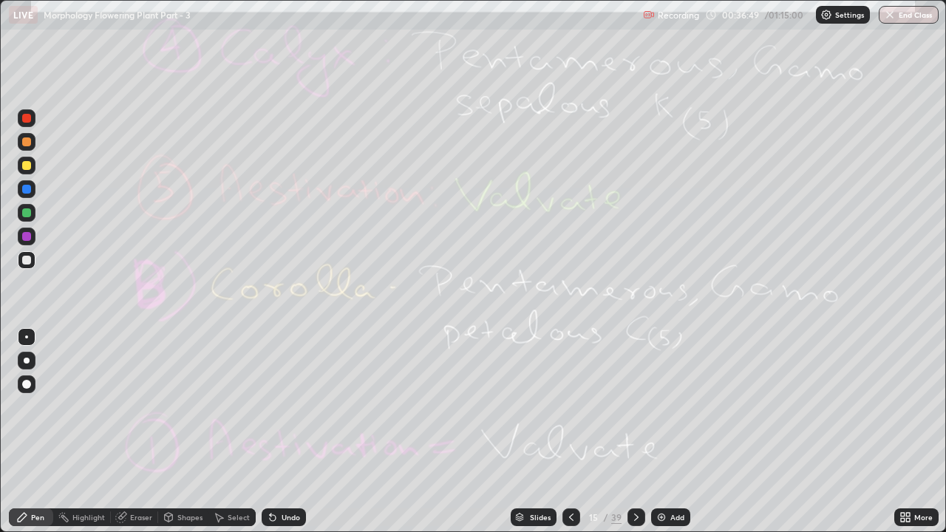
click at [135, 407] on div "Eraser" at bounding box center [141, 517] width 22 height 7
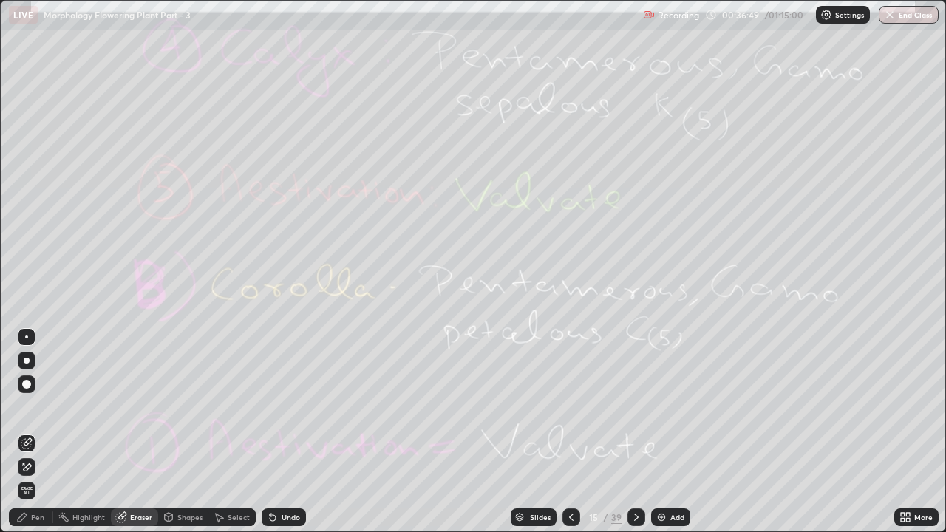
click at [27, 407] on span "Erase all" at bounding box center [26, 490] width 16 height 9
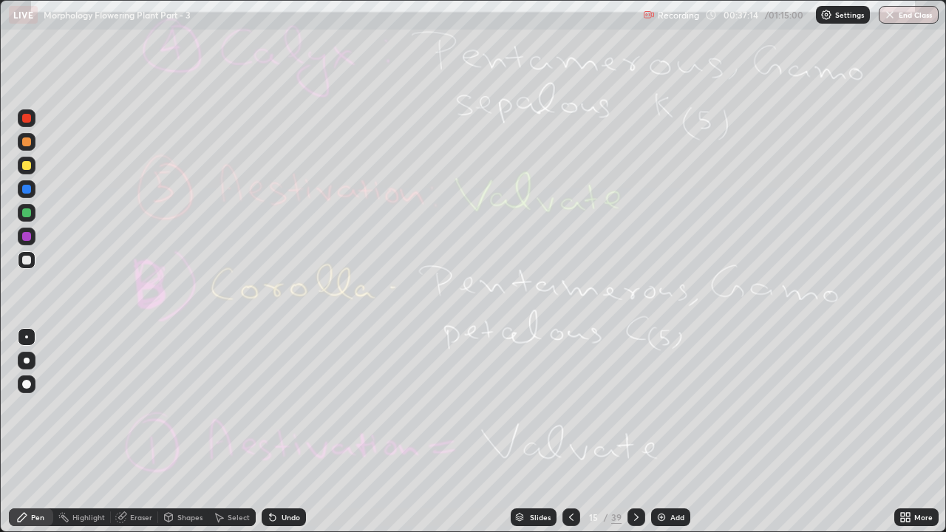
click at [634, 407] on icon at bounding box center [636, 517] width 4 height 7
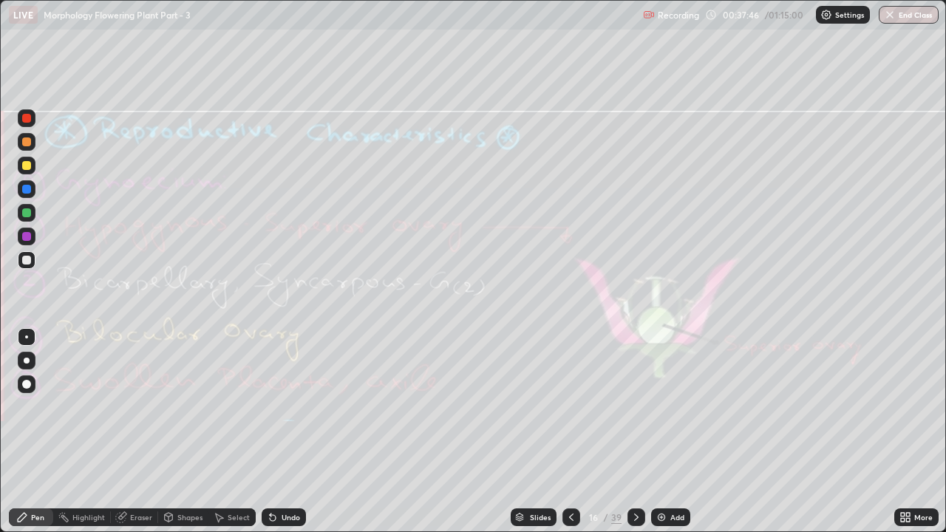
click at [129, 407] on div "Eraser" at bounding box center [134, 518] width 47 height 18
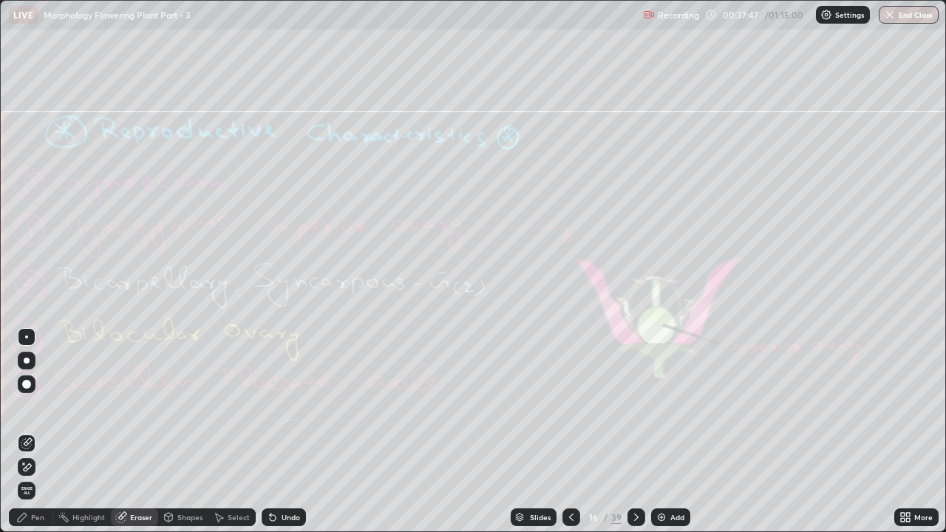
click at [30, 407] on span "Erase all" at bounding box center [26, 490] width 16 height 9
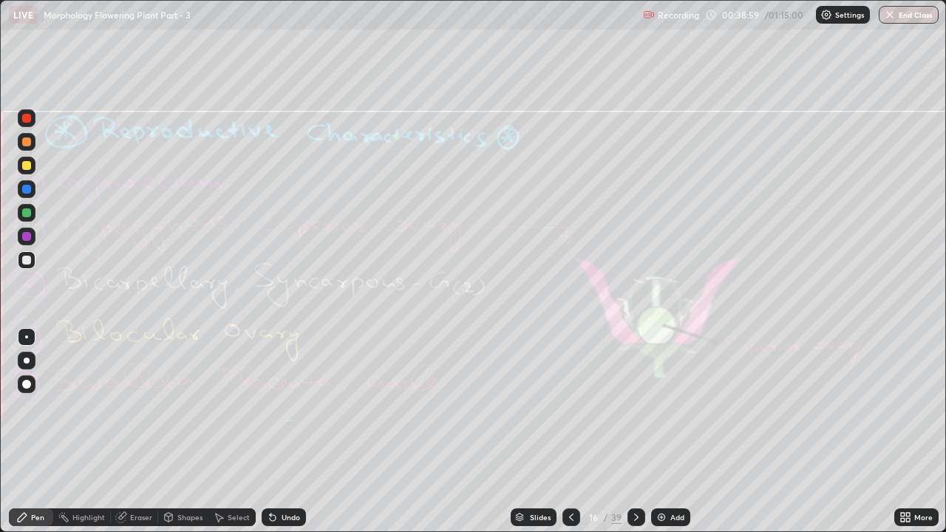
click at [134, 407] on div "Eraser" at bounding box center [134, 518] width 47 height 18
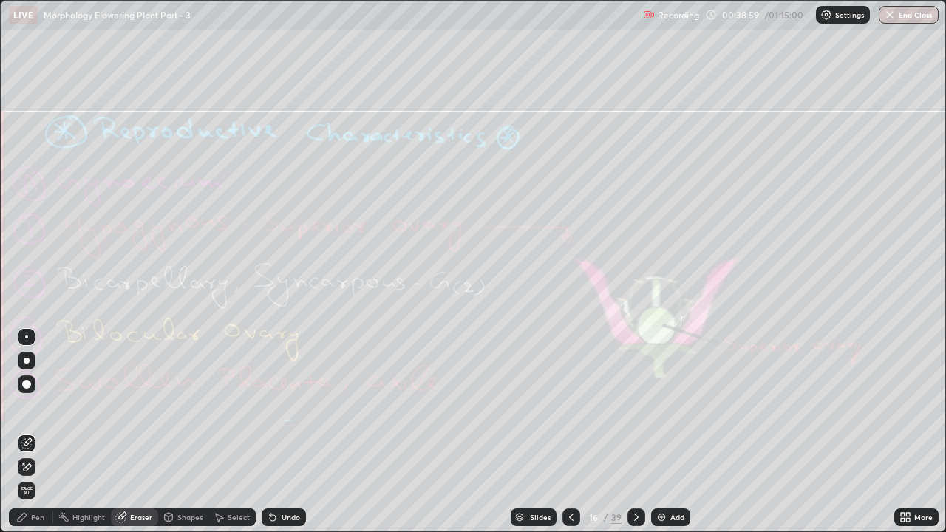
click at [35, 407] on div "Erase all" at bounding box center [27, 491] width 18 height 18
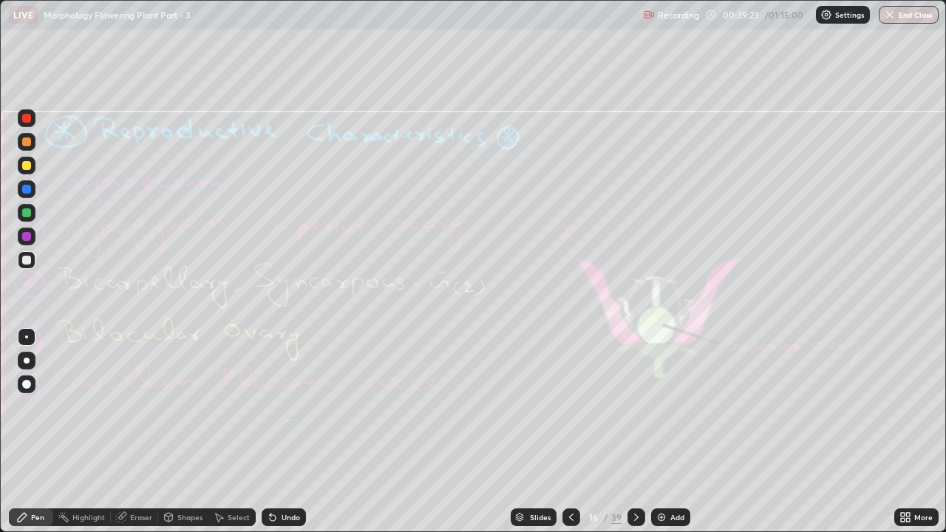
click at [125, 407] on icon at bounding box center [122, 515] width 8 height 7
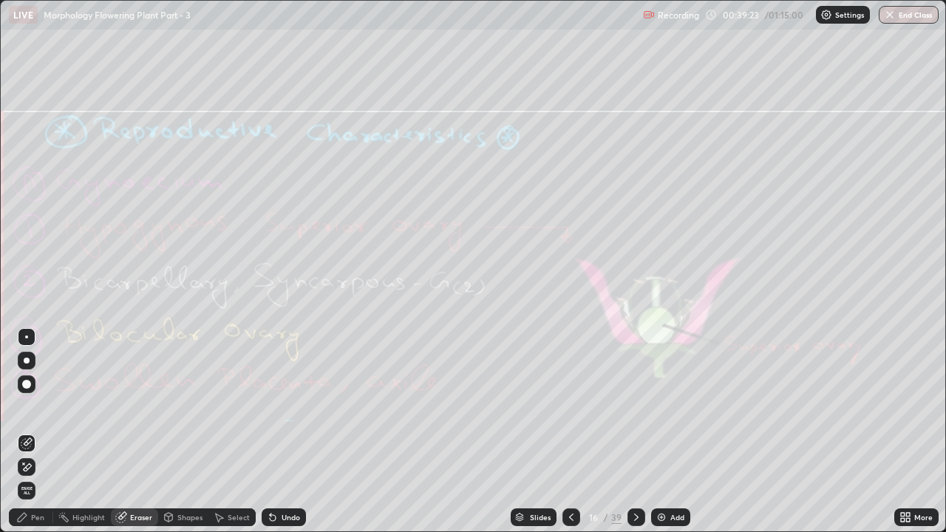
click at [27, 407] on span "Erase all" at bounding box center [26, 490] width 16 height 9
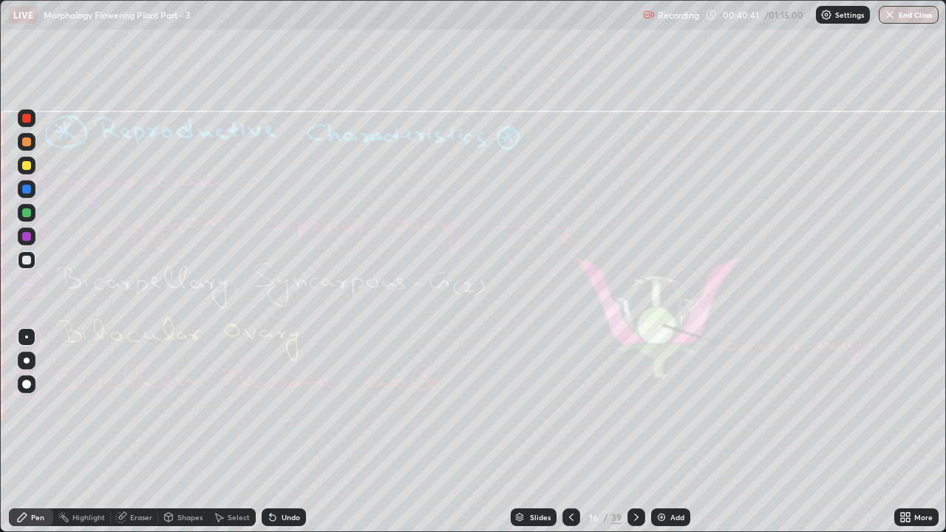
click at [134, 407] on div "Eraser" at bounding box center [141, 517] width 22 height 7
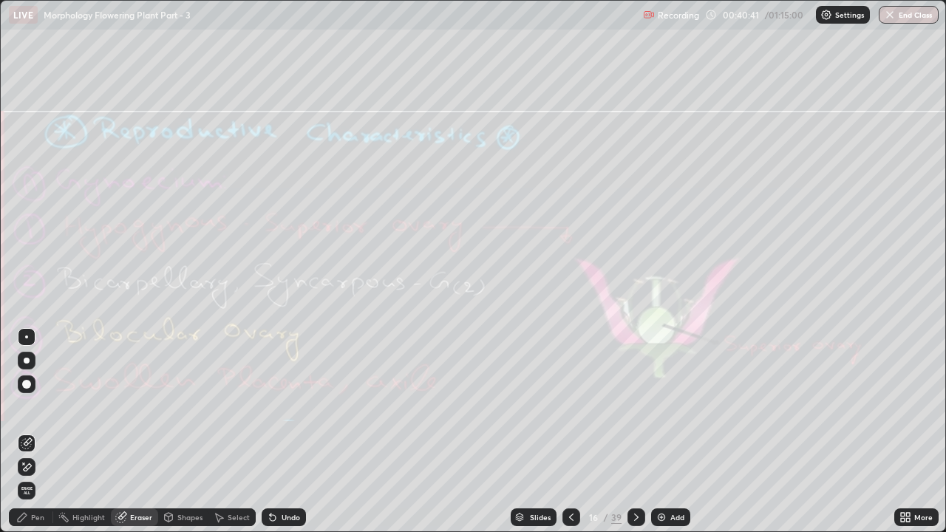
click at [27, 407] on span "Erase all" at bounding box center [26, 490] width 16 height 9
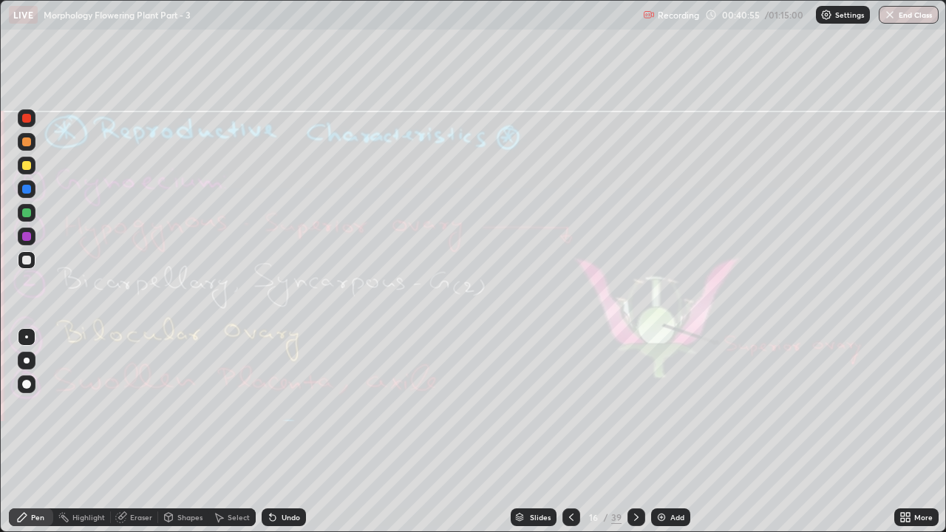
click at [634, 407] on icon at bounding box center [636, 517] width 12 height 12
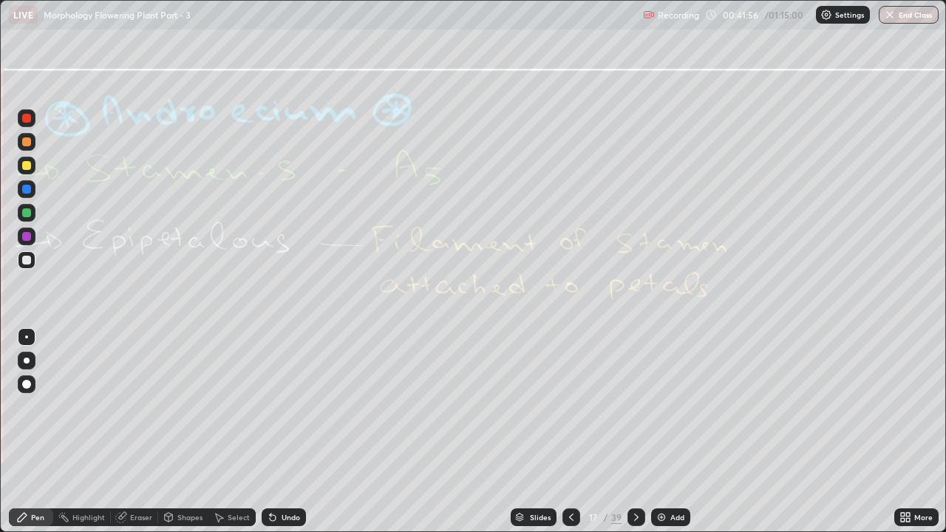
click at [127, 407] on div "Eraser" at bounding box center [134, 518] width 47 height 18
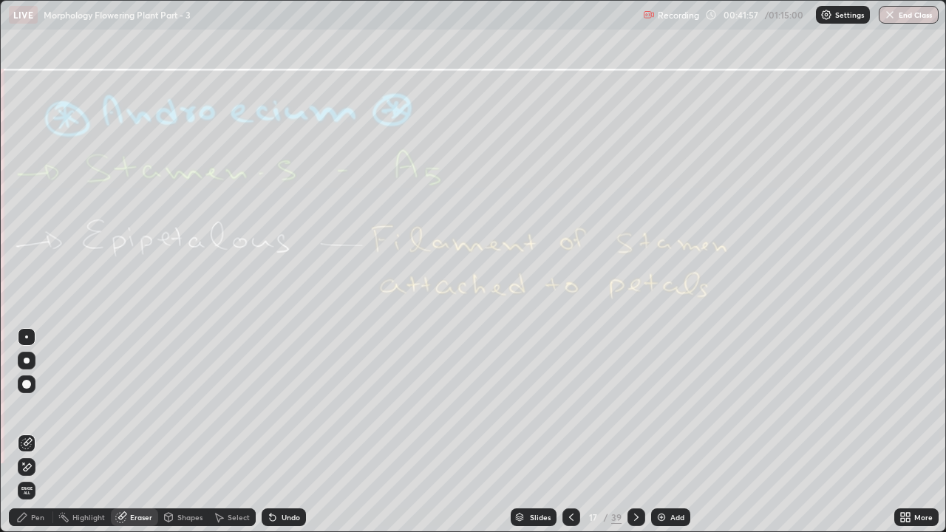
click at [27, 407] on span "Erase all" at bounding box center [26, 490] width 16 height 9
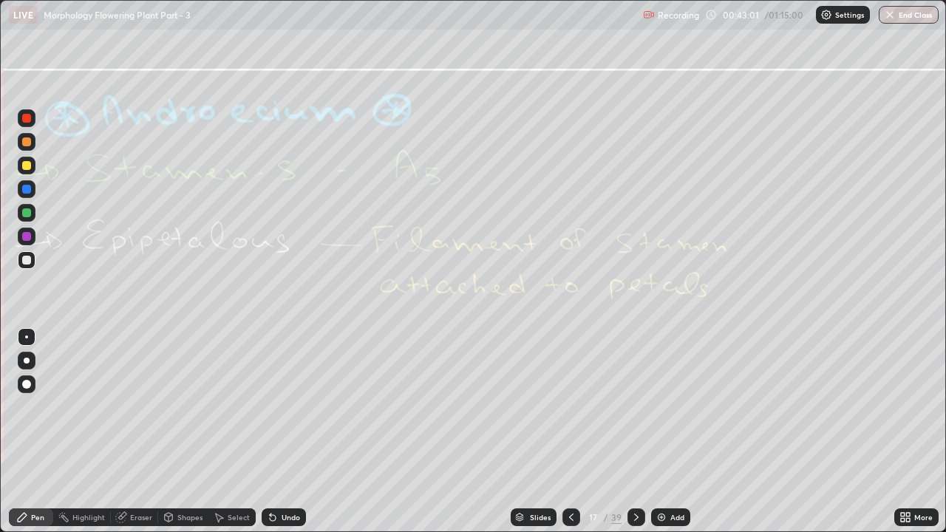
click at [636, 407] on icon at bounding box center [636, 517] width 12 height 12
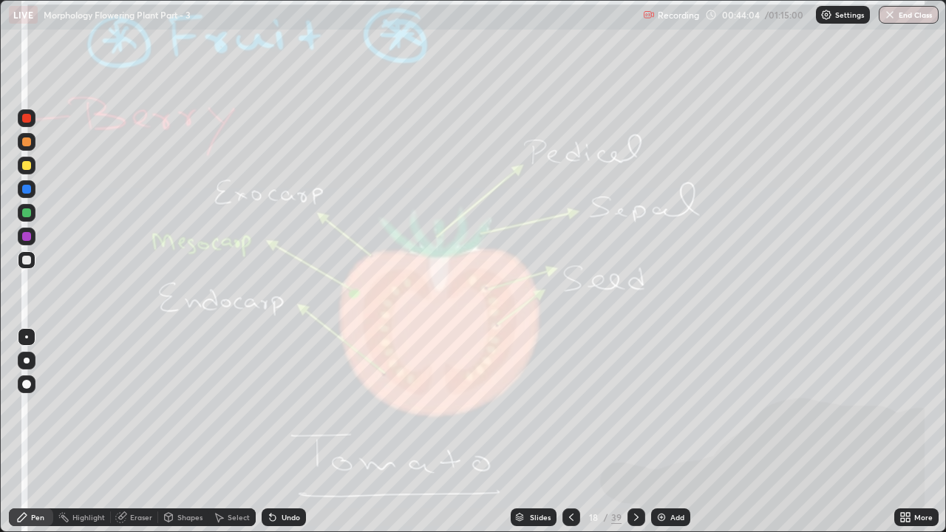
click at [139, 407] on div "Eraser" at bounding box center [141, 517] width 22 height 7
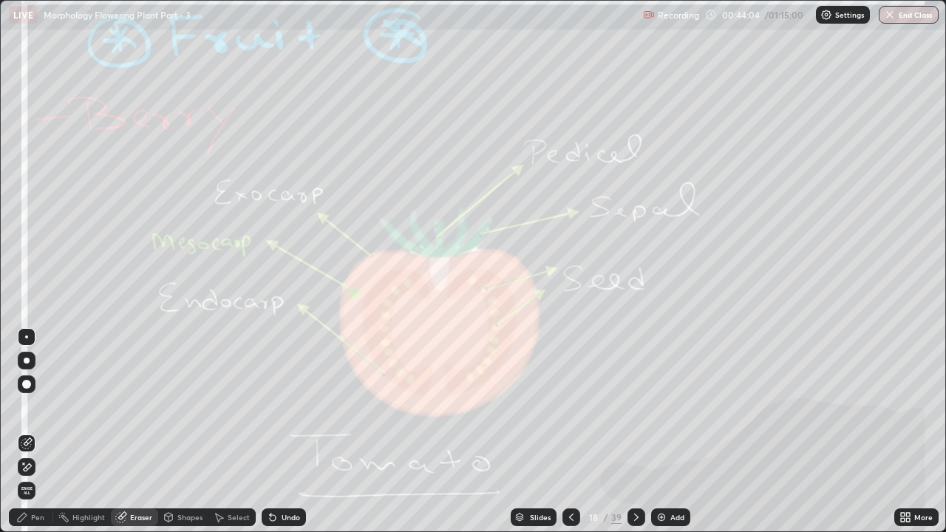
click at [27, 407] on span "Erase all" at bounding box center [26, 490] width 16 height 9
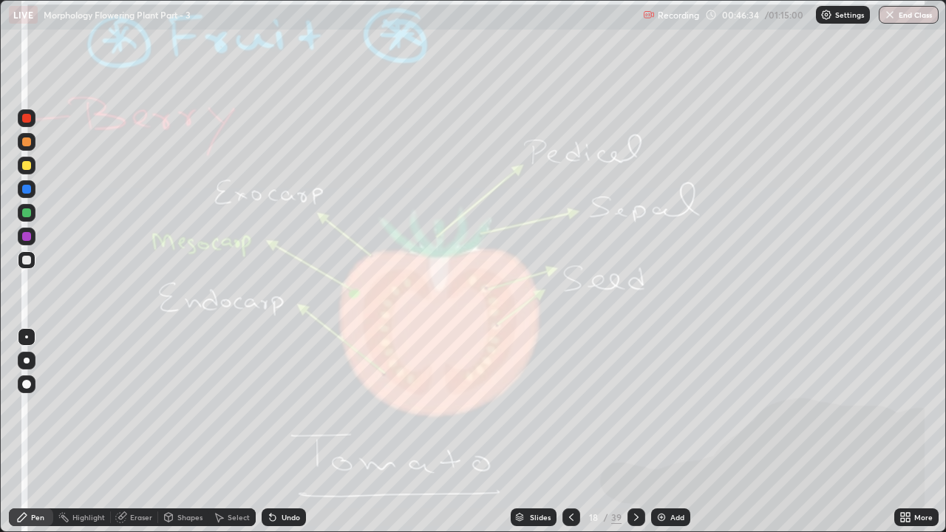
click at [634, 407] on icon at bounding box center [636, 517] width 12 height 12
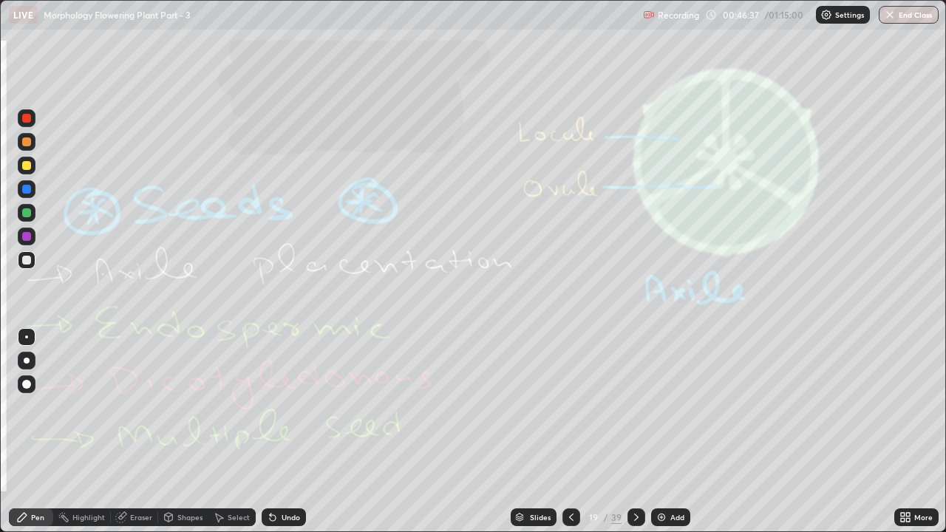
click at [571, 407] on icon at bounding box center [571, 517] width 4 height 7
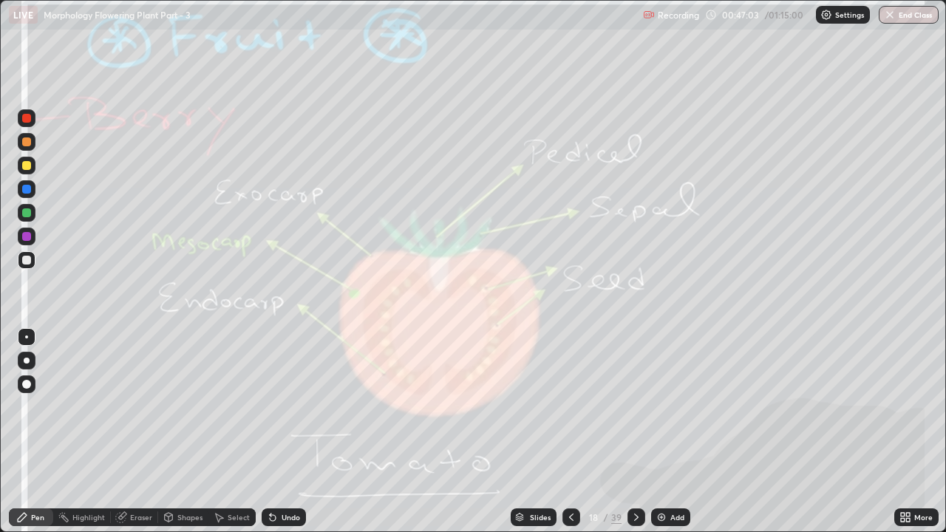
click at [634, 407] on icon at bounding box center [636, 517] width 4 height 7
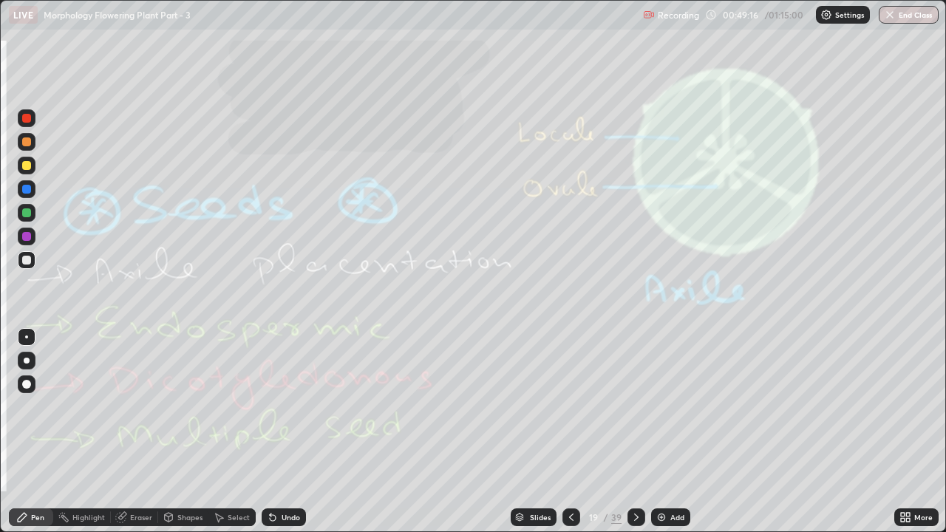
click at [636, 407] on icon at bounding box center [636, 517] width 12 height 12
click at [130, 407] on div "Eraser" at bounding box center [141, 517] width 22 height 7
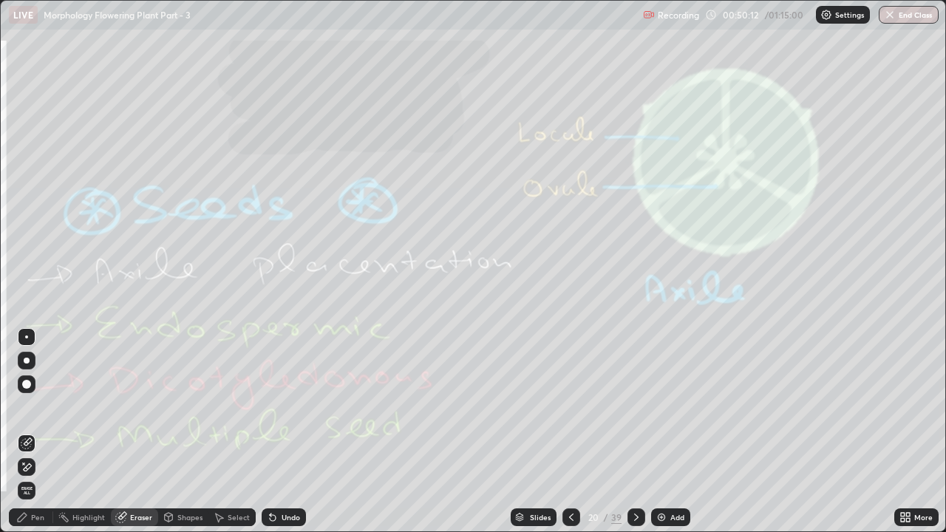
click at [35, 407] on div "Erase all" at bounding box center [27, 491] width 18 height 18
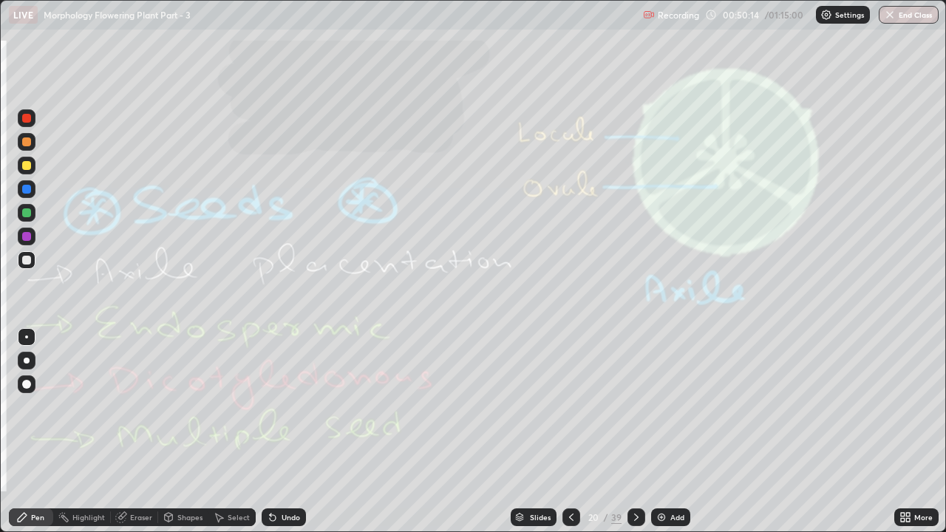
click at [634, 407] on icon at bounding box center [636, 517] width 12 height 12
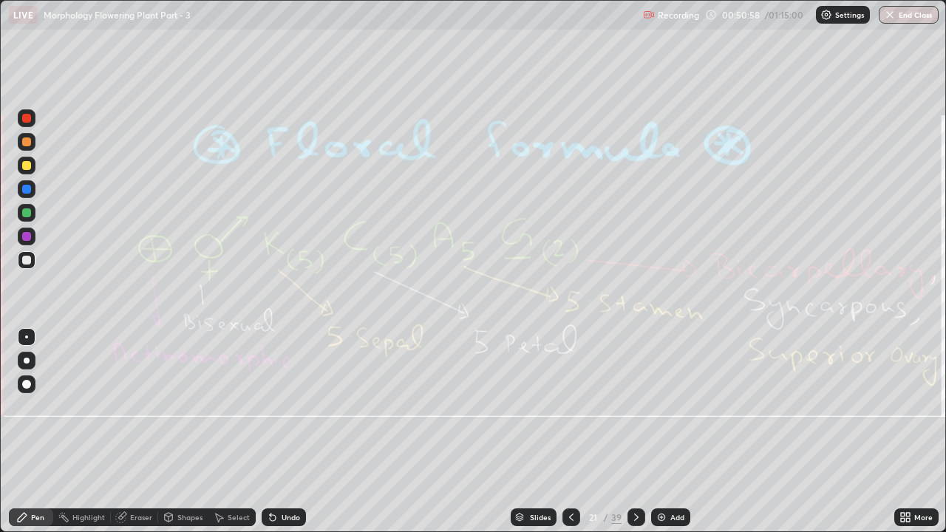
click at [127, 407] on div "Eraser" at bounding box center [134, 518] width 47 height 18
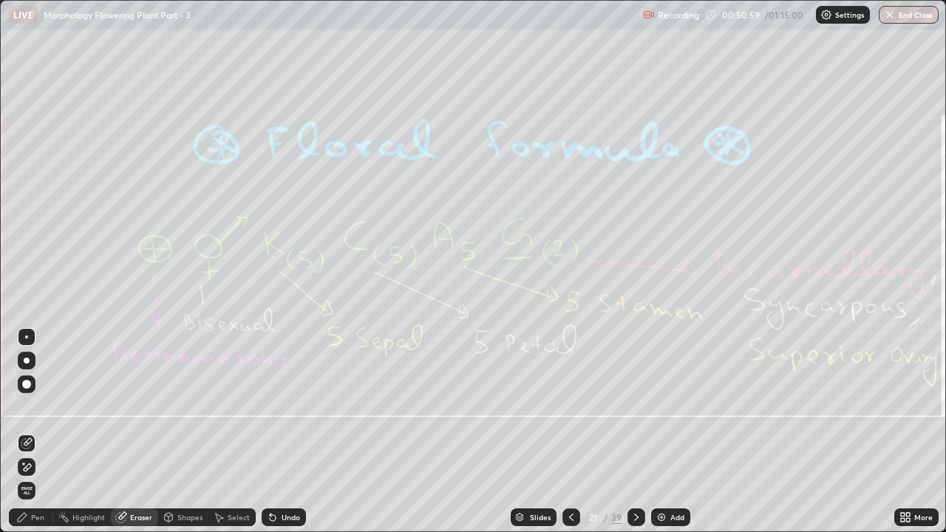
click at [27, 407] on span "Erase all" at bounding box center [26, 490] width 16 height 9
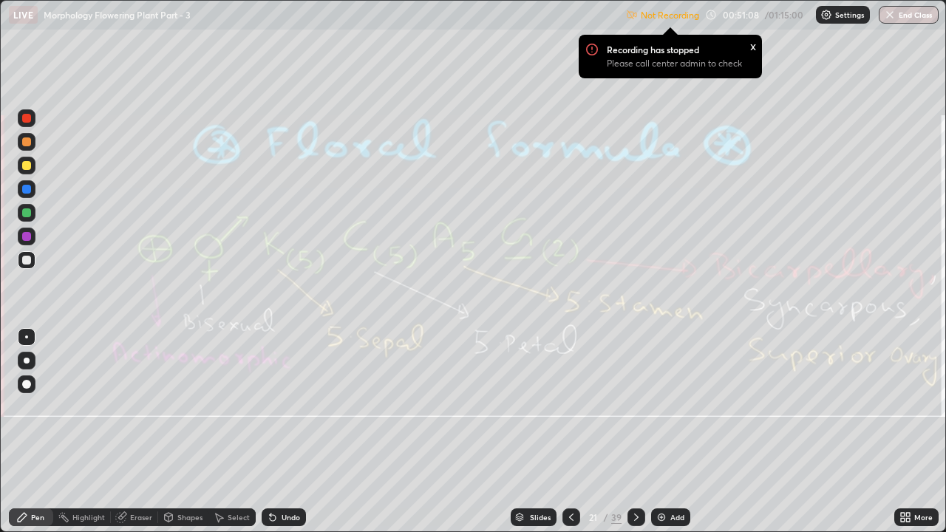
click at [840, 17] on p "Settings" at bounding box center [849, 14] width 29 height 7
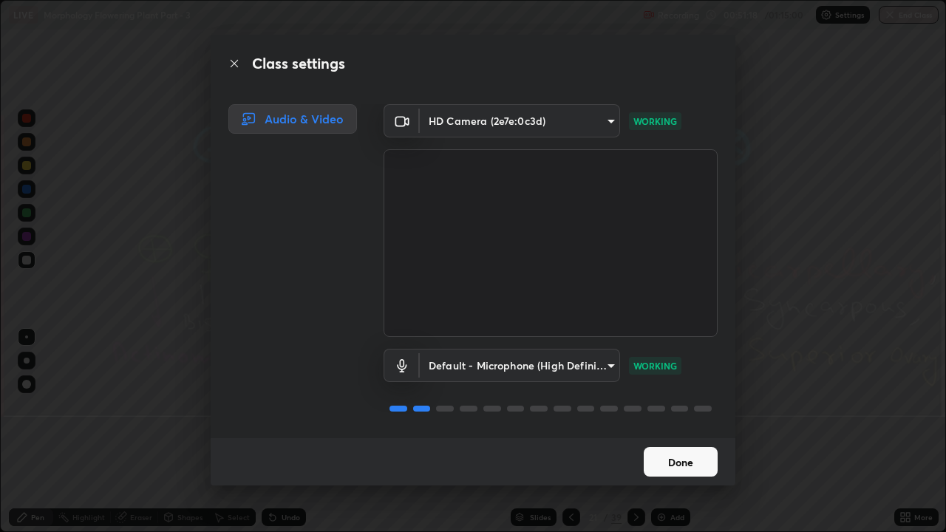
click at [694, 407] on button "Done" at bounding box center [681, 462] width 74 height 30
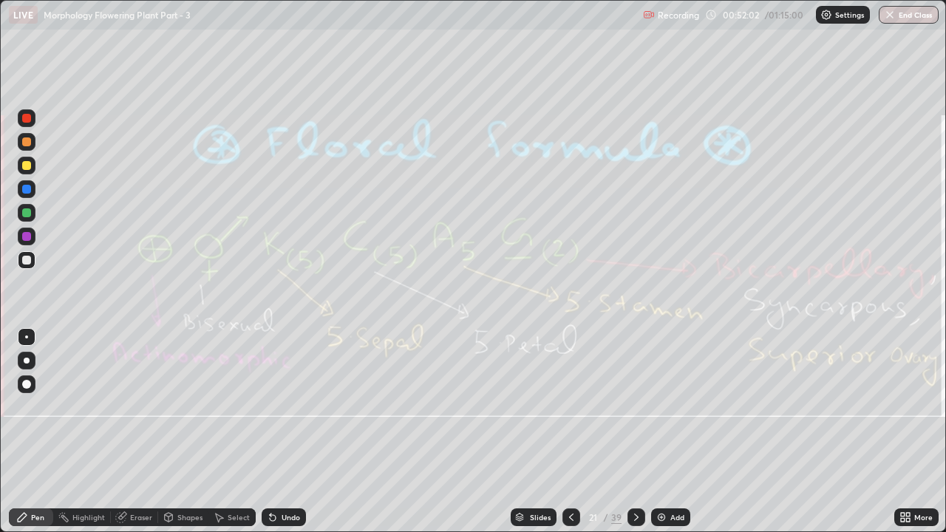
click at [132, 407] on div "Eraser" at bounding box center [134, 518] width 47 height 18
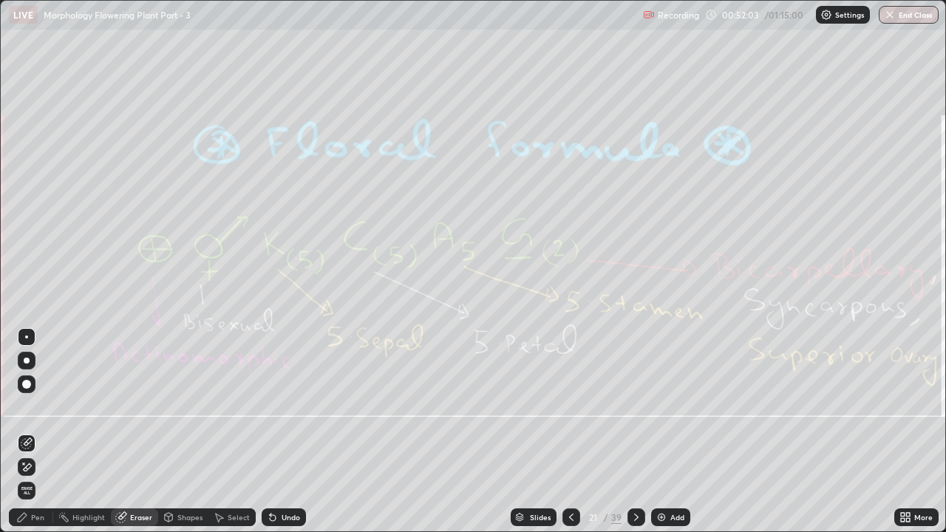
click at [27, 407] on span "Erase all" at bounding box center [26, 490] width 16 height 9
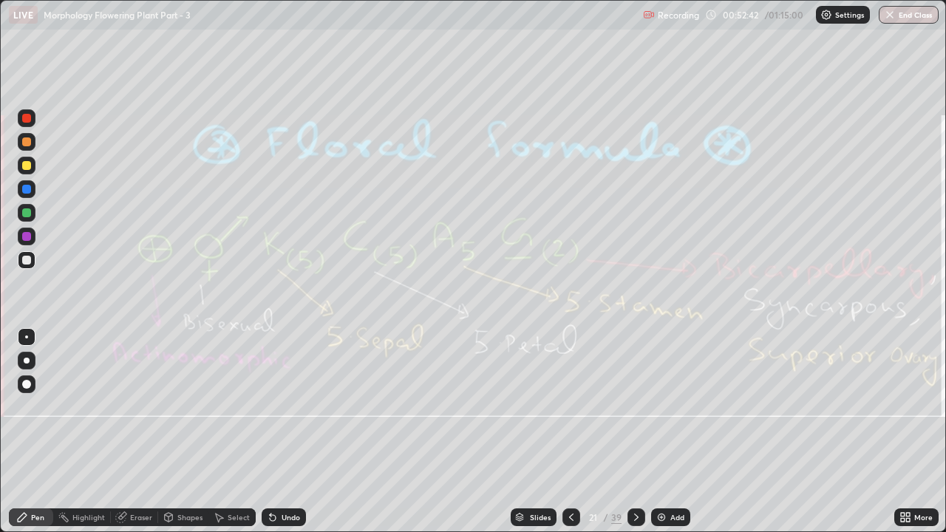
click at [636, 407] on div at bounding box center [637, 518] width 18 height 18
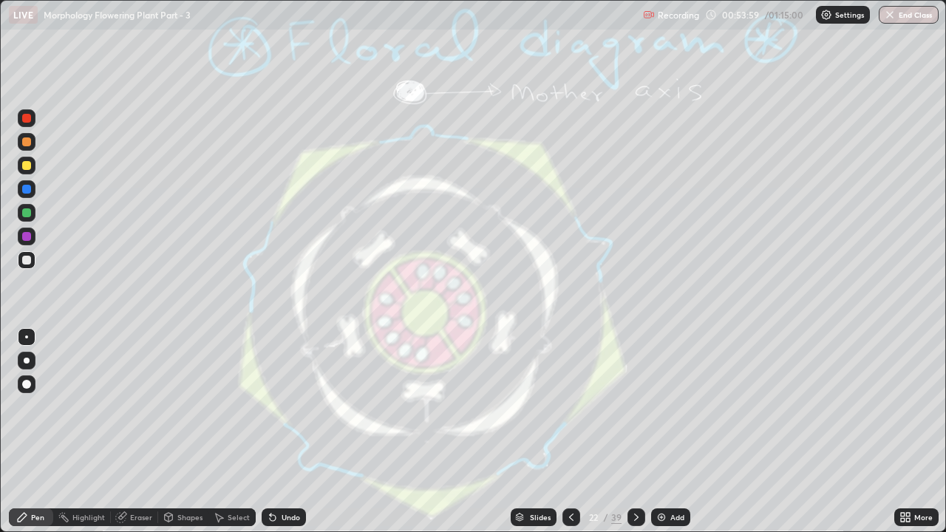
click at [128, 407] on div "Eraser" at bounding box center [134, 518] width 47 height 18
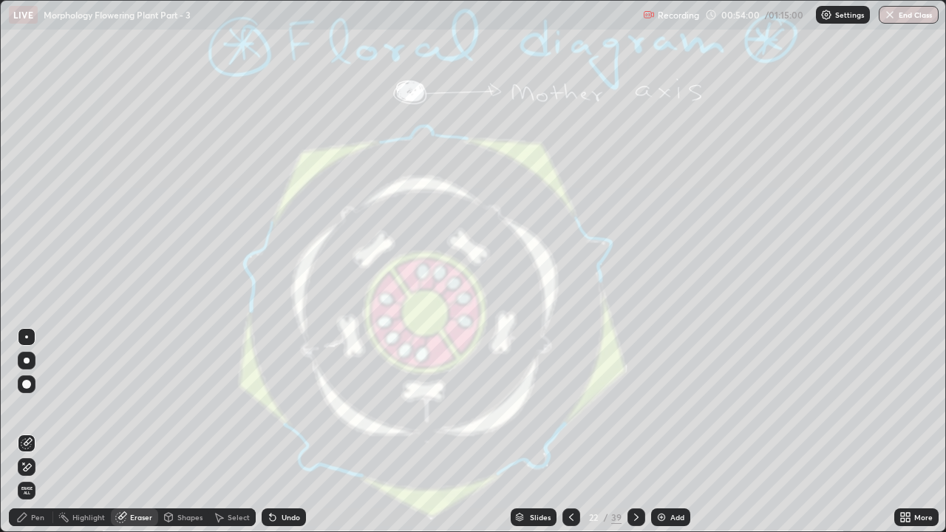
click at [27, 407] on span "Erase all" at bounding box center [26, 490] width 16 height 9
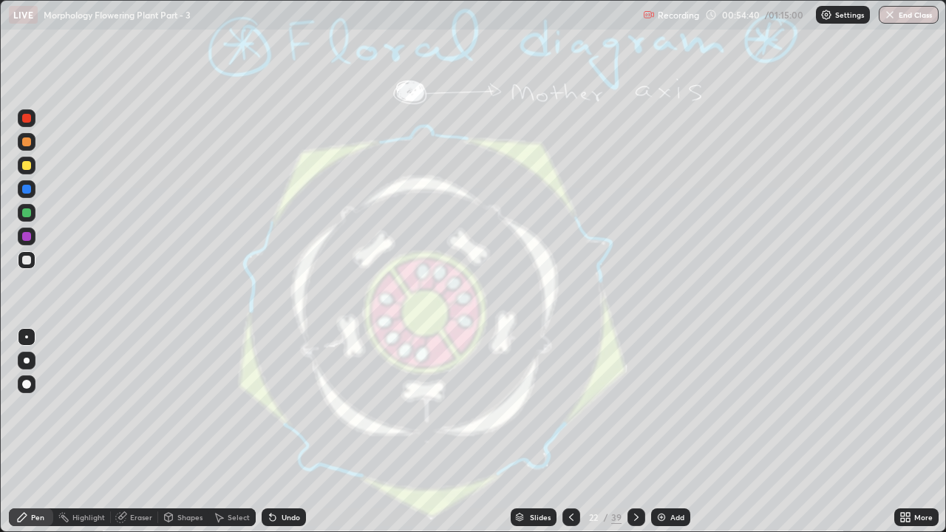
click at [127, 407] on div "Eraser" at bounding box center [134, 518] width 47 height 18
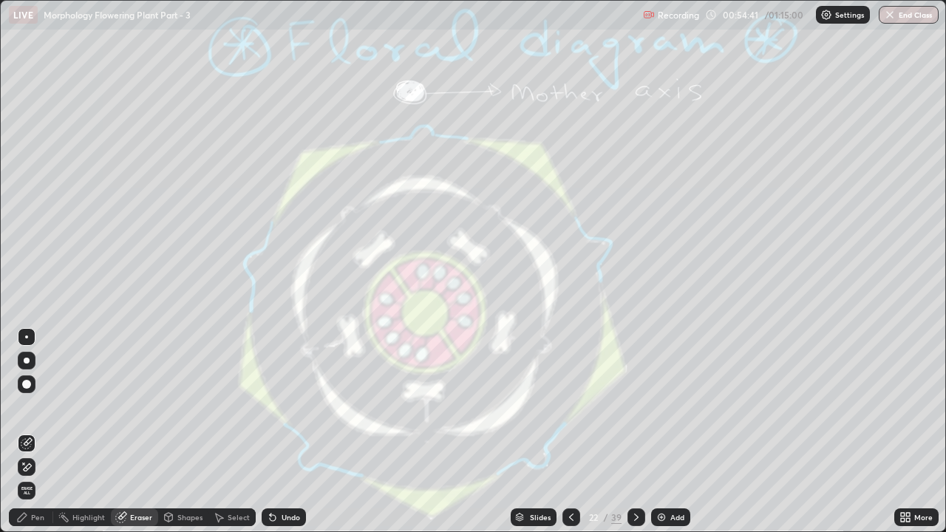
click at [27, 407] on span "Erase all" at bounding box center [26, 490] width 16 height 9
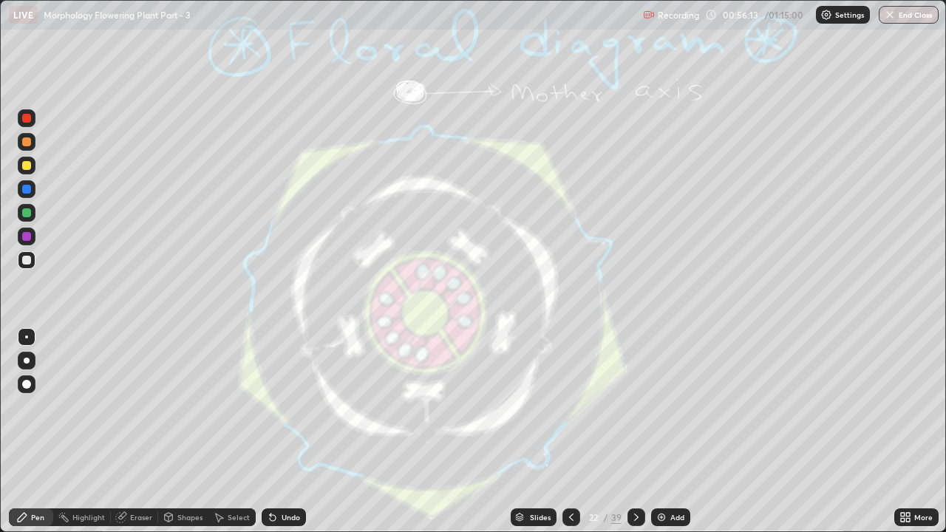
click at [635, 407] on icon at bounding box center [636, 517] width 4 height 7
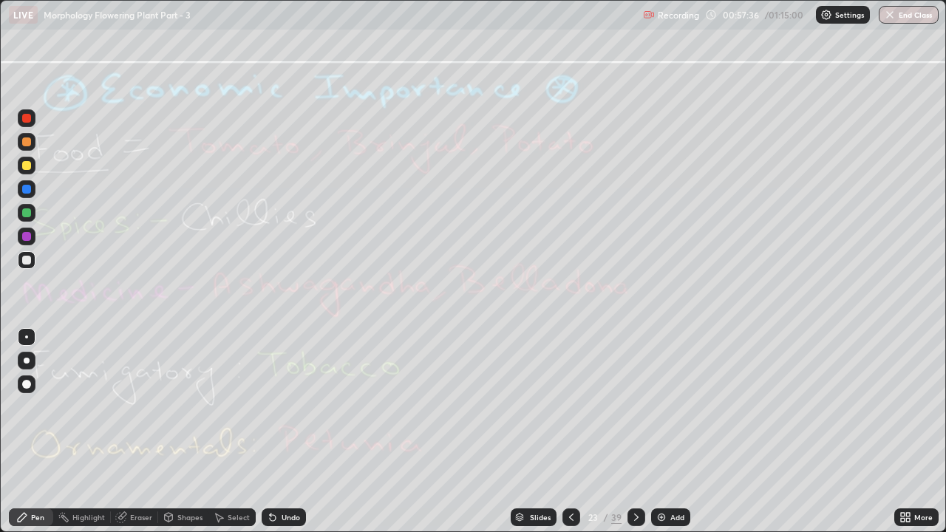
click at [135, 407] on div "Eraser" at bounding box center [141, 517] width 22 height 7
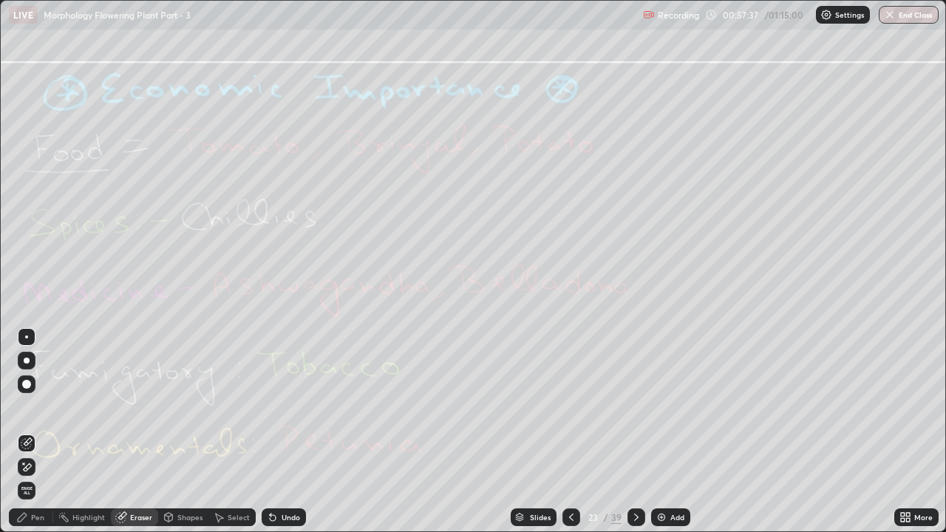
click at [21, 407] on span "Erase all" at bounding box center [26, 490] width 16 height 9
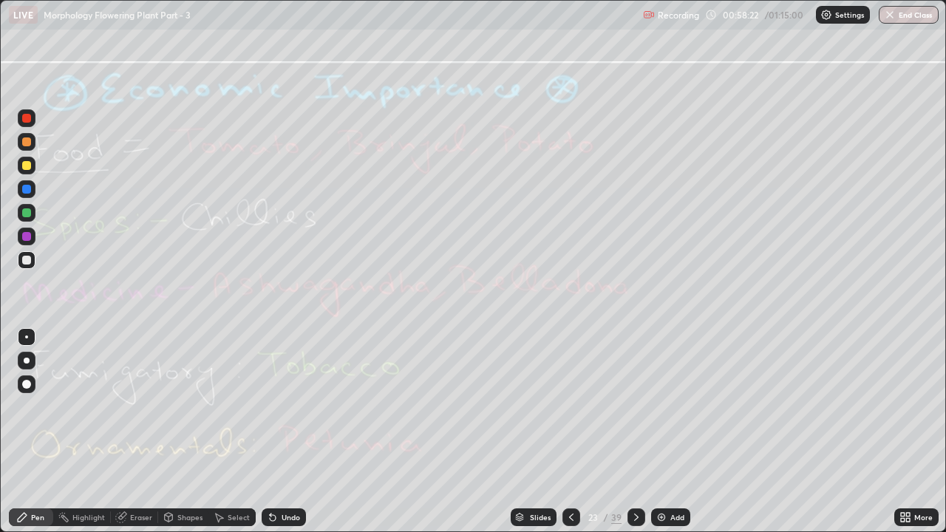
click at [628, 407] on div at bounding box center [637, 518] width 18 height 18
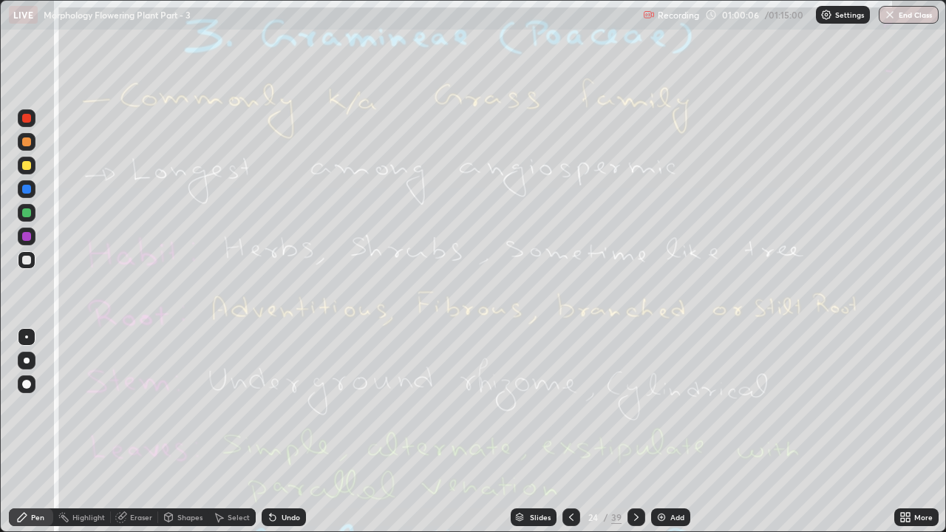
click at [130, 407] on div "Eraser" at bounding box center [141, 517] width 22 height 7
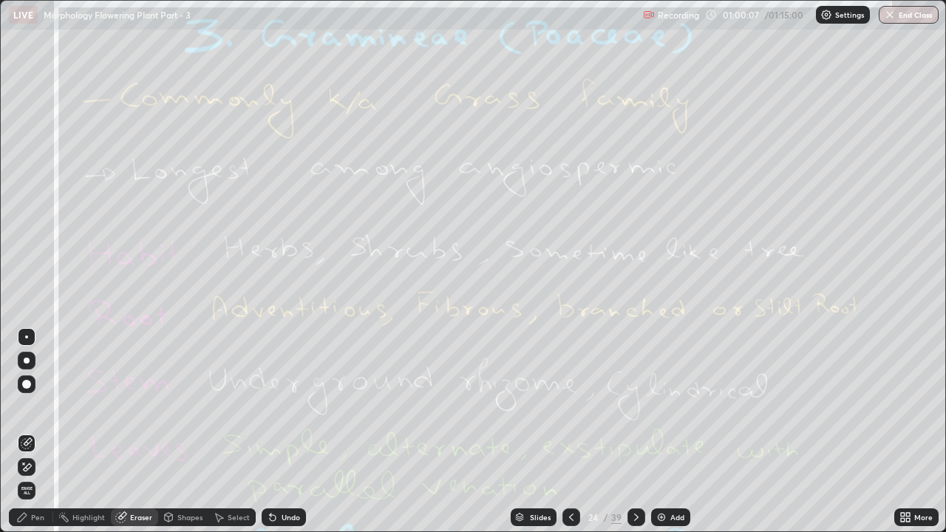
click at [27, 407] on span "Erase all" at bounding box center [26, 490] width 16 height 9
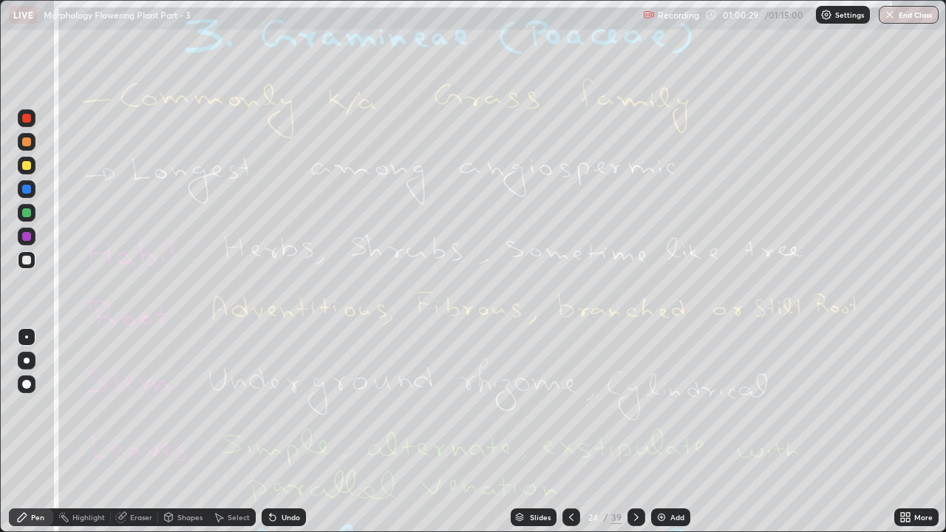
click at [141, 407] on div "Eraser" at bounding box center [134, 518] width 47 height 18
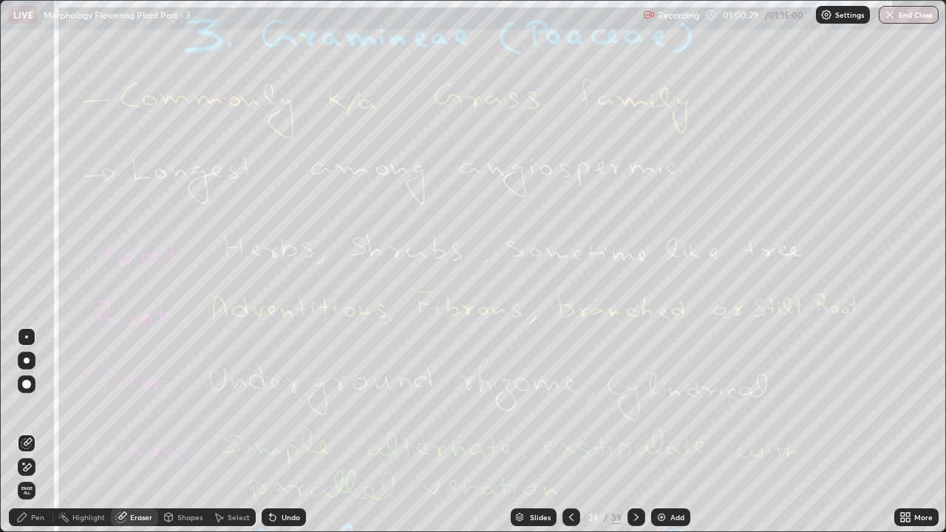
click at [27, 407] on span "Erase all" at bounding box center [26, 490] width 16 height 9
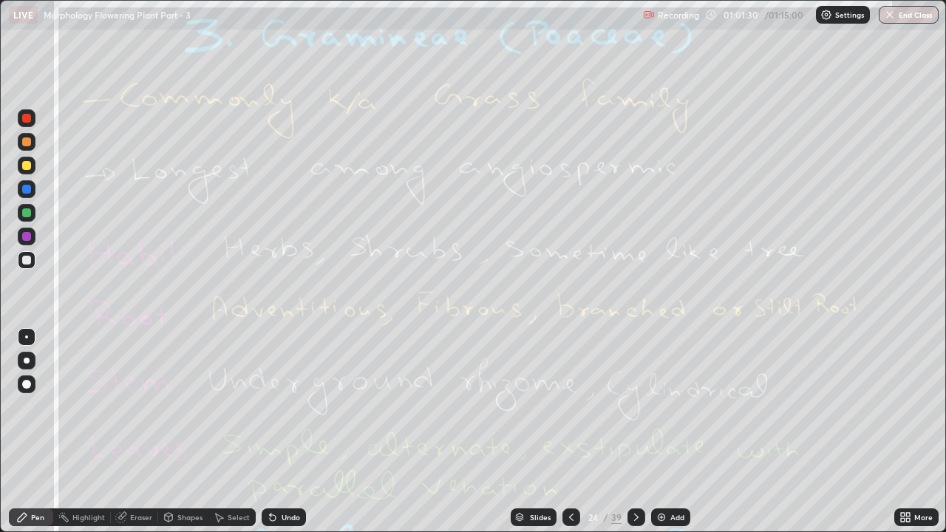
click at [634, 407] on icon at bounding box center [636, 517] width 12 height 12
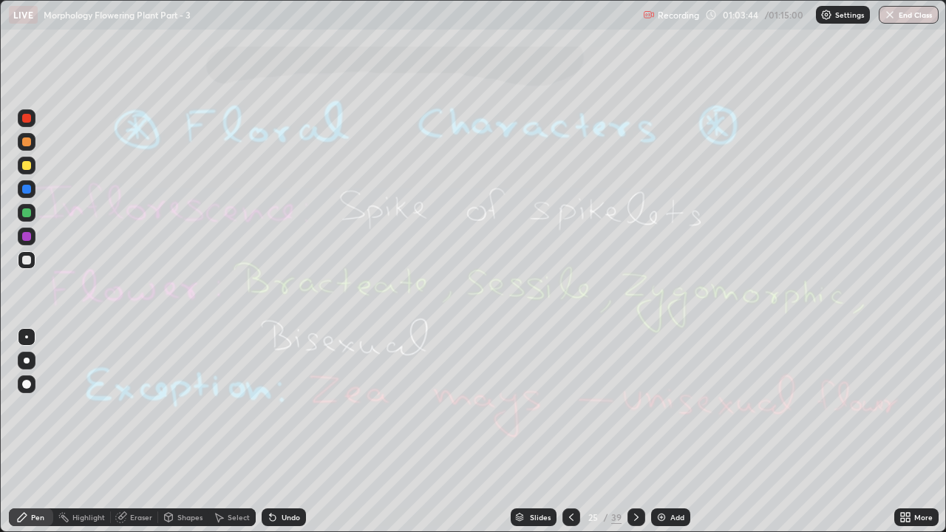
click at [126, 407] on icon at bounding box center [121, 517] width 12 height 12
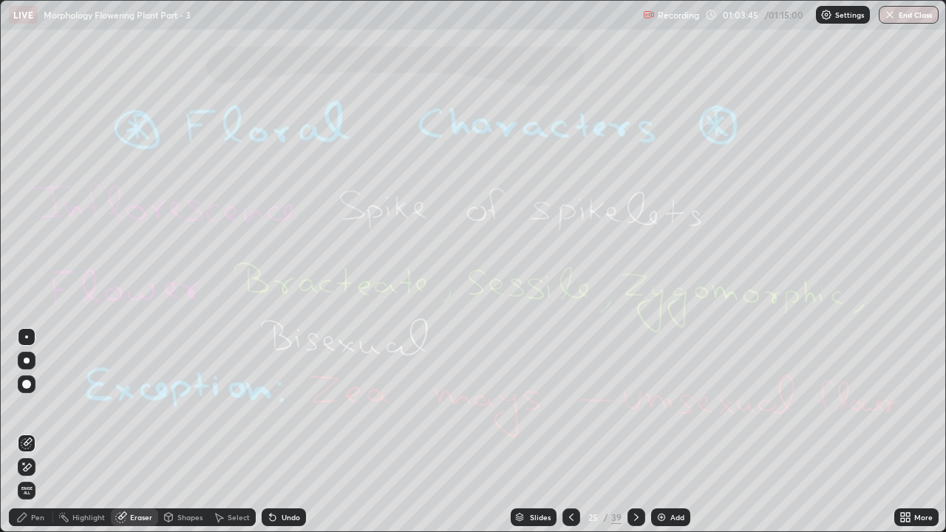
click at [27, 407] on span "Erase all" at bounding box center [26, 490] width 16 height 9
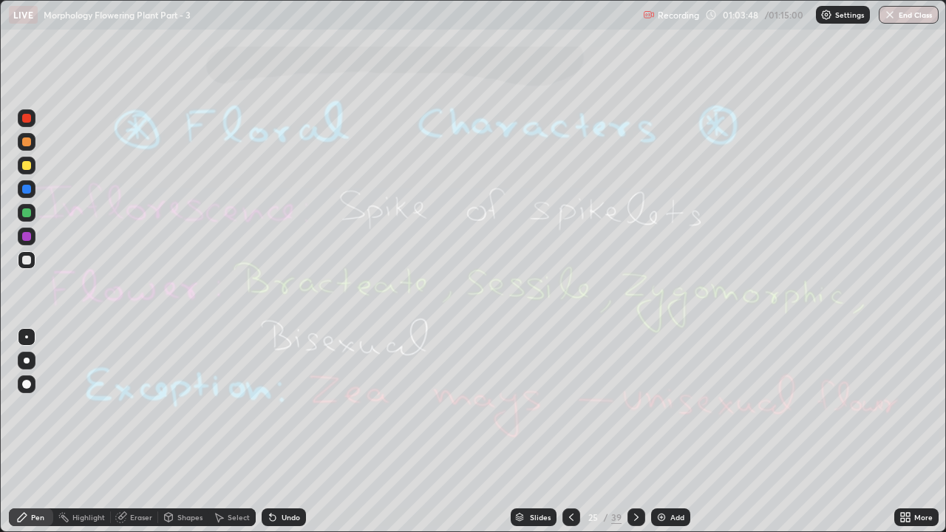
click at [633, 407] on icon at bounding box center [636, 517] width 12 height 12
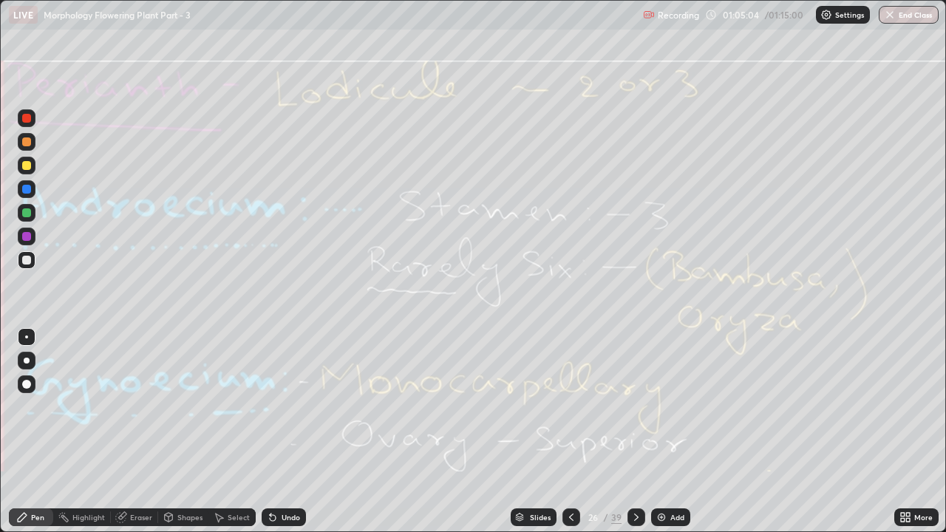
click at [146, 407] on div "Eraser" at bounding box center [141, 517] width 22 height 7
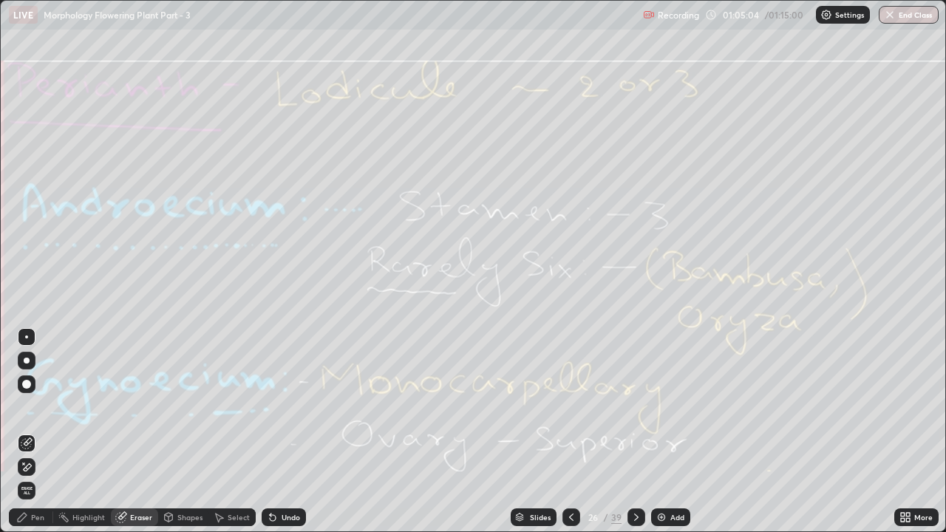
click at [27, 407] on span "Erase all" at bounding box center [26, 490] width 16 height 9
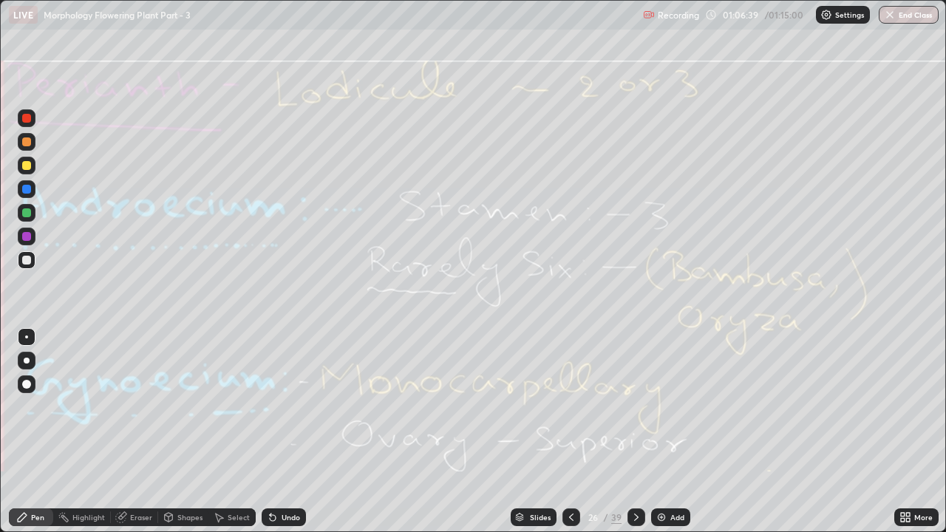
click at [122, 407] on icon at bounding box center [121, 518] width 10 height 10
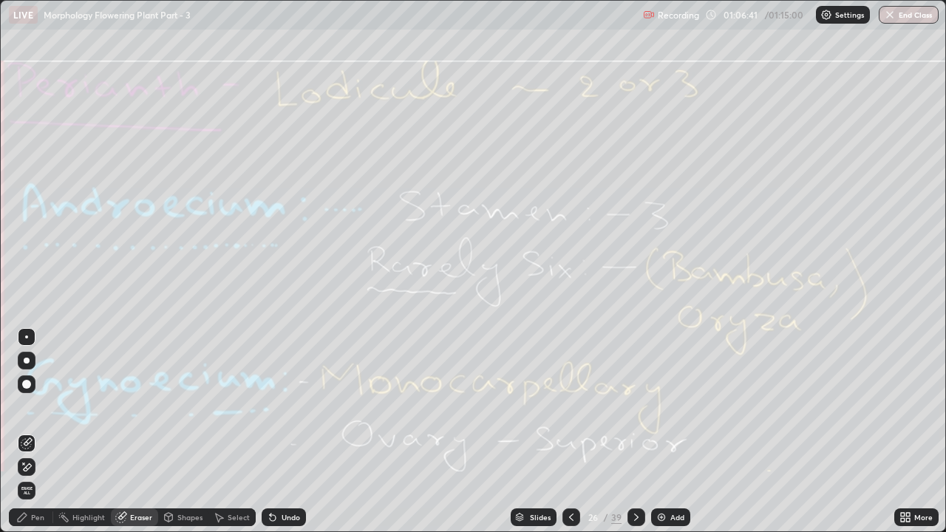
click at [26, 407] on span "Erase all" at bounding box center [26, 490] width 16 height 9
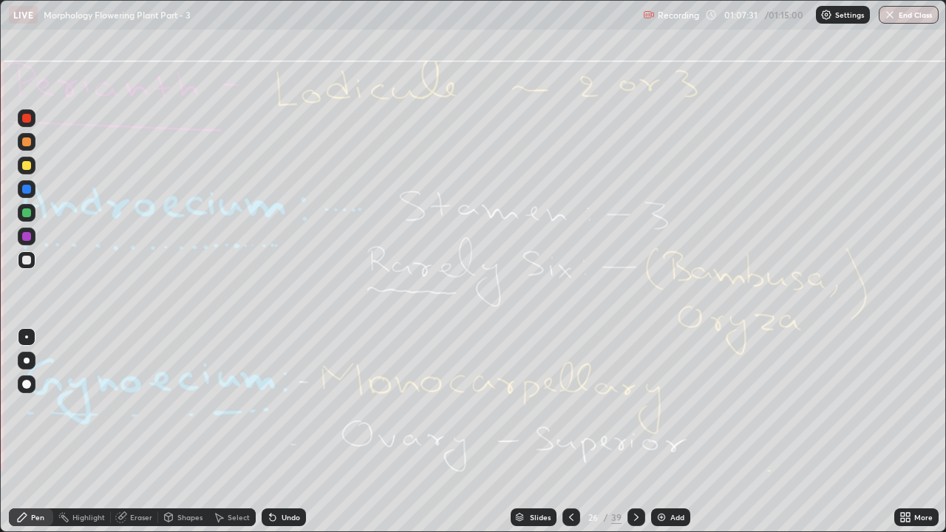
click at [628, 407] on div at bounding box center [637, 518] width 18 height 18
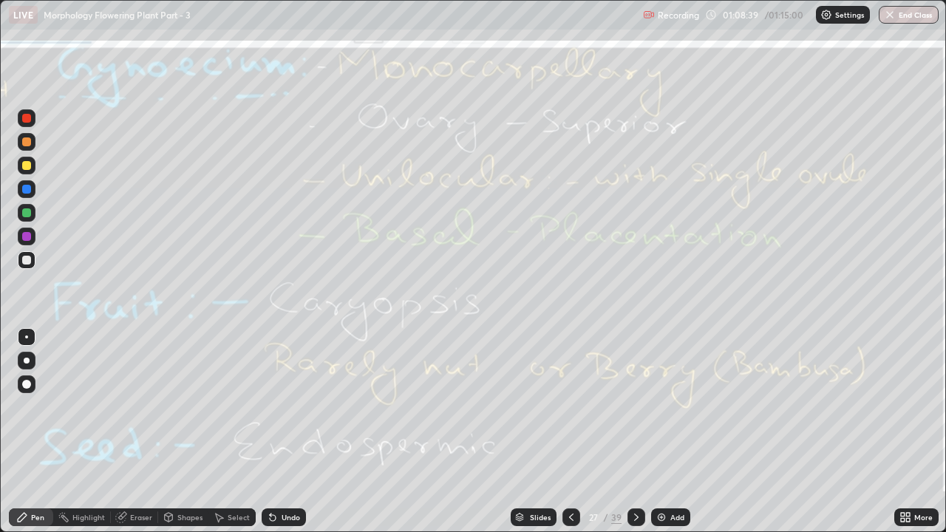
click at [139, 407] on div "Eraser" at bounding box center [141, 517] width 22 height 7
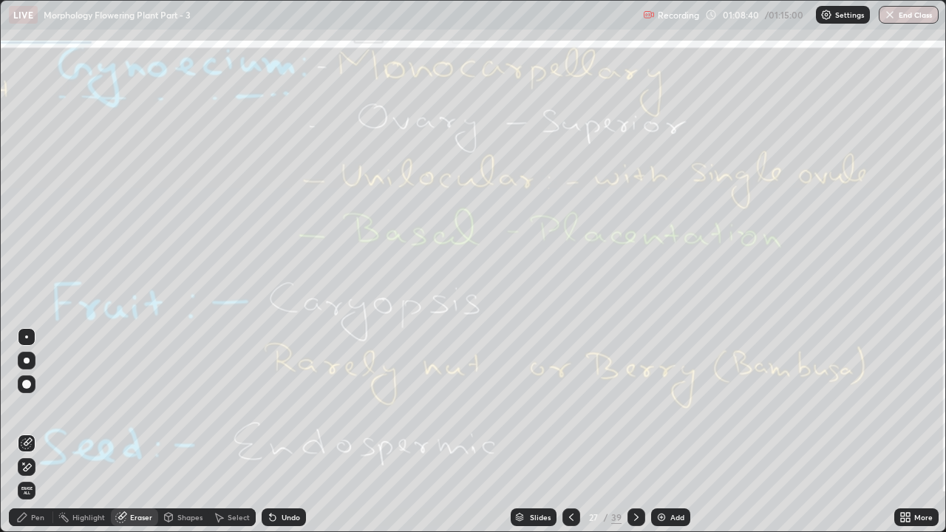
click at [32, 407] on span "Erase all" at bounding box center [26, 490] width 16 height 9
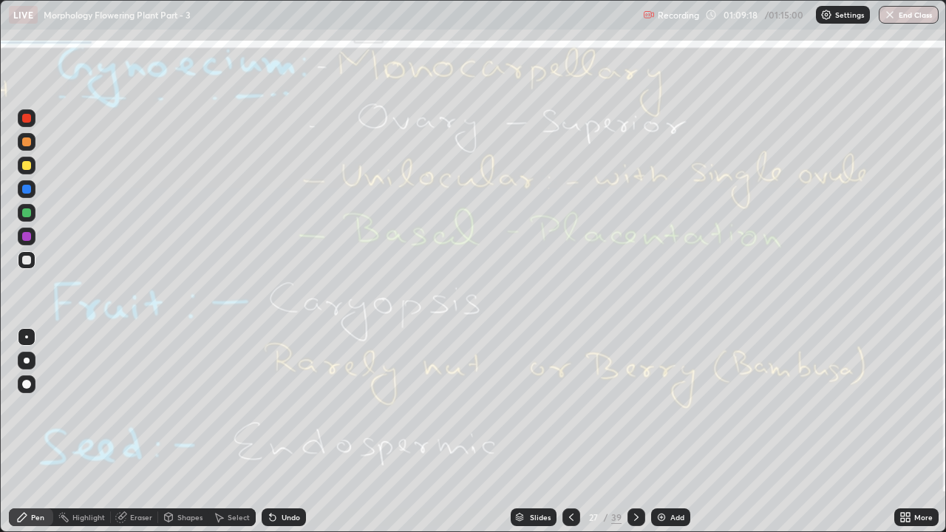
click at [636, 407] on icon at bounding box center [636, 517] width 12 height 12
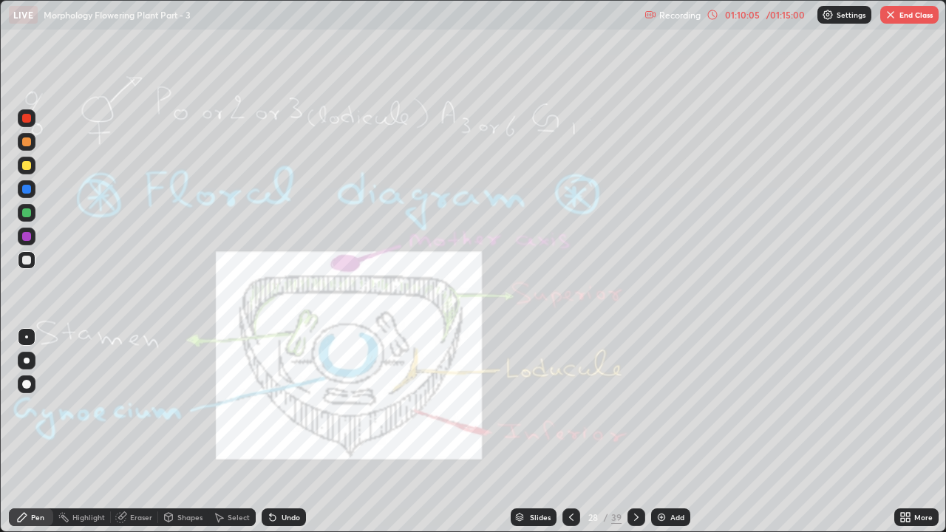
click at [781, 13] on div "/ 01:15:00" at bounding box center [786, 14] width 46 height 9
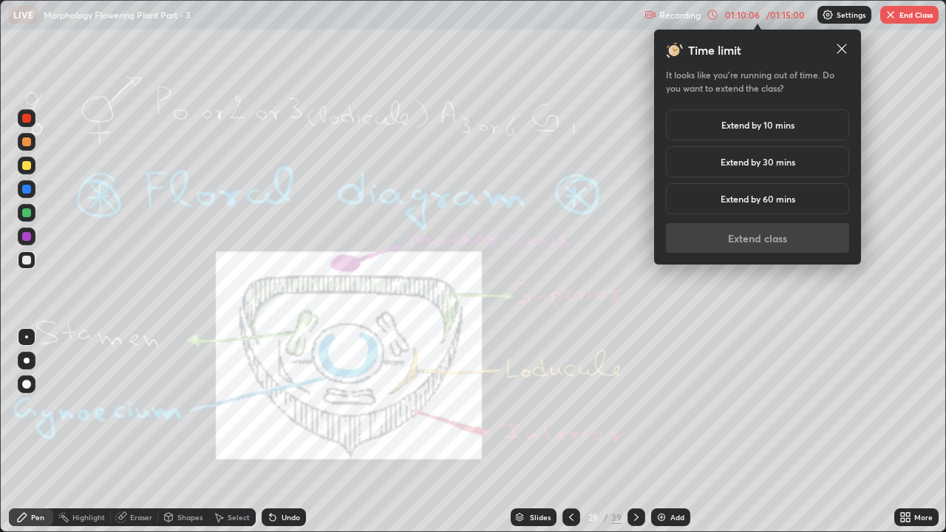
click at [789, 159] on h5 "Extend by 30 mins" at bounding box center [758, 161] width 75 height 13
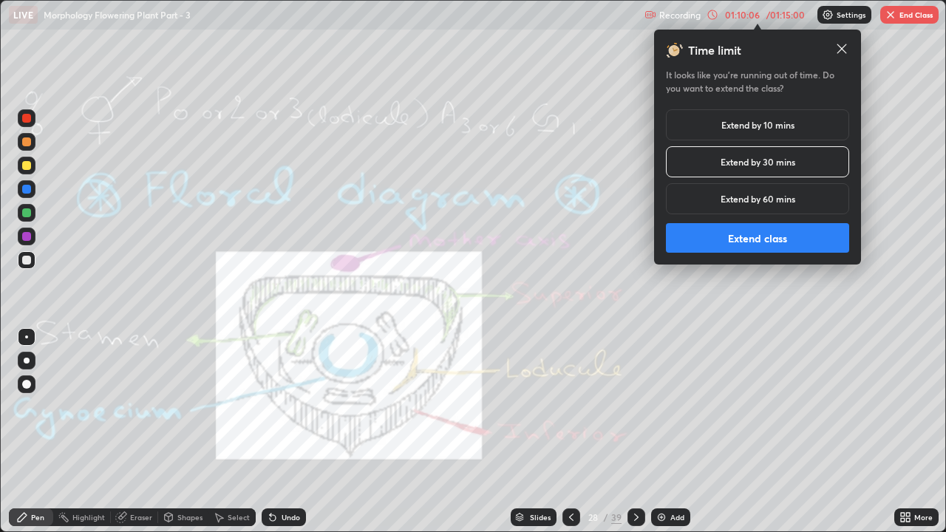
click at [776, 241] on button "Extend class" at bounding box center [757, 238] width 183 height 30
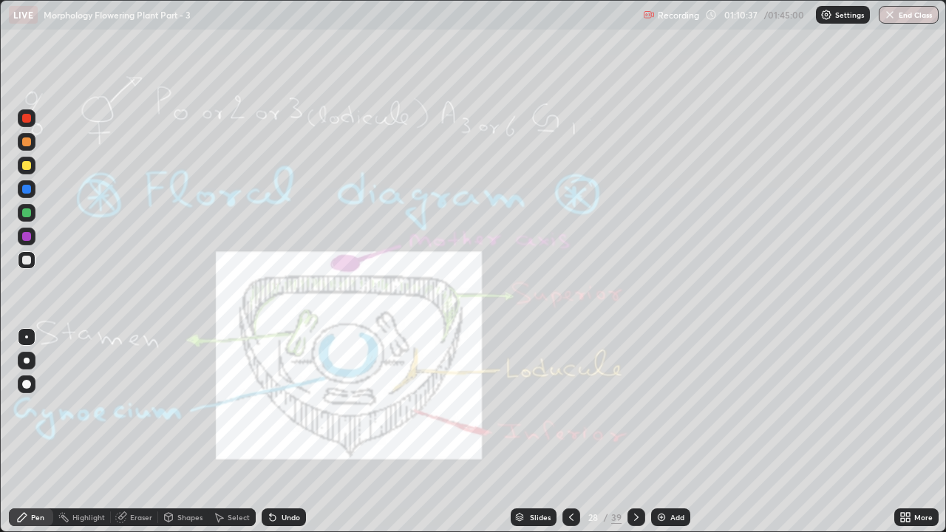
click at [137, 407] on div "Eraser" at bounding box center [141, 517] width 22 height 7
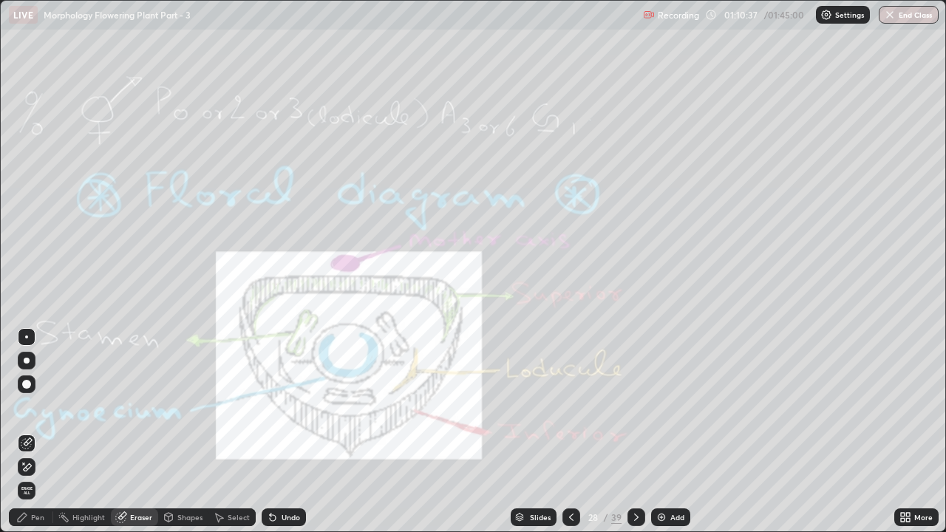
click at [27, 407] on span "Erase all" at bounding box center [26, 490] width 16 height 9
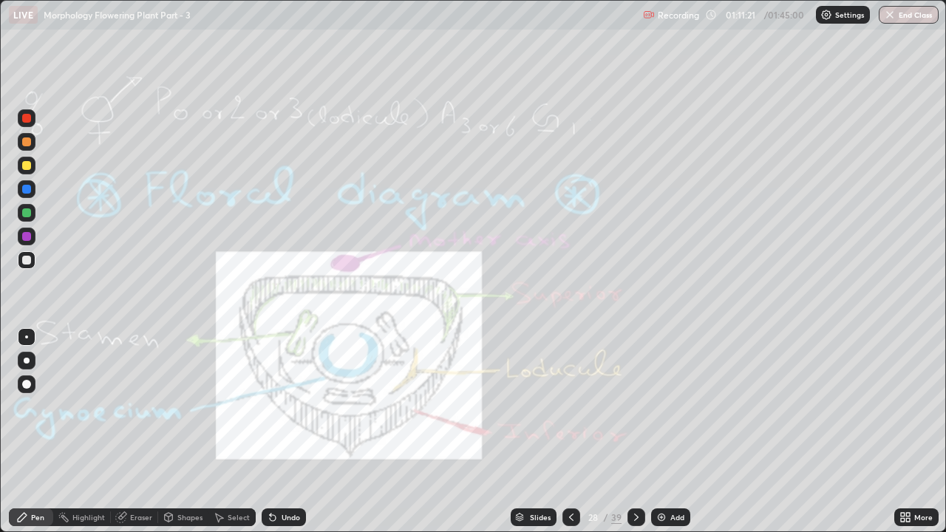
click at [21, 116] on div at bounding box center [27, 118] width 18 height 18
click at [174, 407] on div "Shapes" at bounding box center [183, 518] width 50 height 18
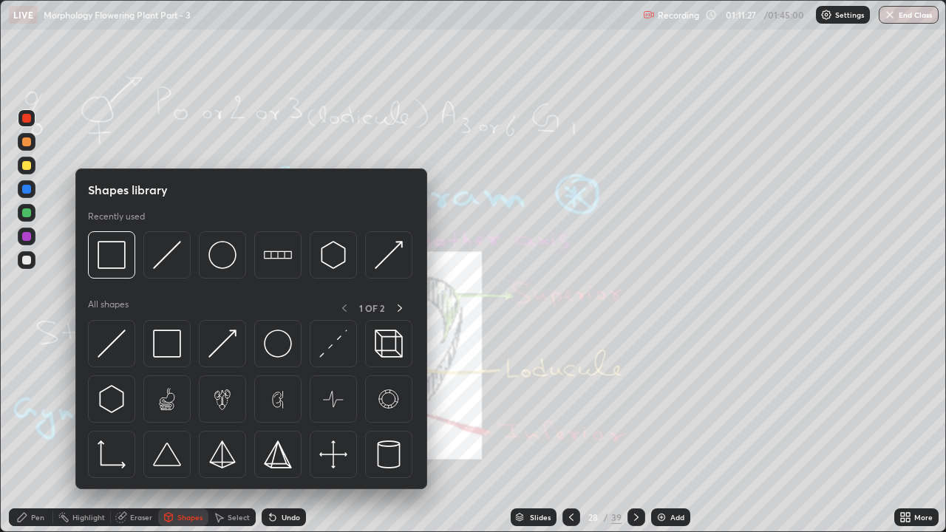
click at [130, 407] on div "Eraser" at bounding box center [141, 517] width 22 height 7
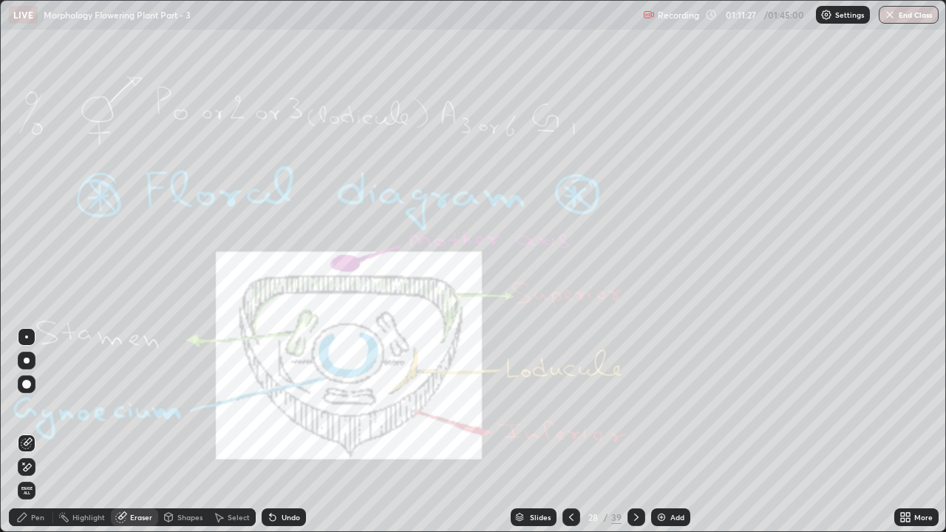
click at [25, 407] on span "Erase all" at bounding box center [26, 490] width 16 height 9
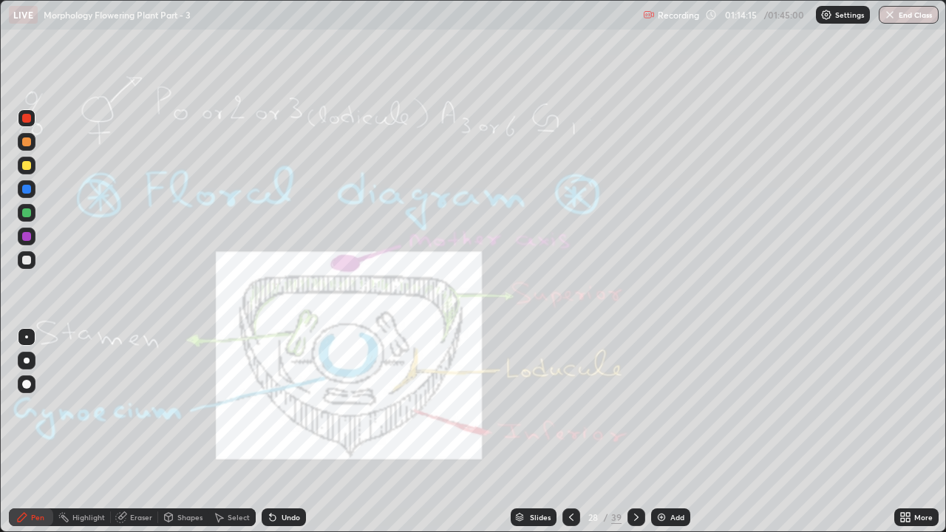
click at [634, 407] on icon at bounding box center [636, 517] width 12 height 12
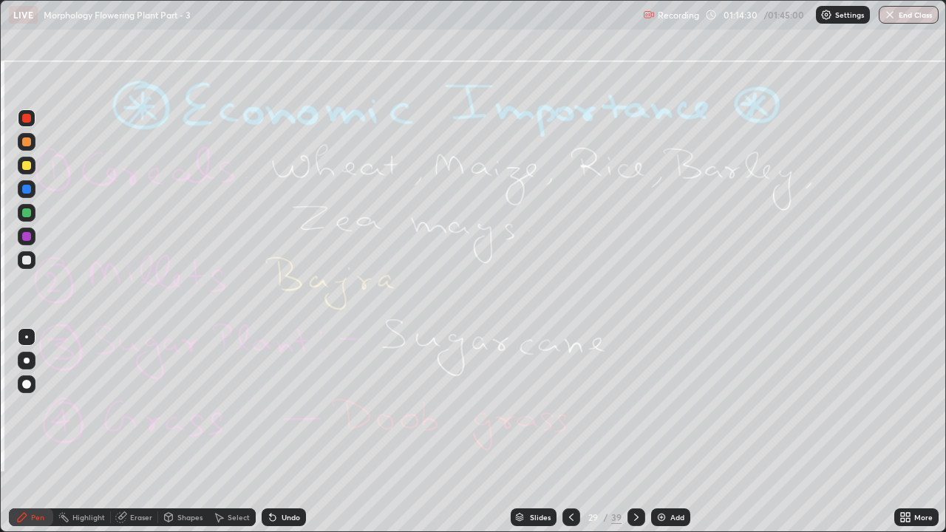
click at [132, 407] on div "Eraser" at bounding box center [134, 518] width 47 height 18
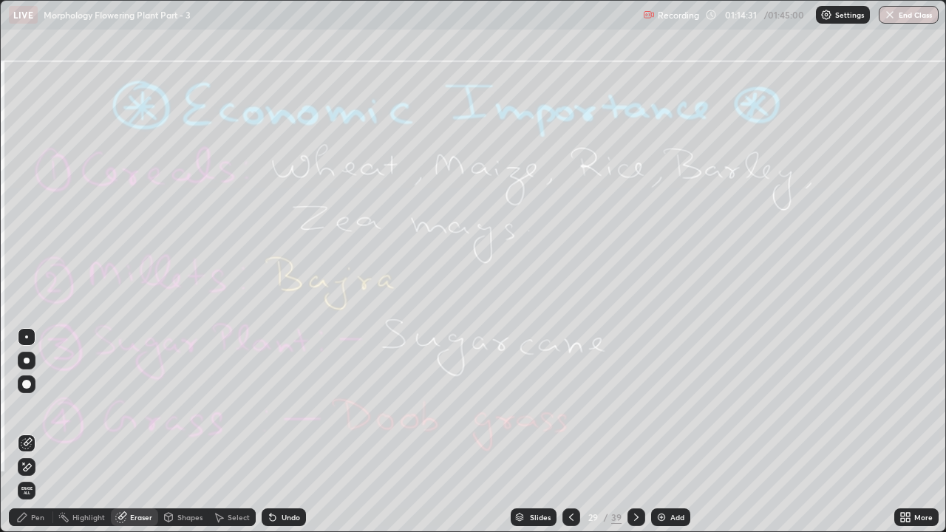
click at [28, 407] on span "Erase all" at bounding box center [26, 490] width 16 height 9
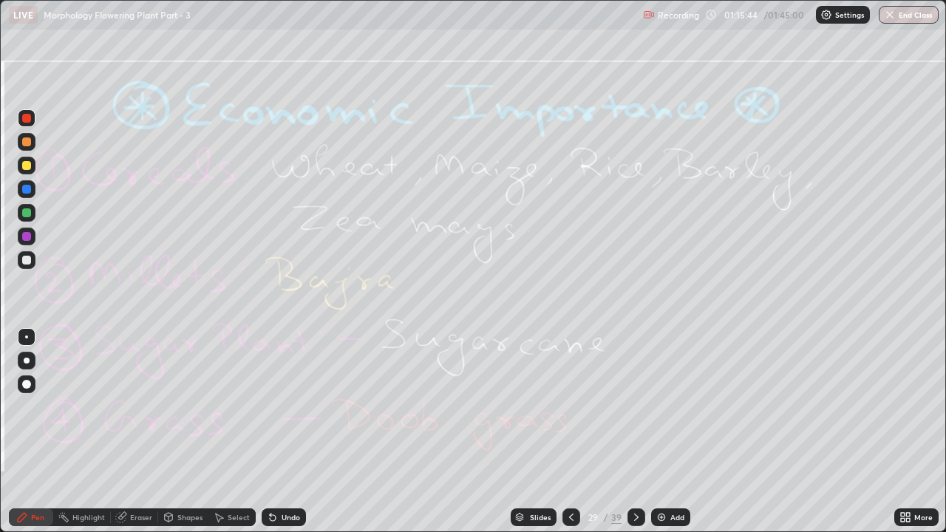
click at [633, 407] on icon at bounding box center [636, 517] width 12 height 12
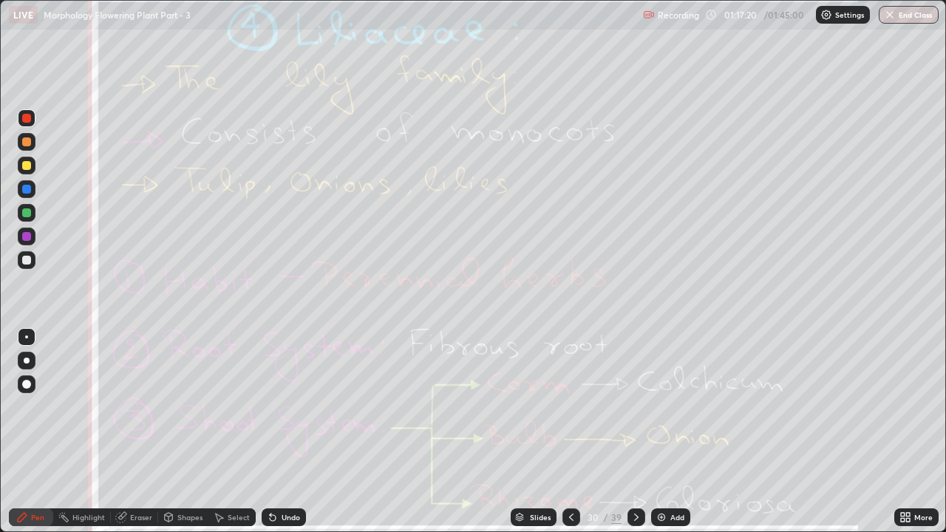
click at [140, 407] on div "Eraser" at bounding box center [141, 517] width 22 height 7
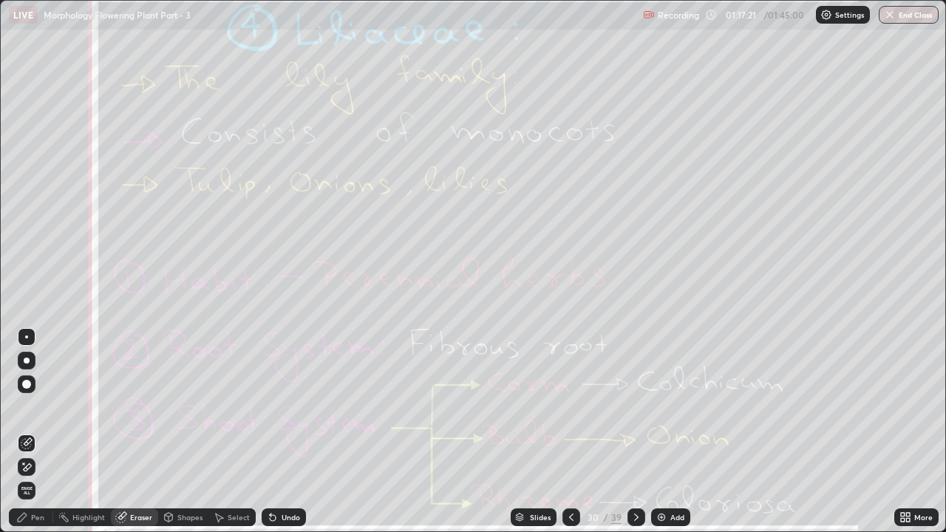
click at [26, 407] on span "Erase all" at bounding box center [26, 490] width 16 height 9
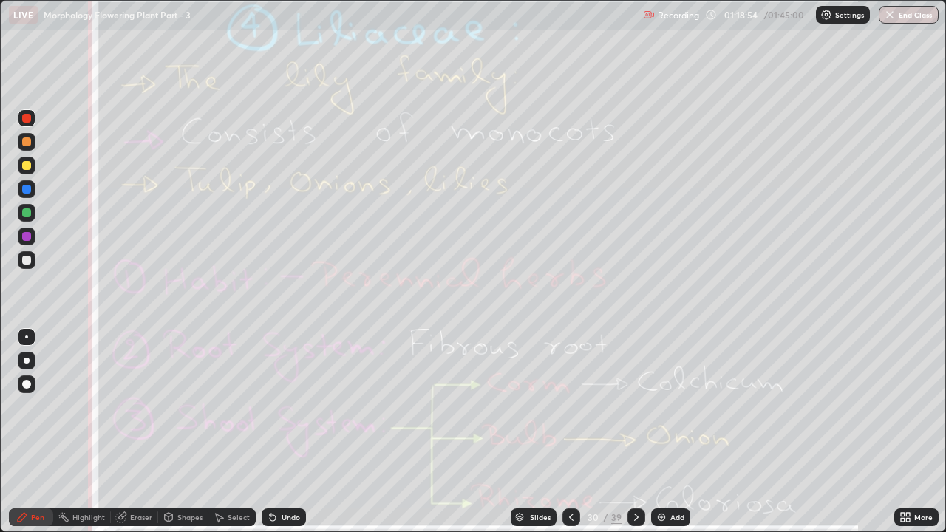
click at [634, 407] on icon at bounding box center [636, 517] width 12 height 12
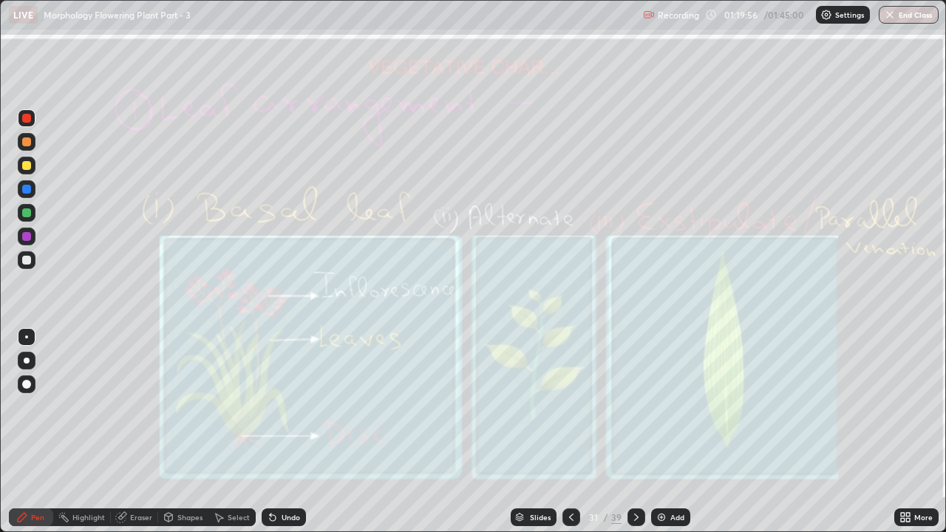
click at [642, 407] on div at bounding box center [637, 518] width 18 height 18
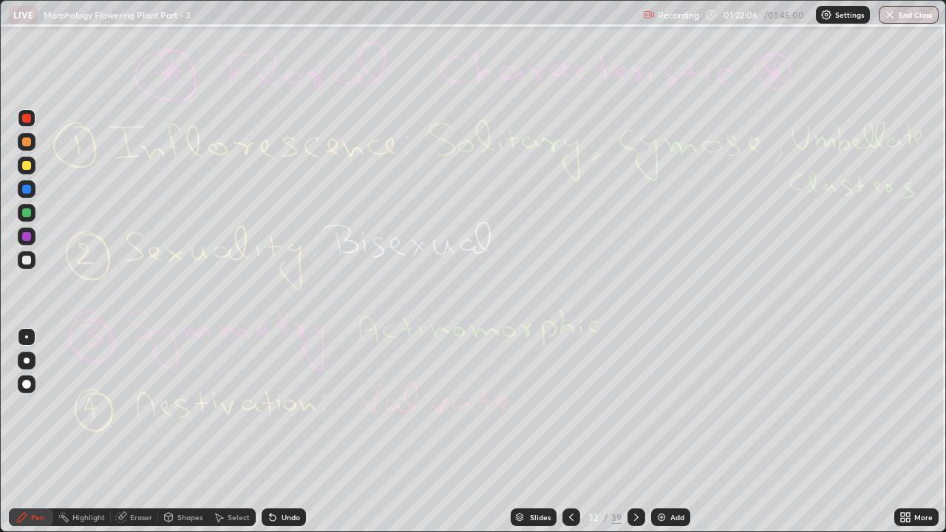
click at [634, 407] on icon at bounding box center [636, 517] width 12 height 12
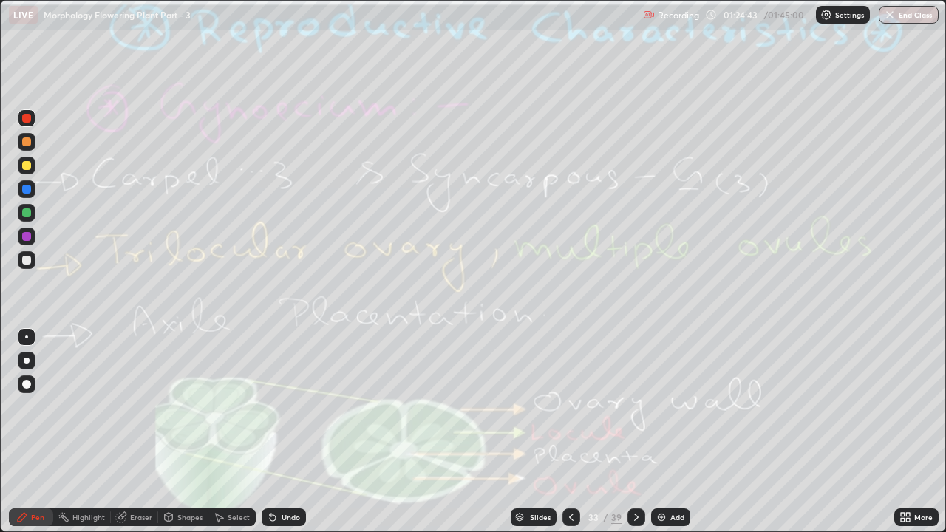
click at [636, 407] on icon at bounding box center [636, 517] width 12 height 12
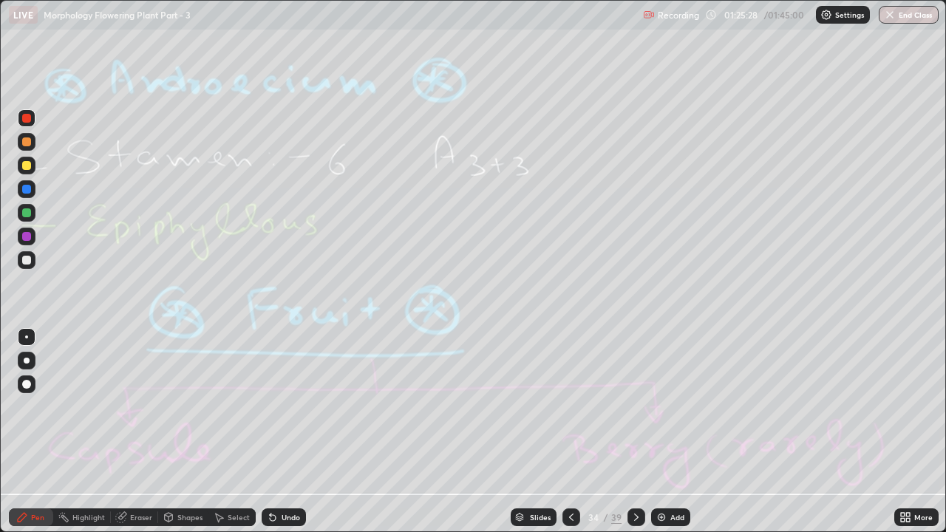
click at [130, 407] on div "Eraser" at bounding box center [141, 517] width 22 height 7
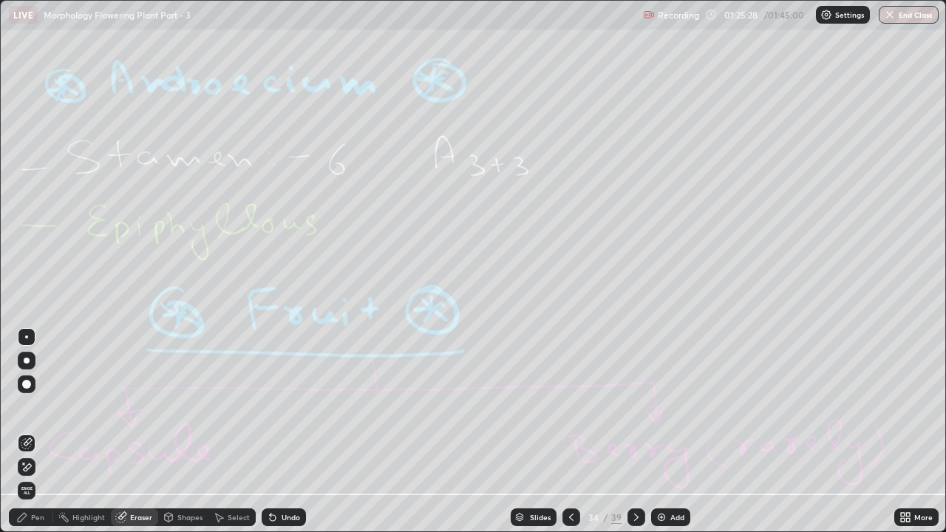
click at [35, 407] on div "Erase all" at bounding box center [27, 491] width 18 height 18
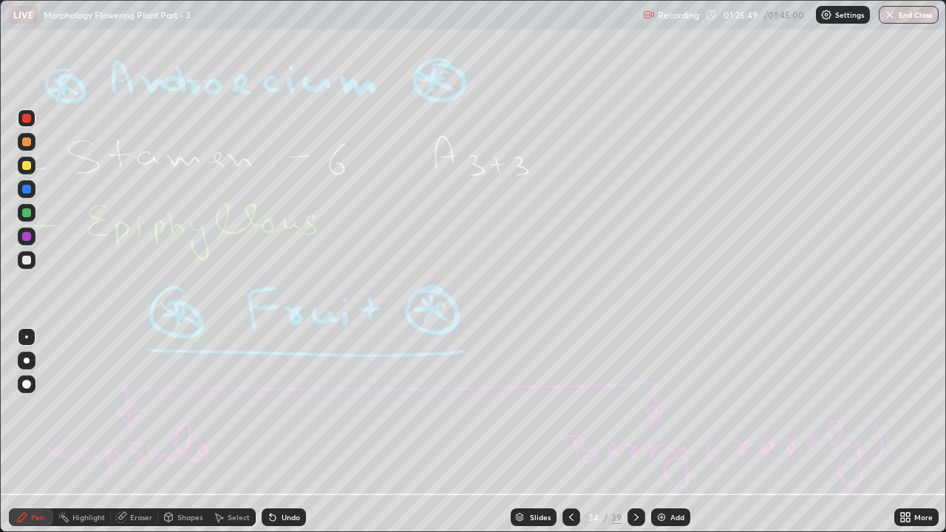
click at [141, 407] on div "Eraser" at bounding box center [141, 517] width 22 height 7
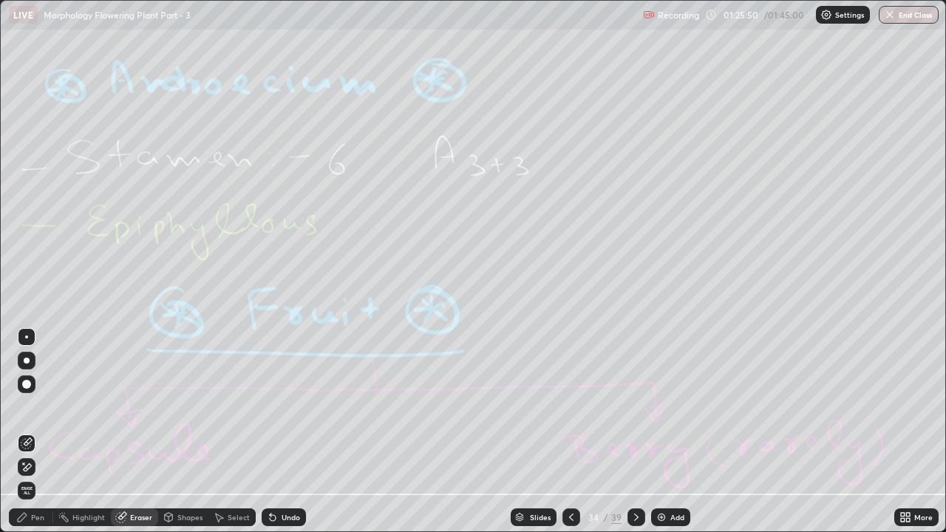
click at [27, 407] on span "Erase all" at bounding box center [26, 490] width 16 height 9
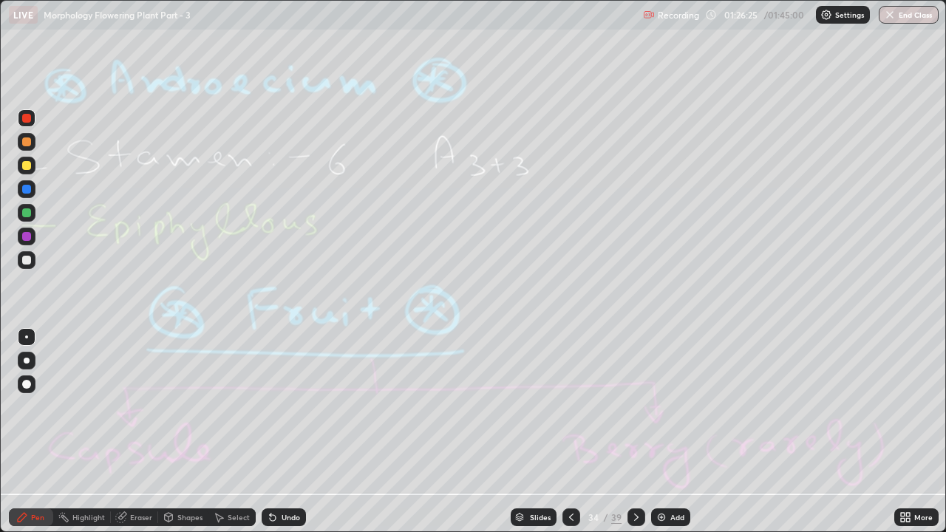
click at [136, 407] on div "Eraser" at bounding box center [141, 517] width 22 height 7
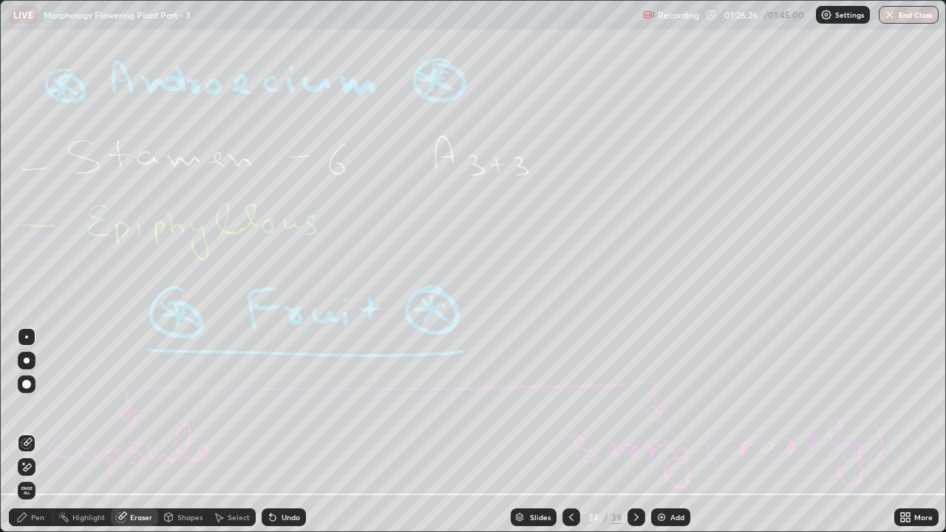
click at [26, 407] on span "Erase all" at bounding box center [26, 490] width 16 height 9
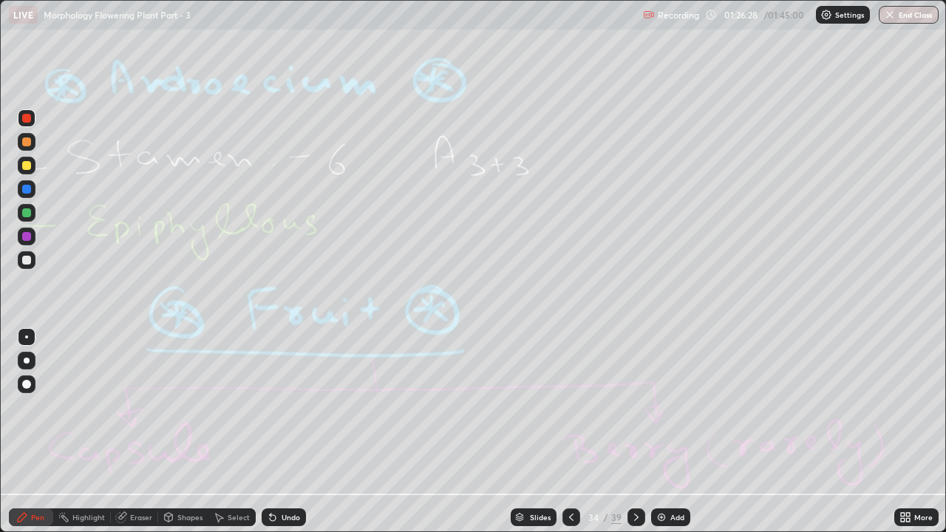
click at [635, 407] on icon at bounding box center [636, 517] width 12 height 12
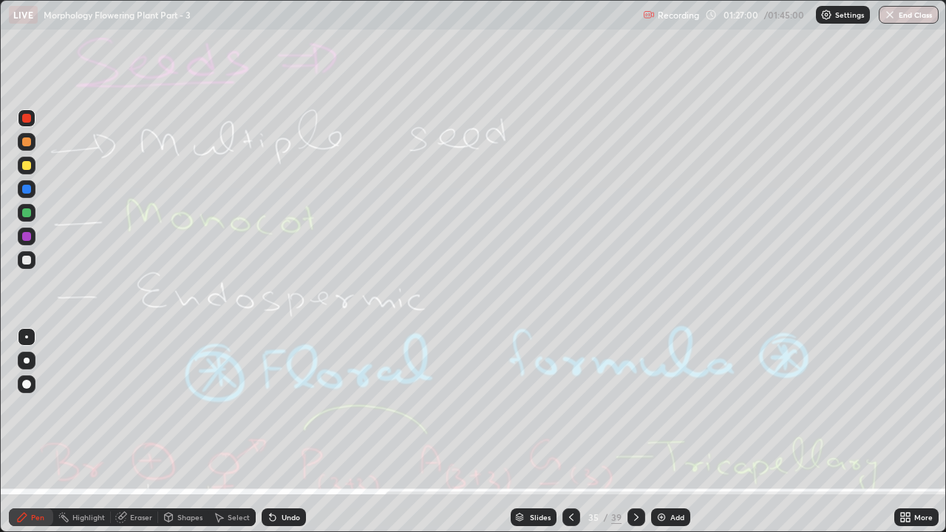
click at [129, 407] on div "Eraser" at bounding box center [134, 518] width 47 height 18
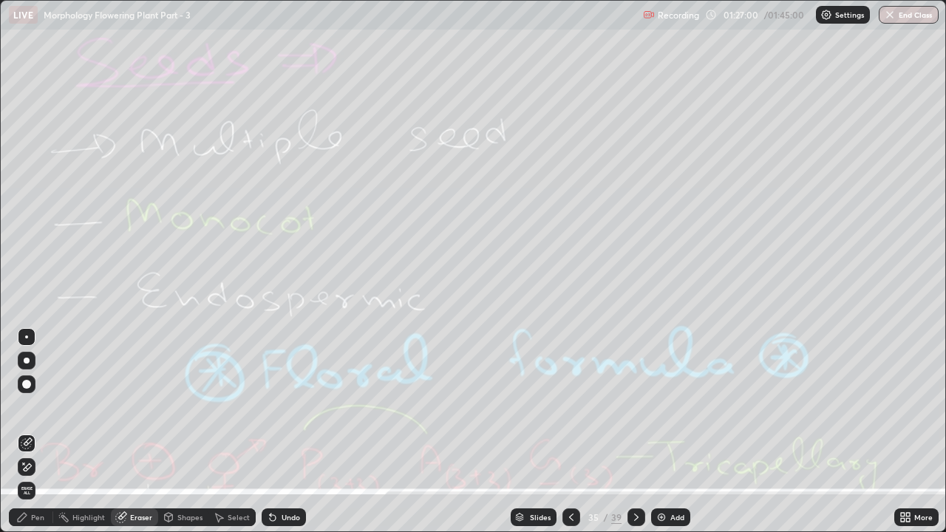
click at [24, 407] on span "Erase all" at bounding box center [26, 490] width 16 height 9
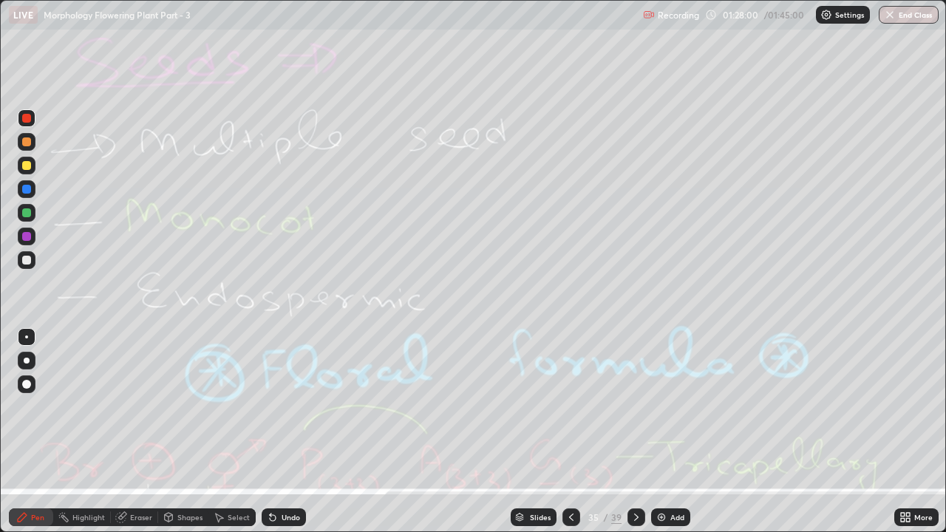
click at [137, 407] on div "Eraser" at bounding box center [141, 517] width 22 height 7
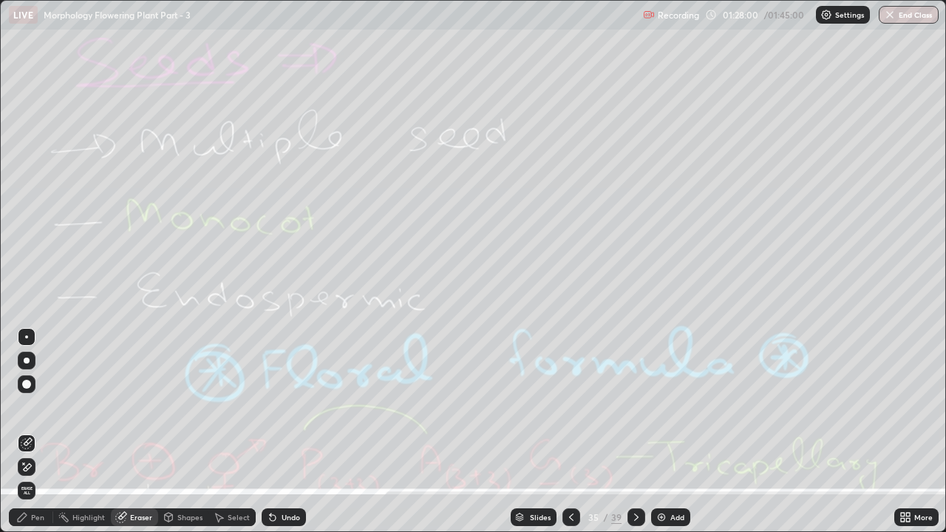
click at [33, 407] on span "Erase all" at bounding box center [26, 490] width 16 height 9
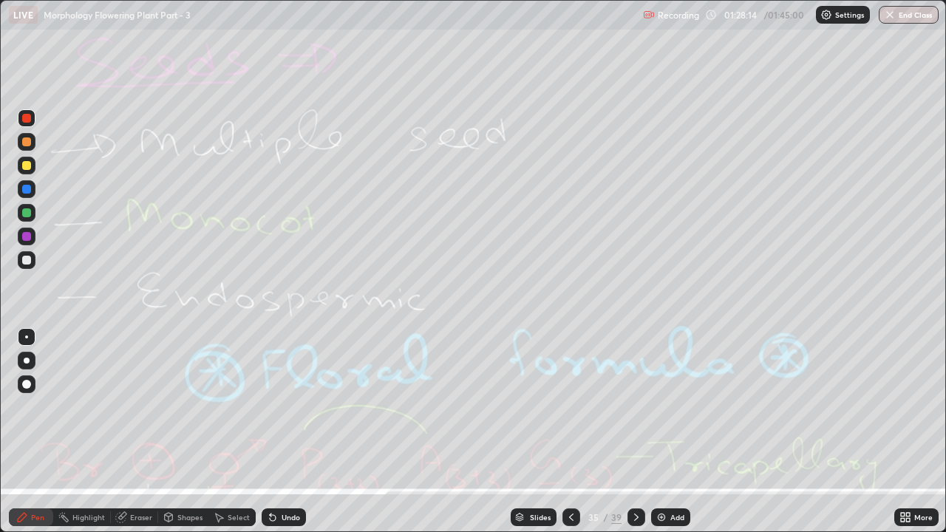
click at [114, 407] on div "Eraser" at bounding box center [134, 518] width 47 height 18
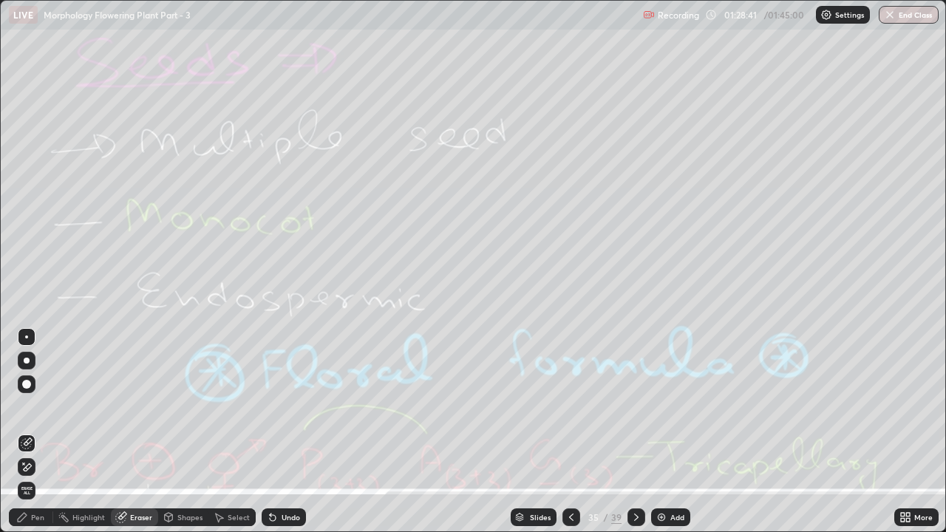
click at [634, 407] on icon at bounding box center [636, 517] width 12 height 12
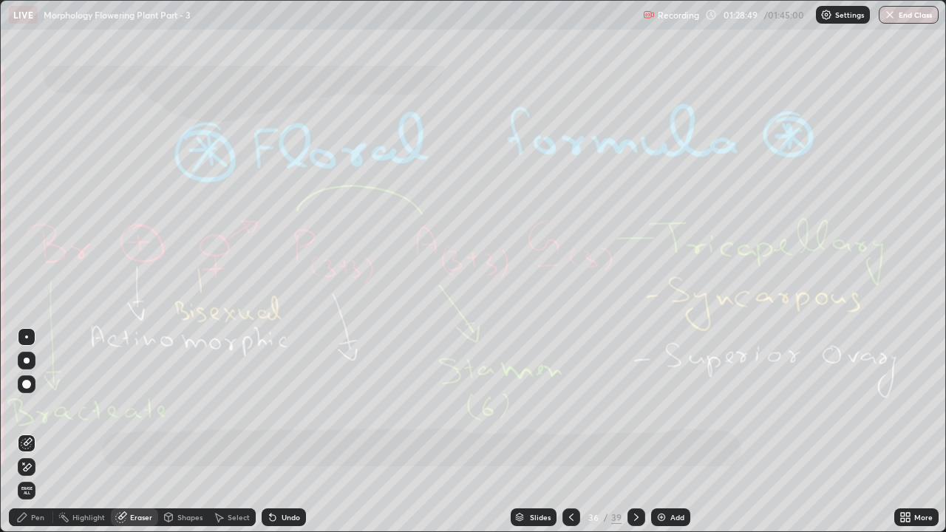
click at [632, 407] on icon at bounding box center [636, 517] width 12 height 12
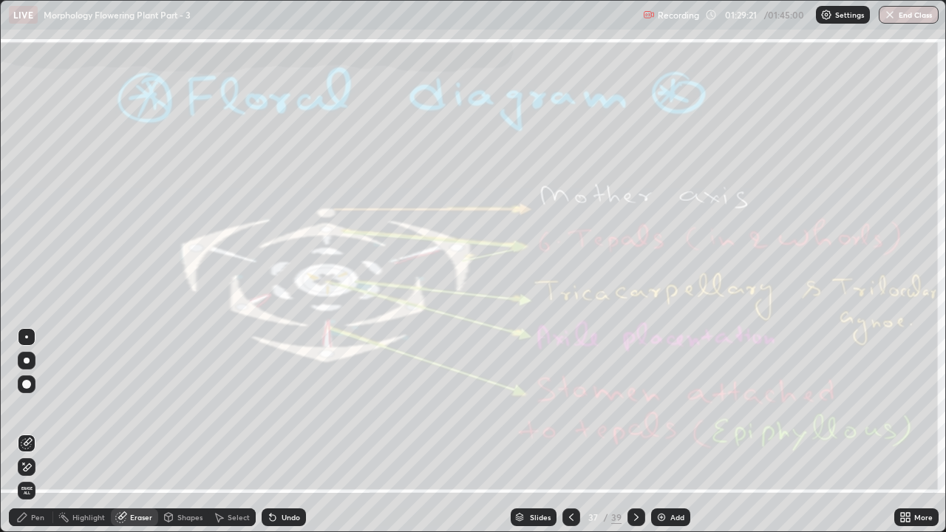
click at [28, 407] on span "Erase all" at bounding box center [26, 490] width 16 height 9
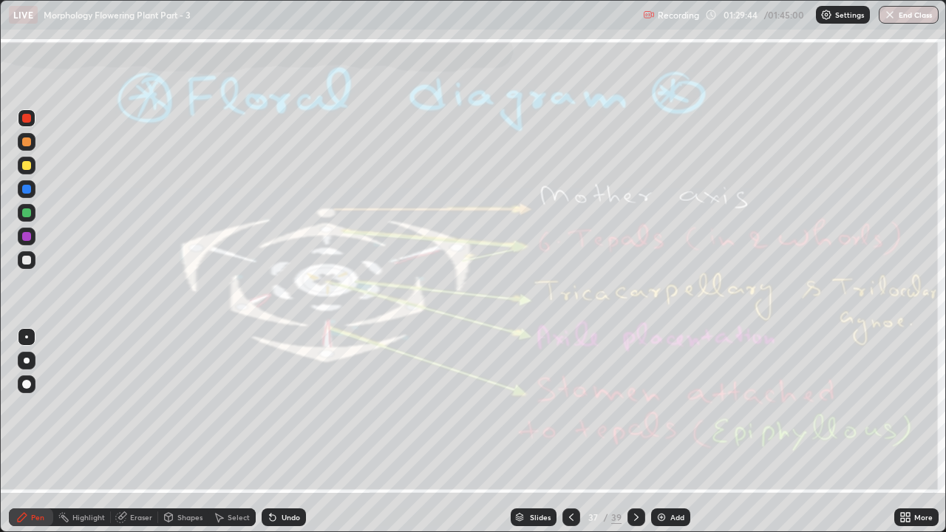
click at [126, 407] on div "Eraser" at bounding box center [134, 518] width 47 height 18
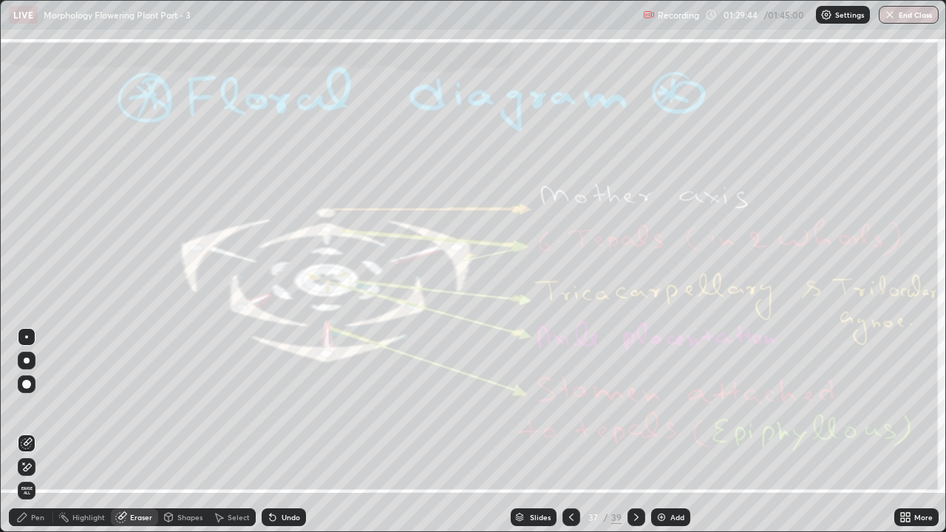
click at [27, 407] on span "Erase all" at bounding box center [26, 490] width 16 height 9
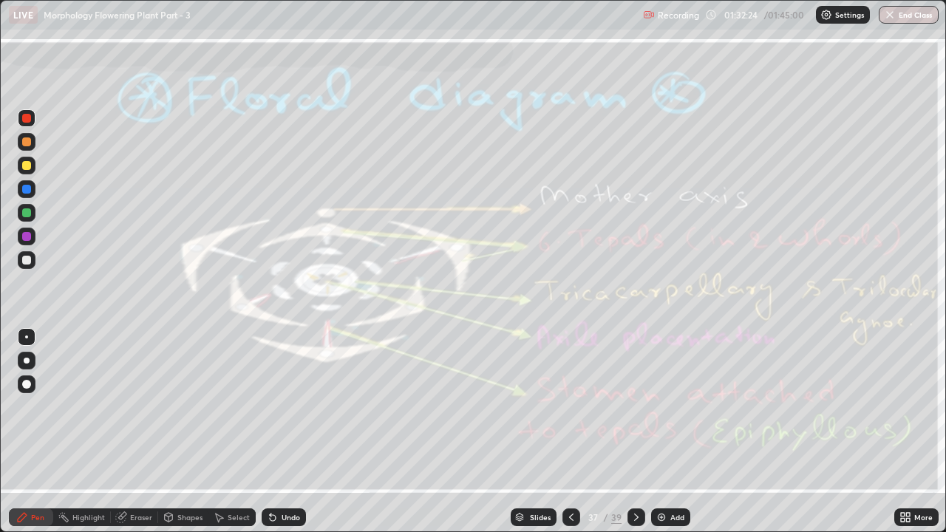
click at [634, 407] on icon at bounding box center [636, 517] width 4 height 7
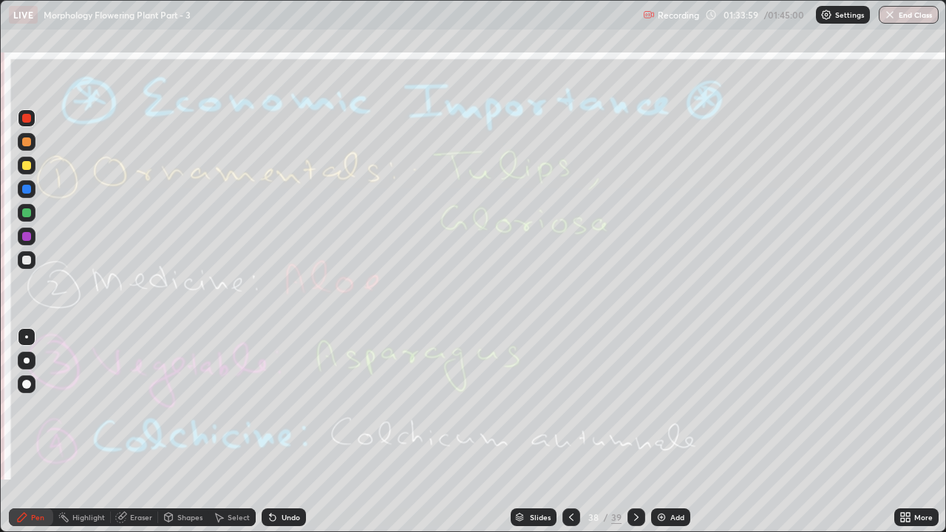
click at [637, 407] on icon at bounding box center [636, 517] width 12 height 12
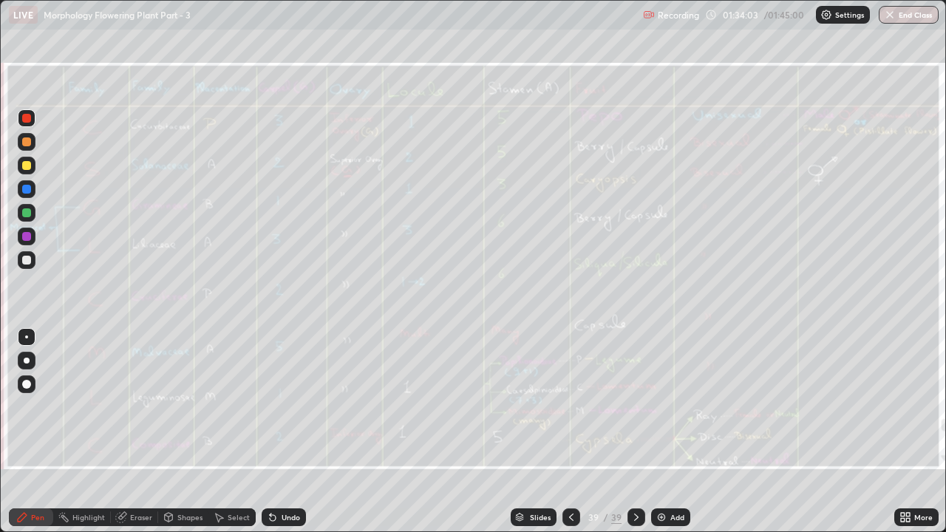
click at [571, 407] on icon at bounding box center [571, 517] width 12 height 12
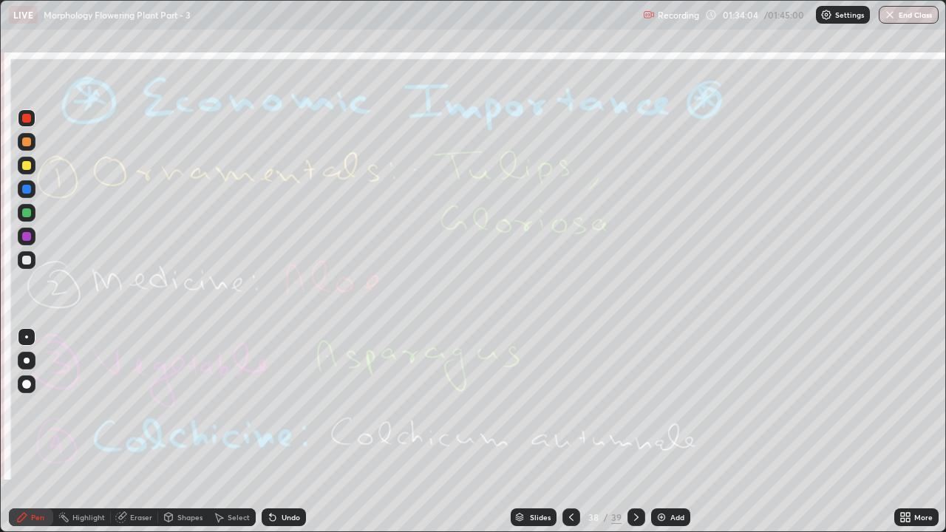
click at [673, 407] on div "Add" at bounding box center [677, 517] width 14 height 7
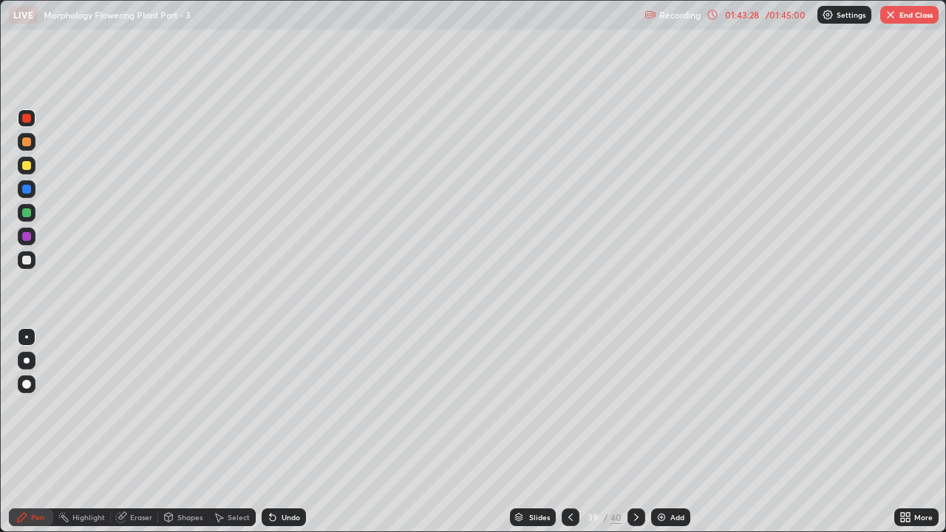
click at [21, 392] on div at bounding box center [27, 384] width 18 height 18
click at [140, 407] on div "Eraser" at bounding box center [141, 517] width 22 height 7
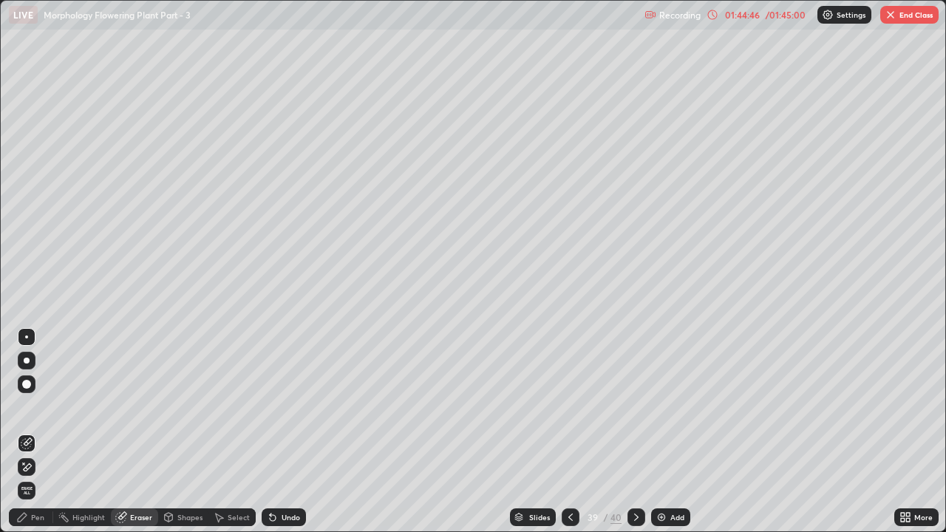
click at [28, 407] on span "Erase all" at bounding box center [26, 490] width 16 height 9
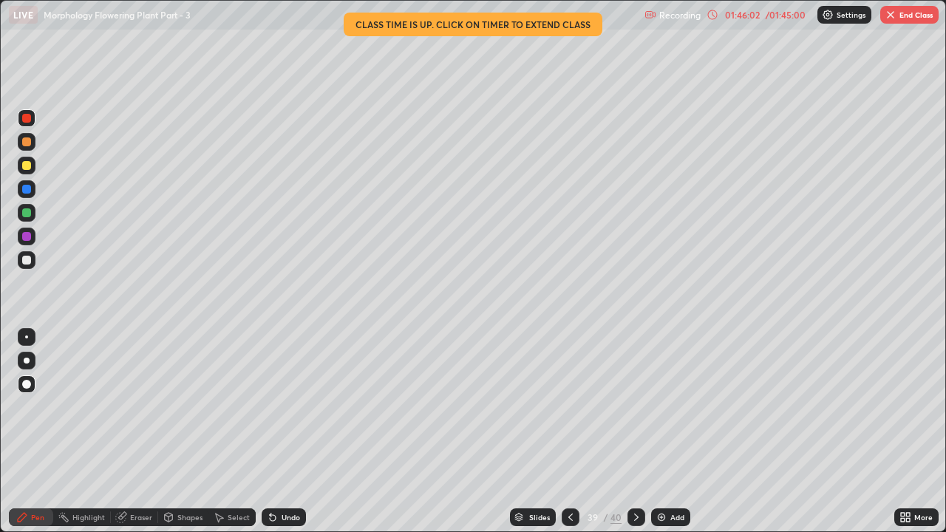
click at [738, 14] on div "01:46:02" at bounding box center [741, 14] width 41 height 9
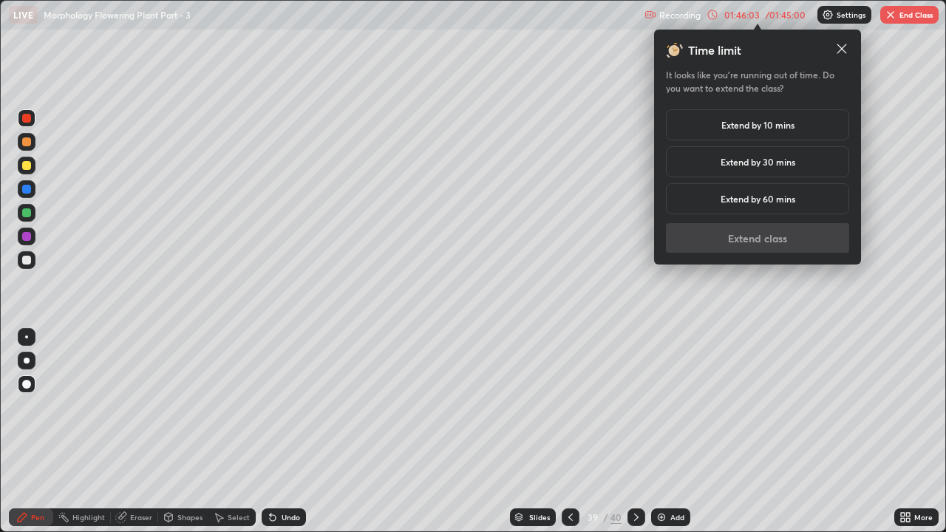
click at [754, 134] on div "Extend by 10 mins" at bounding box center [757, 124] width 183 height 31
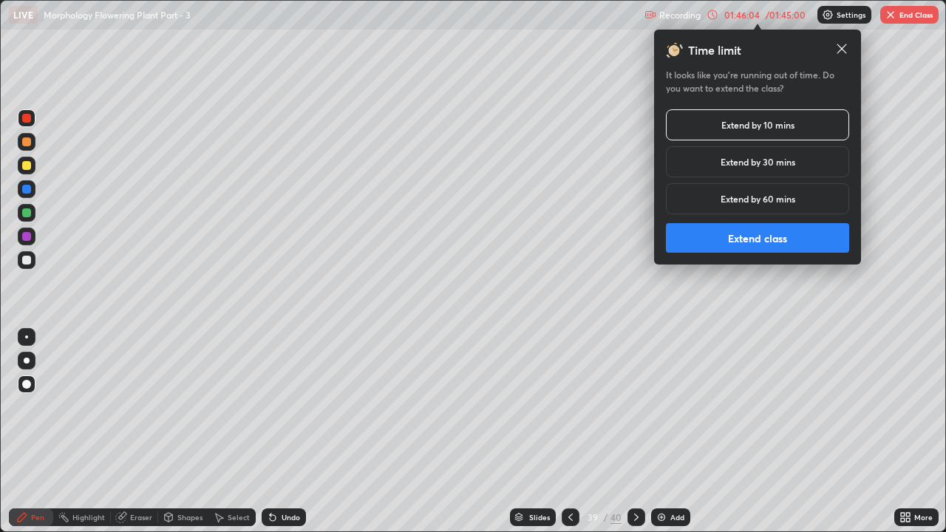
click at [765, 237] on button "Extend class" at bounding box center [757, 238] width 183 height 30
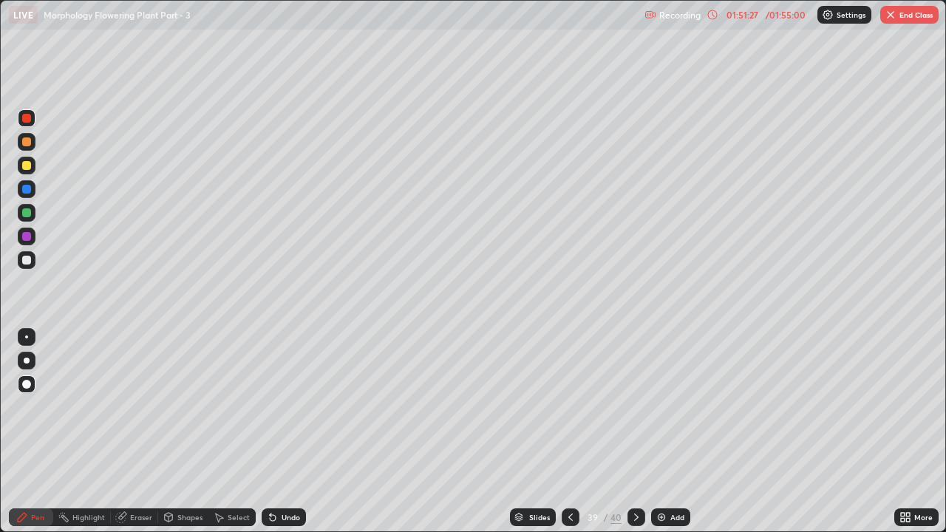
click at [130, 407] on div "Eraser" at bounding box center [141, 517] width 22 height 7
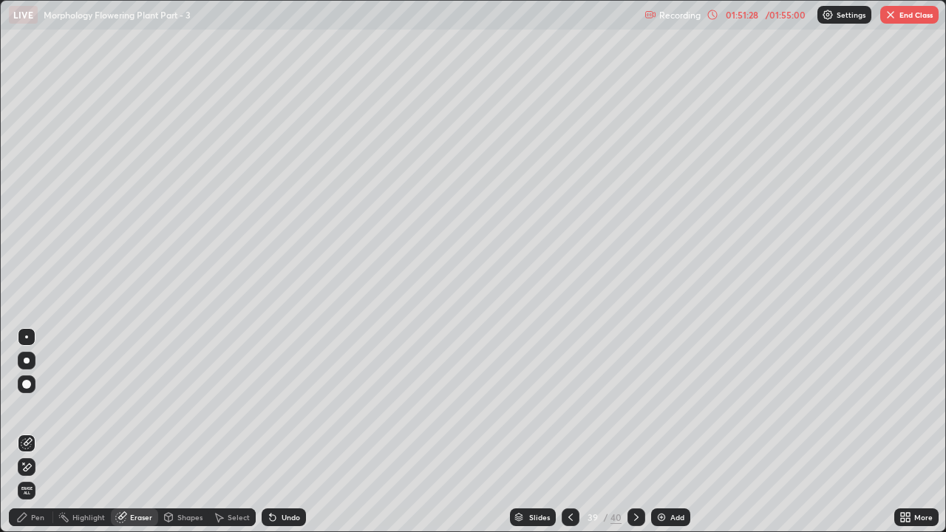
click at [24, 407] on icon at bounding box center [23, 463] width 1 height 1
click at [31, 407] on div "Pen" at bounding box center [37, 517] width 13 height 7
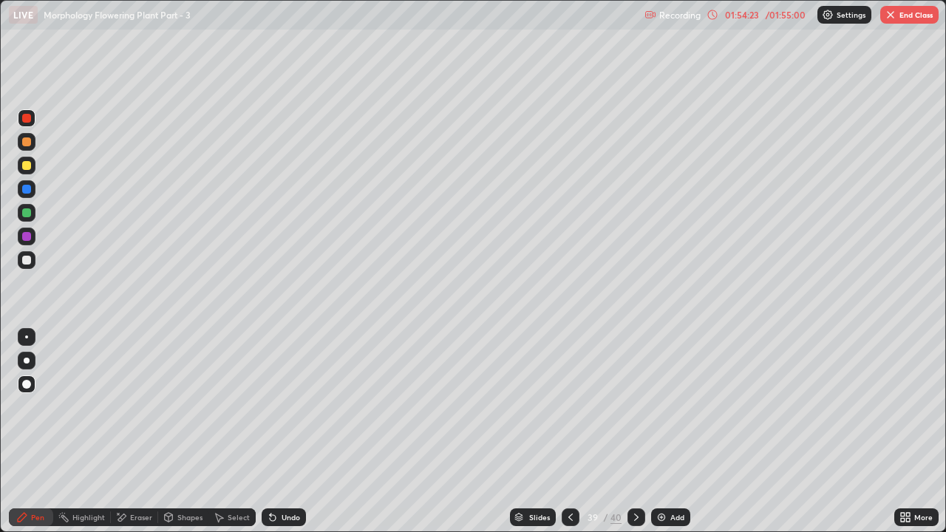
click at [130, 407] on div "Eraser" at bounding box center [141, 517] width 22 height 7
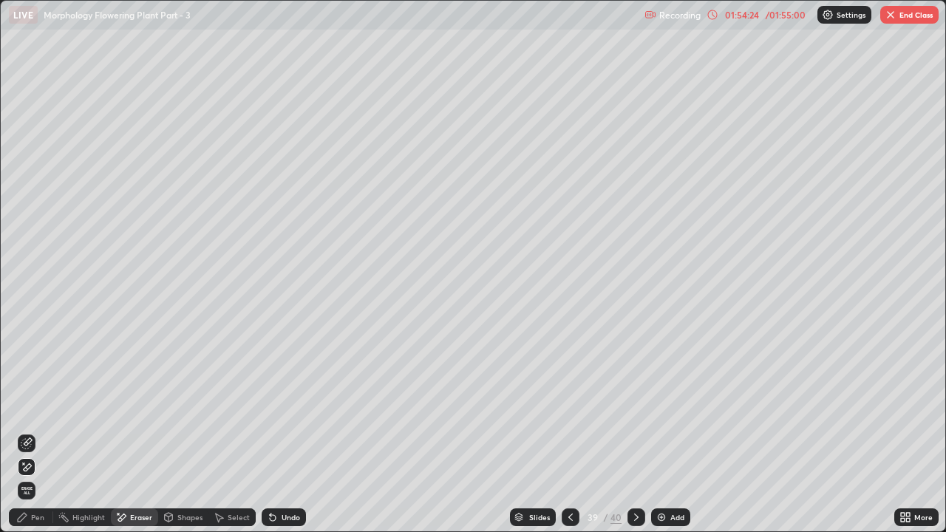
click at [27, 407] on span "Erase all" at bounding box center [26, 490] width 16 height 9
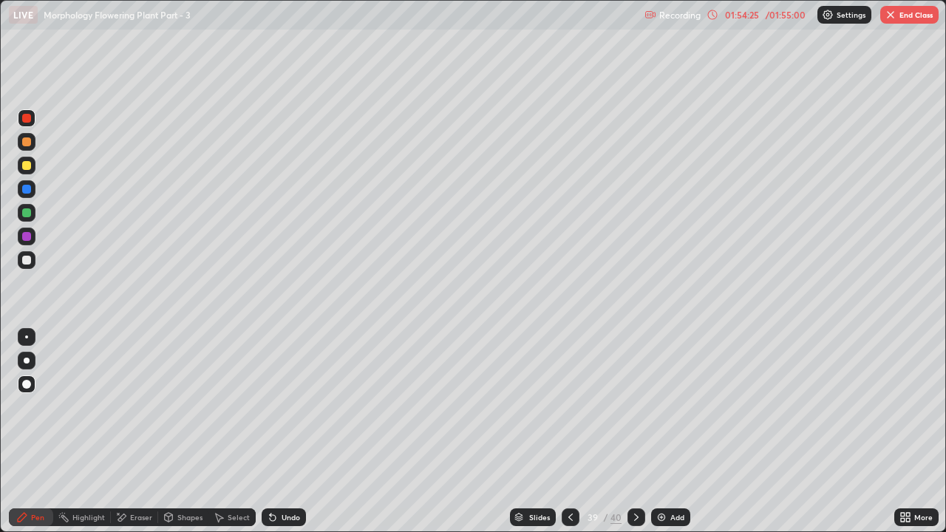
click at [571, 407] on icon at bounding box center [571, 517] width 12 height 12
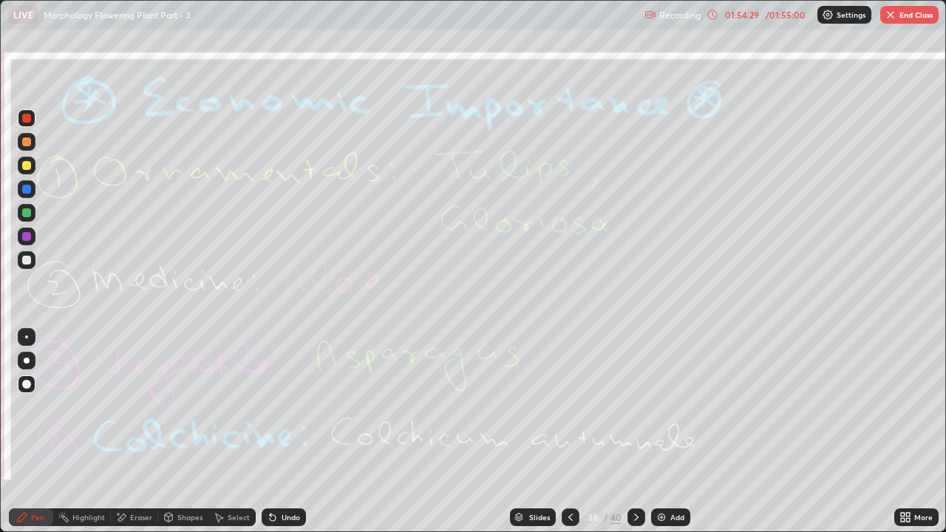
click at [633, 407] on icon at bounding box center [636, 517] width 12 height 12
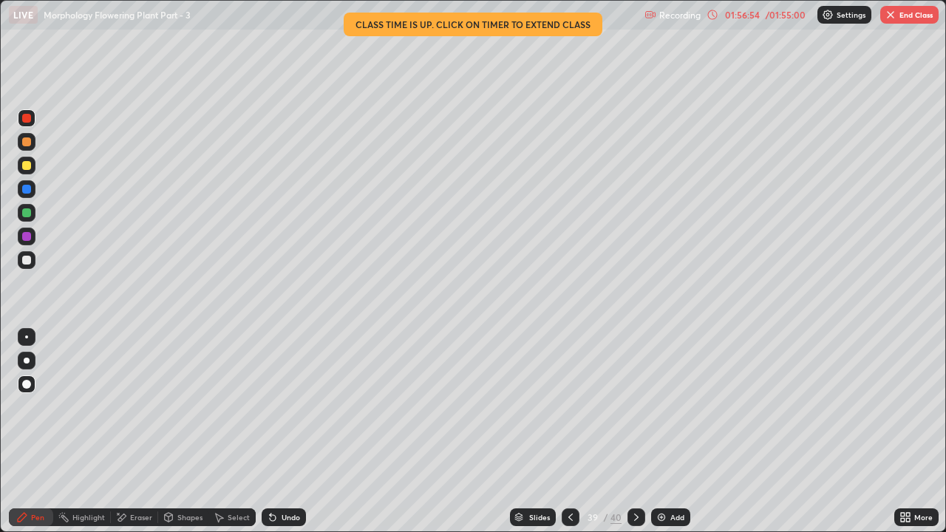
click at [914, 13] on button "End Class" at bounding box center [909, 15] width 58 height 18
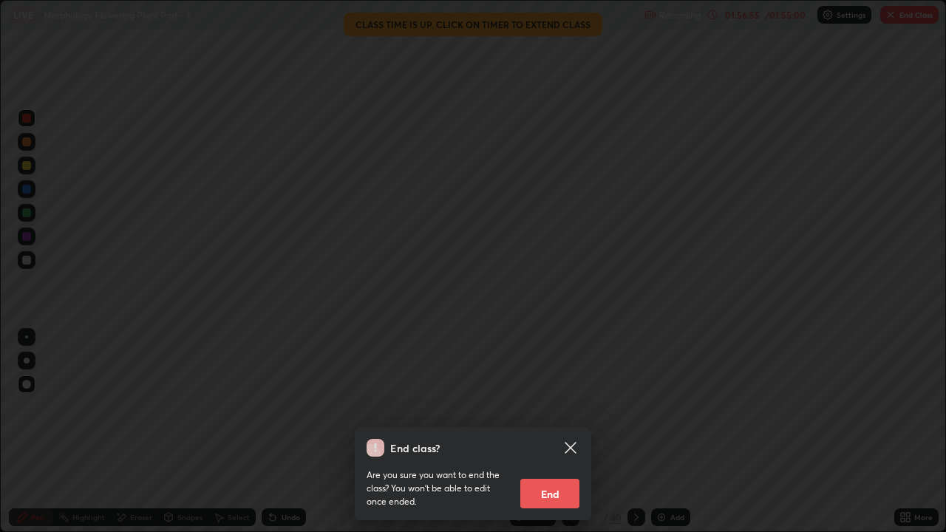
click at [550, 407] on button "End" at bounding box center [549, 494] width 59 height 30
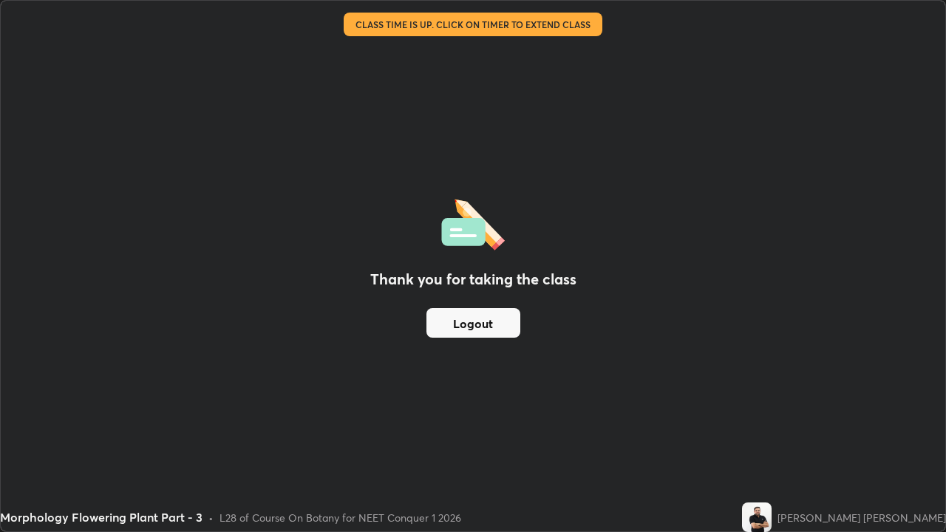
click at [477, 323] on button "Logout" at bounding box center [473, 323] width 94 height 30
